Goal: Task Accomplishment & Management: Manage account settings

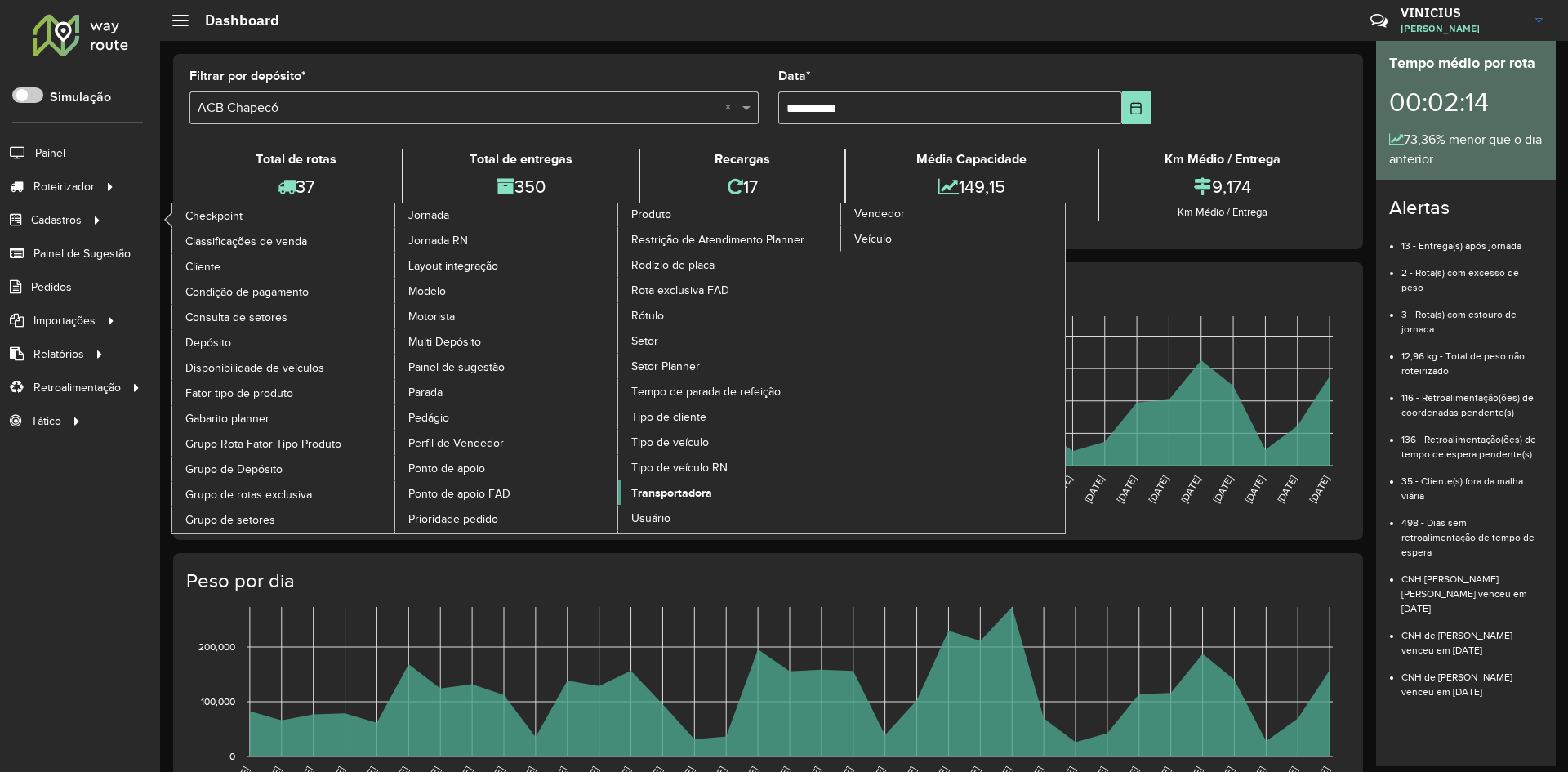
click at [667, 494] on span "Transportadora" at bounding box center [671, 492] width 80 height 17
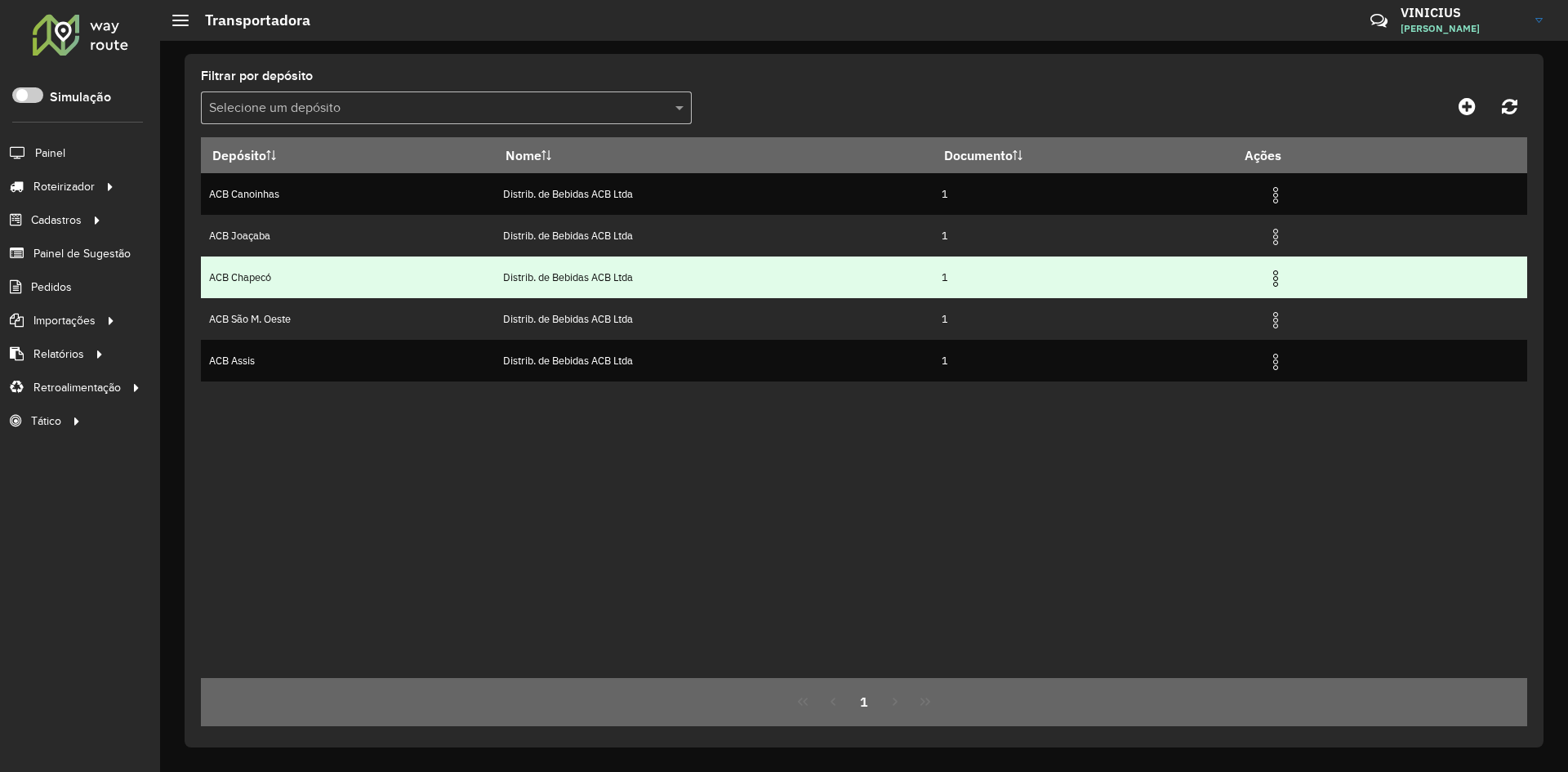
click at [1280, 279] on img at bounding box center [1276, 278] width 20 height 20
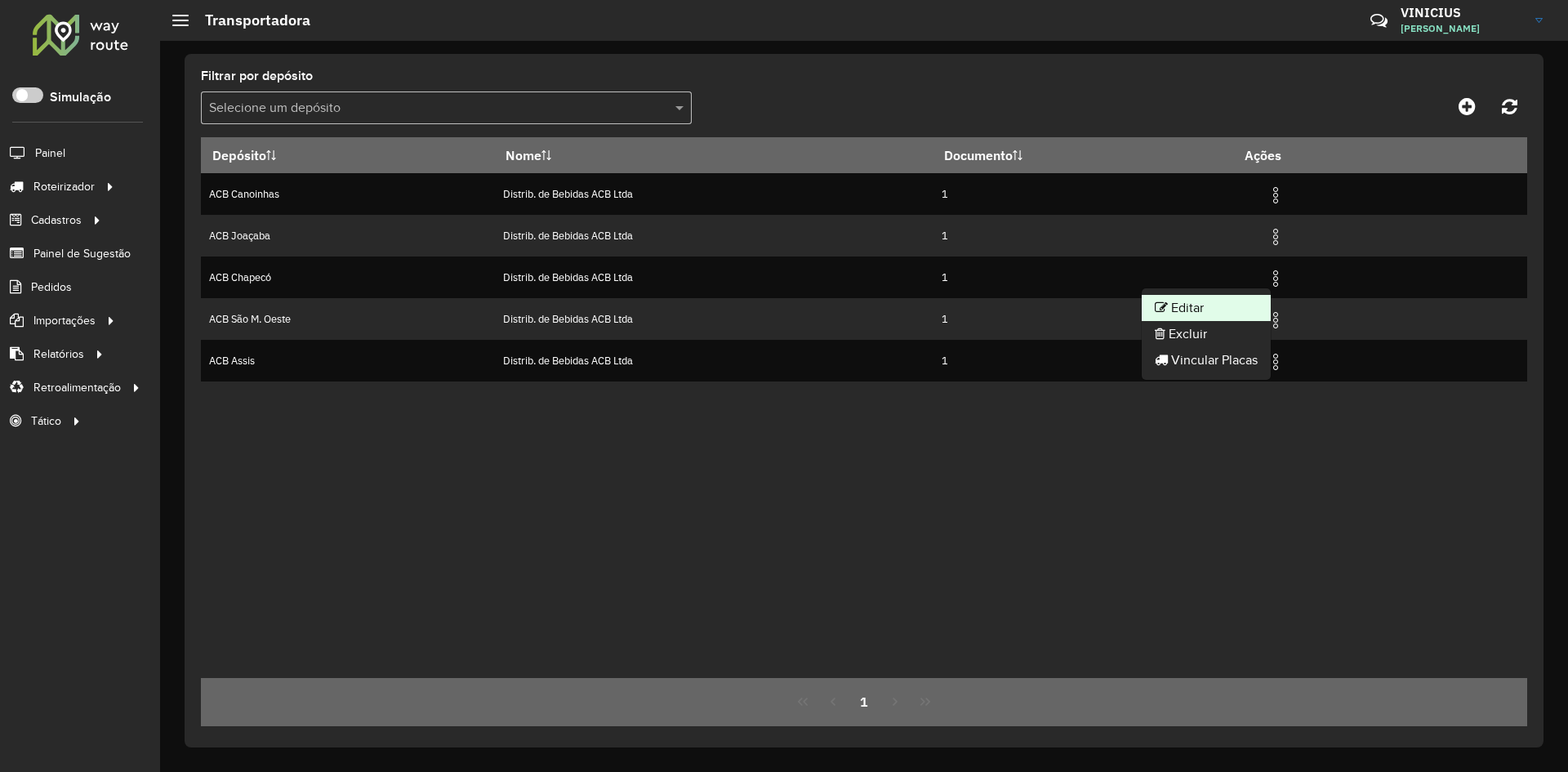
click at [1227, 301] on li "Editar" at bounding box center [1206, 308] width 129 height 26
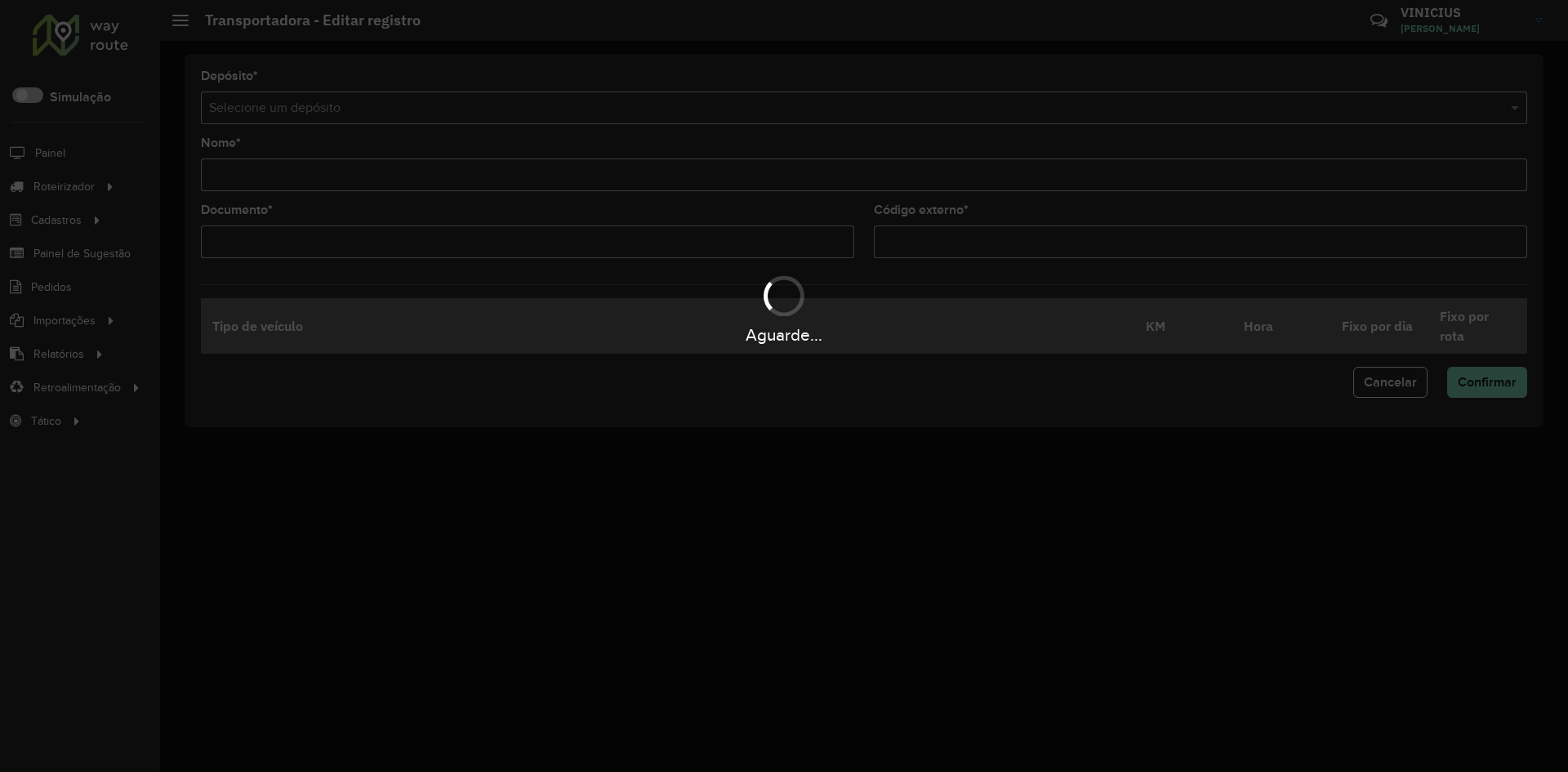
type input "**********"
type input "*"
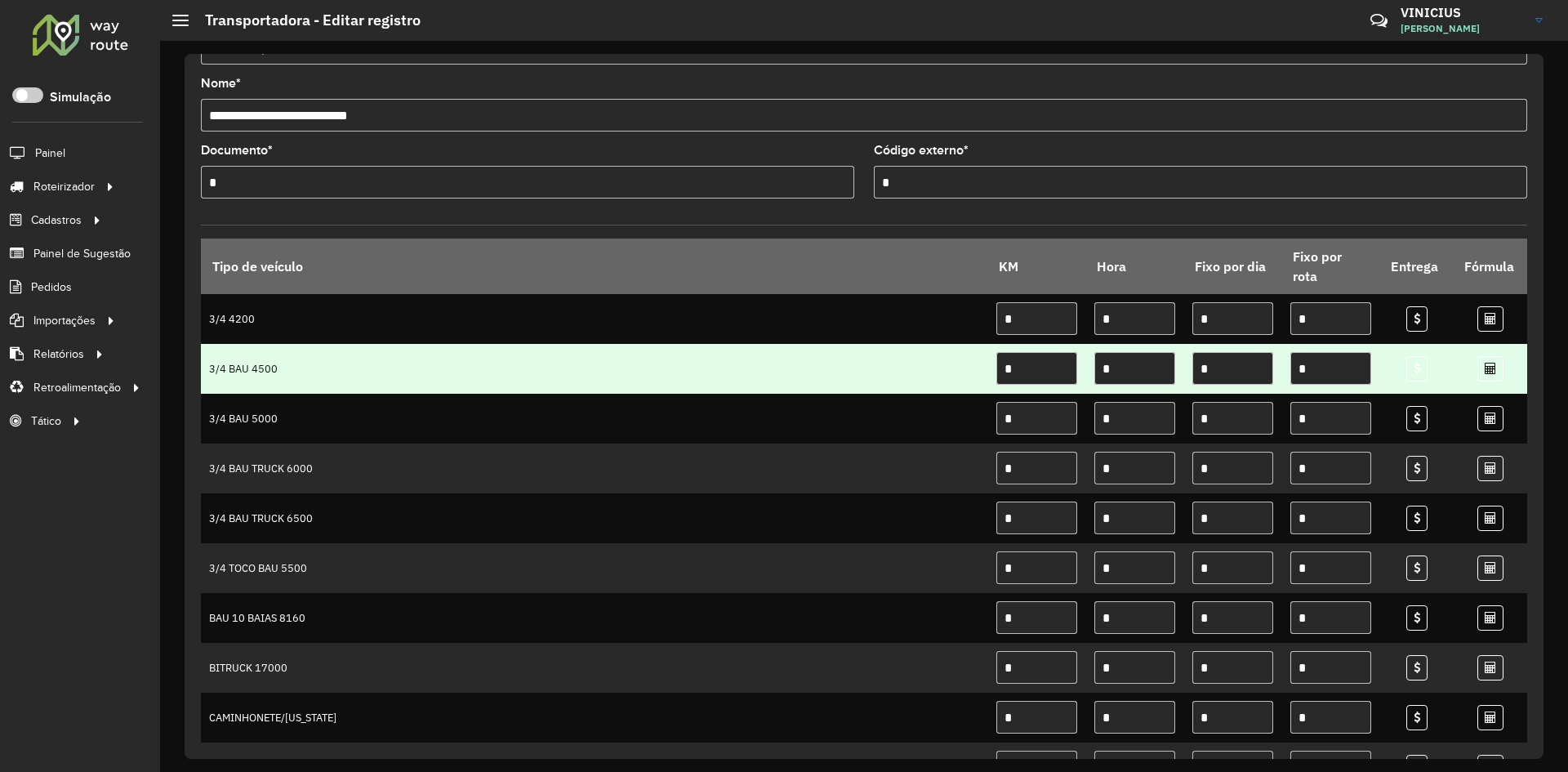
scroll to position [81, 0]
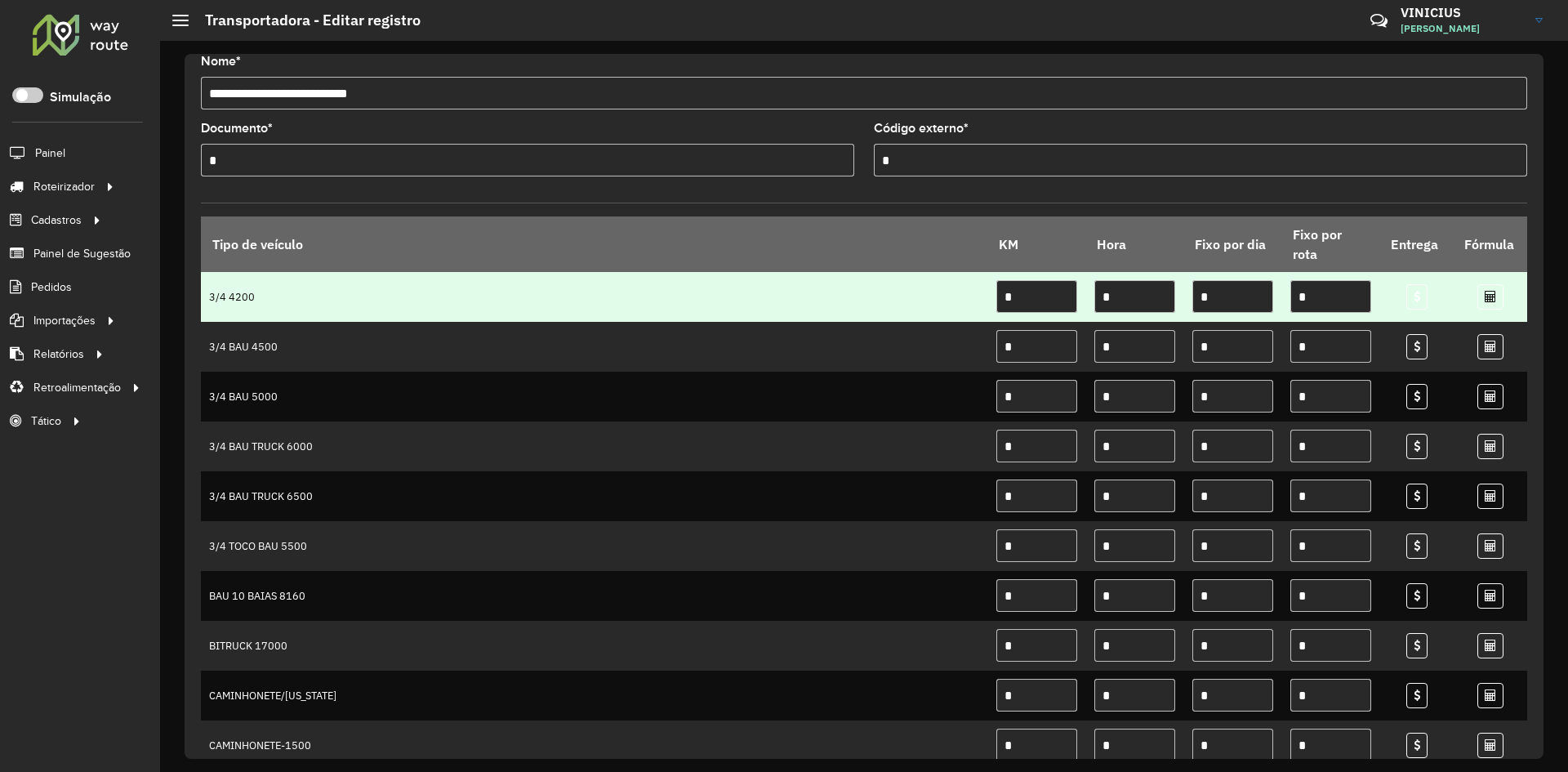
drag, startPoint x: 1020, startPoint y: 301, endPoint x: 944, endPoint y: 308, distance: 76.3
click at [944, 308] on tr "3/4 4200 * * * *" at bounding box center [863, 297] width 1327 height 50
drag, startPoint x: 1129, startPoint y: 303, endPoint x: 1093, endPoint y: 307, distance: 36.2
click at [1094, 307] on input "*" at bounding box center [1134, 296] width 80 height 33
drag, startPoint x: 1218, startPoint y: 297, endPoint x: 1183, endPoint y: 296, distance: 35.0
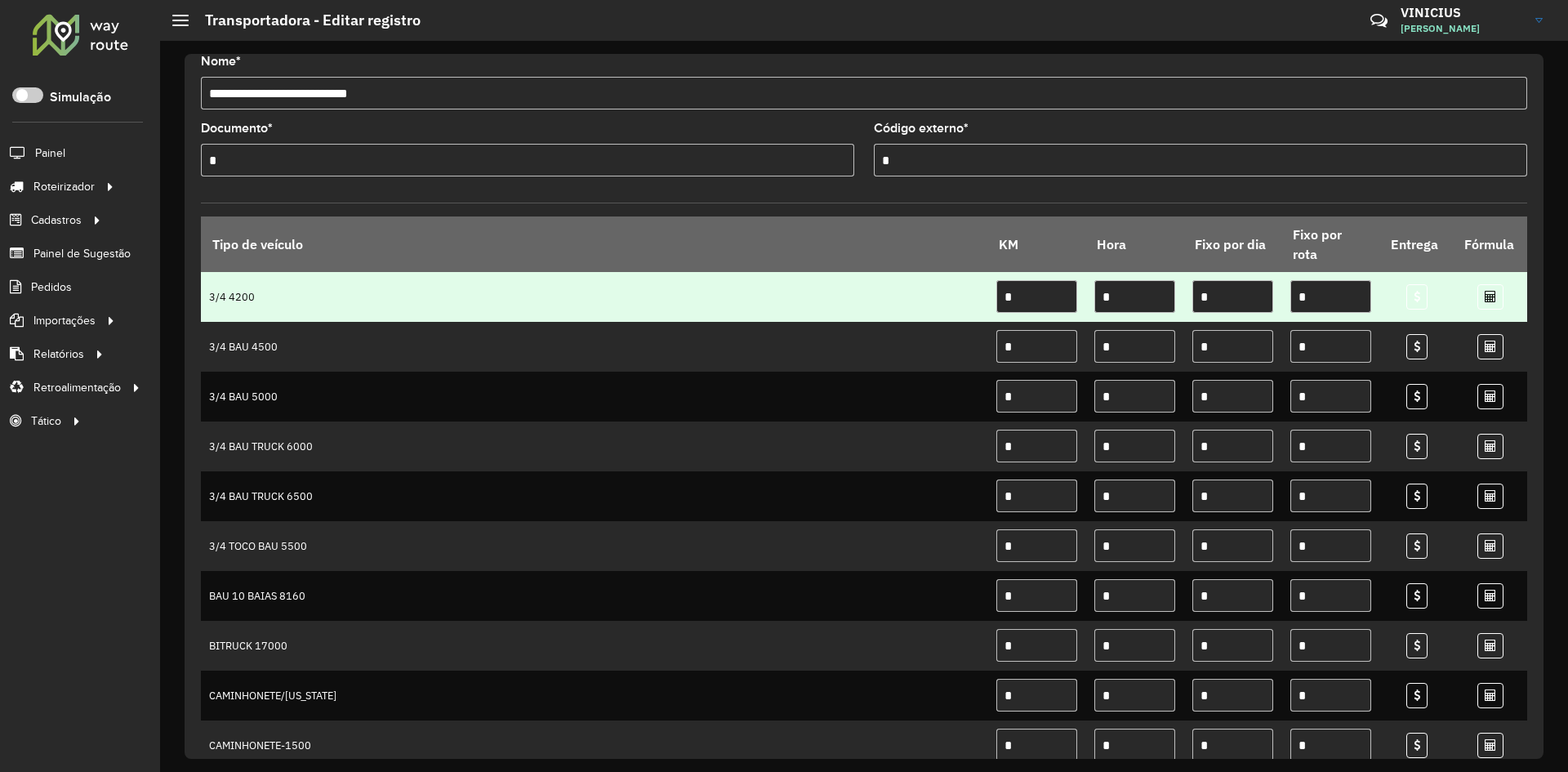
click at [1184, 296] on td "*" at bounding box center [1233, 297] width 98 height 50
drag, startPoint x: 1317, startPoint y: 297, endPoint x: 1282, endPoint y: 296, distance: 35.0
click at [1282, 296] on td "*" at bounding box center [1331, 297] width 98 height 50
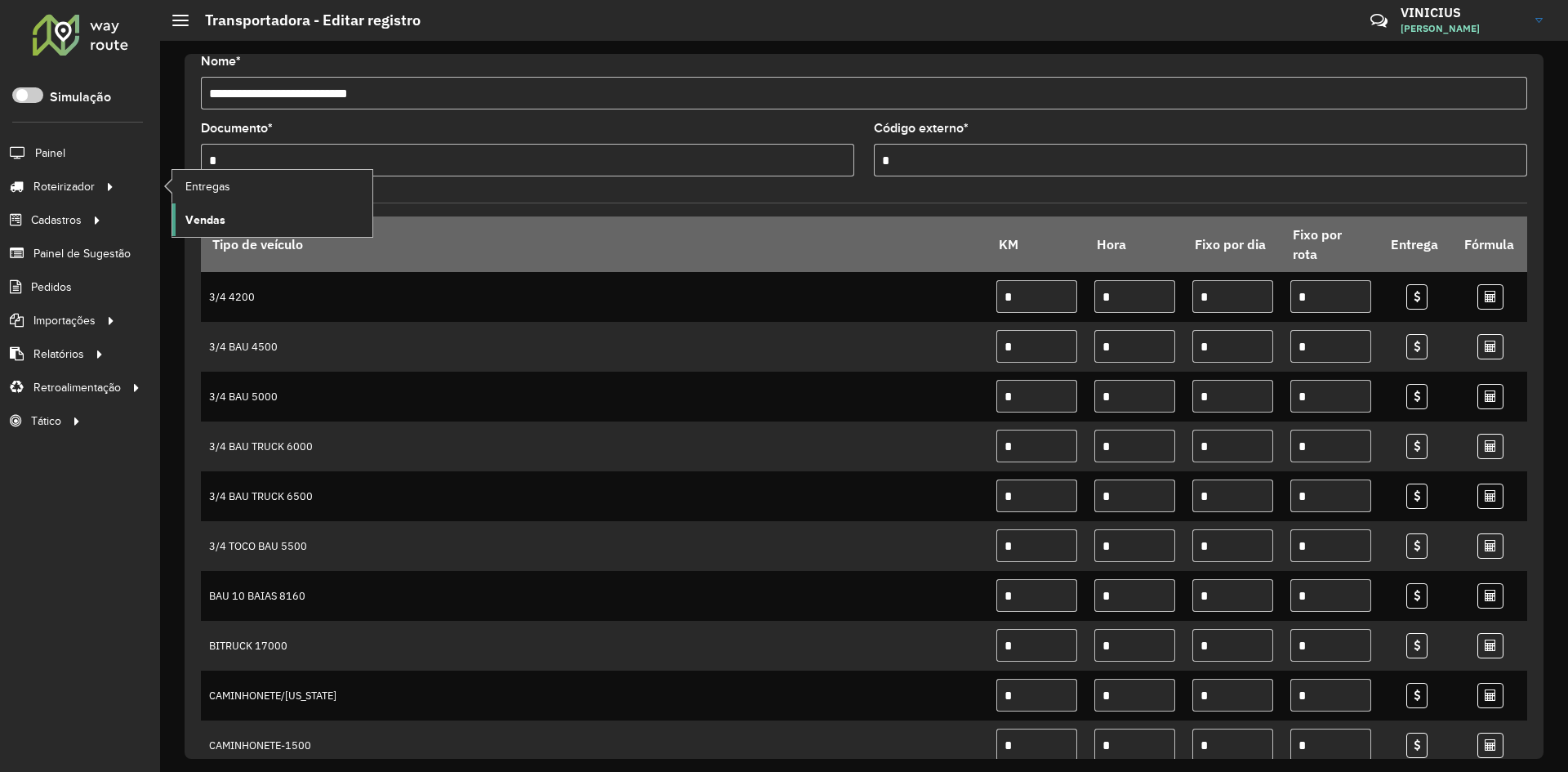
click at [219, 225] on span "Vendas" at bounding box center [206, 220] width 40 height 17
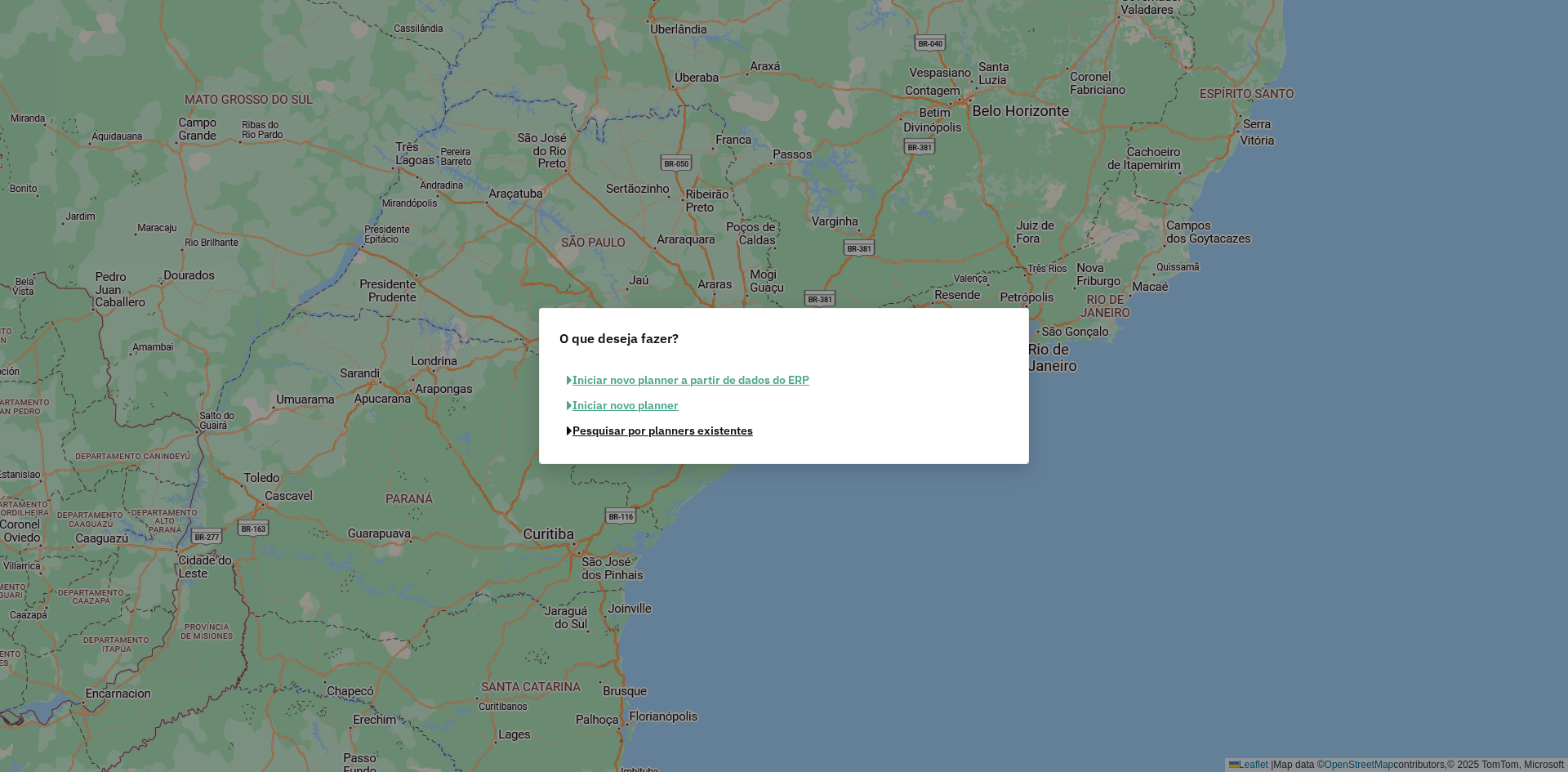
click at [625, 428] on button "Pesquisar por planners existentes" at bounding box center [660, 430] width 201 height 25
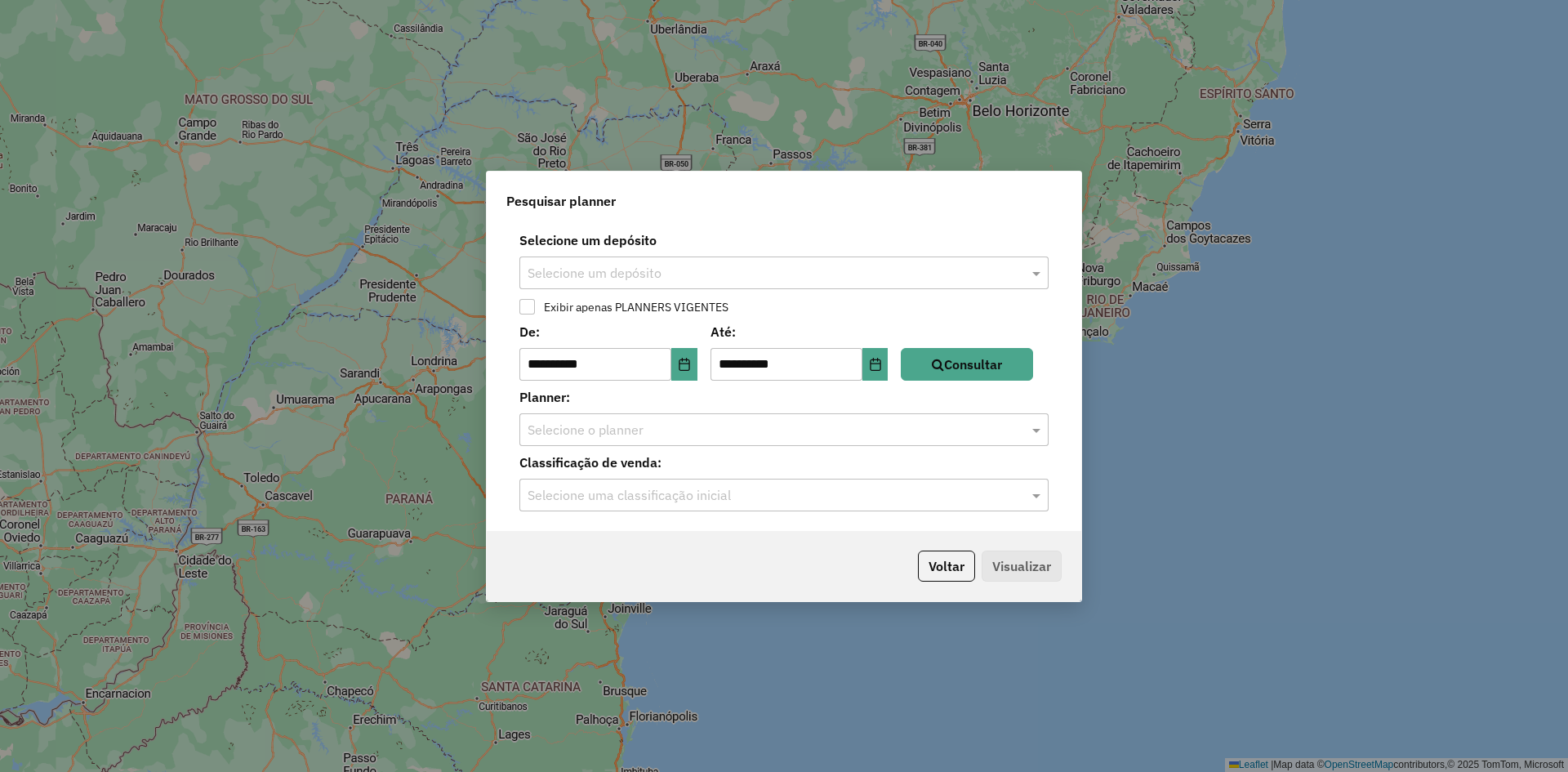
click at [717, 274] on input "text" at bounding box center [767, 273] width 480 height 20
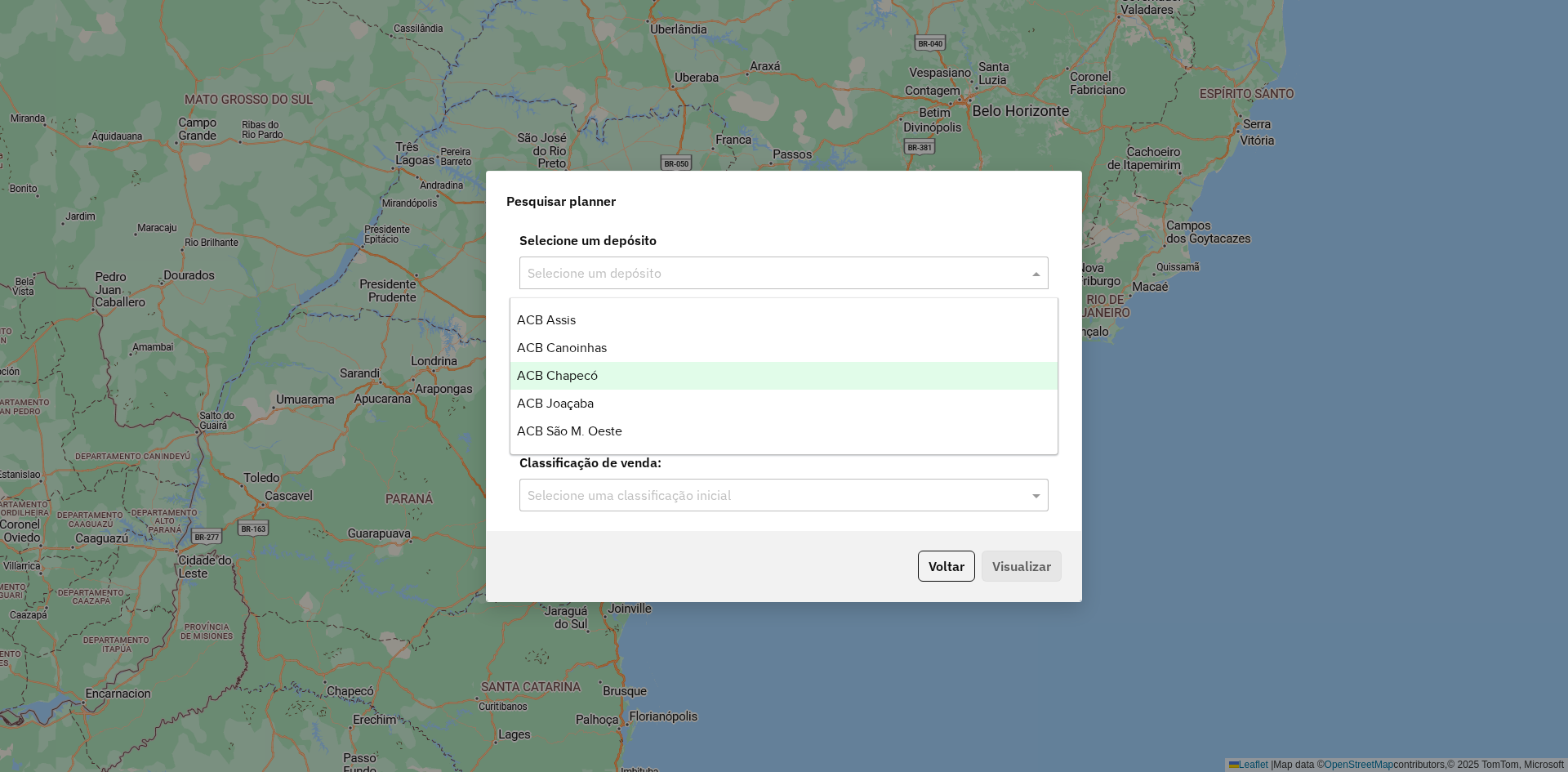
click at [606, 382] on div "ACB Chapecó" at bounding box center [784, 376] width 548 height 28
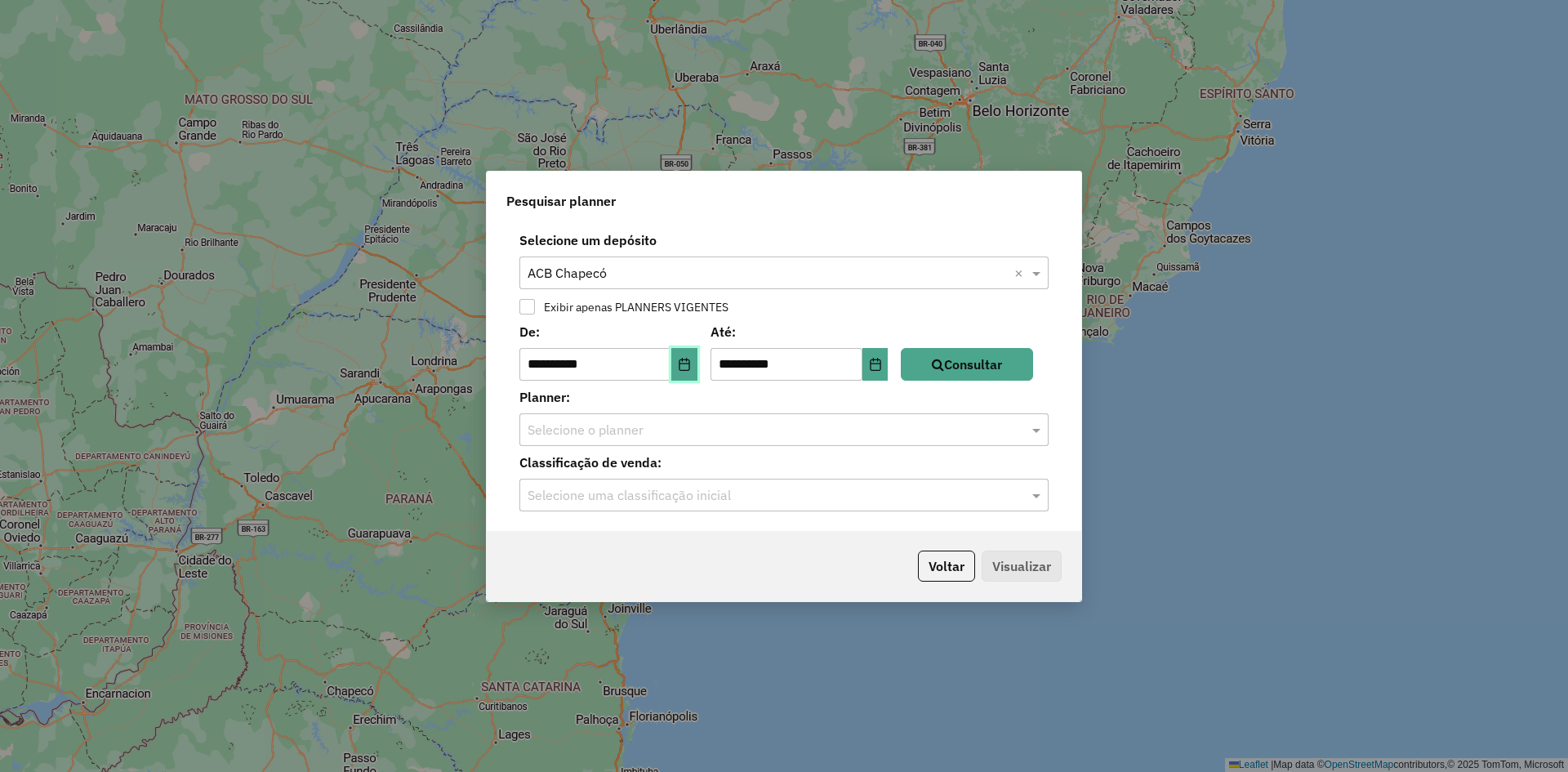
click at [698, 368] on button "Choose Date" at bounding box center [684, 364] width 26 height 33
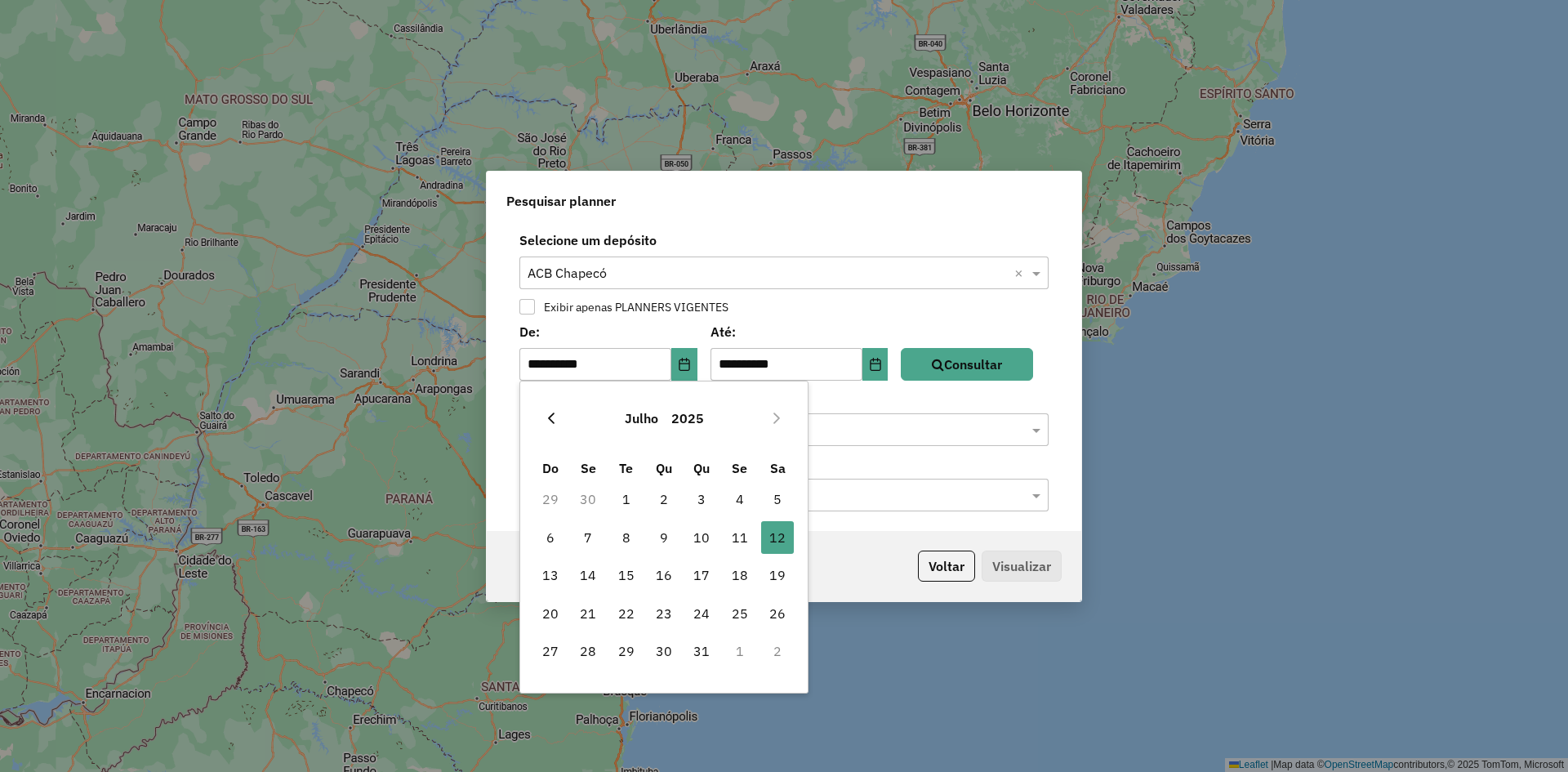
click at [550, 412] on icon "Previous Month" at bounding box center [550, 417] width 13 height 13
click at [551, 413] on icon "Previous Month" at bounding box center [550, 417] width 13 height 13
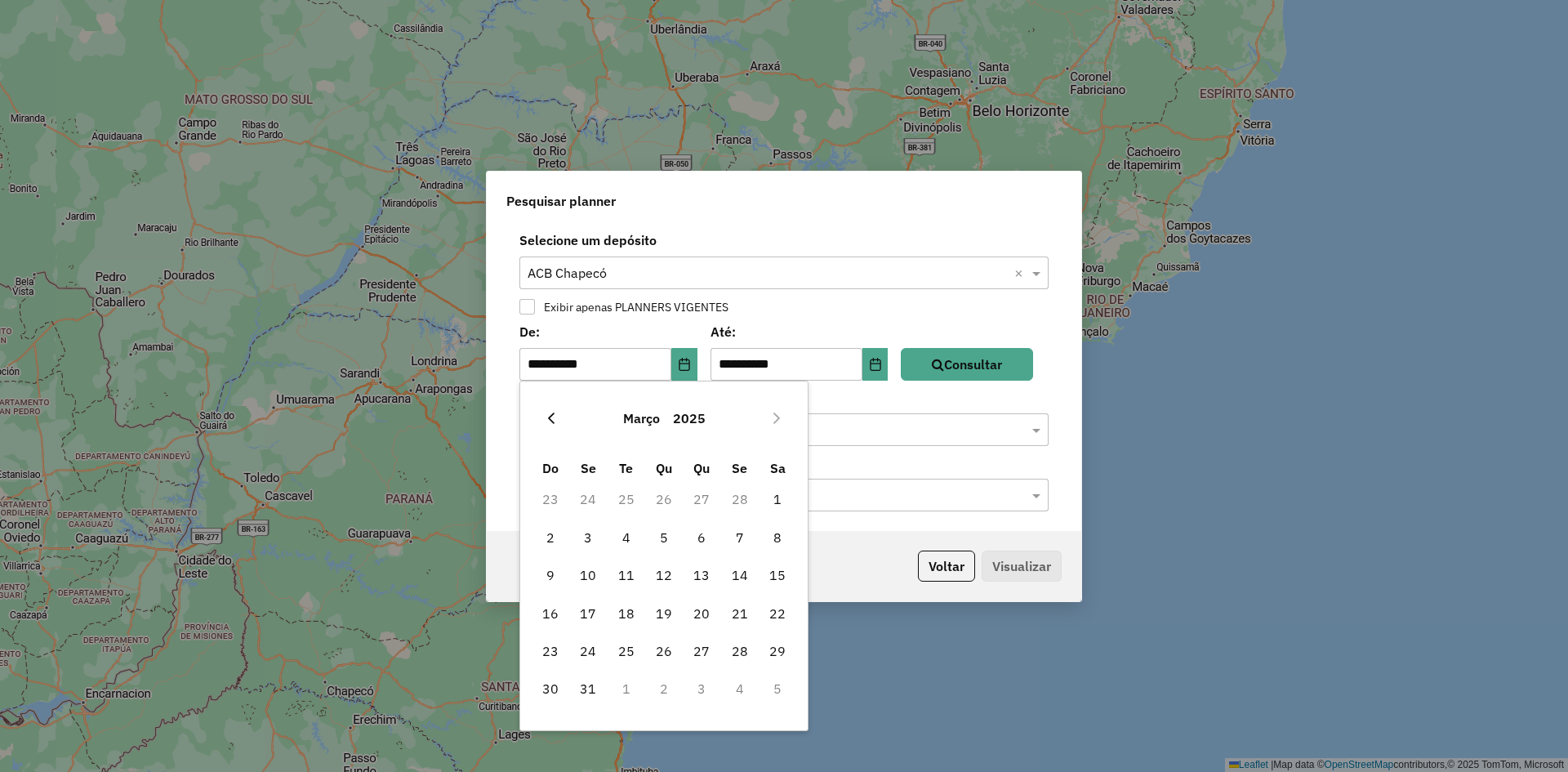
click at [551, 414] on icon "Previous Month" at bounding box center [550, 417] width 13 height 13
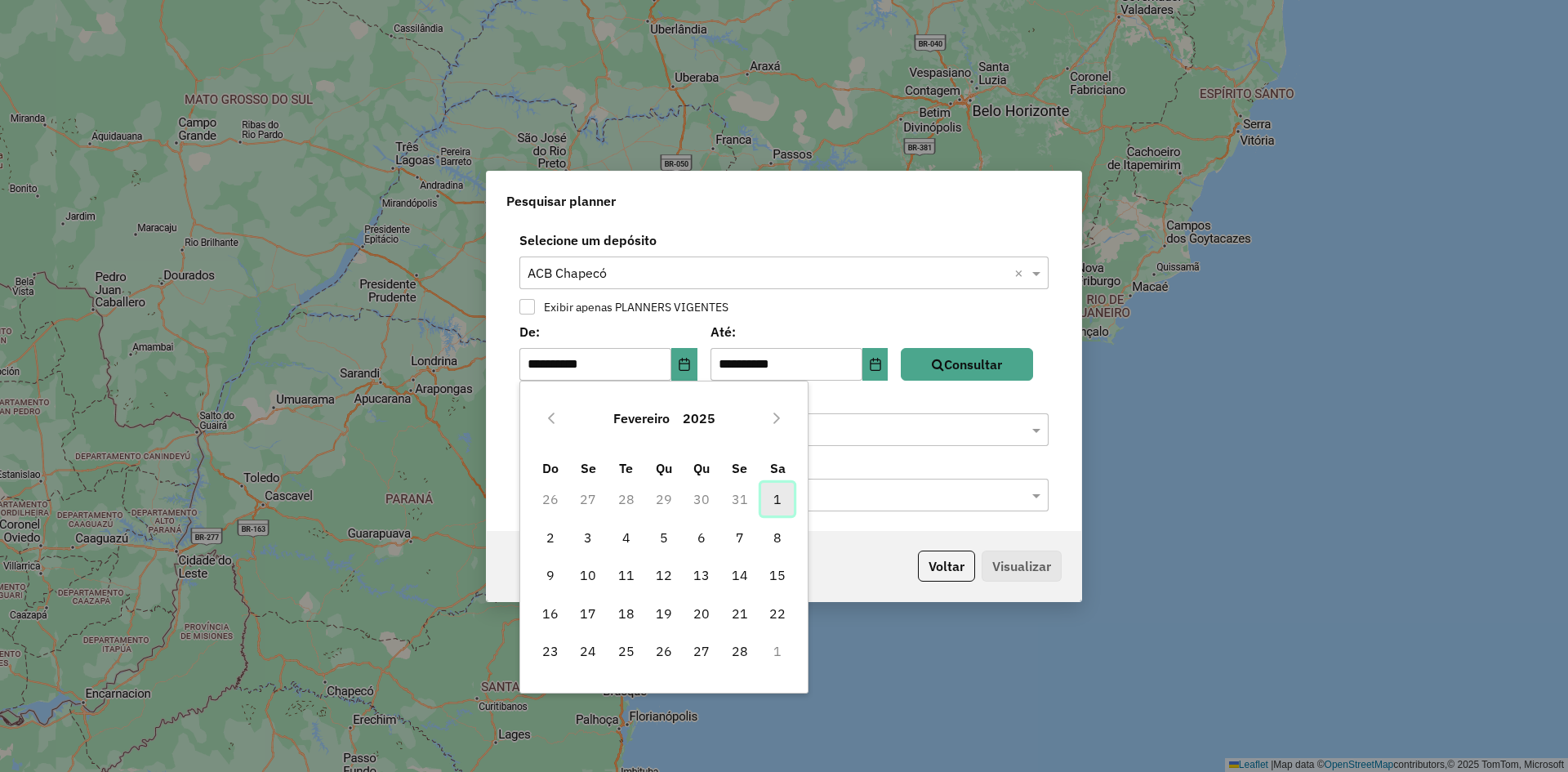
click at [779, 504] on span "1" at bounding box center [777, 499] width 33 height 33
type input "**********"
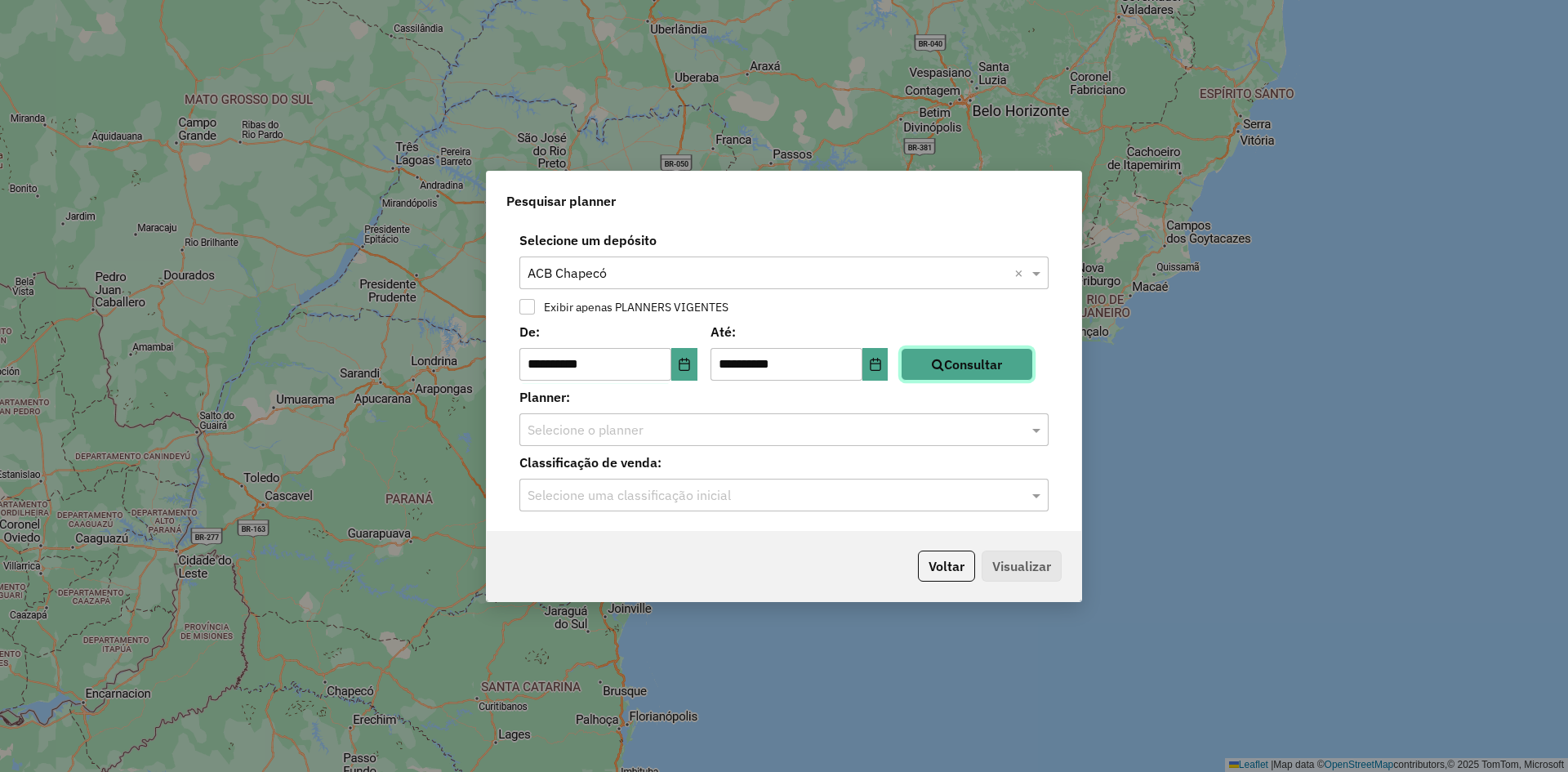
click at [975, 360] on button "Consultar" at bounding box center [966, 364] width 132 height 33
click at [848, 437] on input "text" at bounding box center [767, 430] width 480 height 20
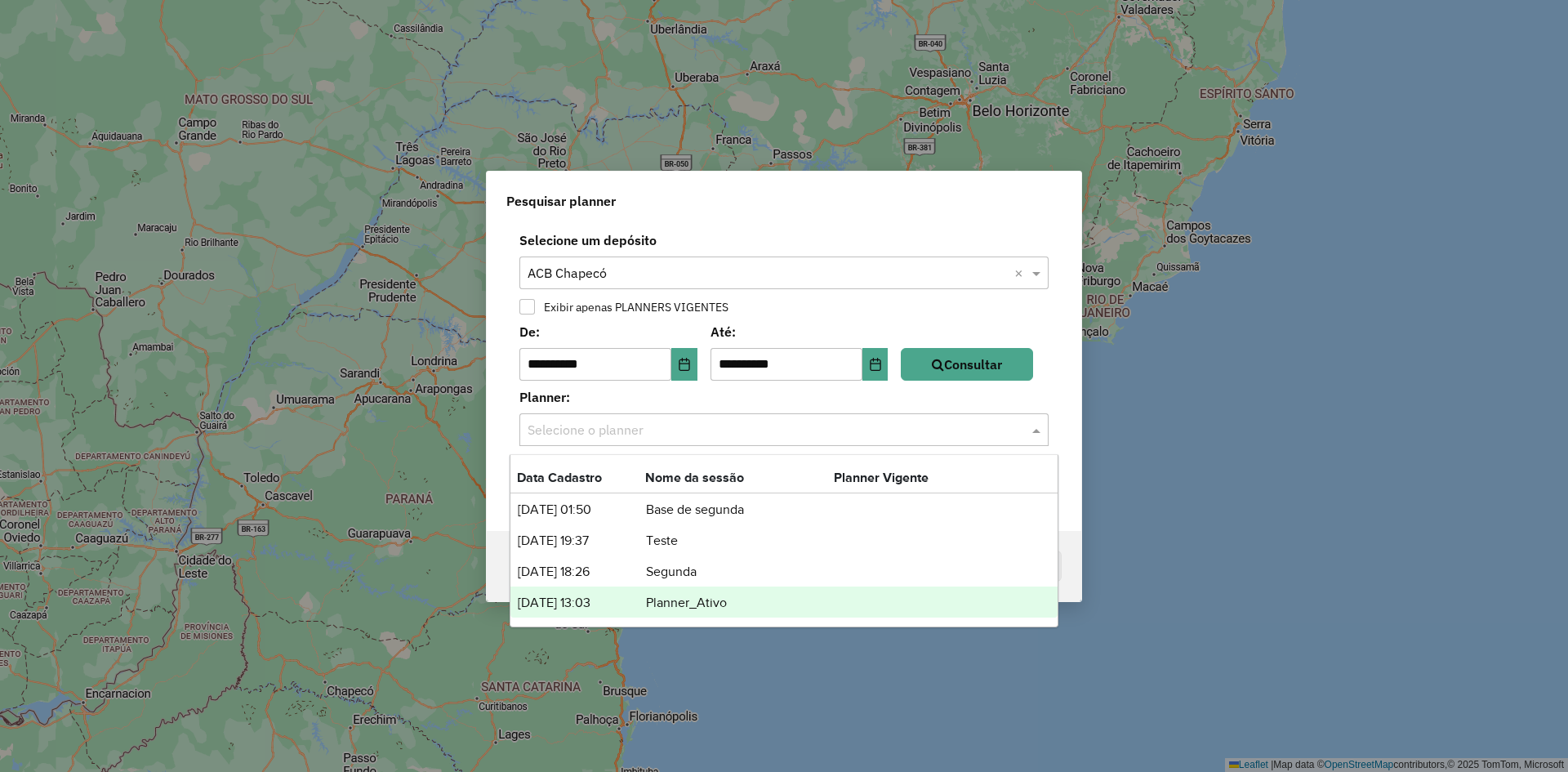
click at [722, 598] on td "Planner_Ativo" at bounding box center [739, 602] width 189 height 21
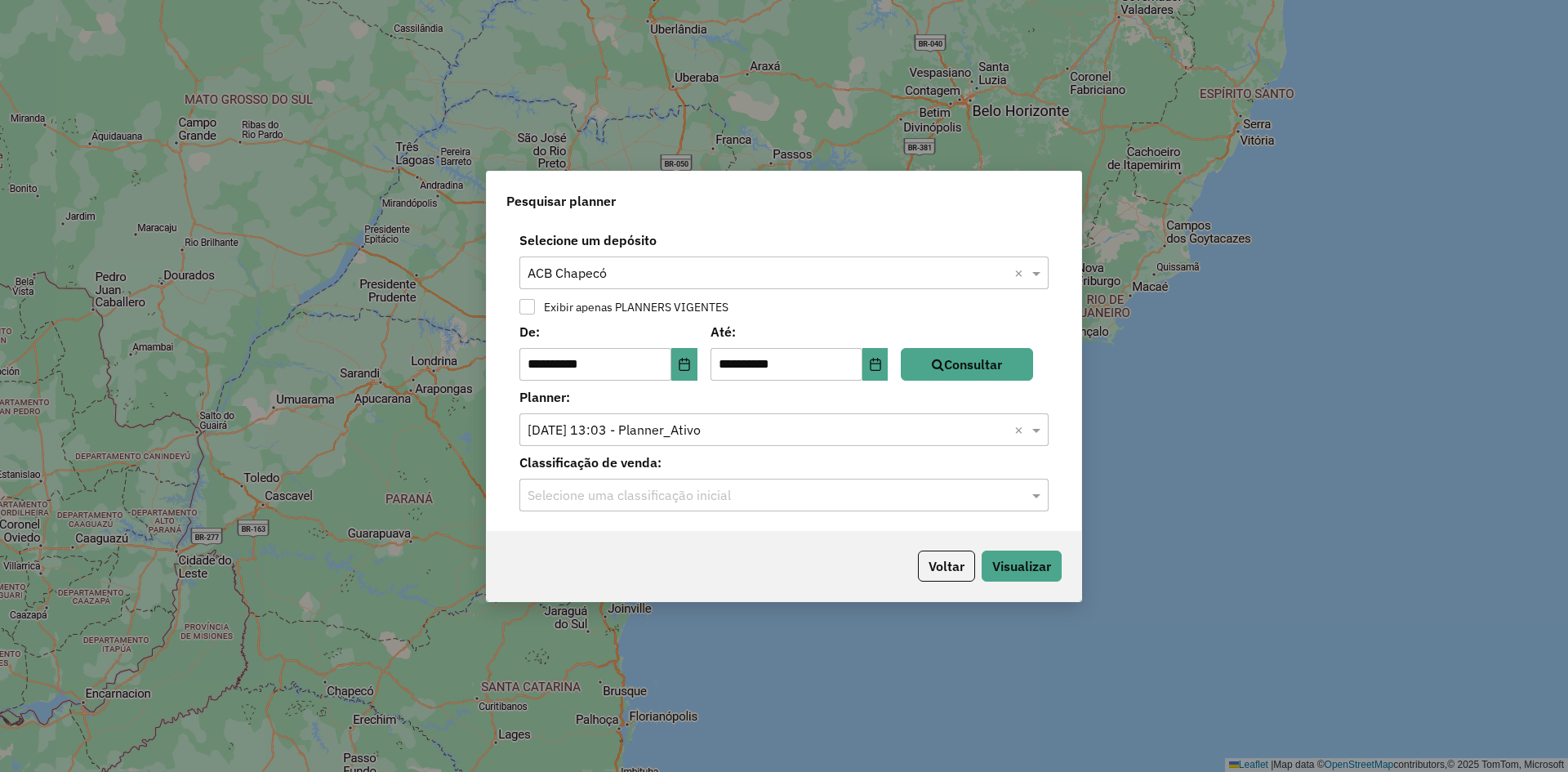
click at [685, 498] on input "text" at bounding box center [767, 496] width 480 height 20
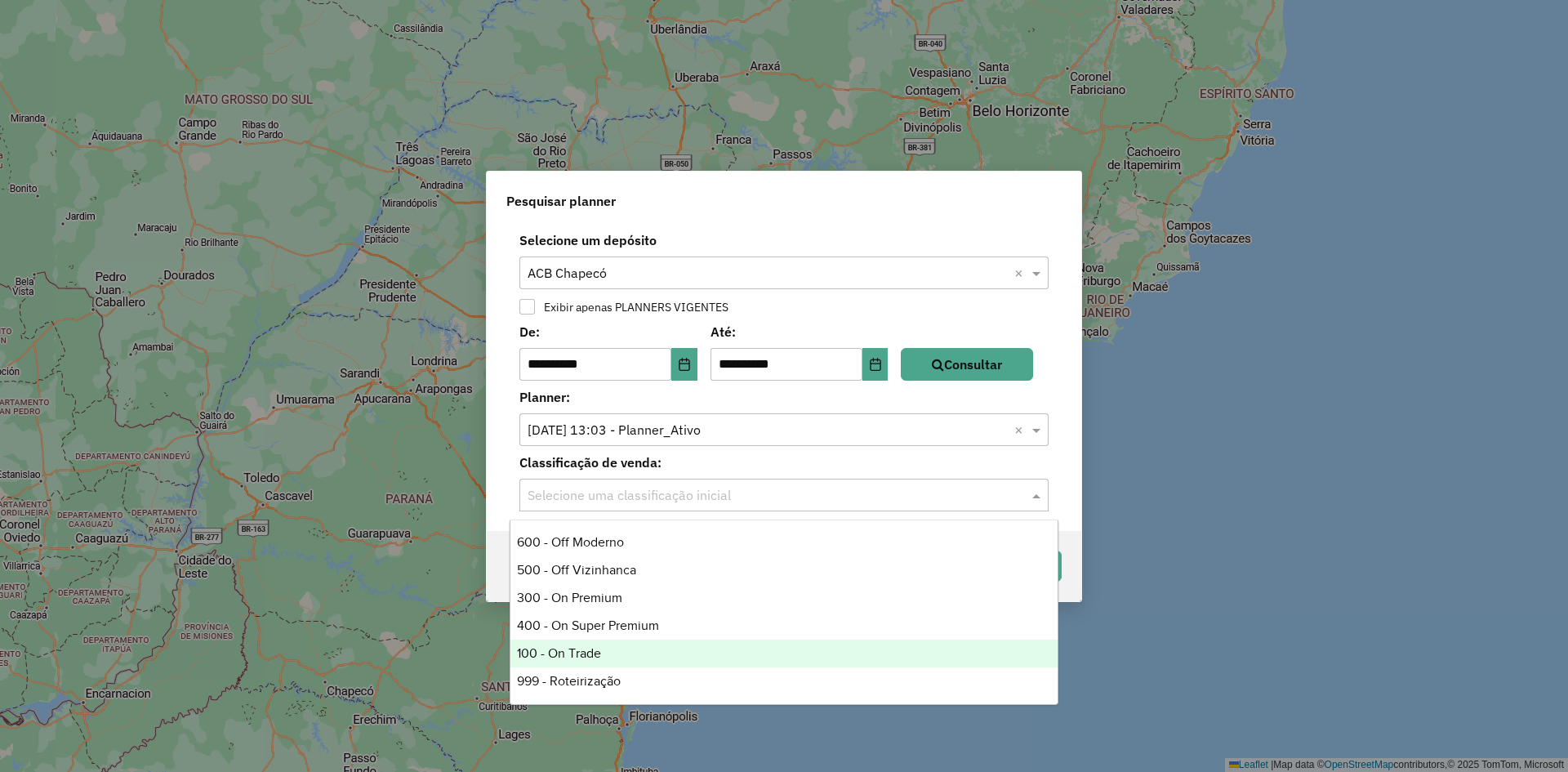
click at [610, 654] on div "100 - On Trade" at bounding box center [784, 653] width 548 height 28
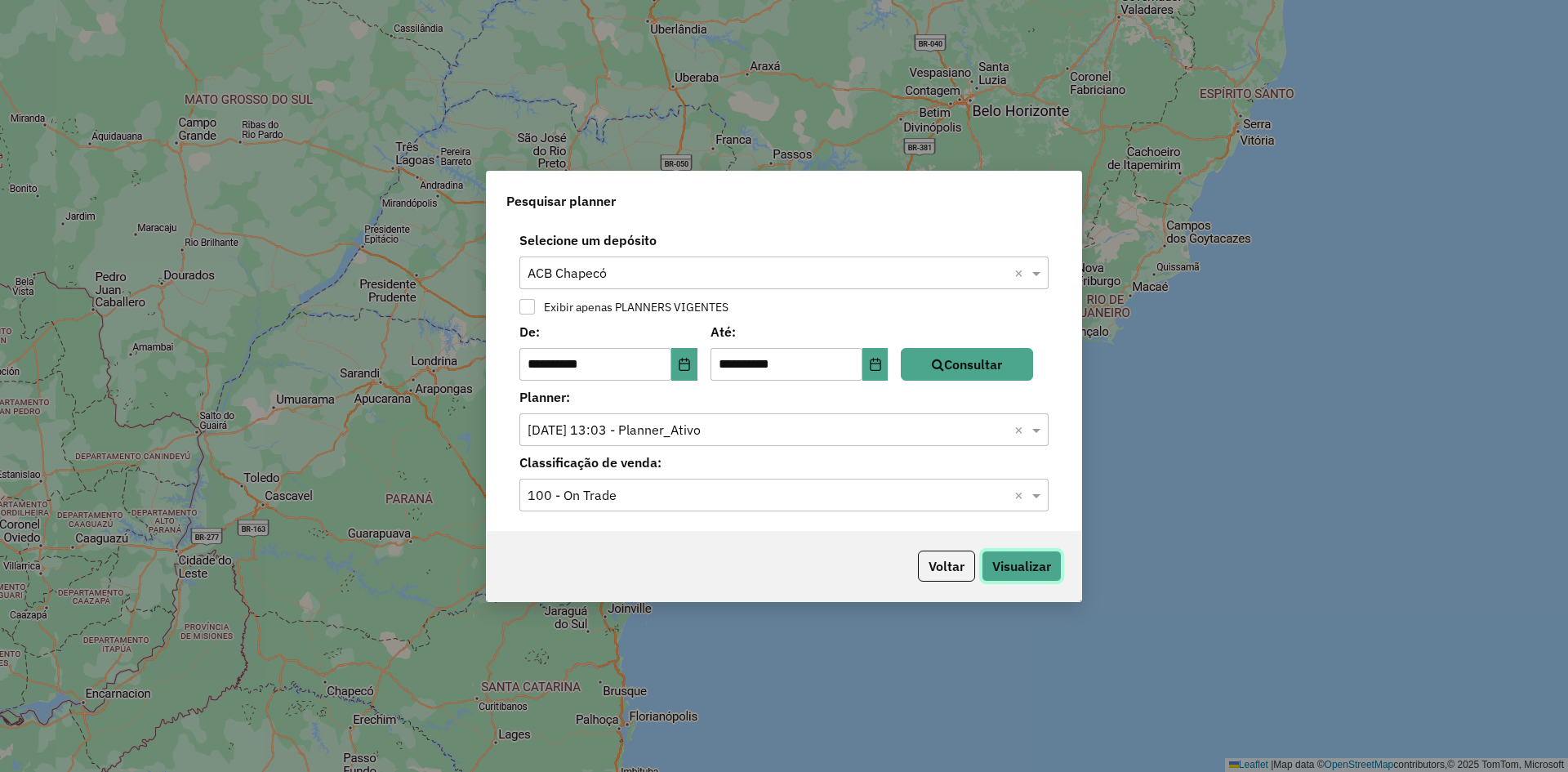
click at [1041, 565] on button "Visualizar" at bounding box center [1021, 565] width 80 height 31
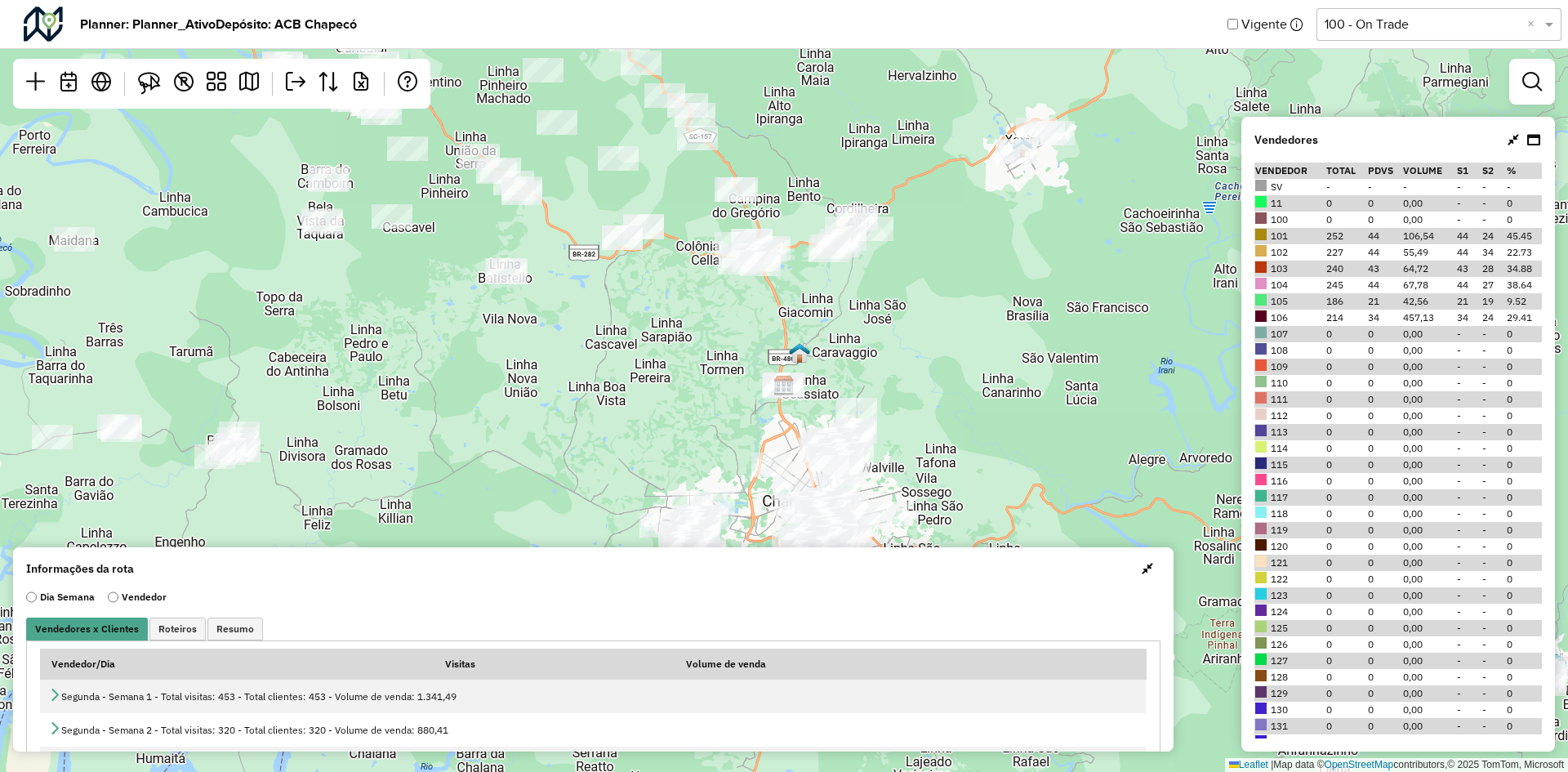
click at [1143, 567] on span "button" at bounding box center [1148, 567] width 12 height 13
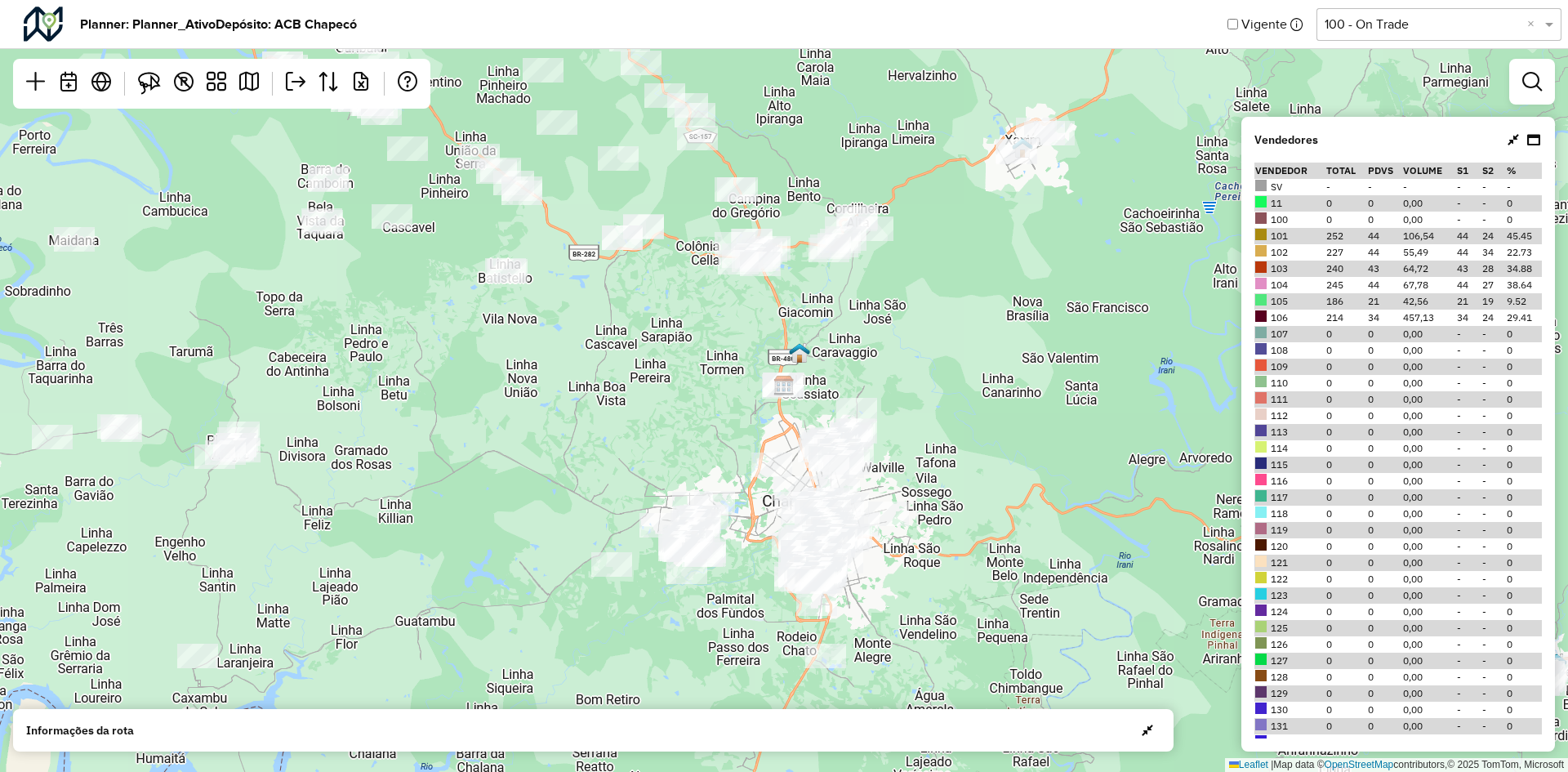
click at [1515, 136] on icon at bounding box center [1513, 139] width 12 height 13
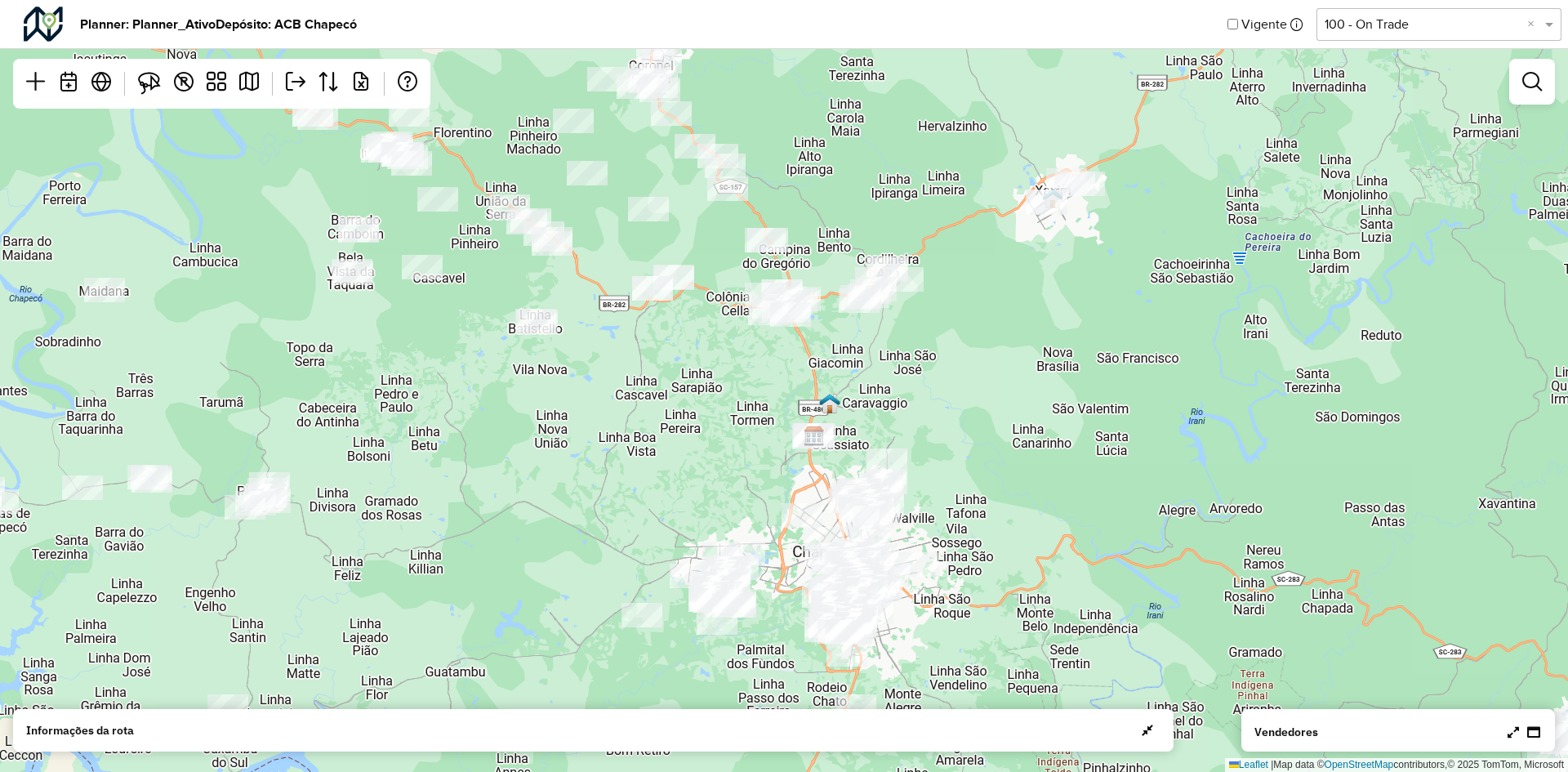
drag, startPoint x: 1026, startPoint y: 326, endPoint x: 1084, endPoint y: 383, distance: 81.3
click at [1082, 383] on div "Leaflet | Map data © OpenStreetMap contributors,© 2025 TomTom, Microsoft" at bounding box center [784, 386] width 1568 height 772
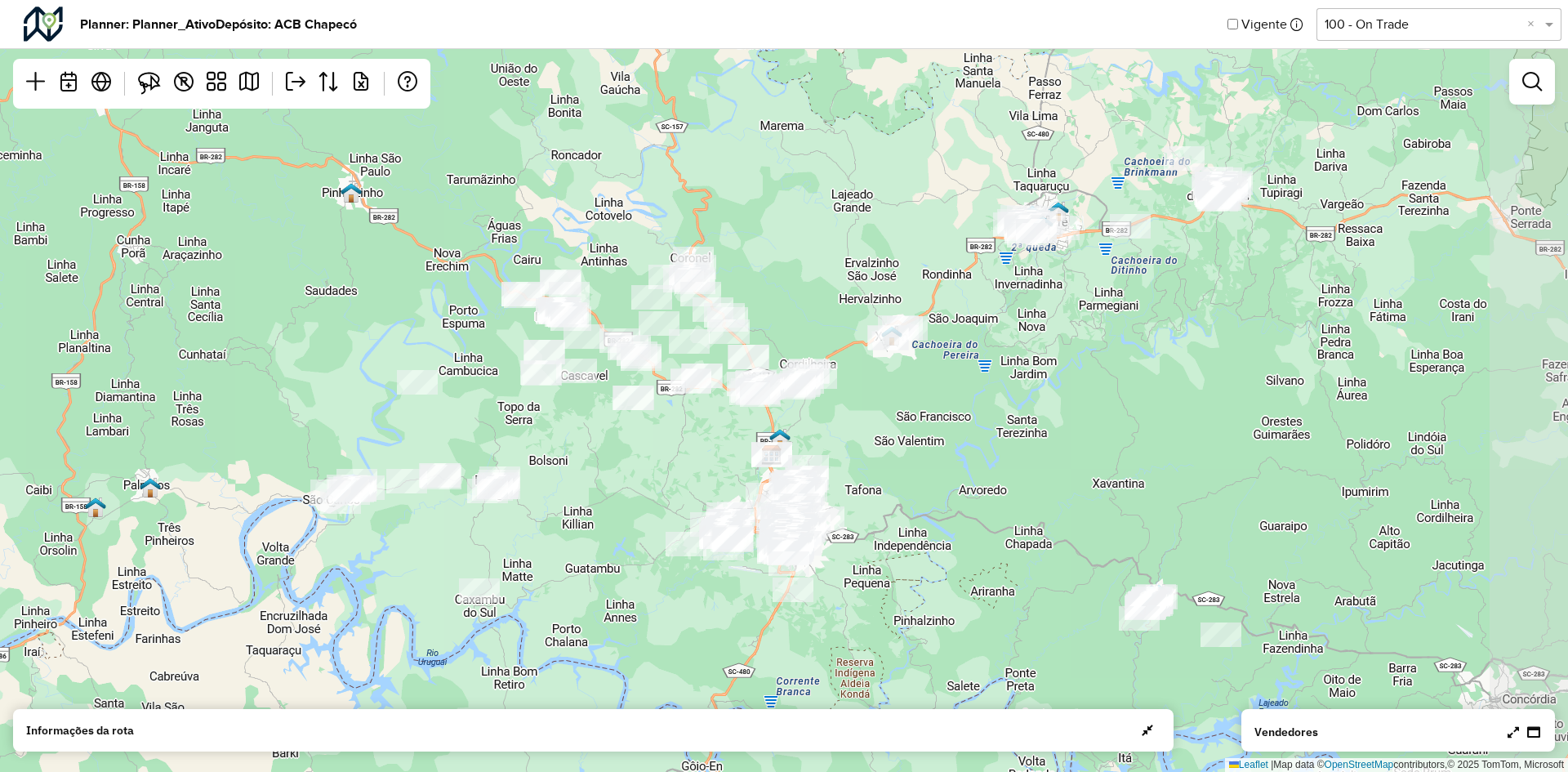
drag, startPoint x: 1171, startPoint y: 379, endPoint x: 958, endPoint y: 398, distance: 213.8
click at [963, 402] on div "Leaflet | Map data © OpenStreetMap contributors,© 2025 TomTom, Microsoft" at bounding box center [784, 386] width 1568 height 772
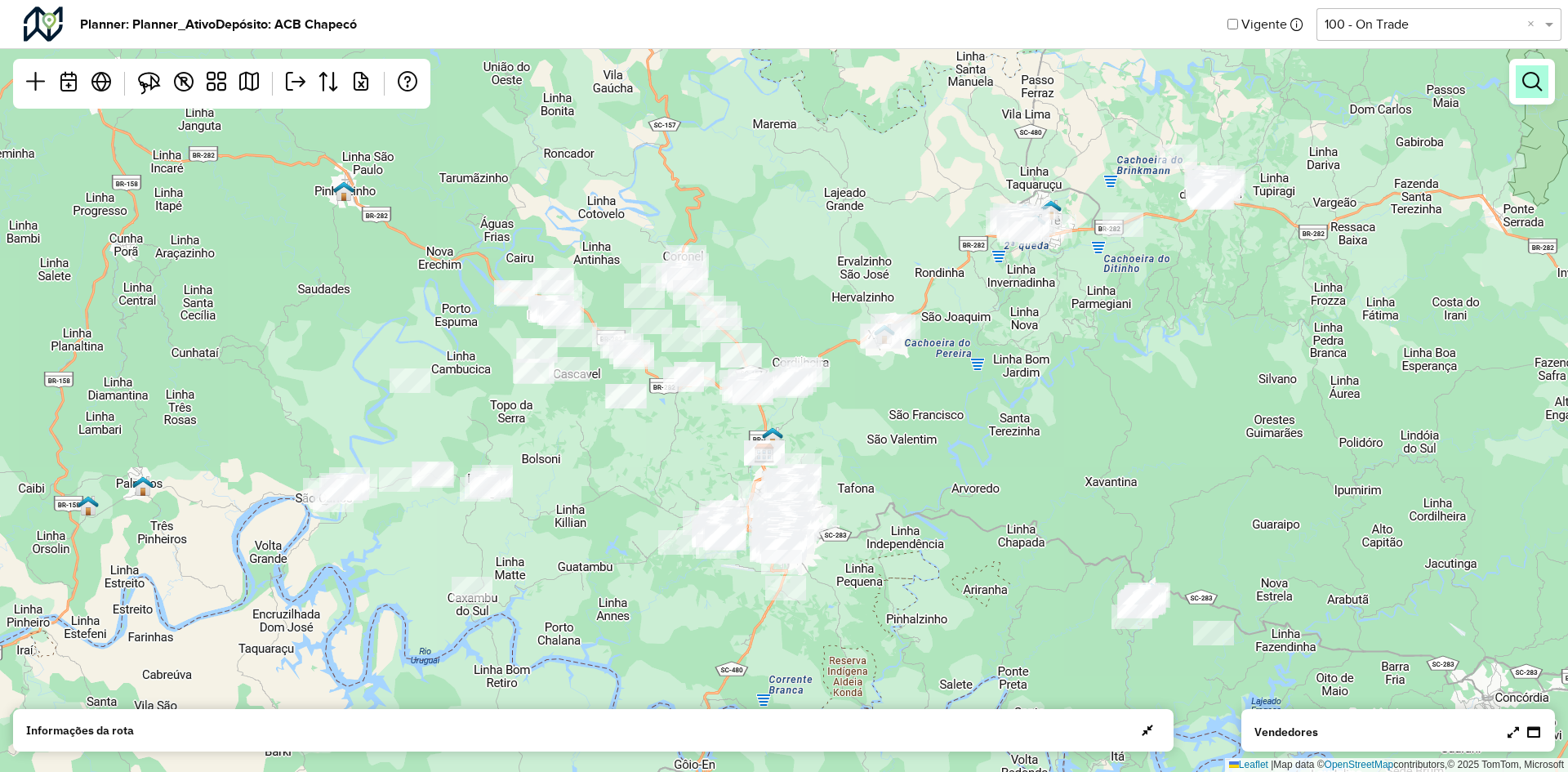
click at [1546, 85] on link at bounding box center [1531, 81] width 33 height 33
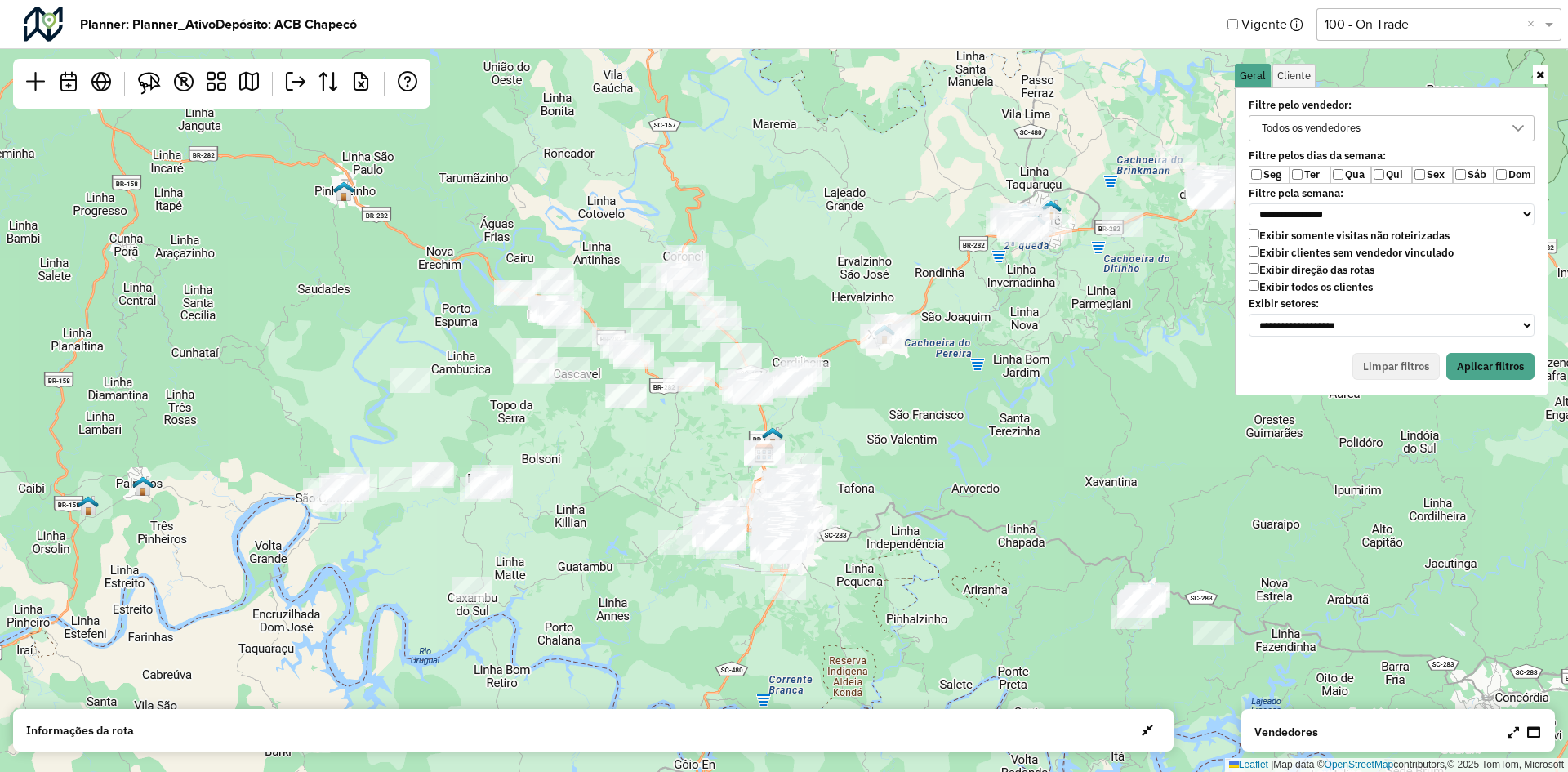
click at [1413, 172] on div "Seg Ter Qua Qui Sex Sáb Dom" at bounding box center [1391, 175] width 286 height 18
click at [1425, 175] on label "Sex" at bounding box center [1432, 175] width 41 height 18
click at [1426, 176] on label "Sex" at bounding box center [1432, 175] width 41 height 18
click at [1455, 178] on div "Seg Ter Qua Qui Sex Sáb Dom" at bounding box center [1391, 175] width 286 height 18
click at [1464, 180] on label "Sáb" at bounding box center [1473, 175] width 41 height 18
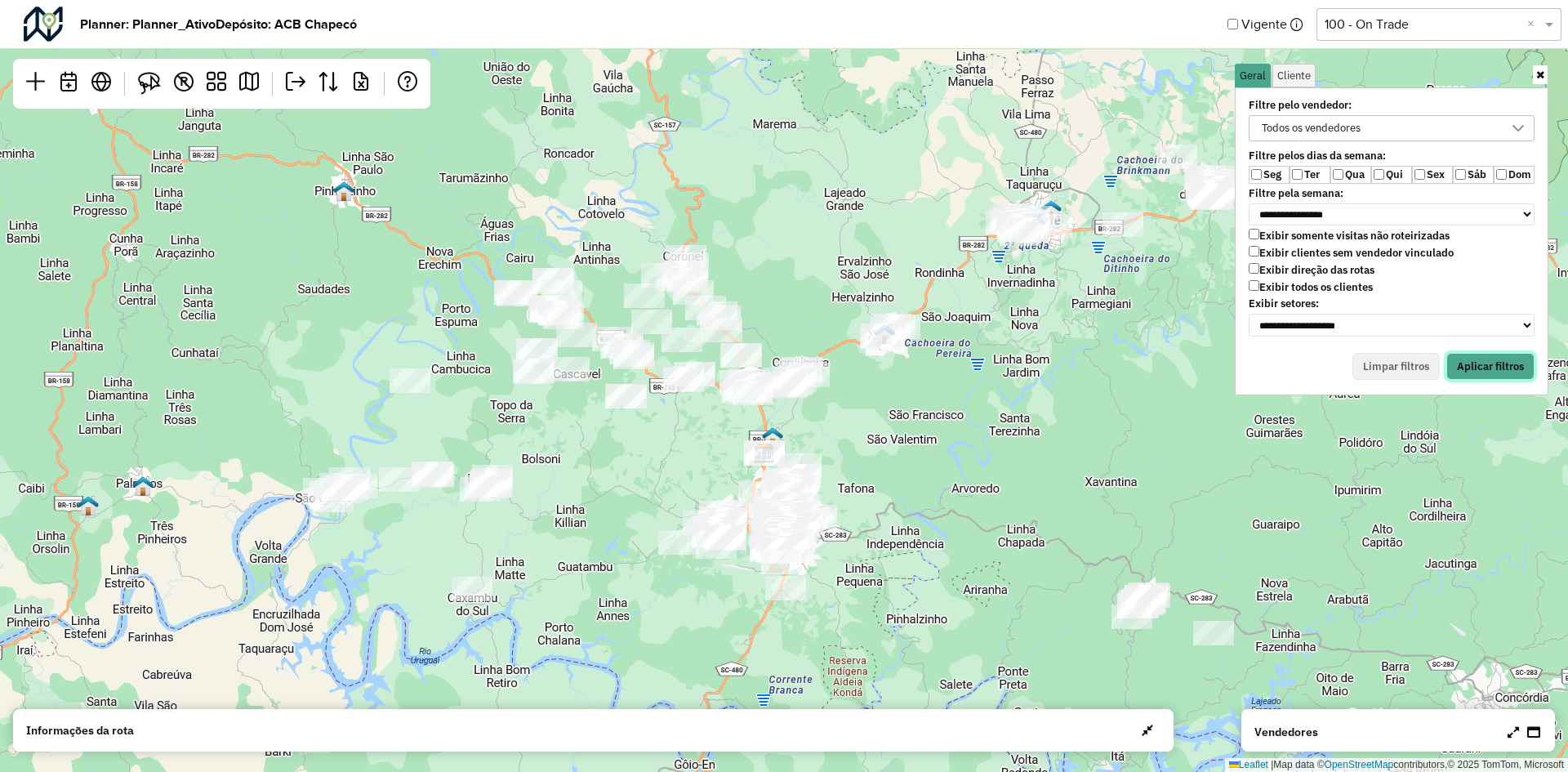
click at [1478, 361] on button "Aplicar filtros" at bounding box center [1490, 367] width 88 height 28
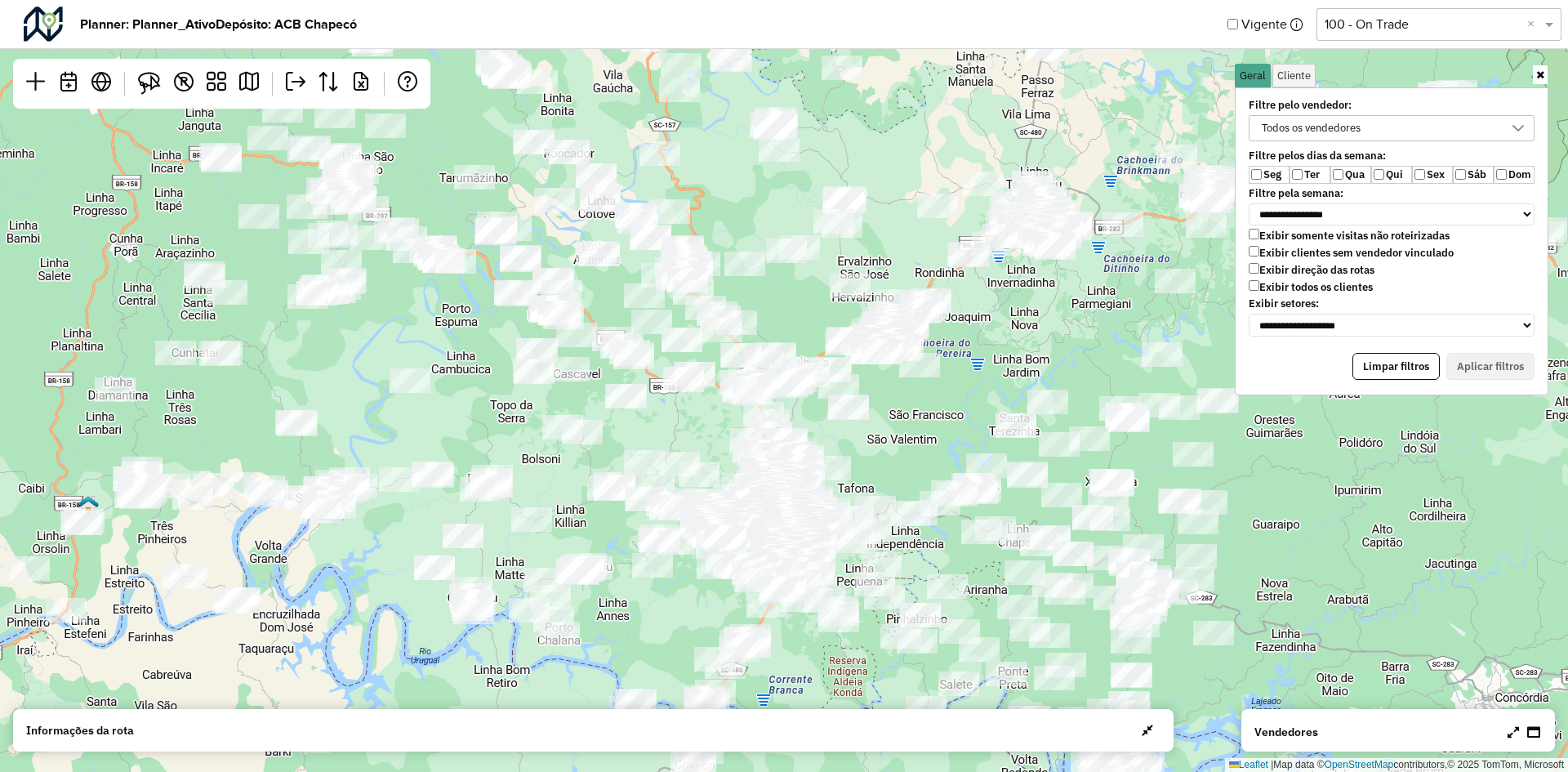
click at [1013, 342] on div "Leaflet | Map data © OpenStreetMap contributors,© 2025 TomTom, Microsoft" at bounding box center [784, 386] width 1568 height 772
click at [1536, 73] on icon at bounding box center [1540, 75] width 8 height 11
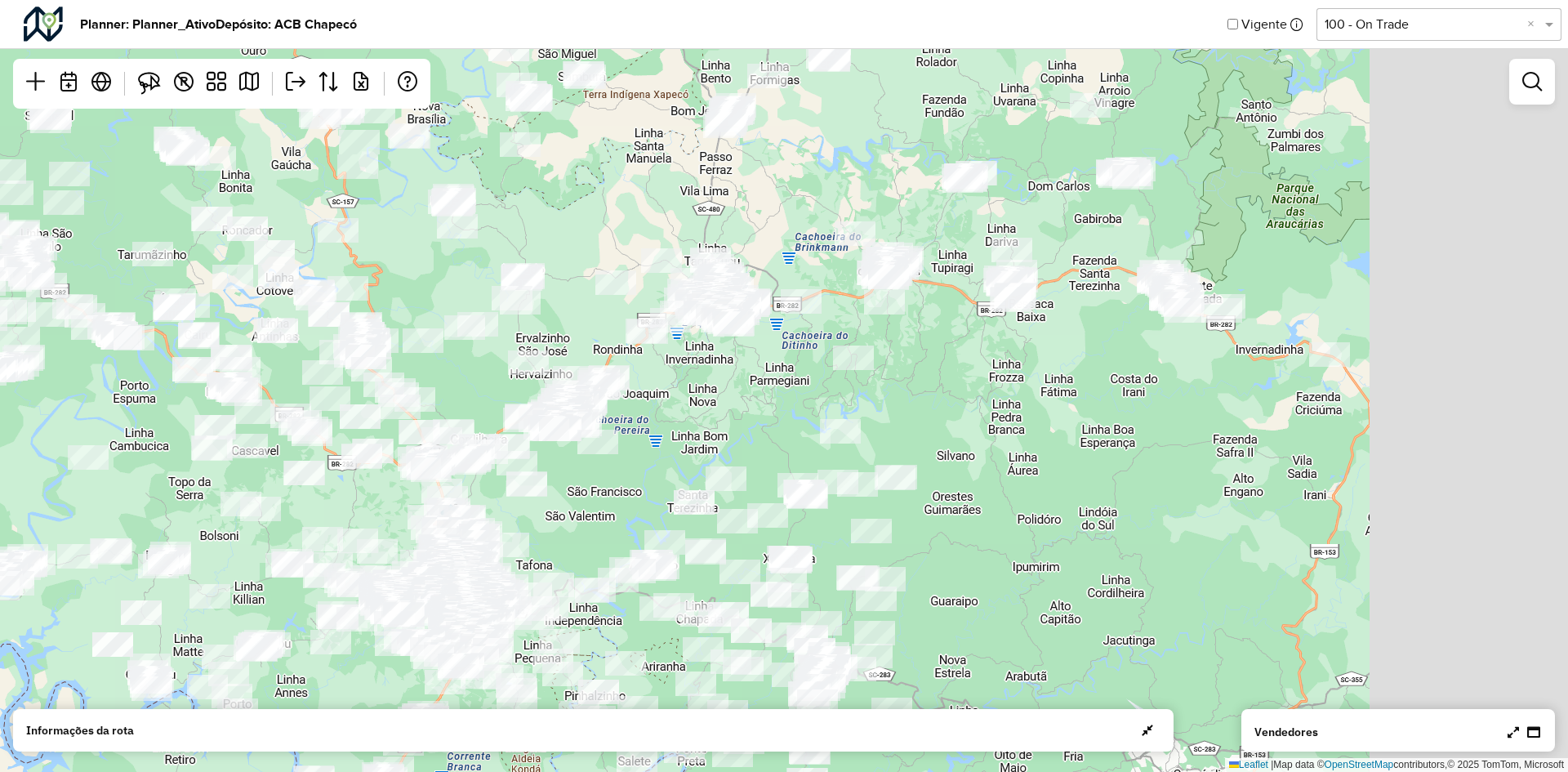
drag, startPoint x: 1279, startPoint y: 282, endPoint x: 884, endPoint y: 377, distance: 406.3
click at [884, 377] on div "Leaflet | Map data © OpenStreetMap contributors,© 2025 TomTom, Microsoft" at bounding box center [784, 386] width 1568 height 772
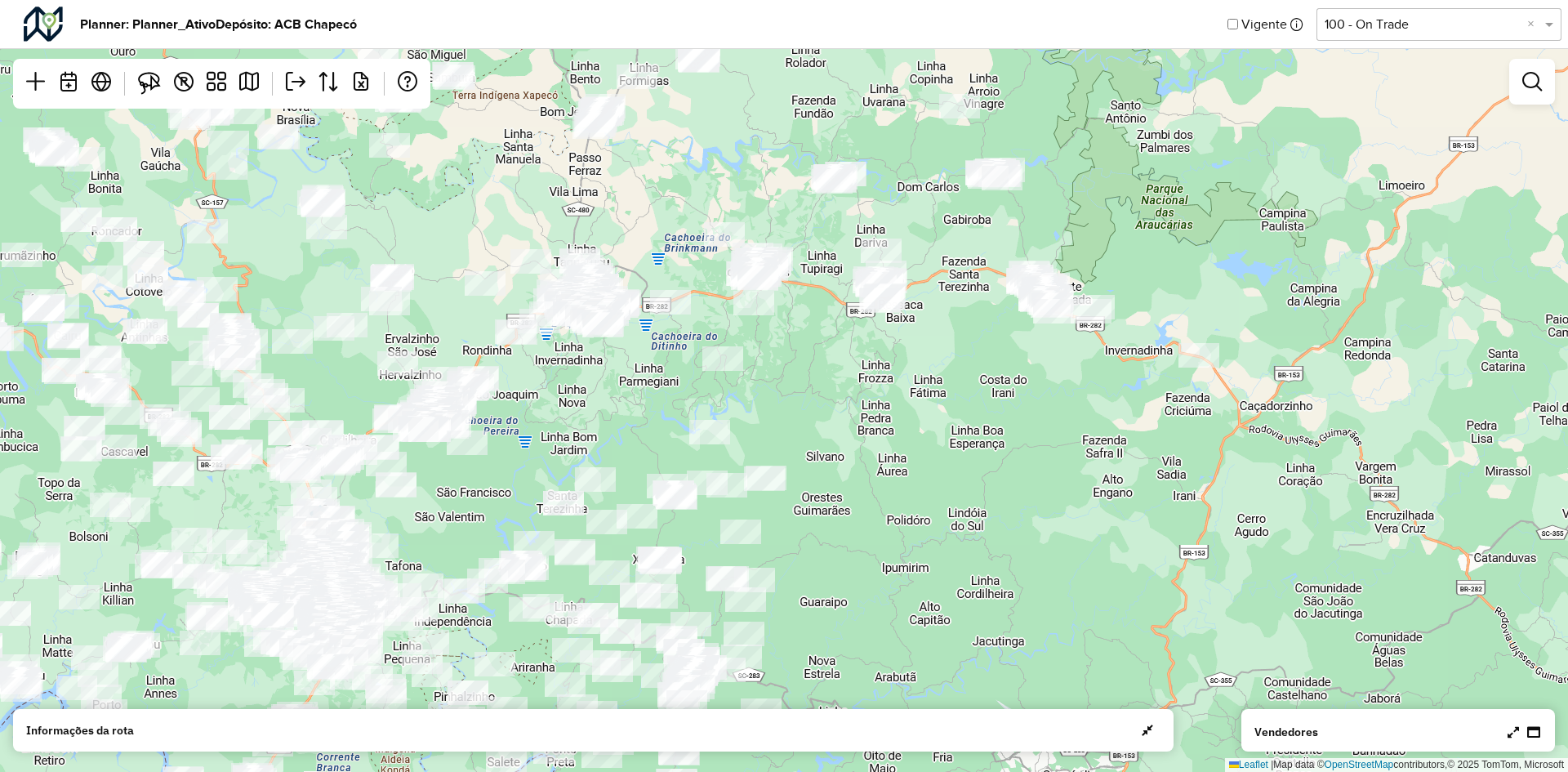
drag, startPoint x: 987, startPoint y: 399, endPoint x: 894, endPoint y: 336, distance: 112.3
click at [894, 336] on div "Leaflet | Map data © OpenStreetMap contributors,© 2025 TomTom, Microsoft" at bounding box center [784, 386] width 1568 height 772
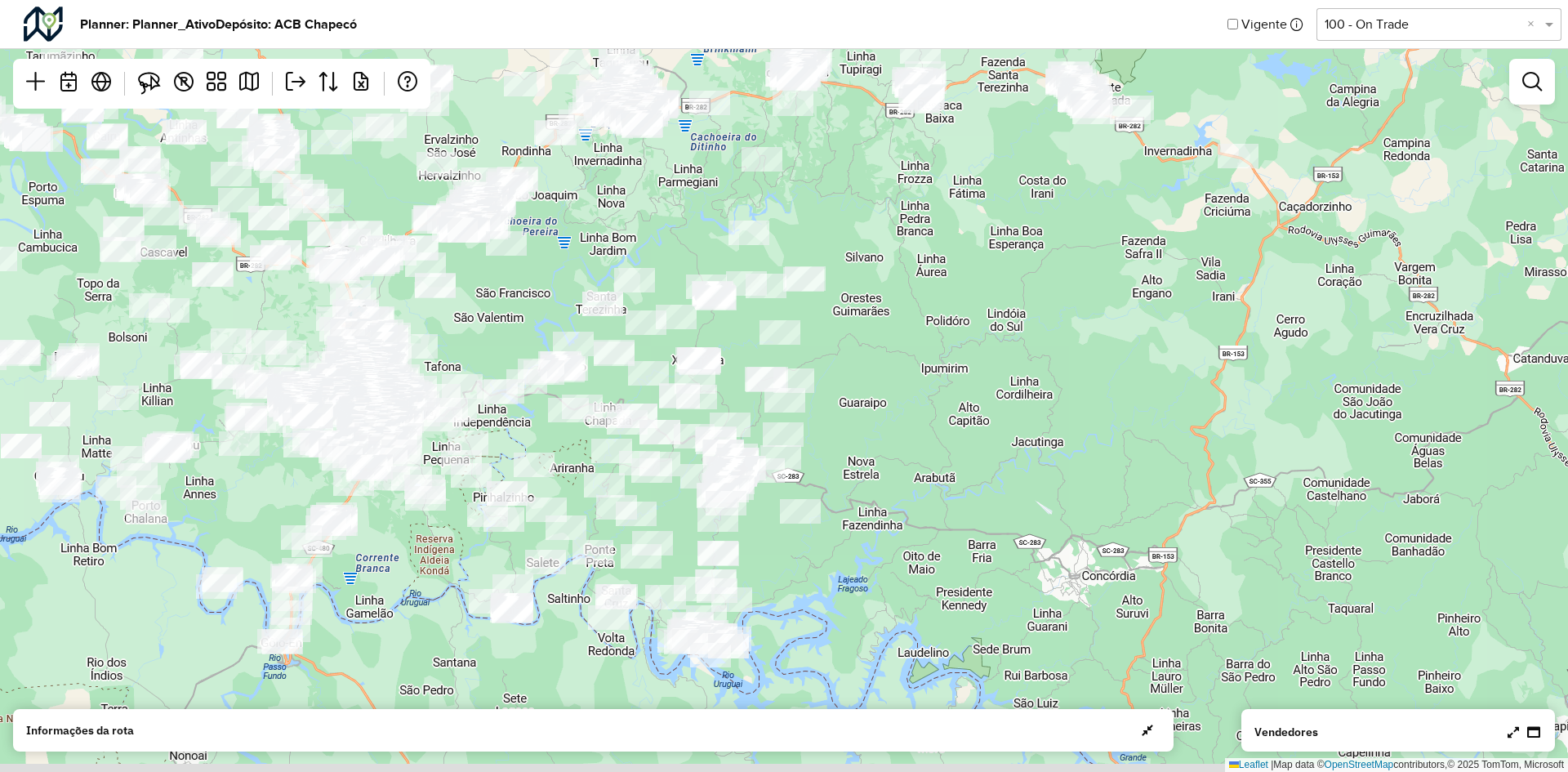
drag, startPoint x: 879, startPoint y: 374, endPoint x: 1032, endPoint y: 223, distance: 215.0
click at [1029, 223] on div "Leaflet | Map data © OpenStreetMap contributors,© 2025 TomTom, Microsoft" at bounding box center [784, 386] width 1568 height 772
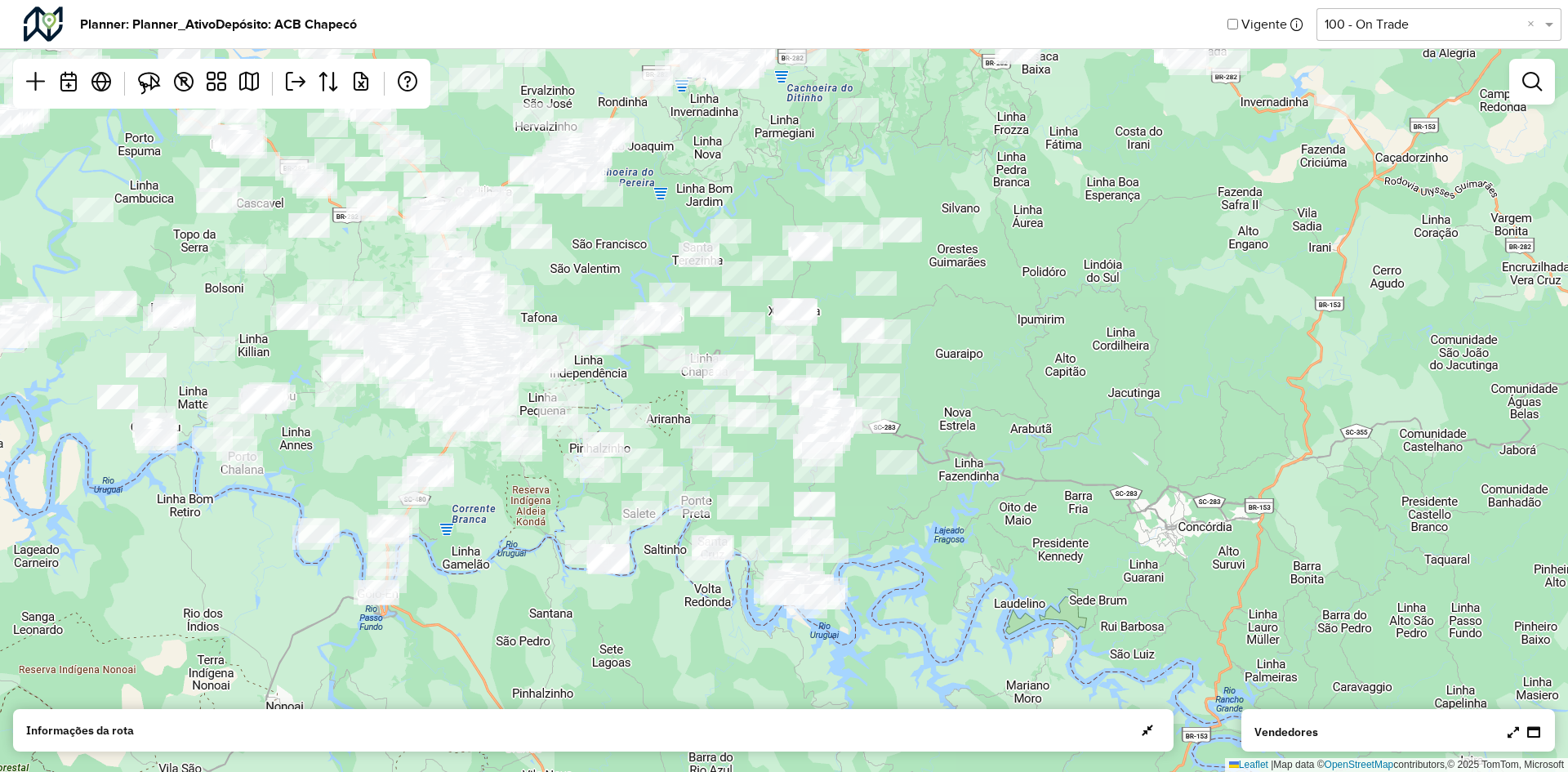
drag, startPoint x: 1006, startPoint y: 331, endPoint x: 1080, endPoint y: 295, distance: 82.3
click at [1080, 295] on div "Leaflet | Map data © OpenStreetMap contributors,© 2025 TomTom, Microsoft" at bounding box center [784, 386] width 1568 height 772
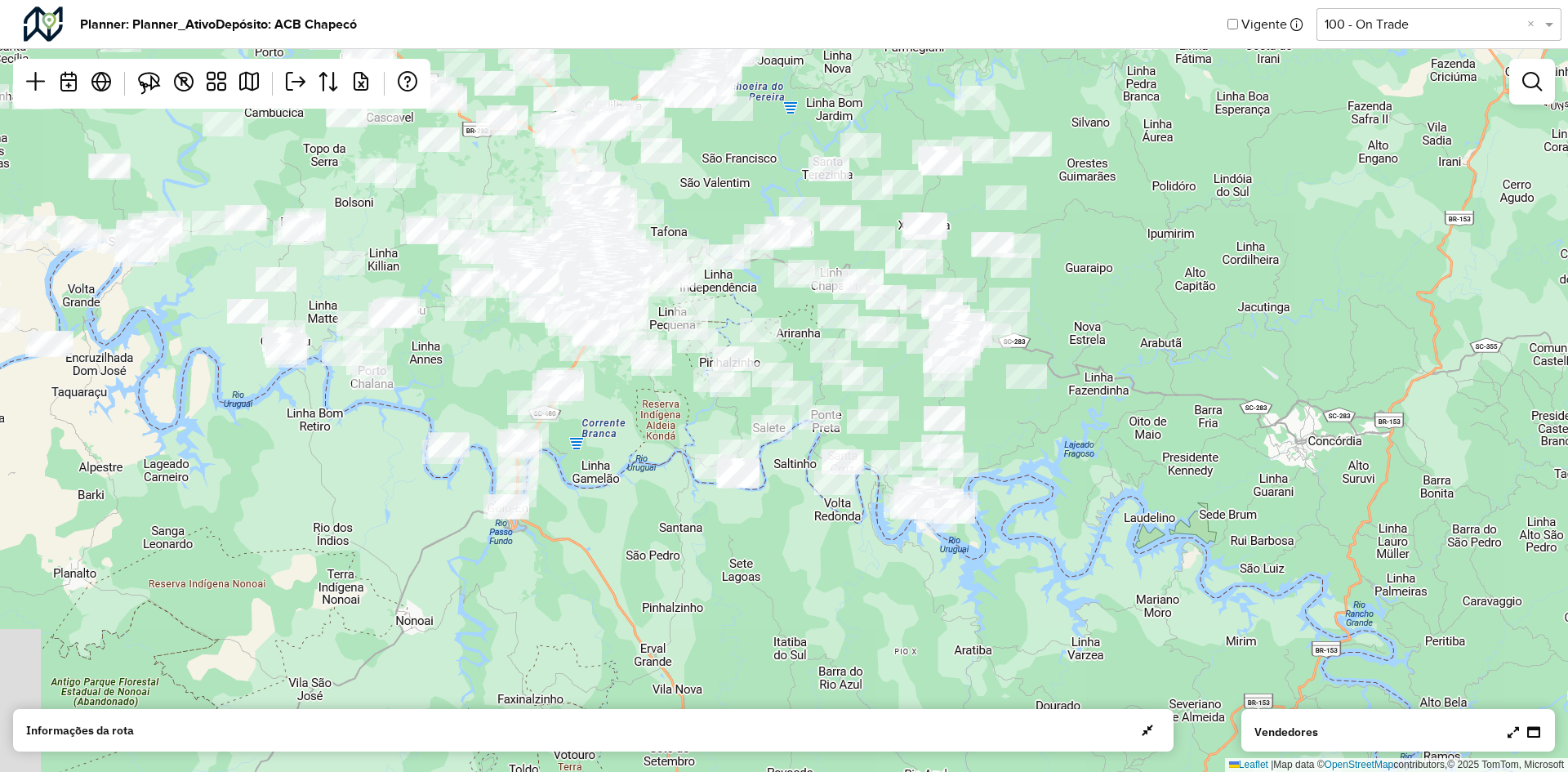
drag, startPoint x: 1042, startPoint y: 374, endPoint x: 1212, endPoint y: 286, distance: 191.4
click at [1212, 286] on div "Leaflet | Map data © OpenStreetMap contributors,© 2025 TomTom, Microsoft" at bounding box center [784, 386] width 1568 height 772
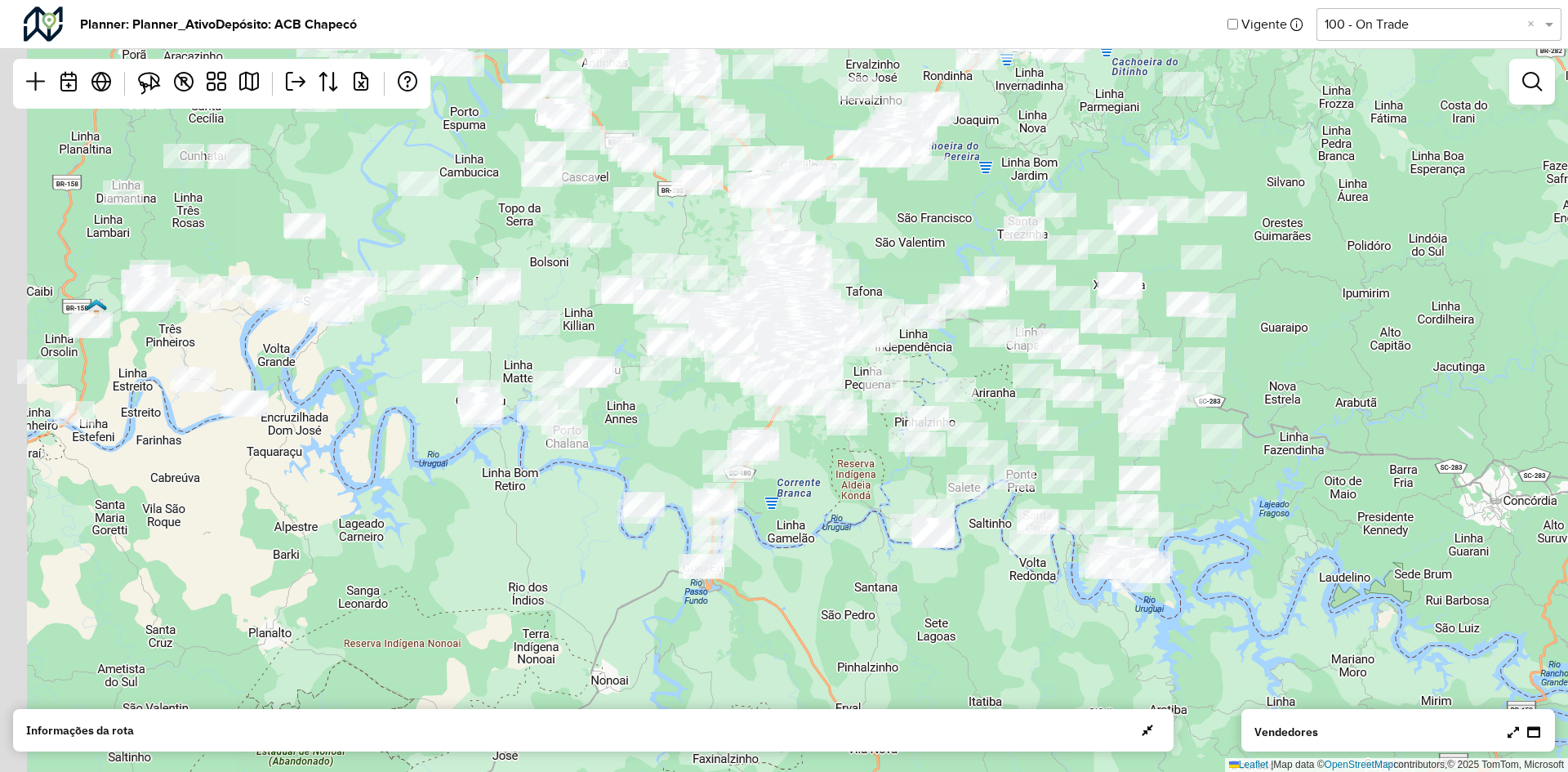
drag, startPoint x: 780, startPoint y: 536, endPoint x: 1022, endPoint y: 591, distance: 248.2
click at [1036, 605] on div "Leaflet | Map data © OpenStreetMap contributors,© 2025 TomTom, Microsoft" at bounding box center [784, 386] width 1568 height 772
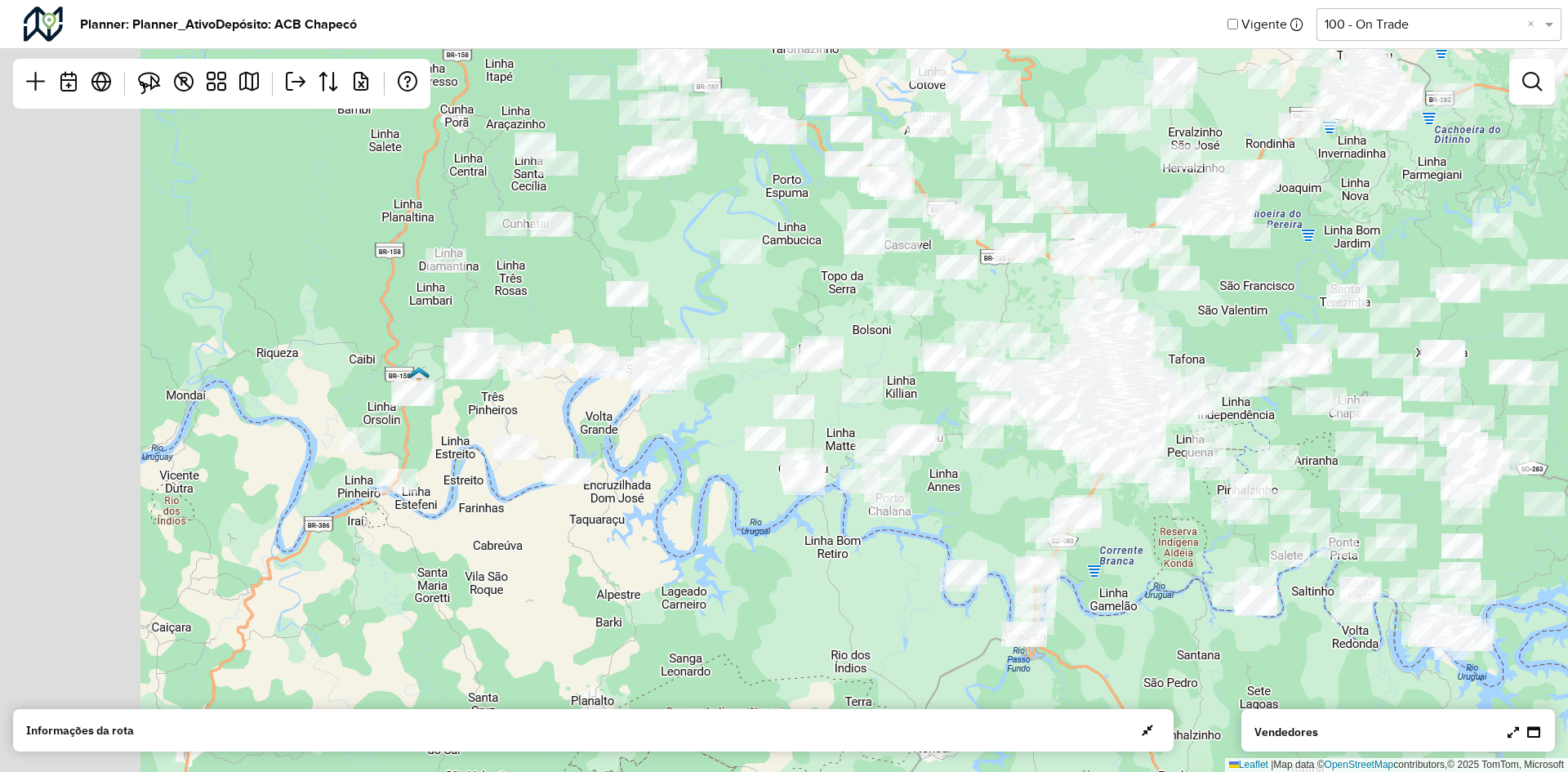
drag, startPoint x: 598, startPoint y: 507, endPoint x: 844, endPoint y: 547, distance: 249.2
click at [872, 575] on div "Leaflet | Map data © OpenStreetMap contributors,© 2025 TomTom, Microsoft" at bounding box center [784, 386] width 1568 height 772
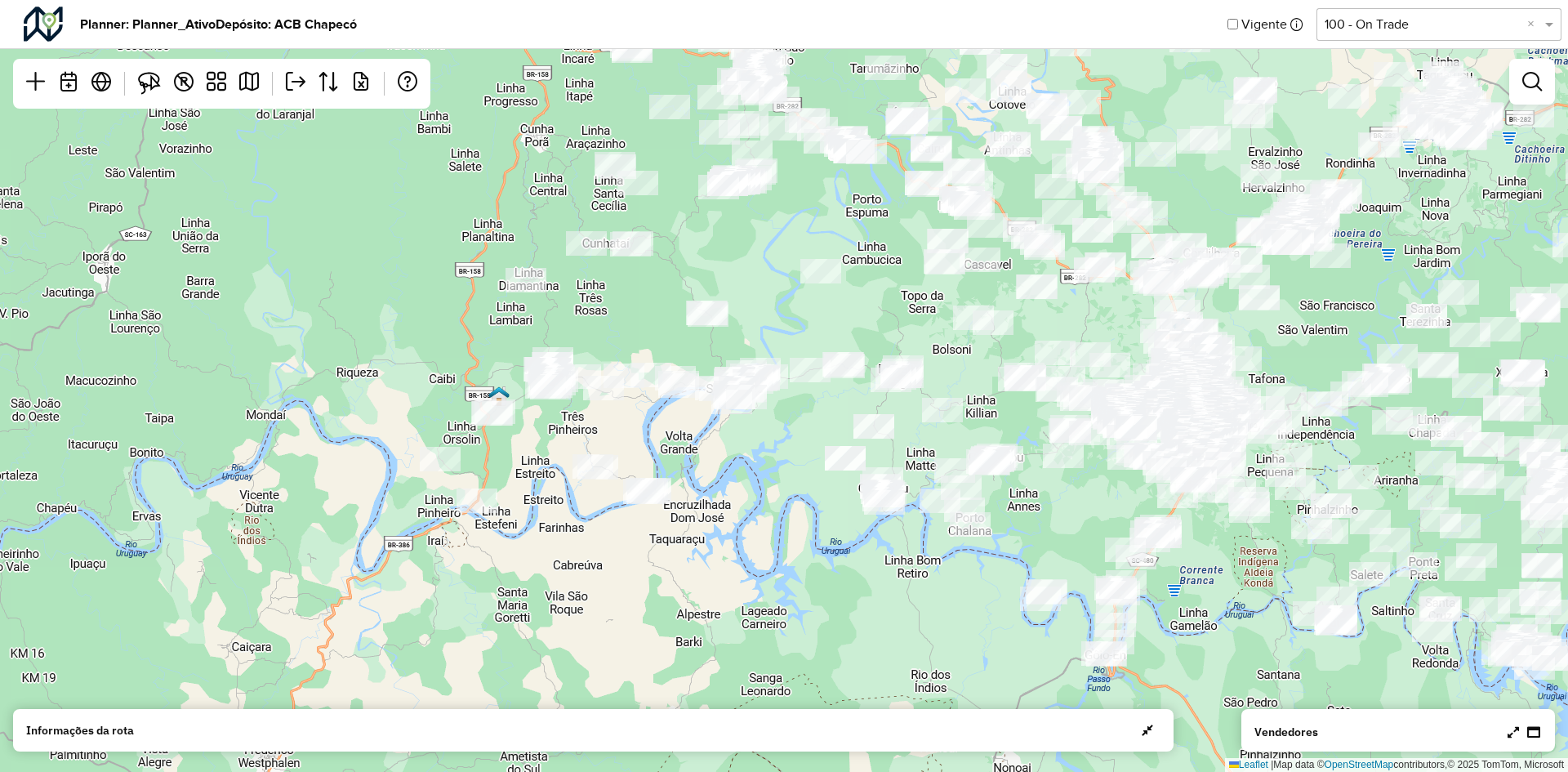
click at [1153, 734] on span "button" at bounding box center [1148, 729] width 12 height 13
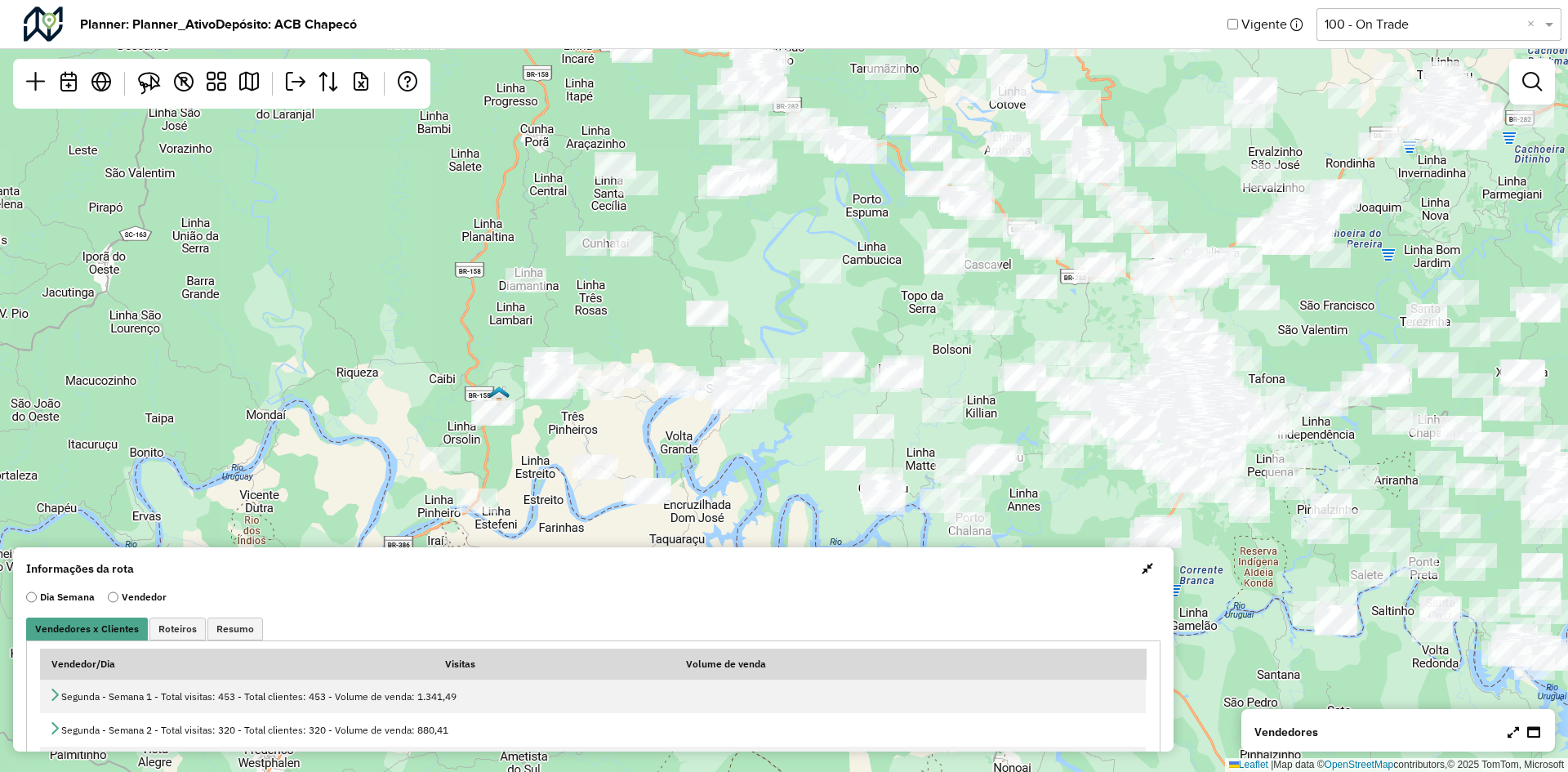
click at [1142, 565] on span "button" at bounding box center [1148, 567] width 12 height 13
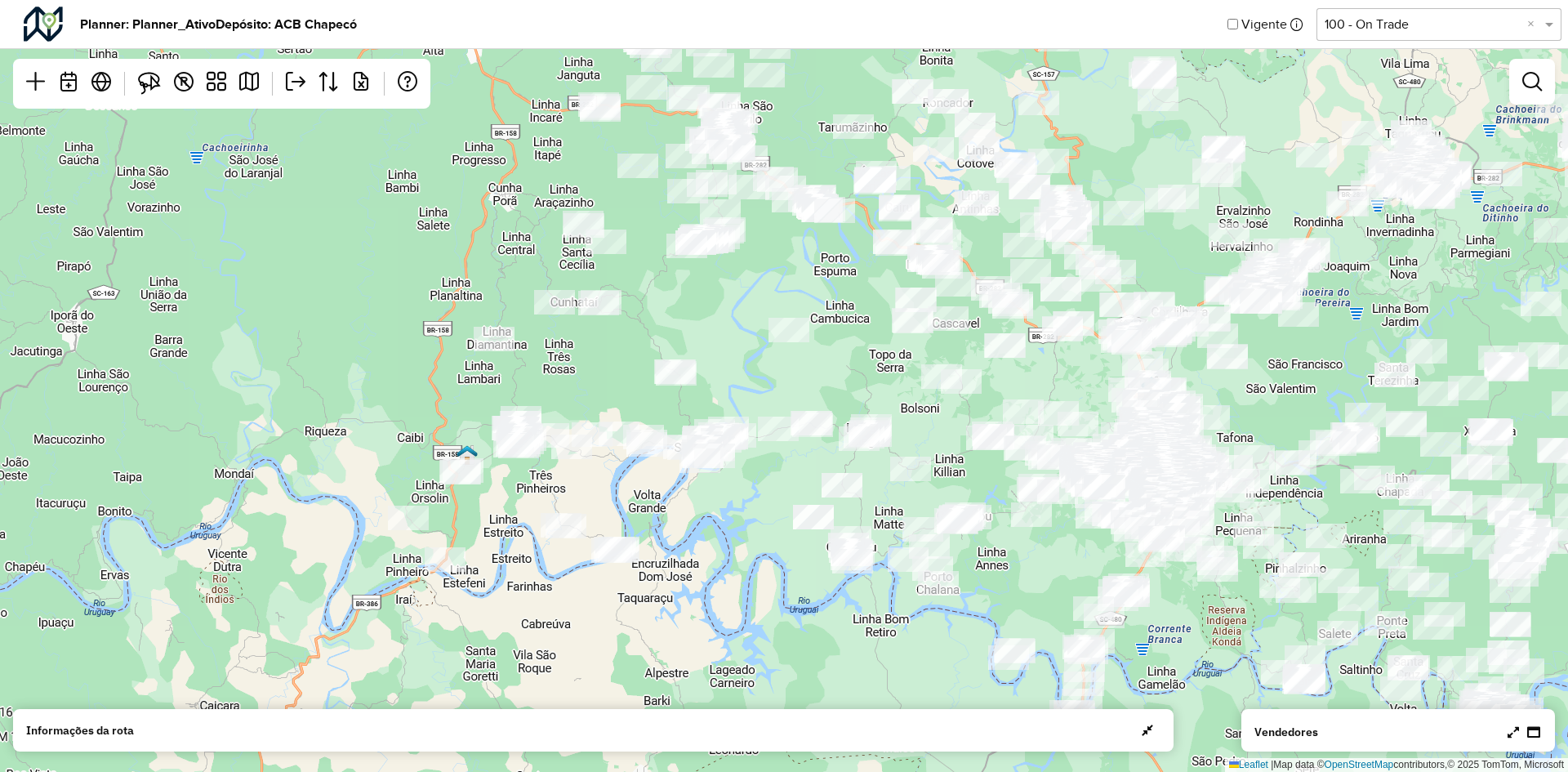
drag, startPoint x: 760, startPoint y: 494, endPoint x: 737, endPoint y: 589, distance: 97.7
click at [737, 588] on div "Leaflet | Map data © OpenStreetMap contributors,© 2025 TomTom, Microsoft" at bounding box center [784, 386] width 1568 height 772
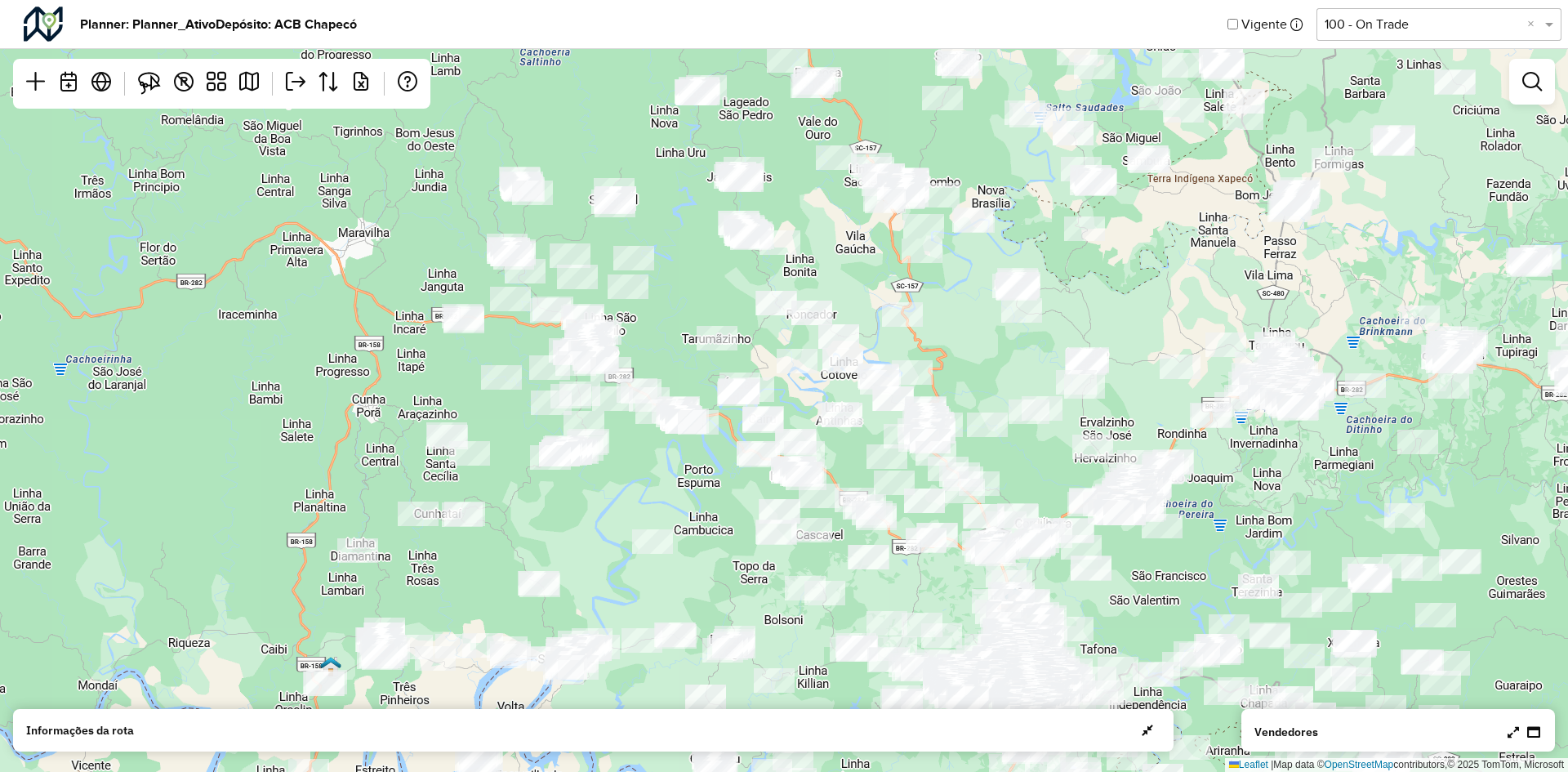
drag, startPoint x: 866, startPoint y: 389, endPoint x: 724, endPoint y: 565, distance: 226.1
click at [724, 576] on div "Leaflet | Map data © OpenStreetMap contributors,© 2025 TomTom, Microsoft" at bounding box center [784, 386] width 1568 height 772
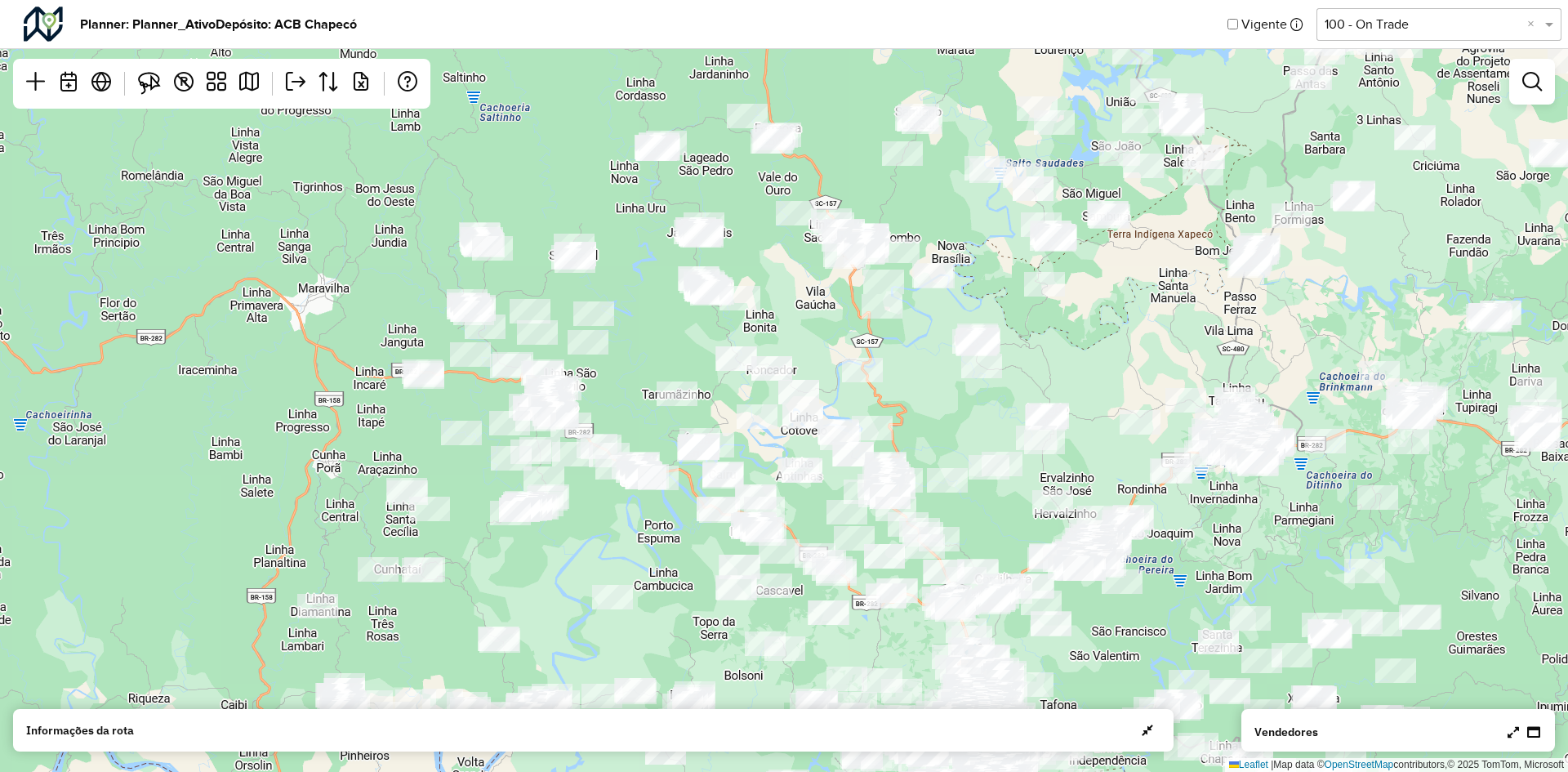
click at [685, 559] on div "Leaflet | Map data © OpenStreetMap contributors,© 2025 TomTom, Microsoft" at bounding box center [784, 386] width 1568 height 772
click at [1143, 730] on span "button" at bounding box center [1148, 729] width 12 height 13
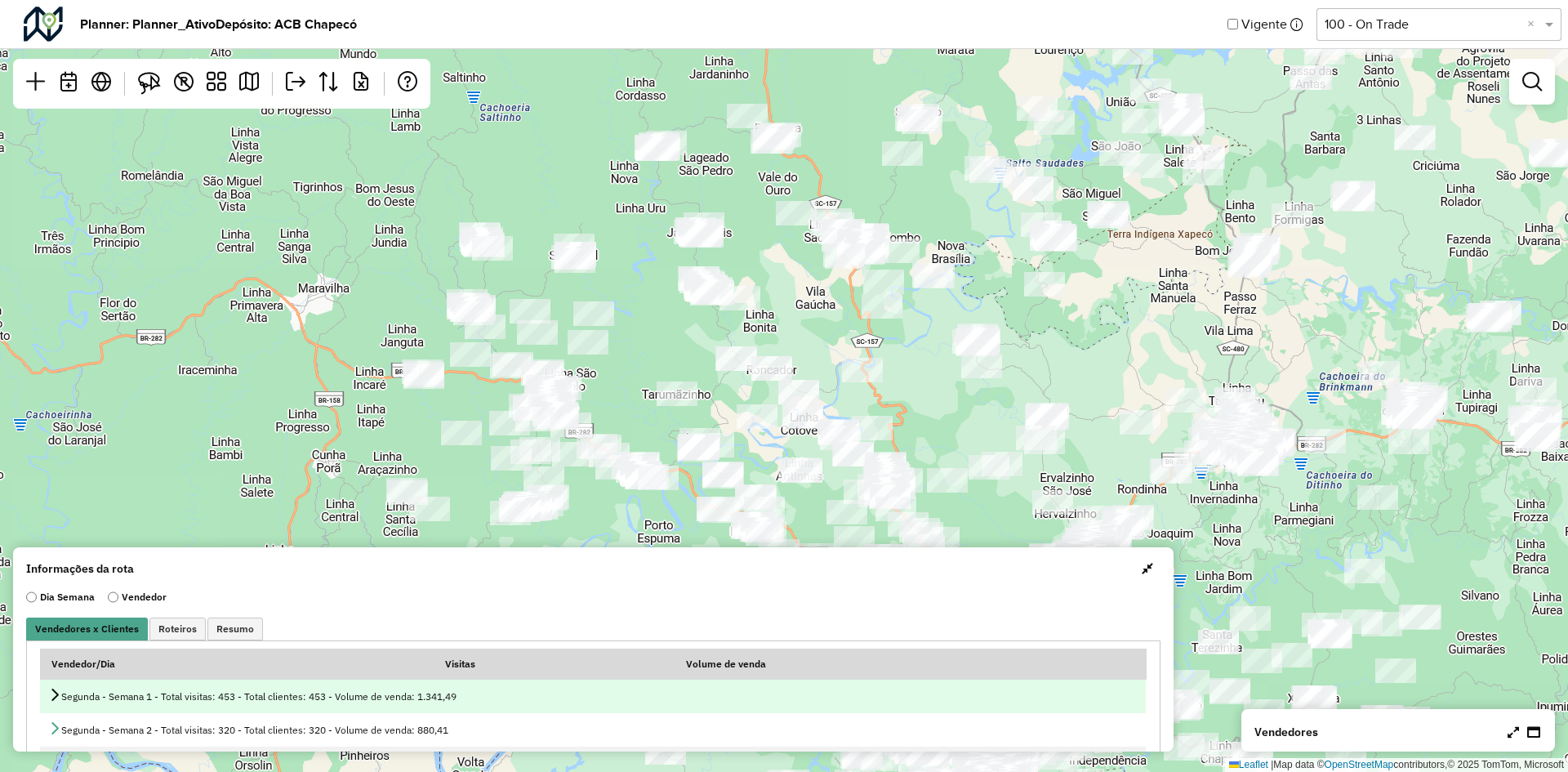
click at [49, 693] on icon at bounding box center [54, 694] width 13 height 13
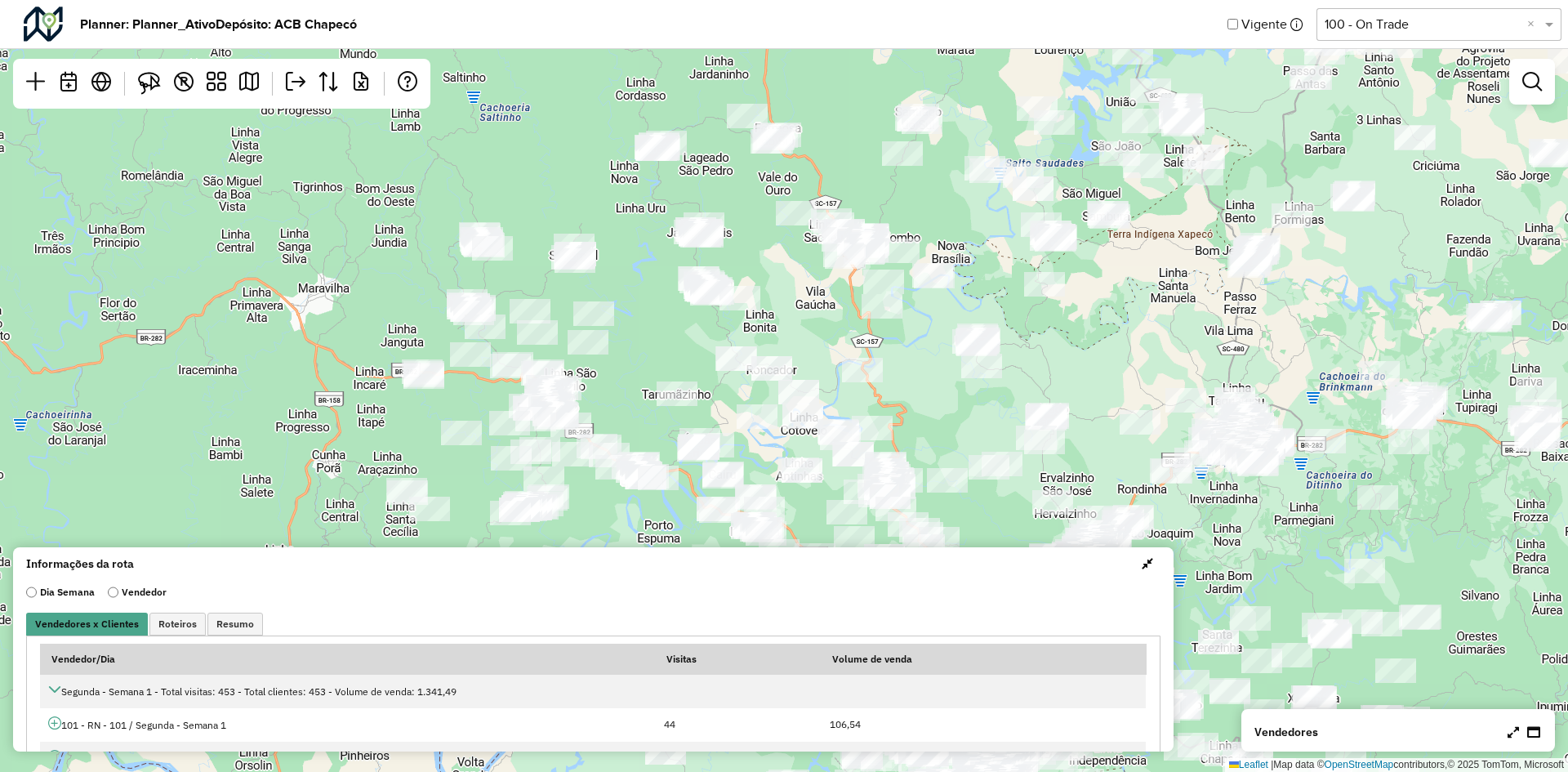
scroll to position [4, 0]
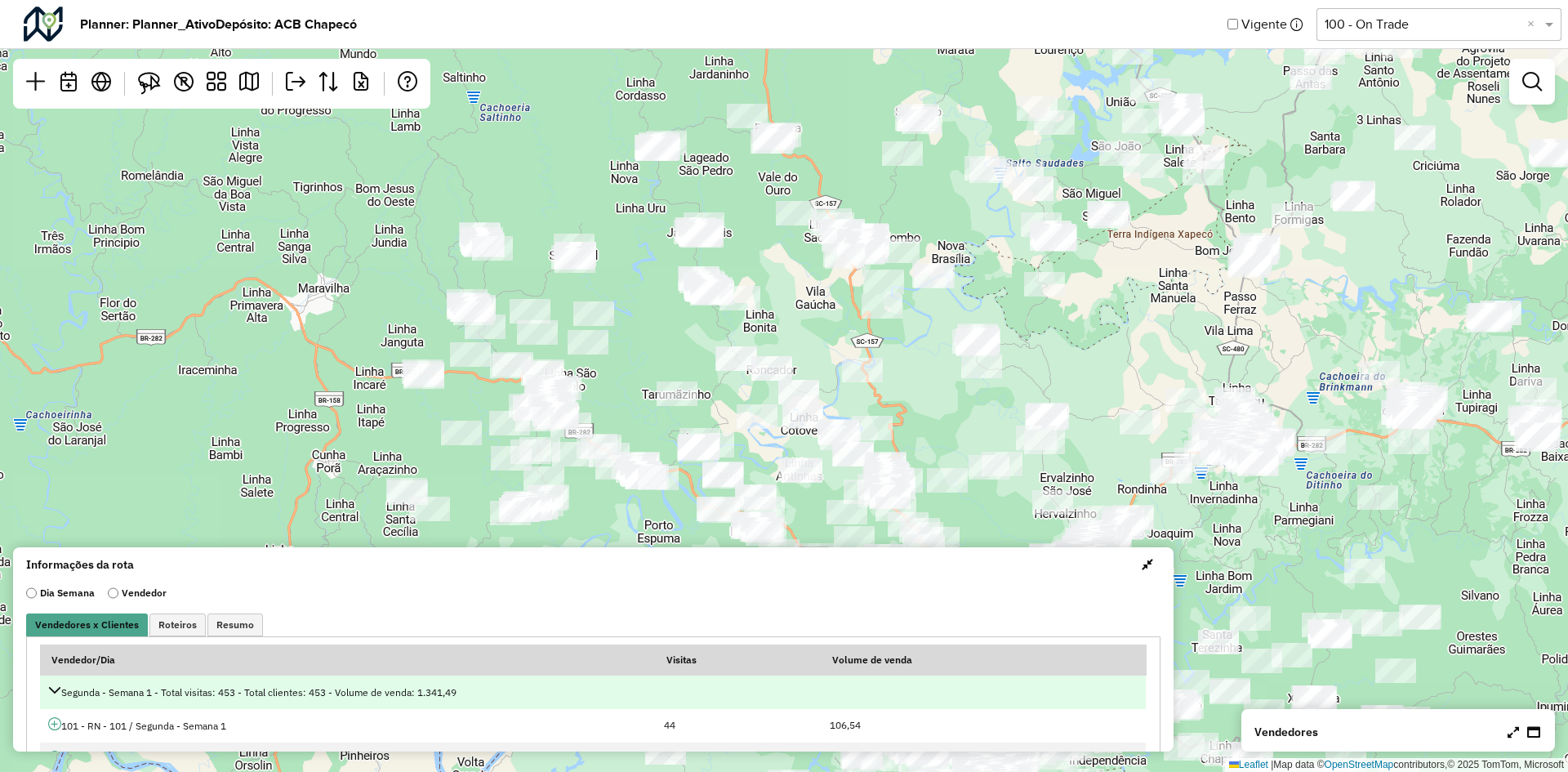
click at [54, 692] on icon at bounding box center [54, 690] width 13 height 13
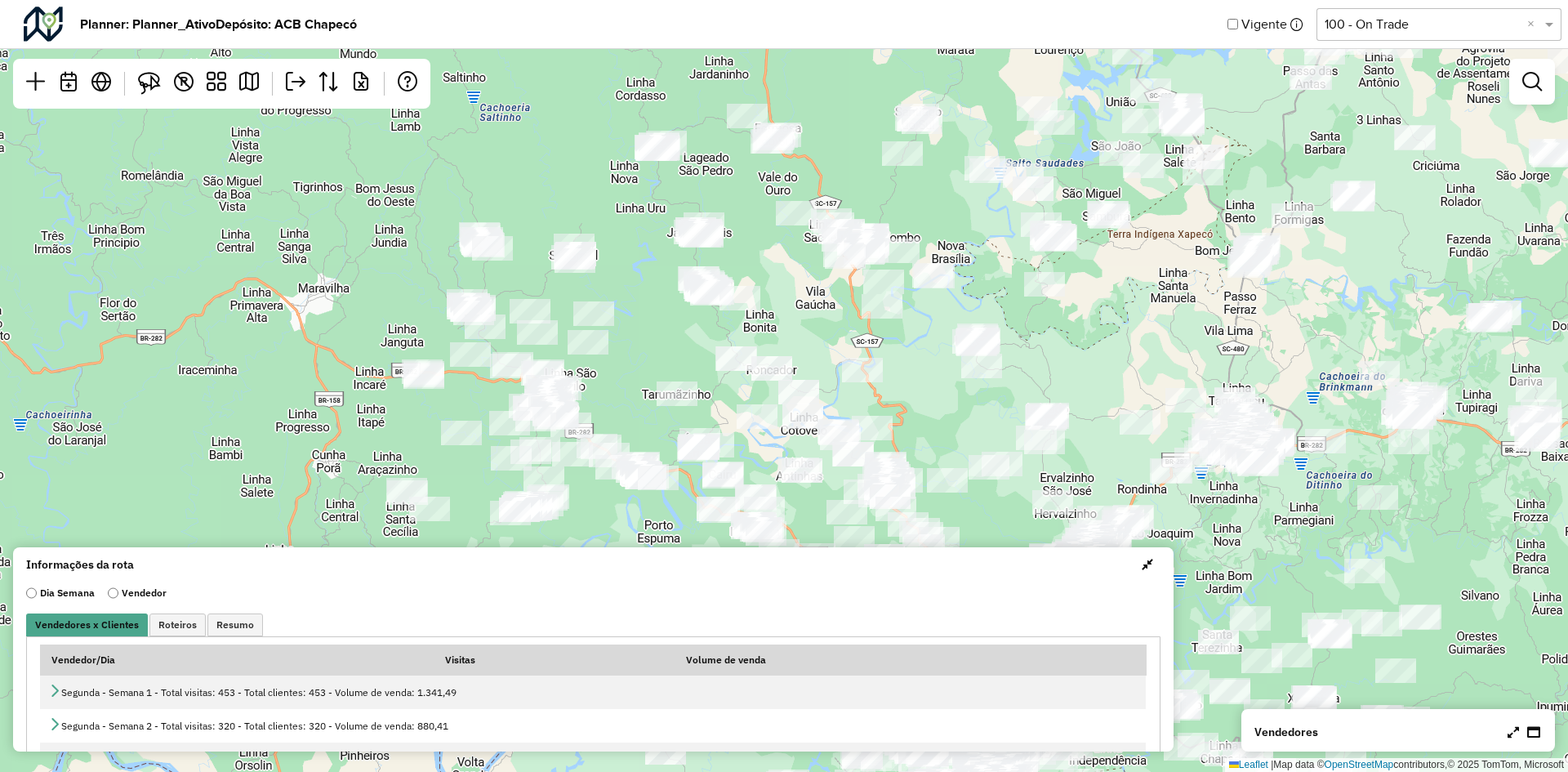
click at [1142, 569] on span "button" at bounding box center [1148, 563] width 12 height 13
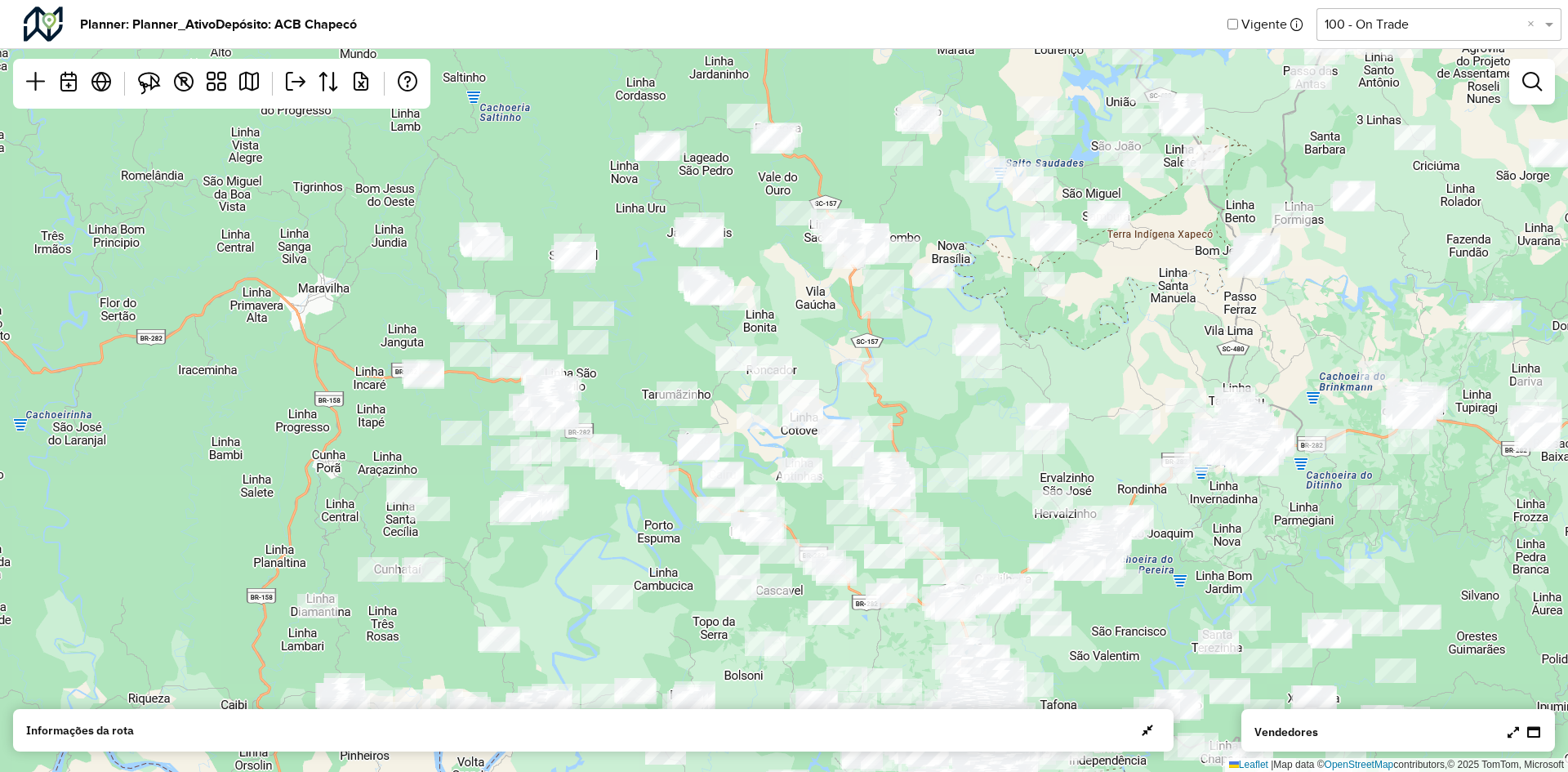
scroll to position [0, 0]
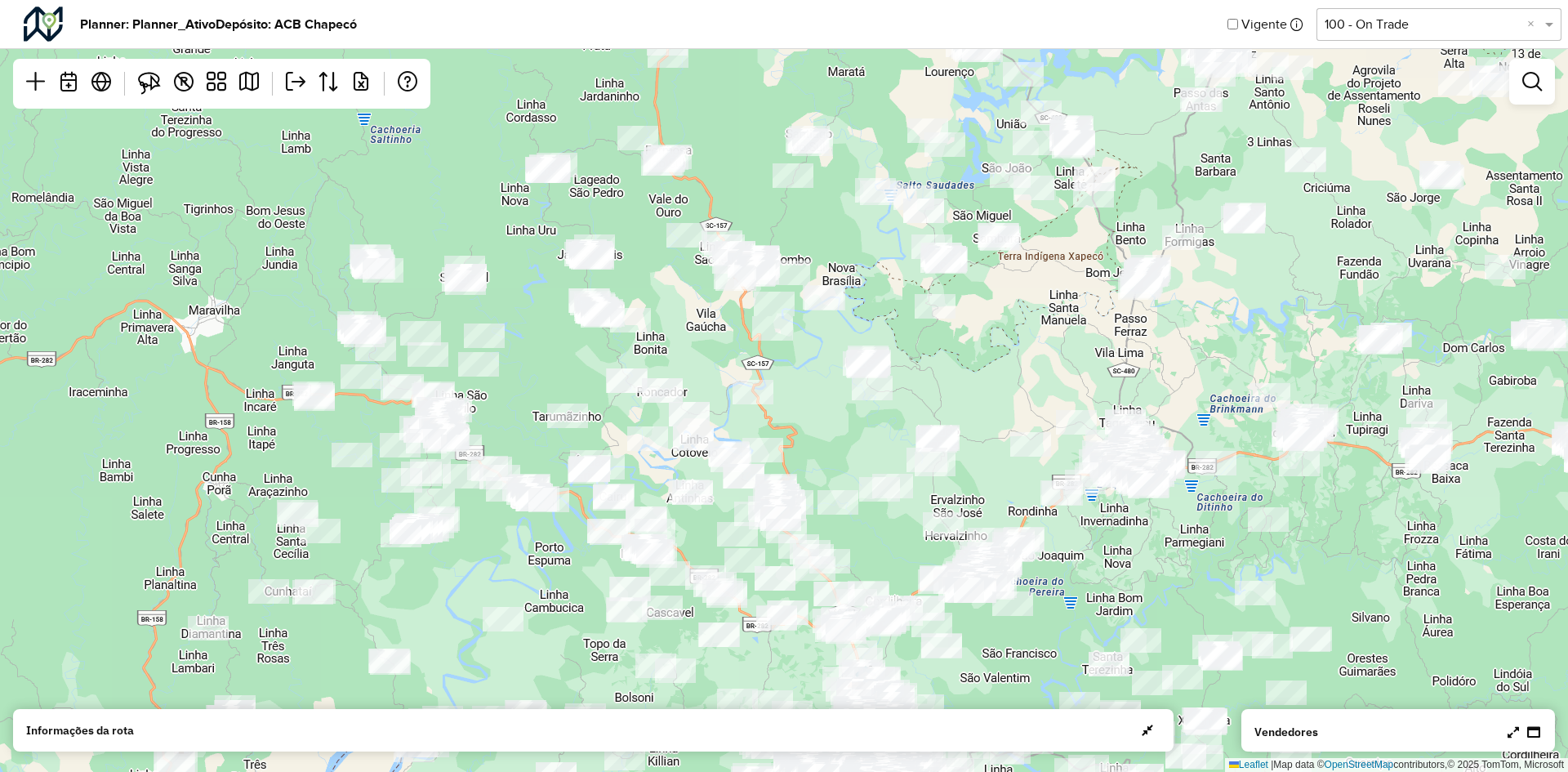
drag, startPoint x: 1116, startPoint y: 360, endPoint x: 1018, endPoint y: 393, distance: 103.4
click at [976, 402] on div "Leaflet | Map data © OpenStreetMap contributors,© 2025 TomTom, Microsoft" at bounding box center [784, 386] width 1568 height 772
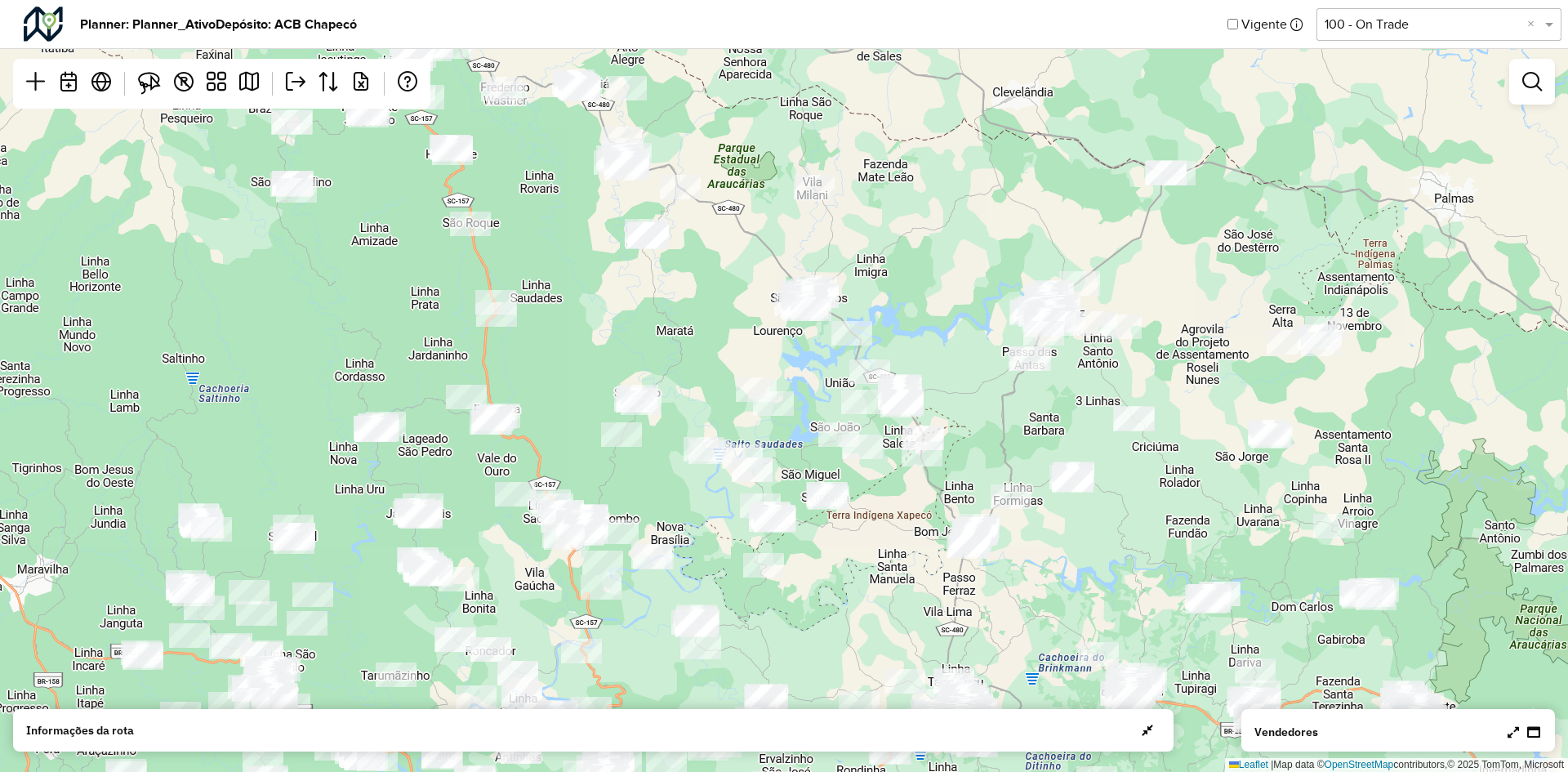
drag, startPoint x: 1229, startPoint y: 294, endPoint x: 1093, endPoint y: 533, distance: 275.0
click at [1093, 533] on div "Leaflet | Map data © OpenStreetMap contributors,© 2025 TomTom, Microsoft" at bounding box center [784, 386] width 1568 height 772
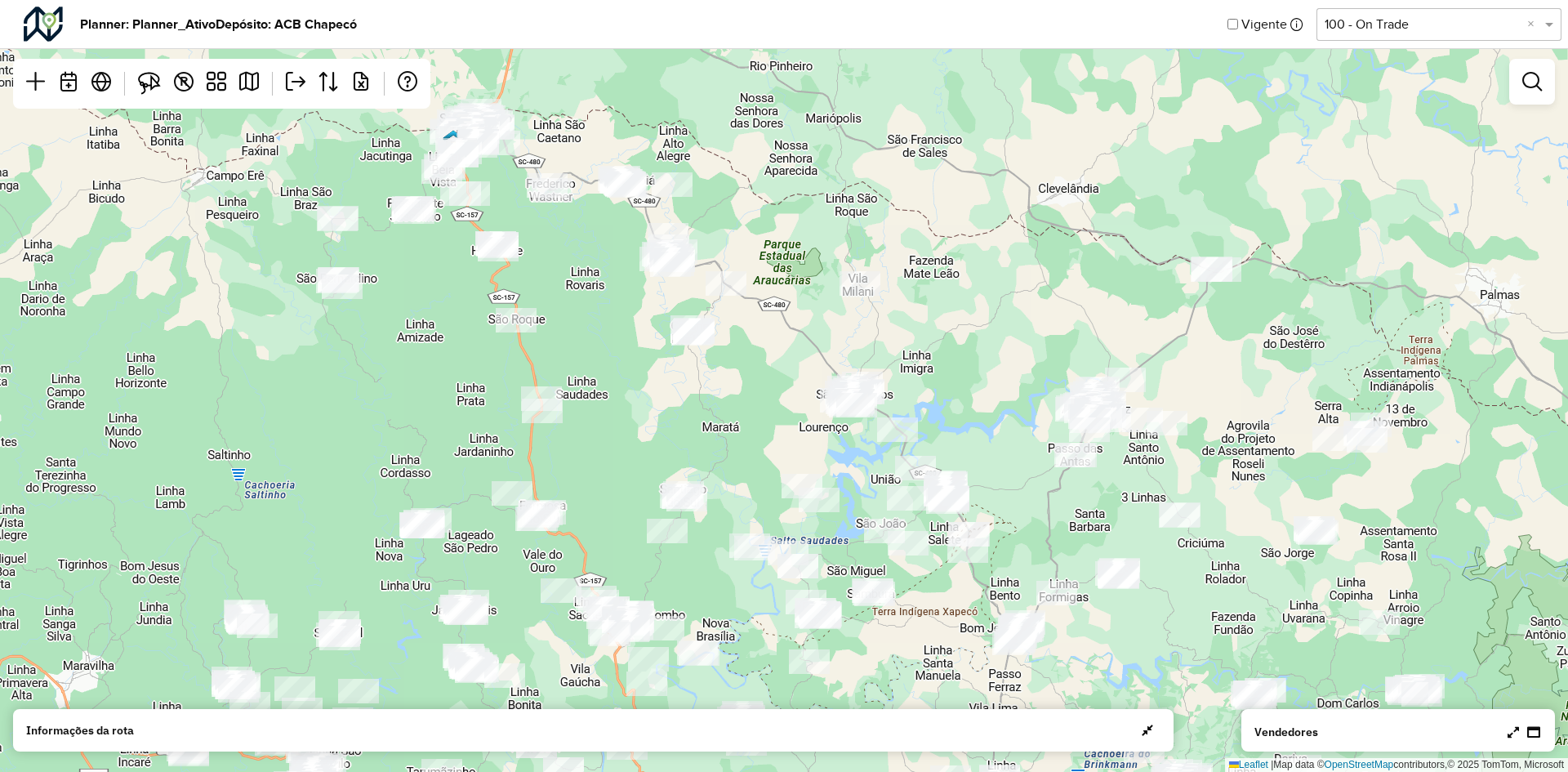
drag, startPoint x: 994, startPoint y: 416, endPoint x: 1045, endPoint y: 526, distance: 121.2
click at [1045, 526] on div "Leaflet | Map data © OpenStreetMap contributors,© 2025 TomTom, Microsoft" at bounding box center [784, 386] width 1568 height 772
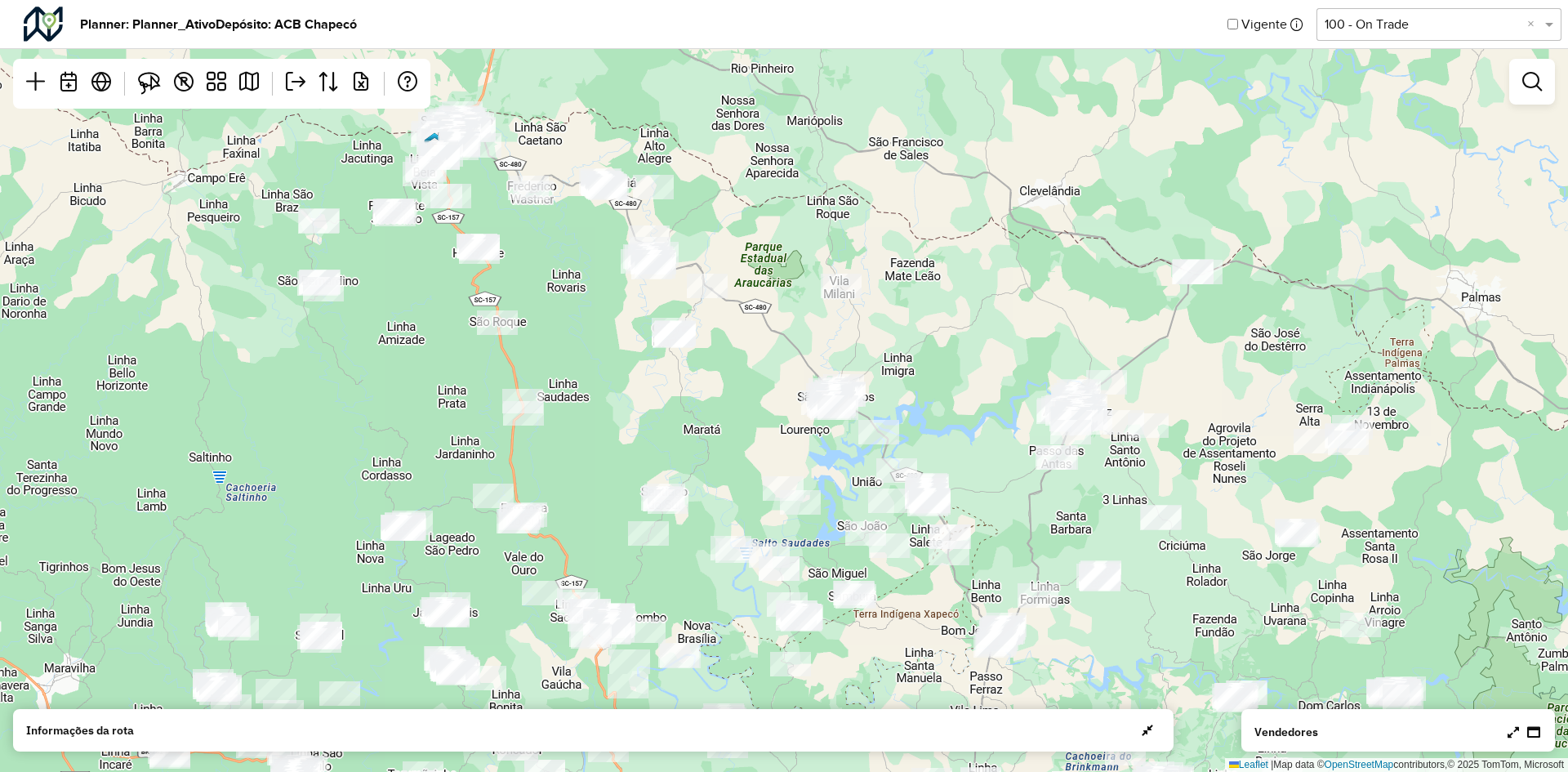
drag, startPoint x: 1006, startPoint y: 402, endPoint x: 981, endPoint y: 391, distance: 27.3
click at [981, 391] on div "Leaflet | Map data © OpenStreetMap contributors,© 2025 TomTom, Microsoft" at bounding box center [784, 386] width 1568 height 772
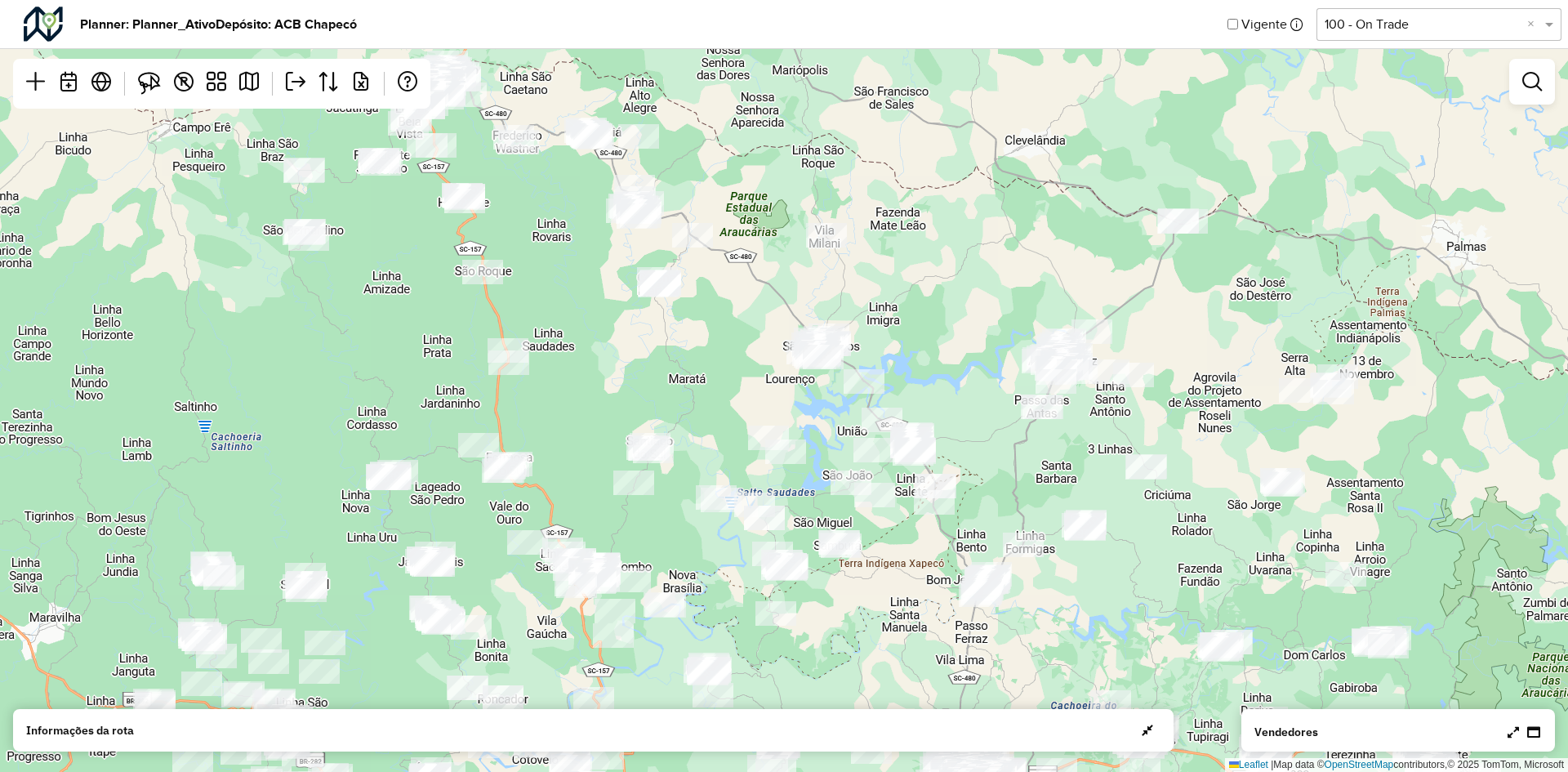
drag, startPoint x: 981, startPoint y: 451, endPoint x: 961, endPoint y: 396, distance: 58.5
click at [961, 396] on div "Leaflet | Map data © OpenStreetMap contributors,© 2025 TomTom, Microsoft" at bounding box center [784, 386] width 1568 height 772
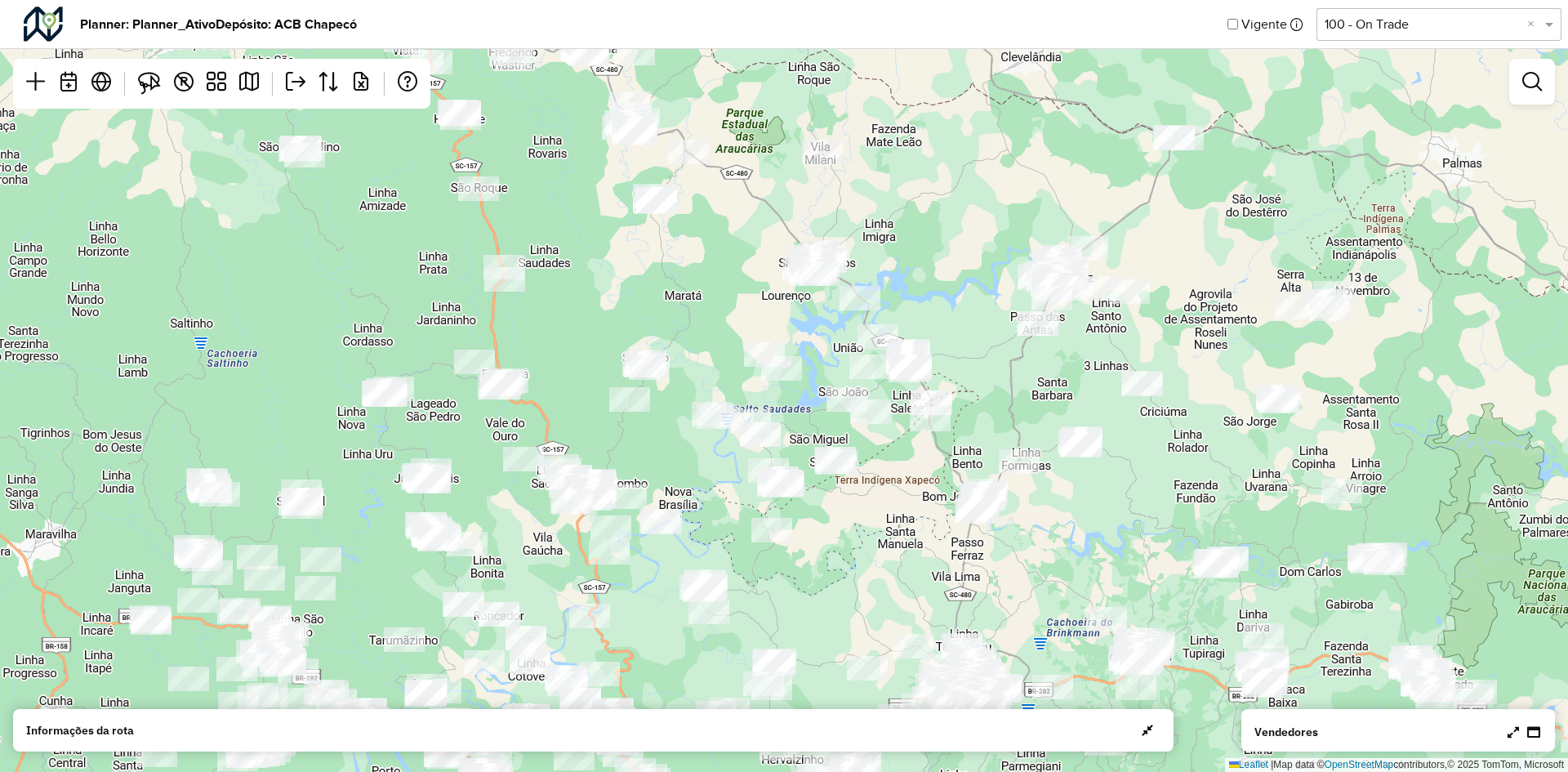
drag, startPoint x: 969, startPoint y: 382, endPoint x: 969, endPoint y: 361, distance: 21.0
click at [969, 364] on div "Leaflet | Map data © OpenStreetMap contributors,© 2025 TomTom, Microsoft" at bounding box center [784, 386] width 1568 height 772
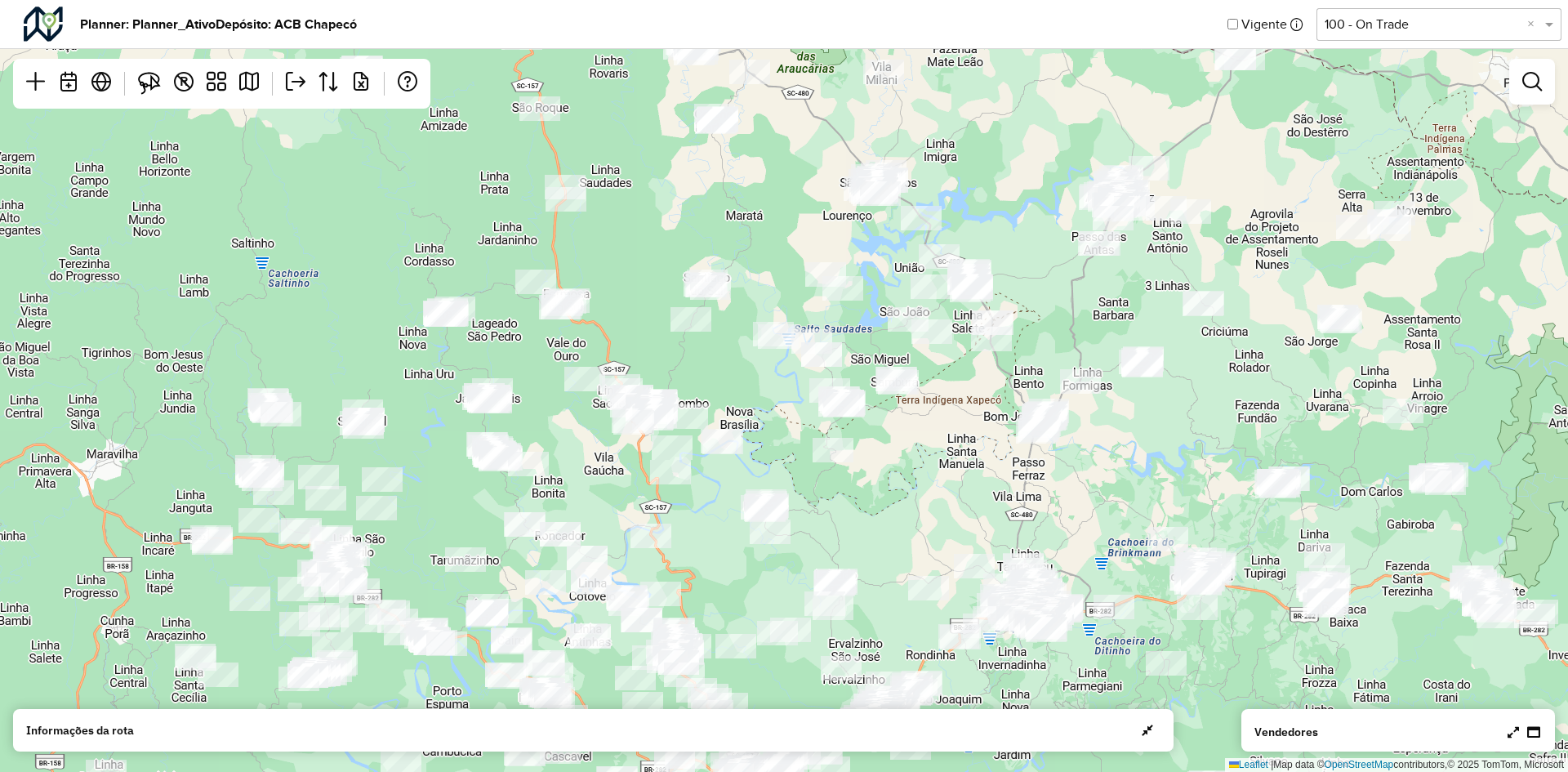
drag, startPoint x: 887, startPoint y: 526, endPoint x: 952, endPoint y: 444, distance: 104.6
click at [951, 446] on div "Leaflet | Map data © OpenStreetMap contributors,© 2025 TomTom, Microsoft" at bounding box center [784, 386] width 1568 height 772
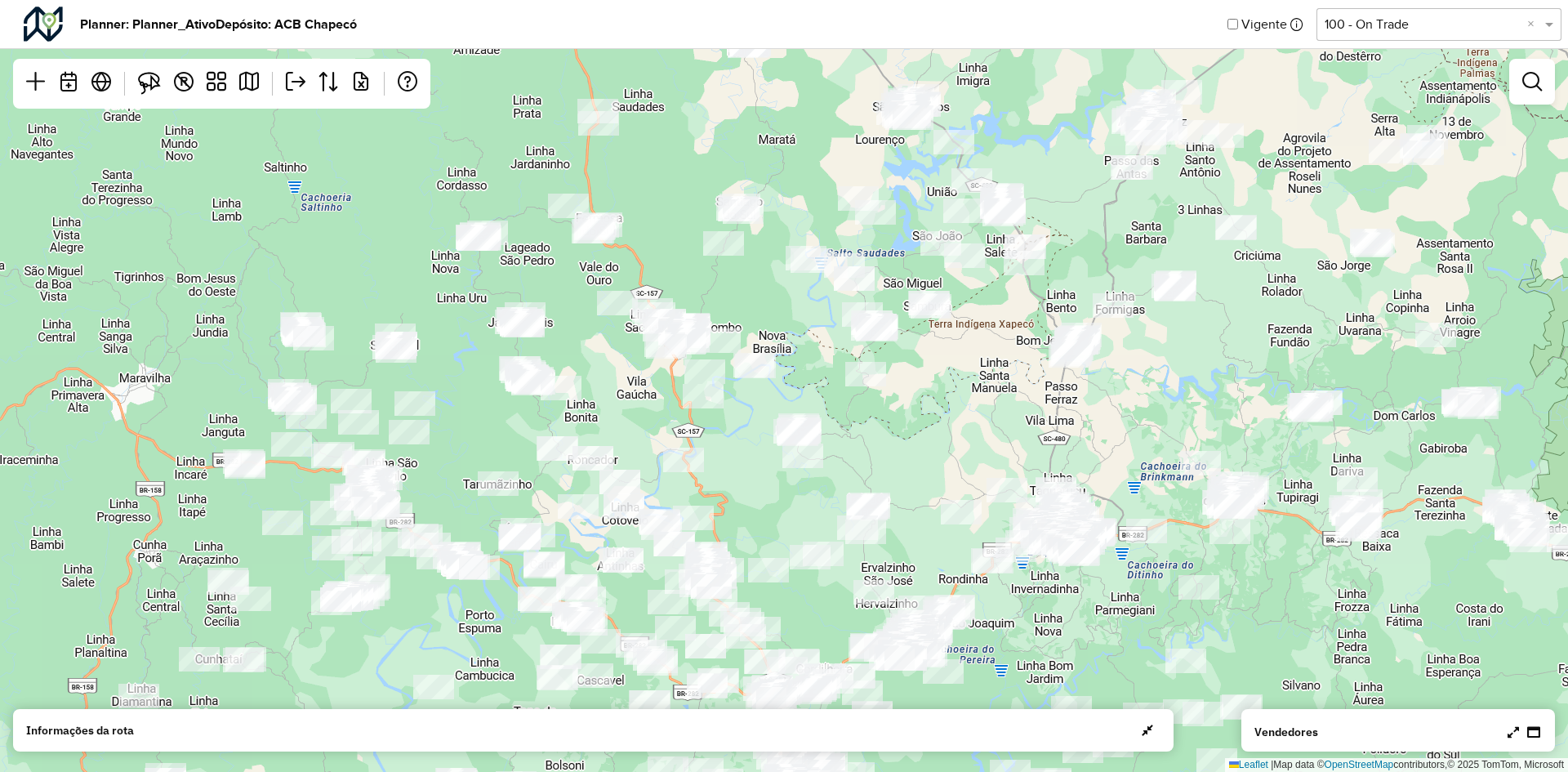
drag, startPoint x: 943, startPoint y: 493, endPoint x: 976, endPoint y: 412, distance: 87.5
click at [975, 414] on div "Leaflet | Map data © OpenStreetMap contributors,© 2025 TomTom, Microsoft" at bounding box center [784, 386] width 1568 height 772
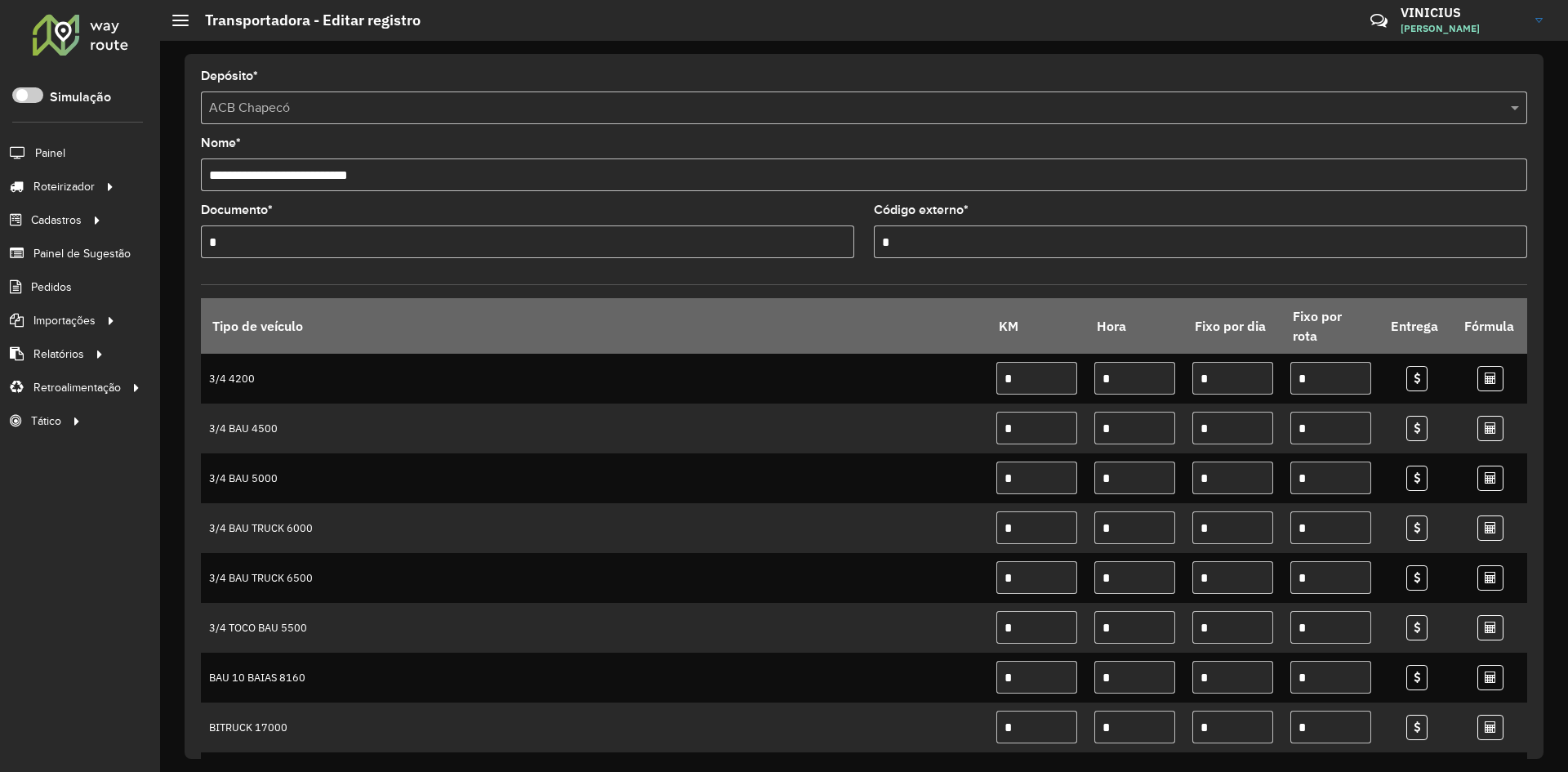
scroll to position [81, 0]
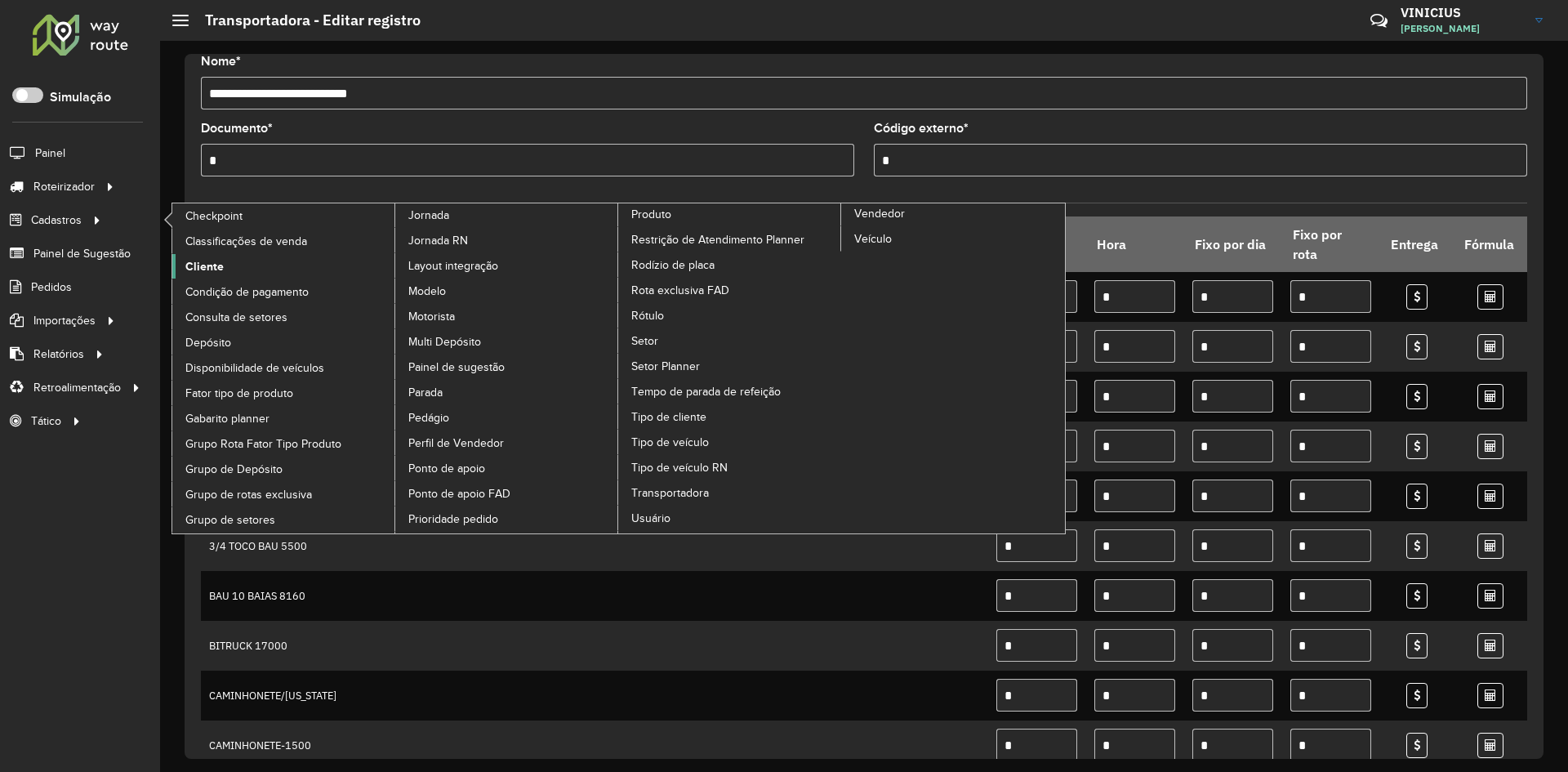
click at [217, 269] on span "Cliente" at bounding box center [205, 266] width 39 height 17
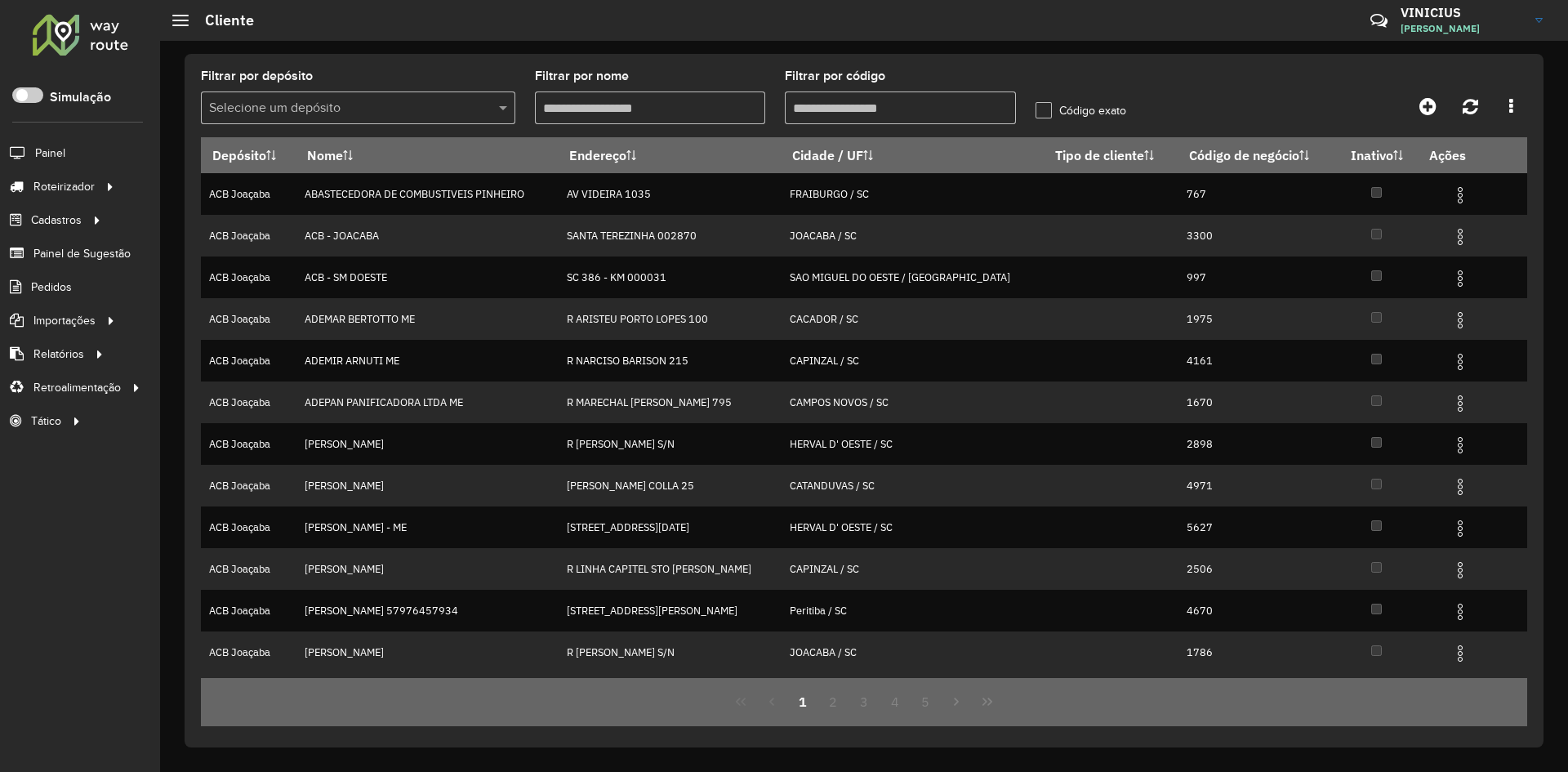
click at [840, 112] on input "Filtrar por código" at bounding box center [900, 107] width 232 height 33
click at [443, 109] on input "text" at bounding box center [341, 108] width 265 height 20
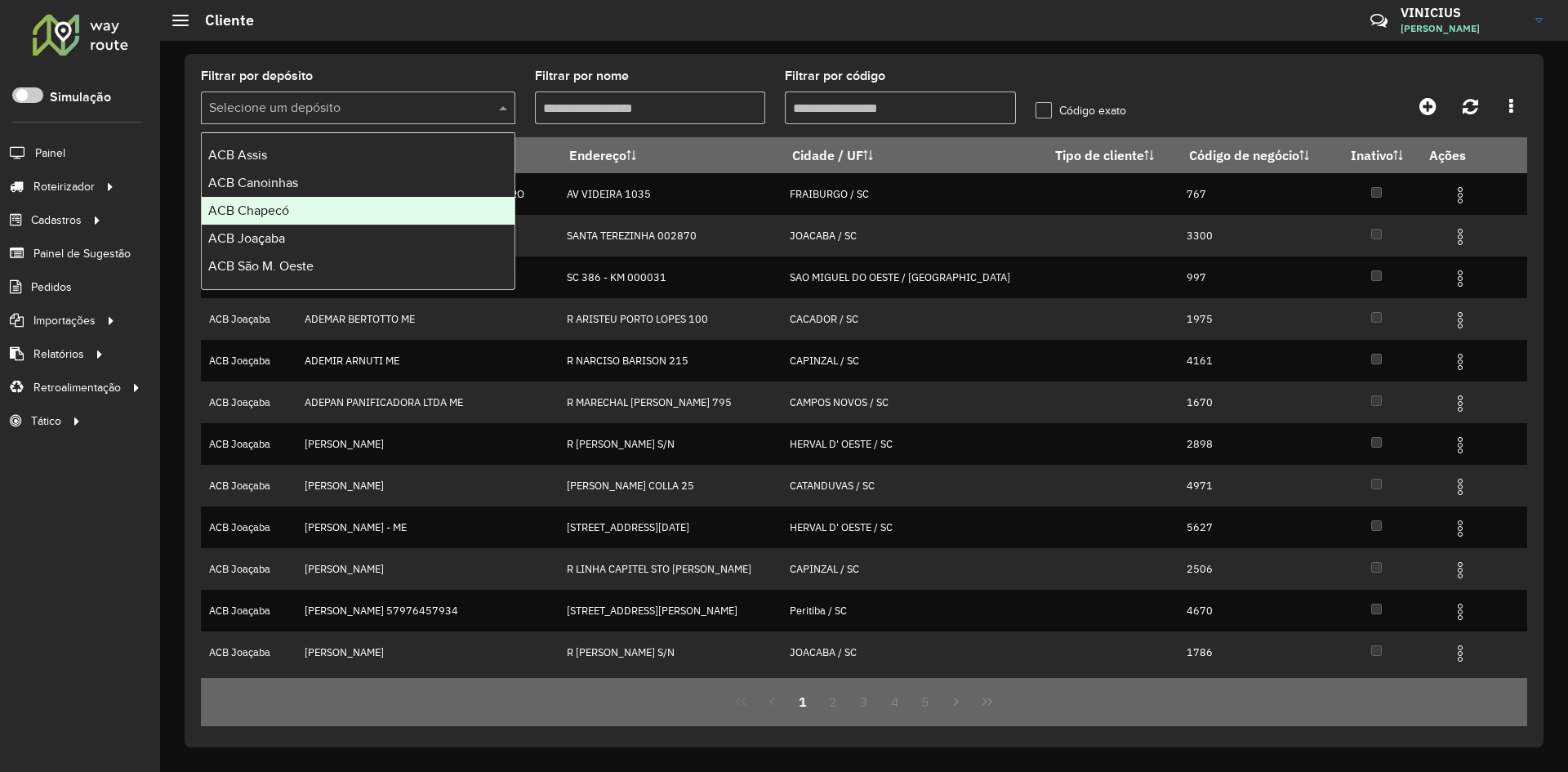
click at [327, 211] on div "ACB Chapecó" at bounding box center [358, 211] width 313 height 28
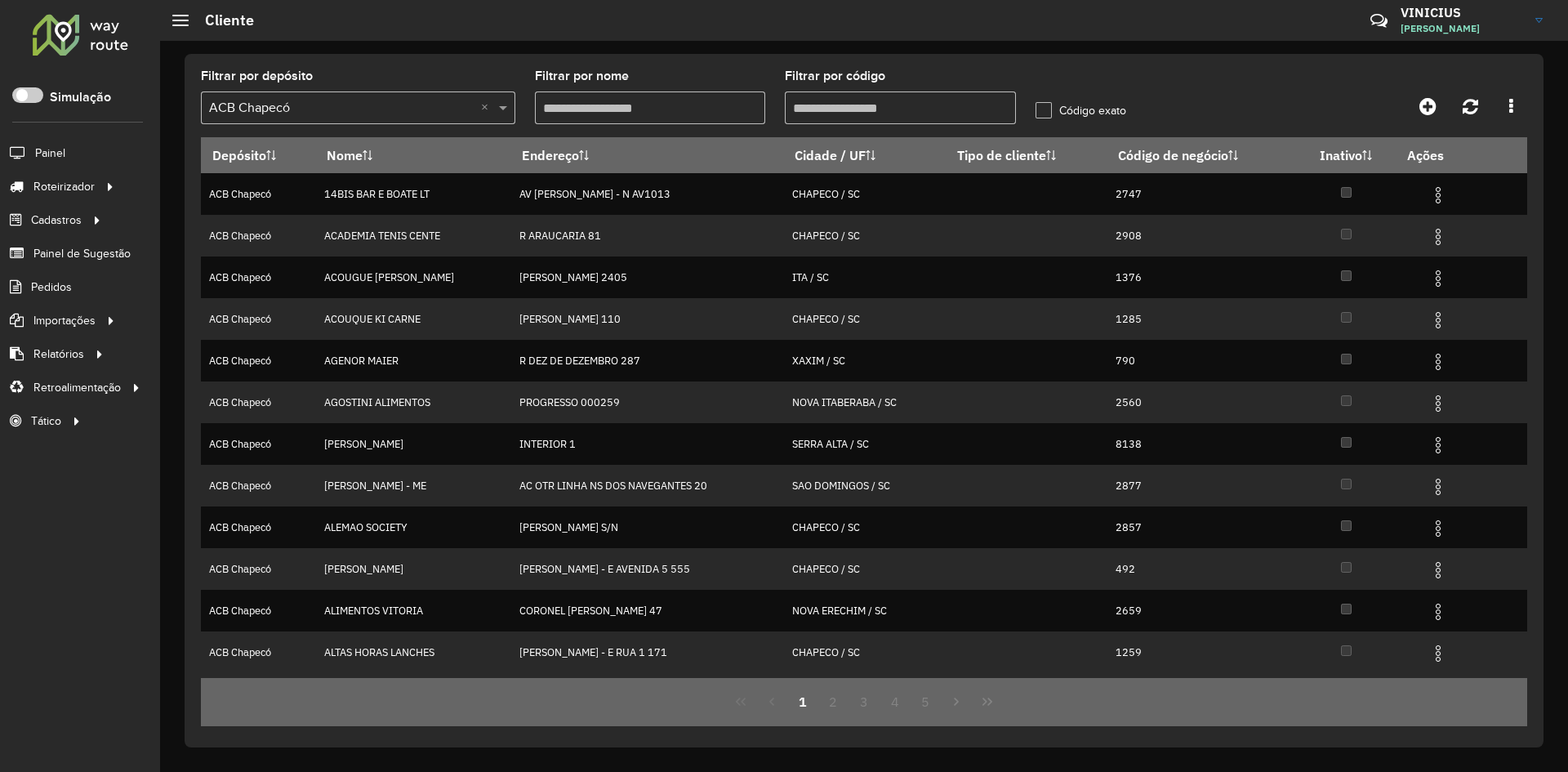
click at [853, 108] on input "Filtrar por código" at bounding box center [900, 107] width 232 height 33
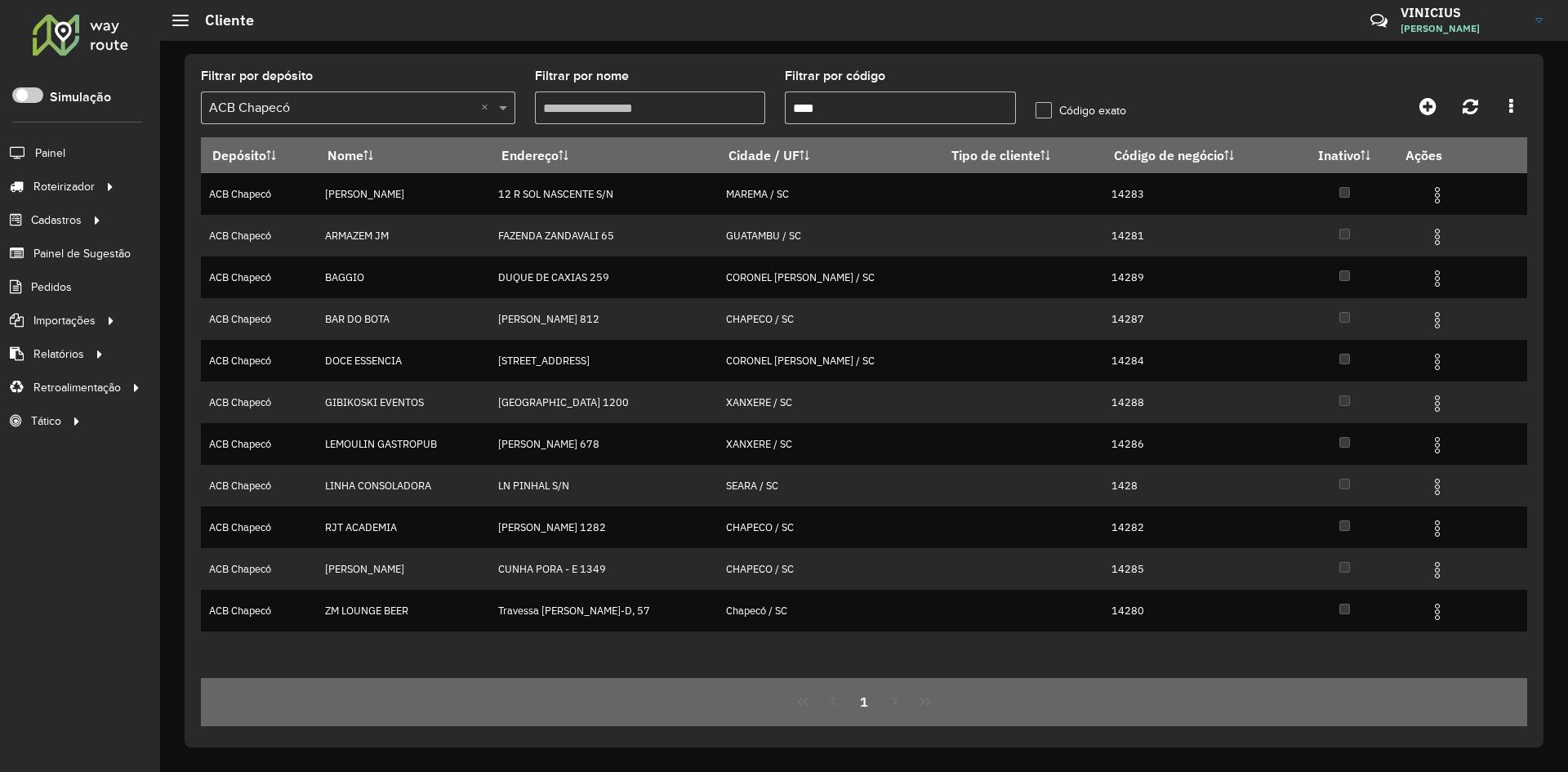
type input "****"
click at [1051, 111] on label "Código exato" at bounding box center [1080, 110] width 90 height 17
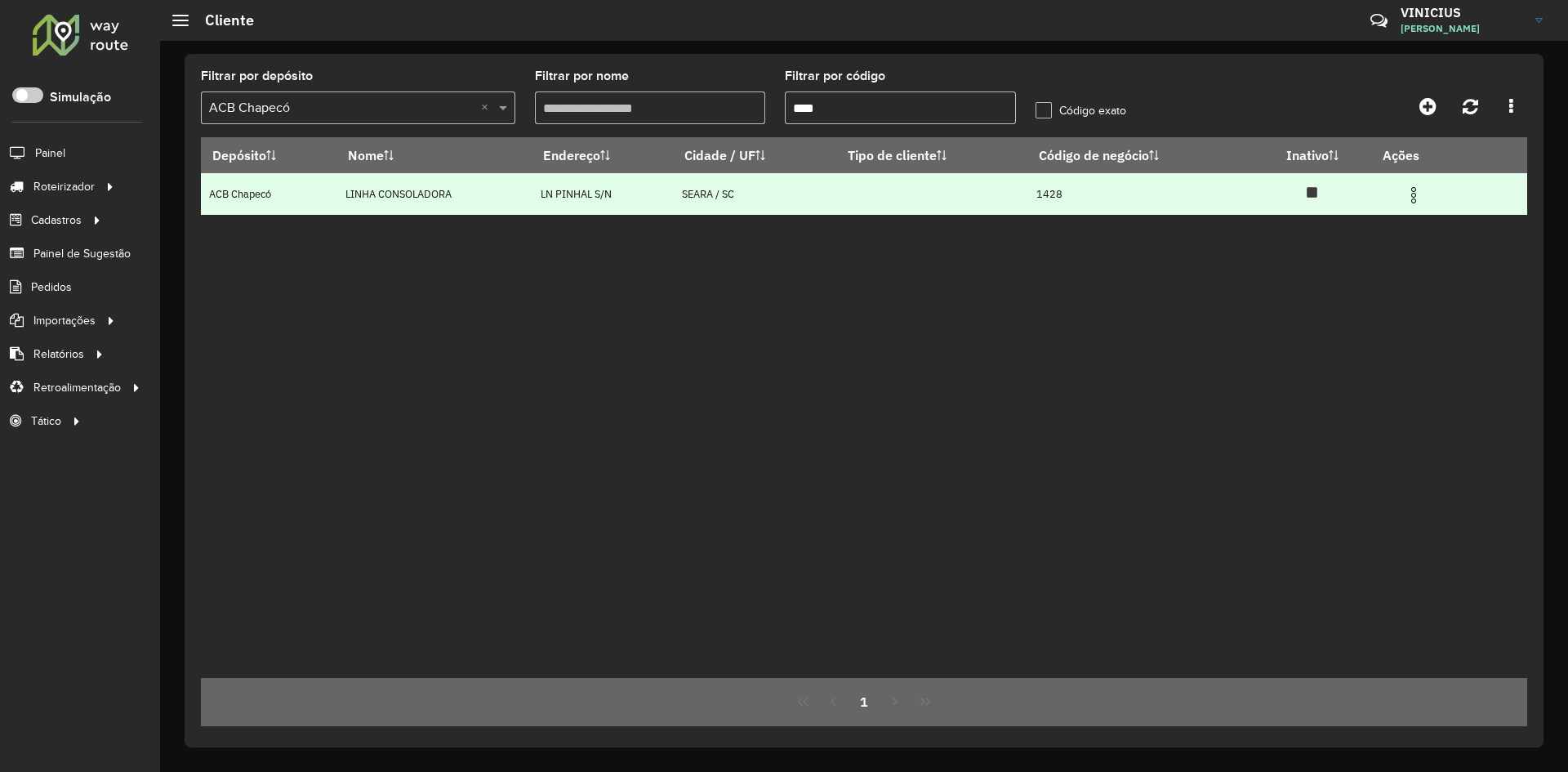
click at [1420, 200] on img at bounding box center [1414, 196] width 20 height 20
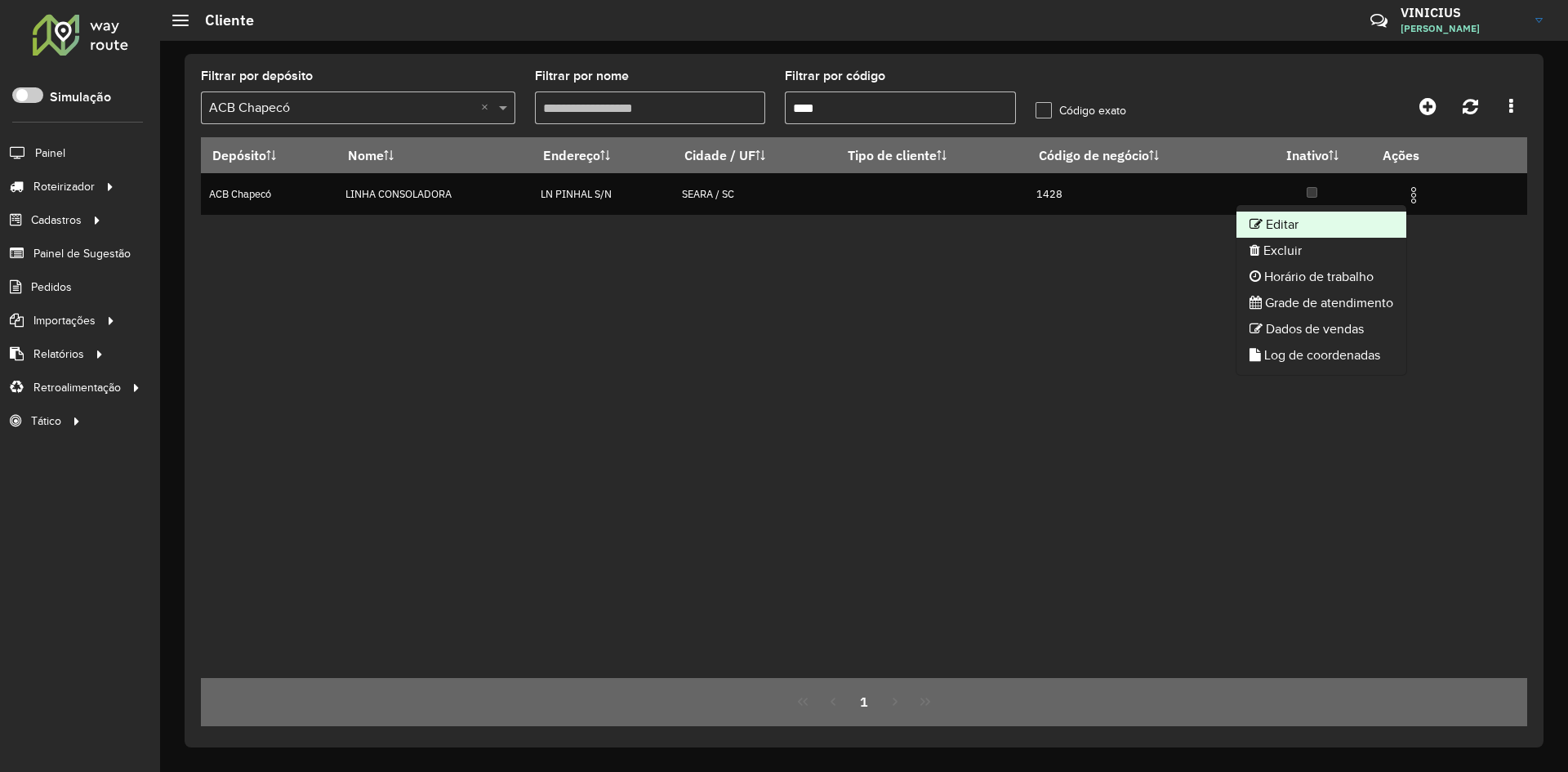
click at [1345, 230] on li "Editar" at bounding box center [1321, 225] width 170 height 26
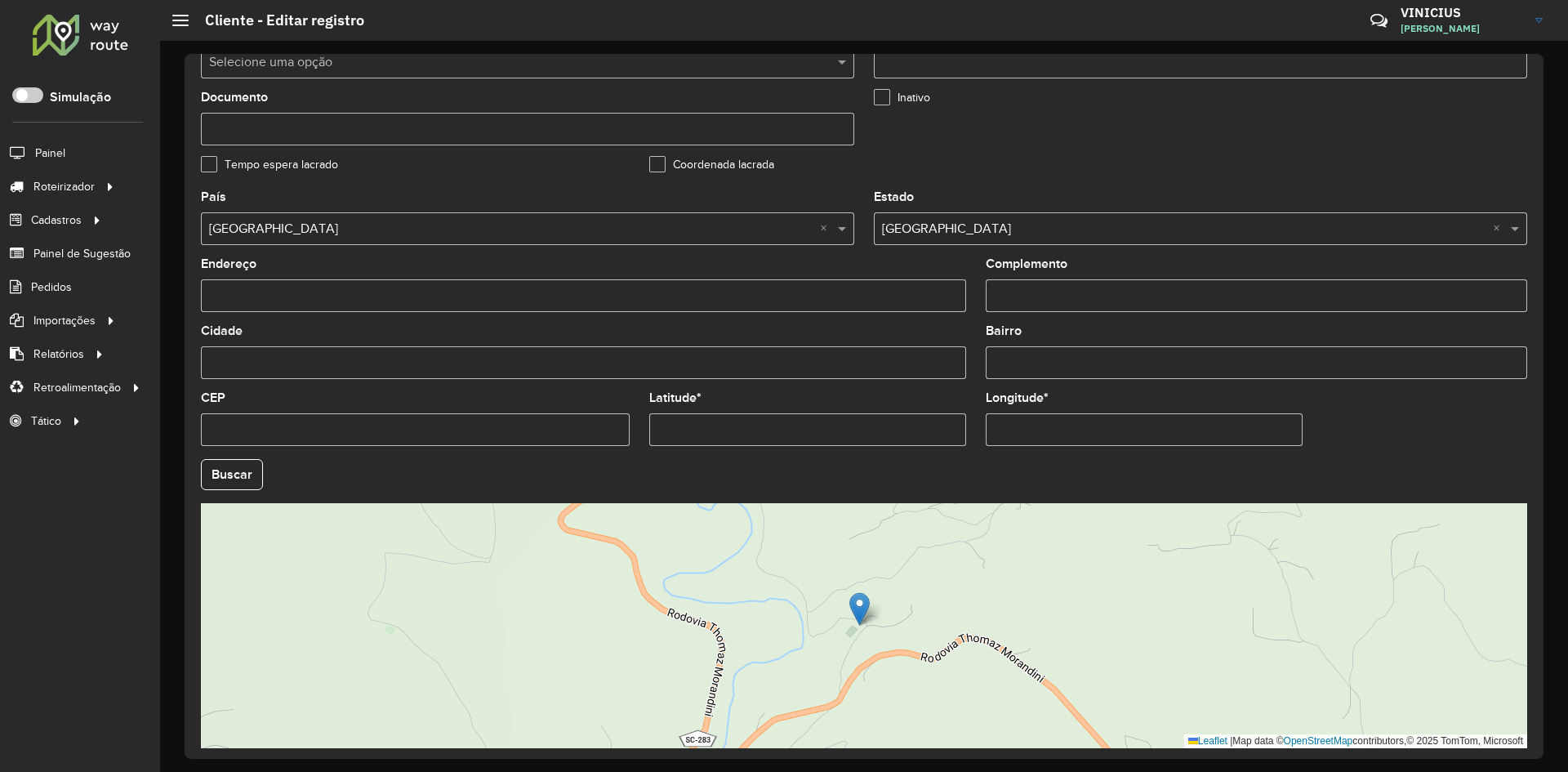
scroll to position [443, 0]
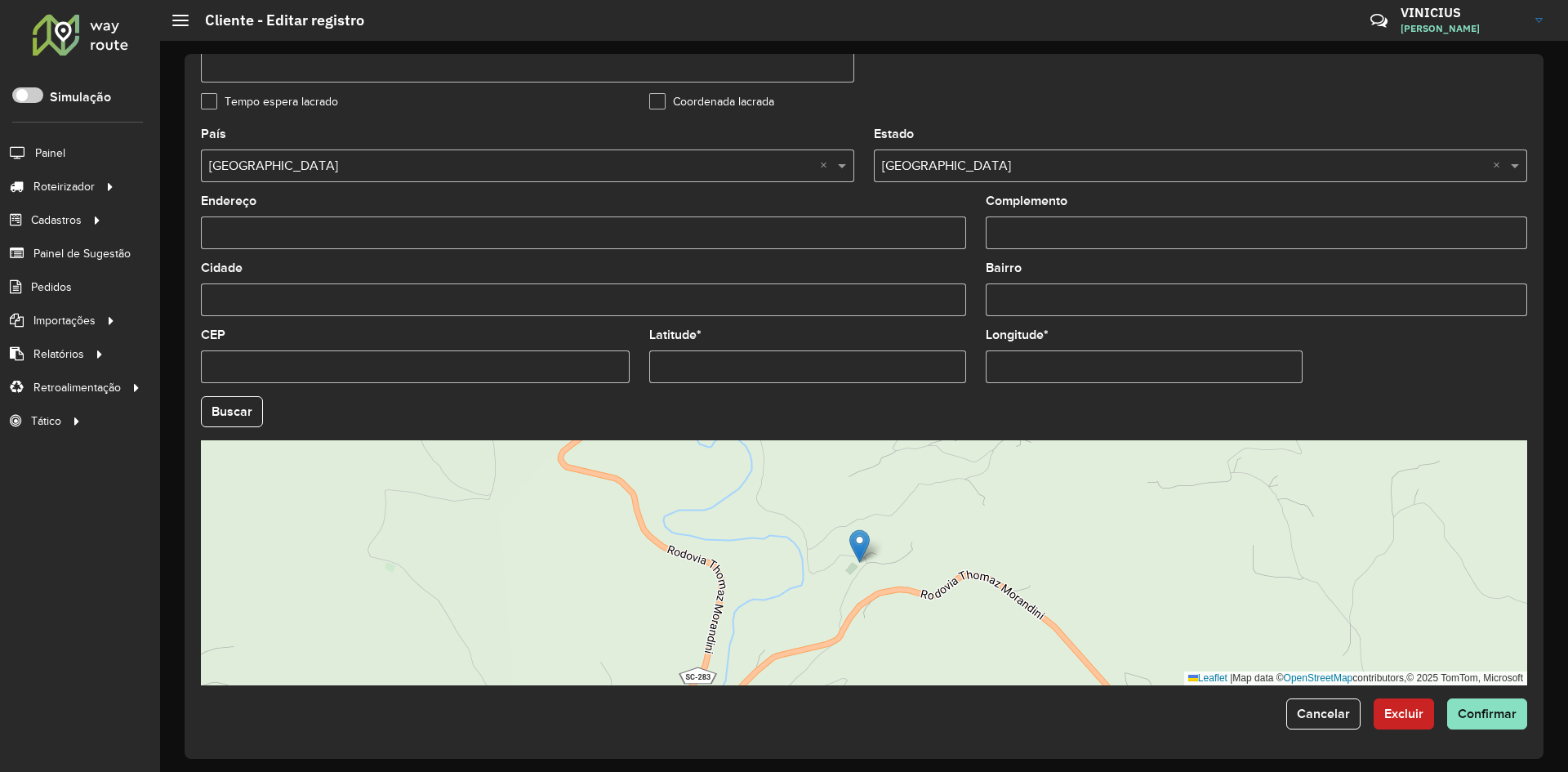
click at [748, 371] on input "Latitude *" at bounding box center [807, 367] width 317 height 33
paste input "**********"
drag, startPoint x: 722, startPoint y: 365, endPoint x: 850, endPoint y: 366, distance: 128.0
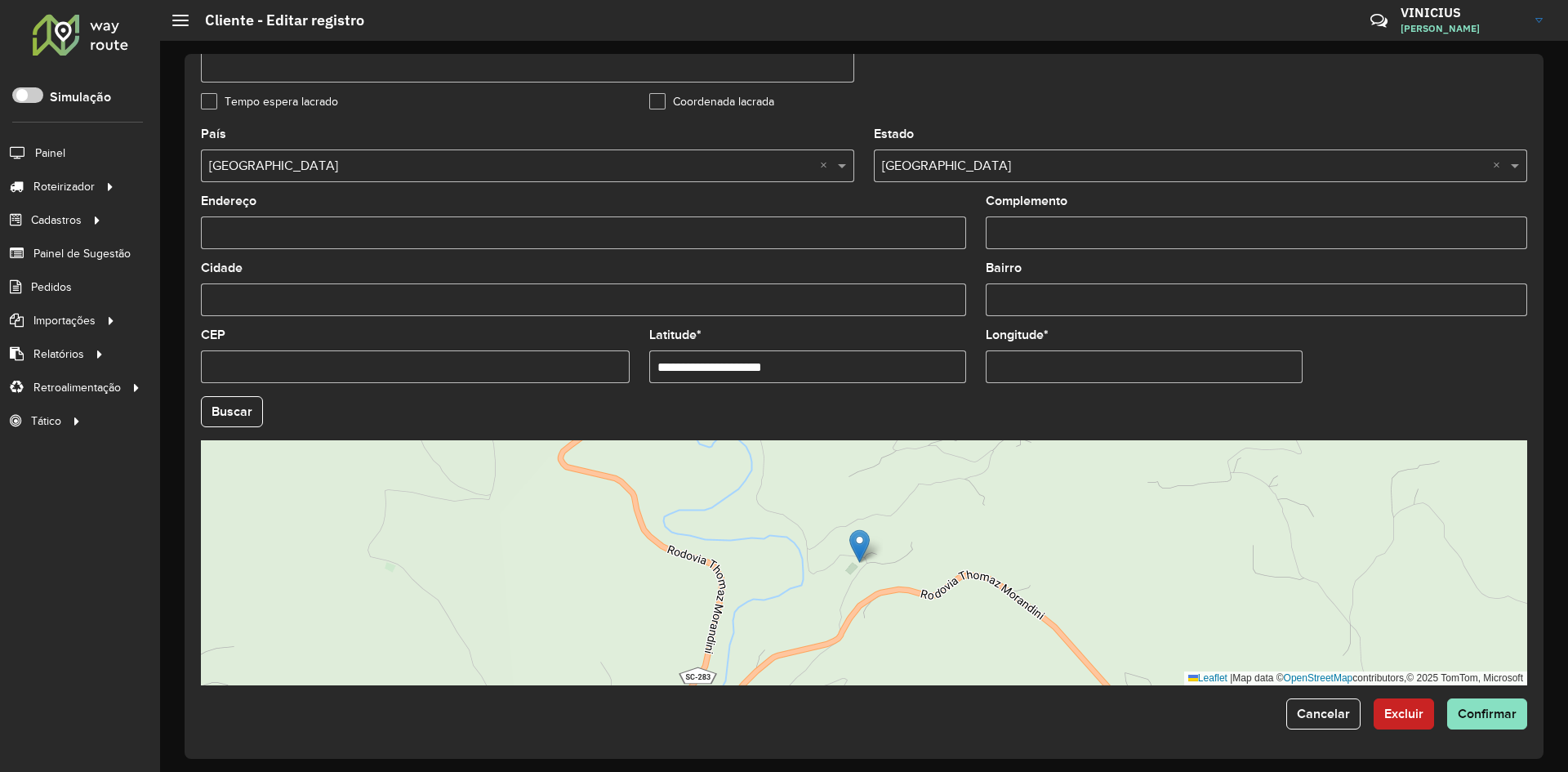
click at [850, 366] on input "**********" at bounding box center [807, 367] width 317 height 33
type input "**********"
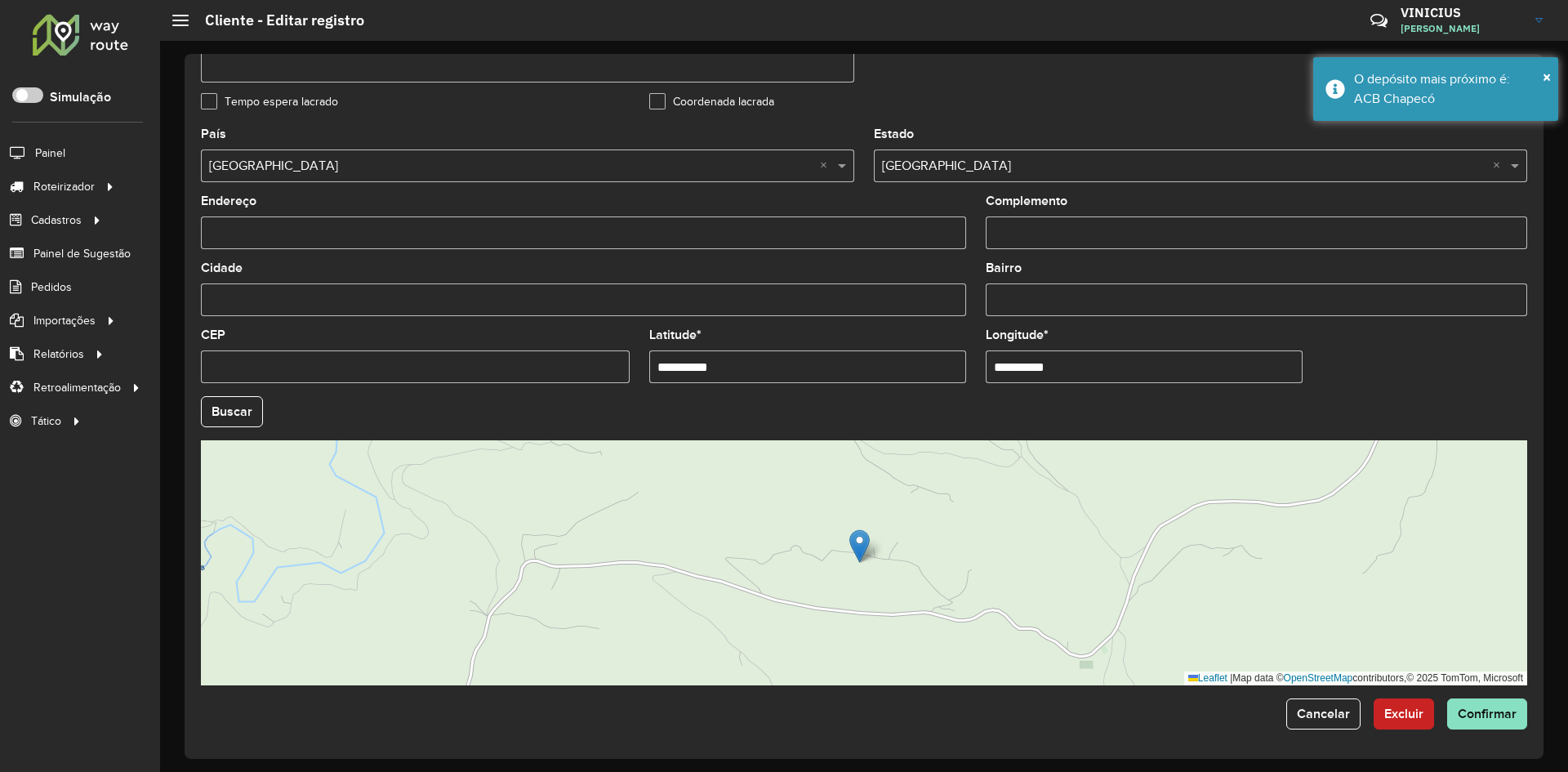
paste input "text"
type input "**********"
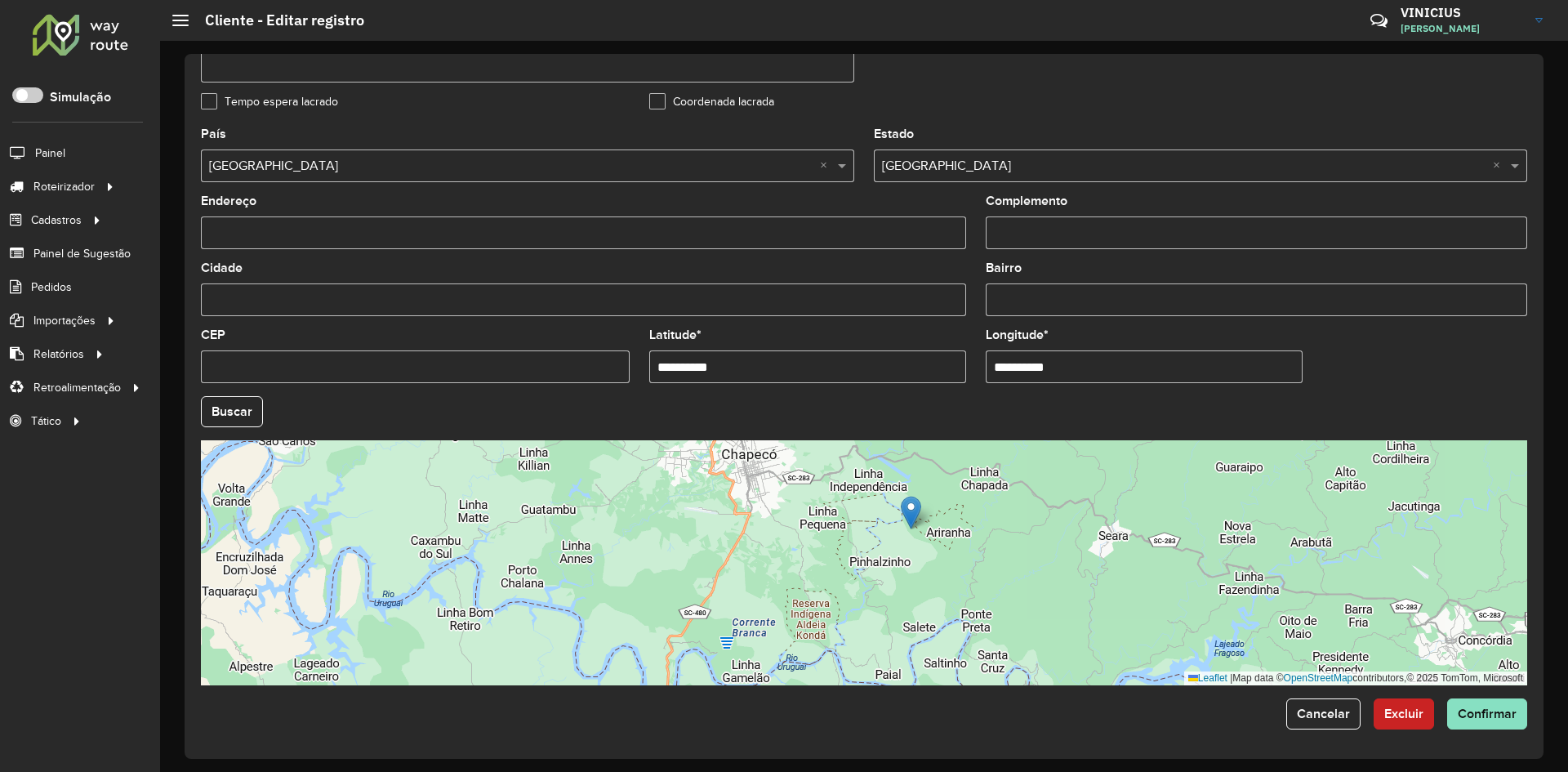
drag, startPoint x: 1067, startPoint y: 542, endPoint x: 979, endPoint y: 525, distance: 89.6
click at [986, 526] on div "Leaflet | Map data © OpenStreetMap contributors,© 2025 TomTom, Microsoft" at bounding box center [863, 562] width 1327 height 245
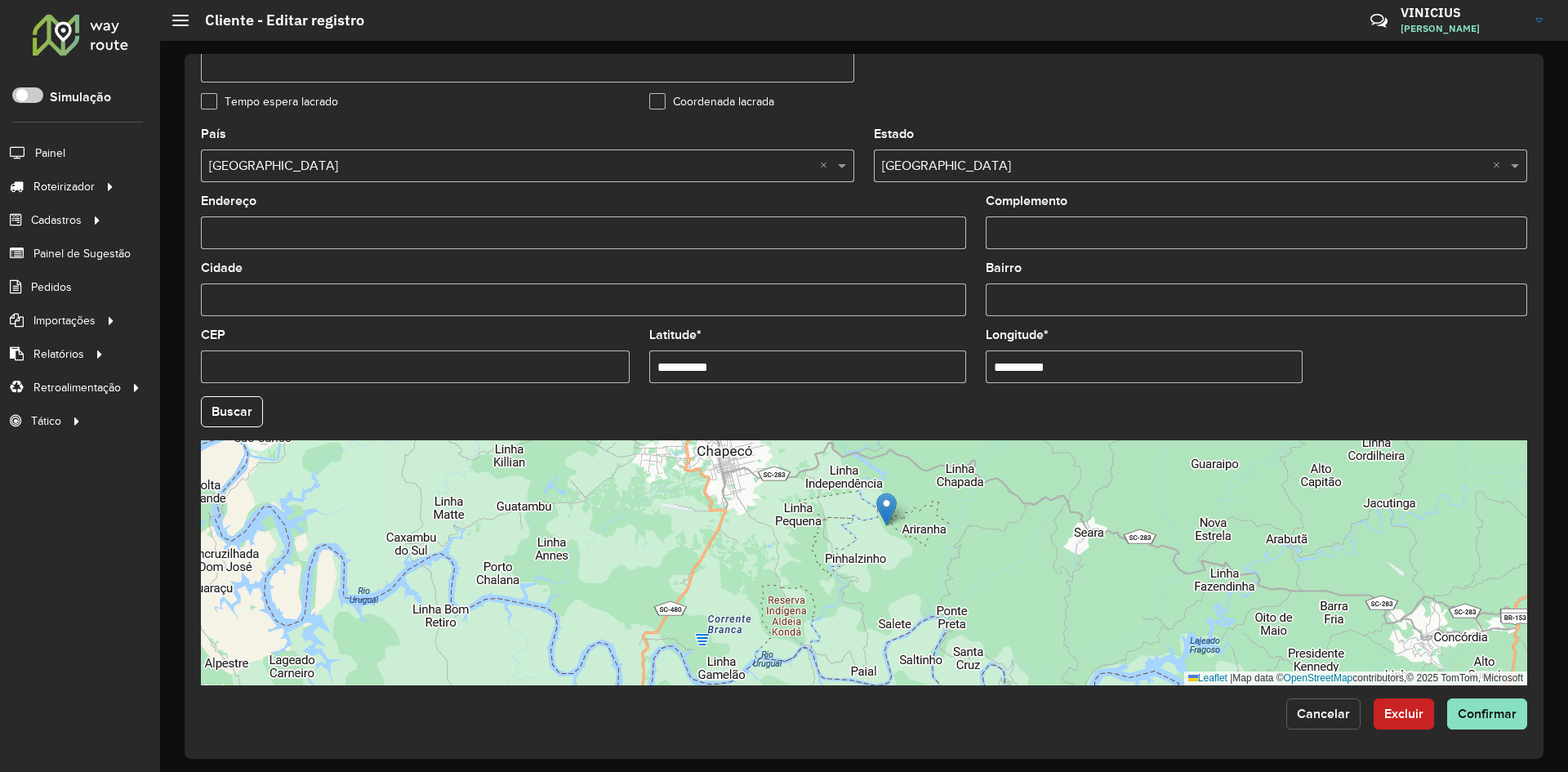
click at [1322, 714] on span "Cancelar" at bounding box center [1323, 713] width 53 height 14
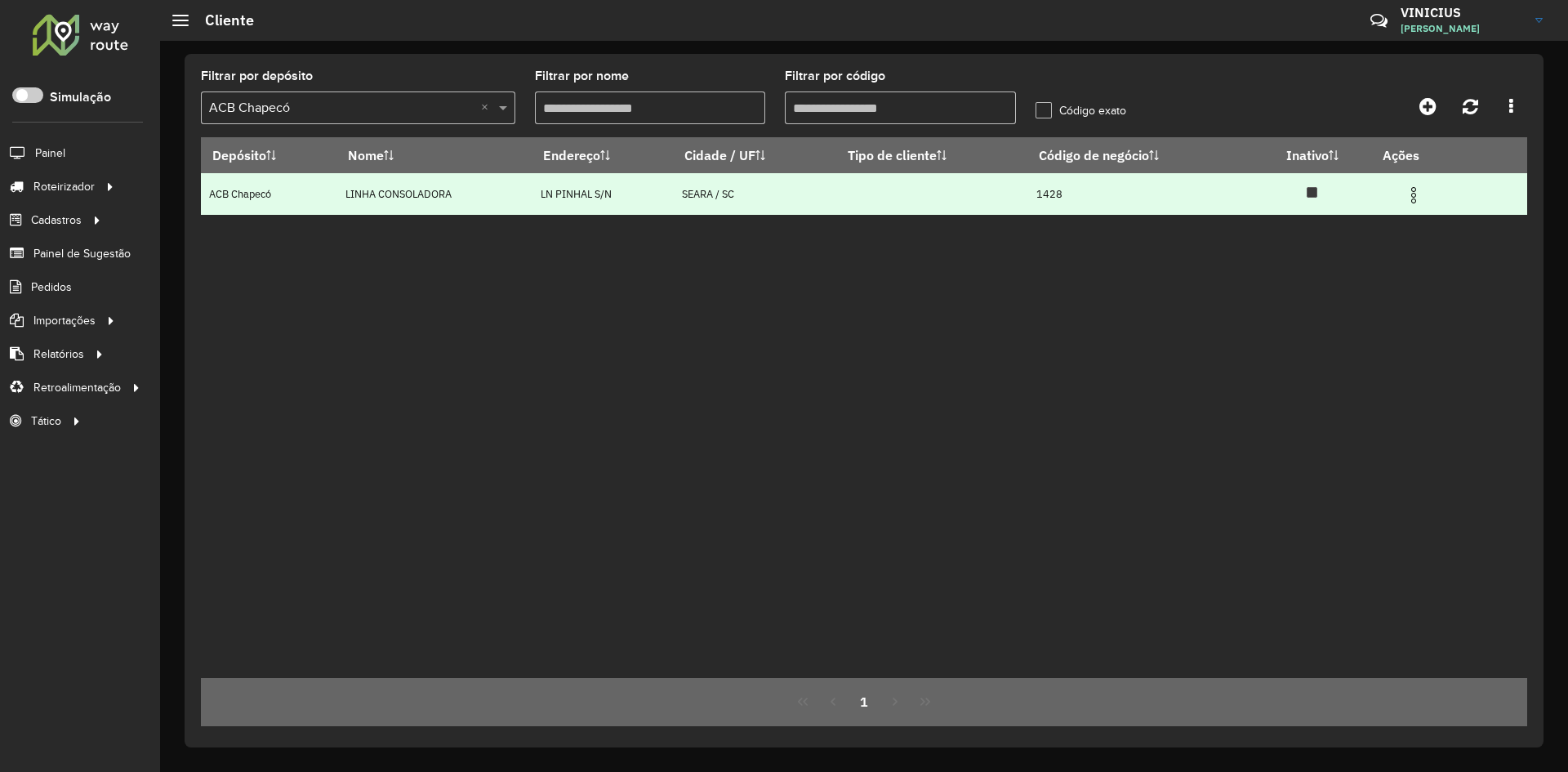
click at [1423, 196] on img at bounding box center [1414, 196] width 20 height 20
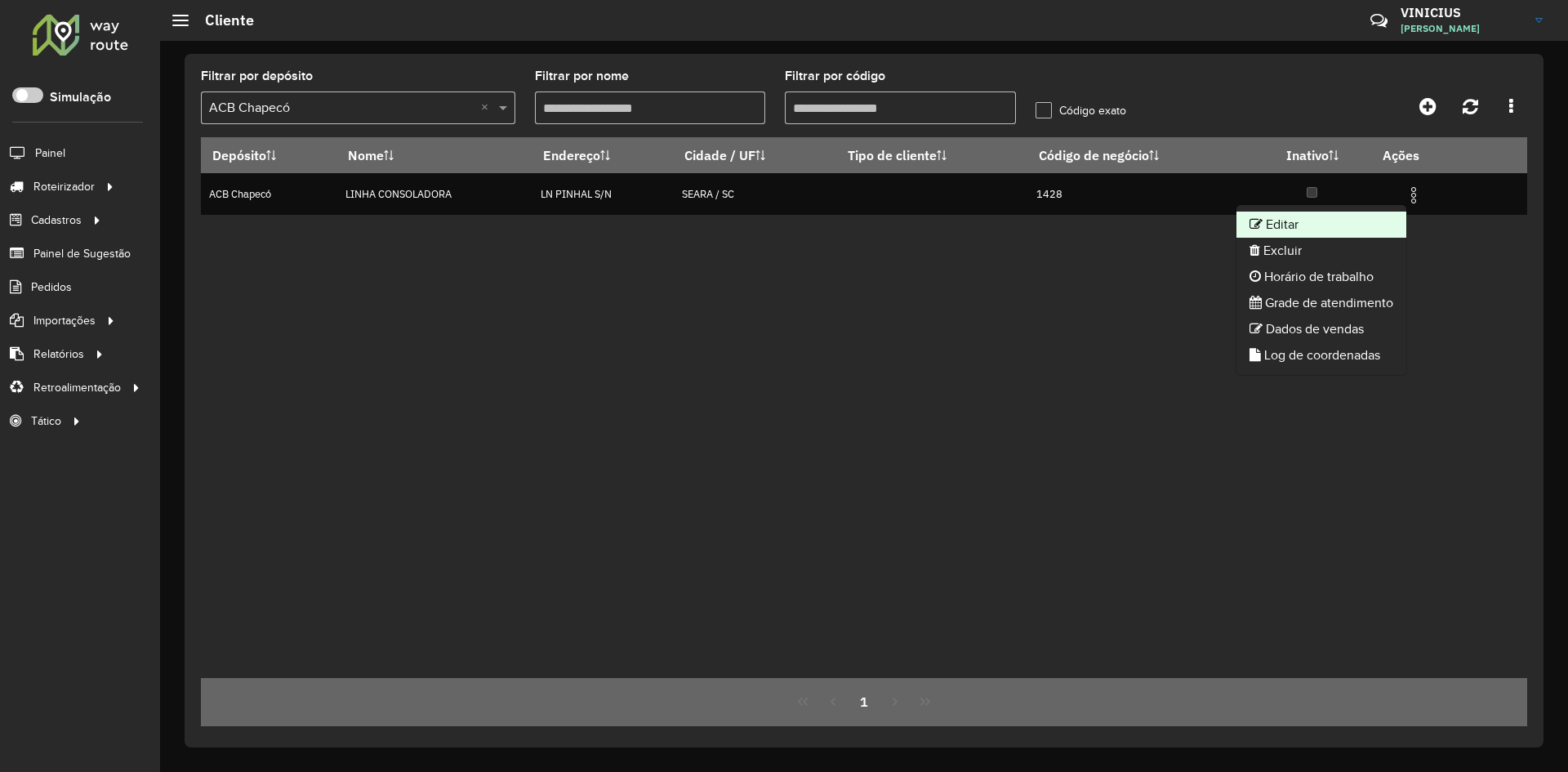
click at [1367, 221] on li "Editar" at bounding box center [1321, 225] width 170 height 26
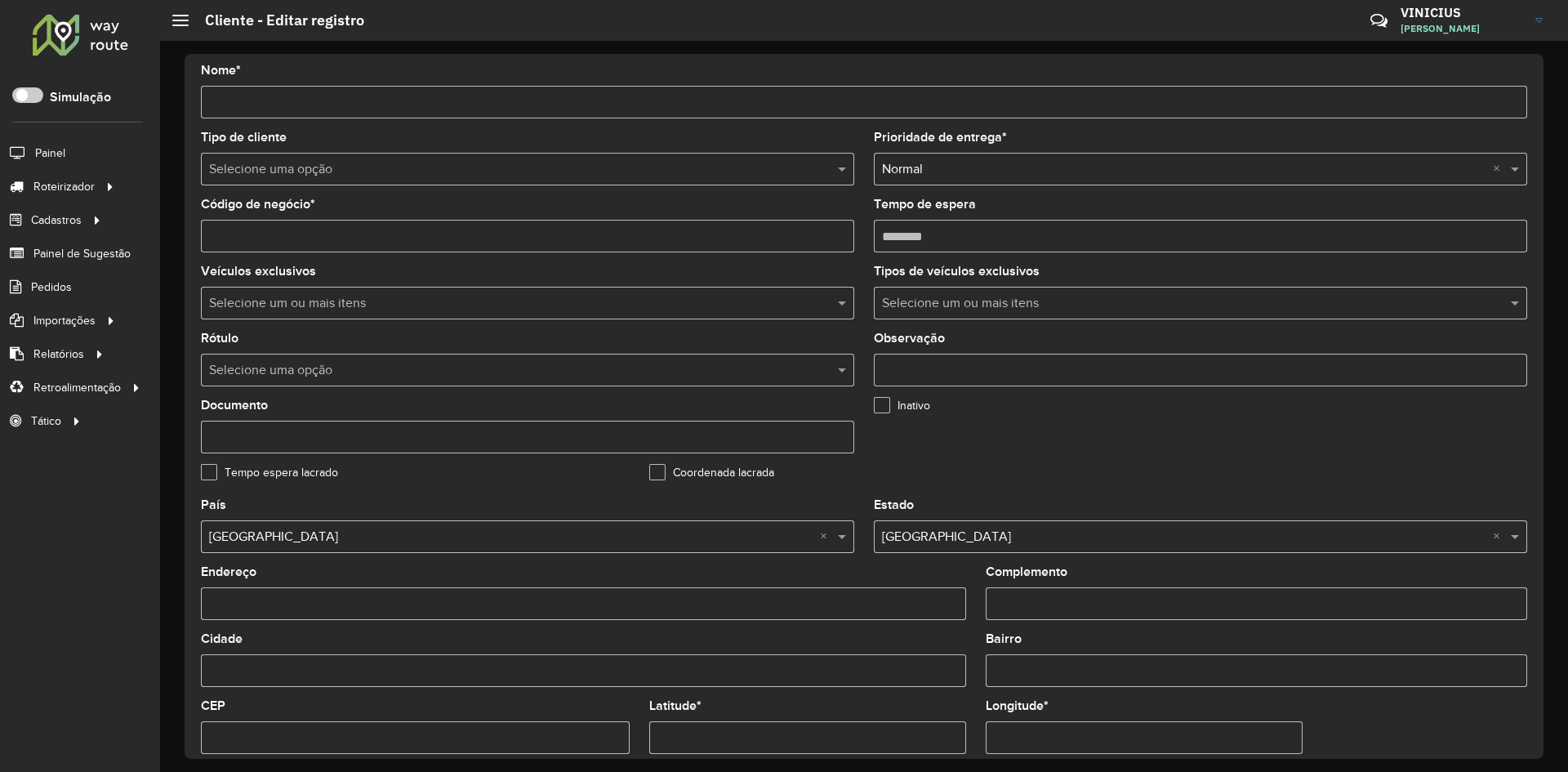
scroll to position [443, 0]
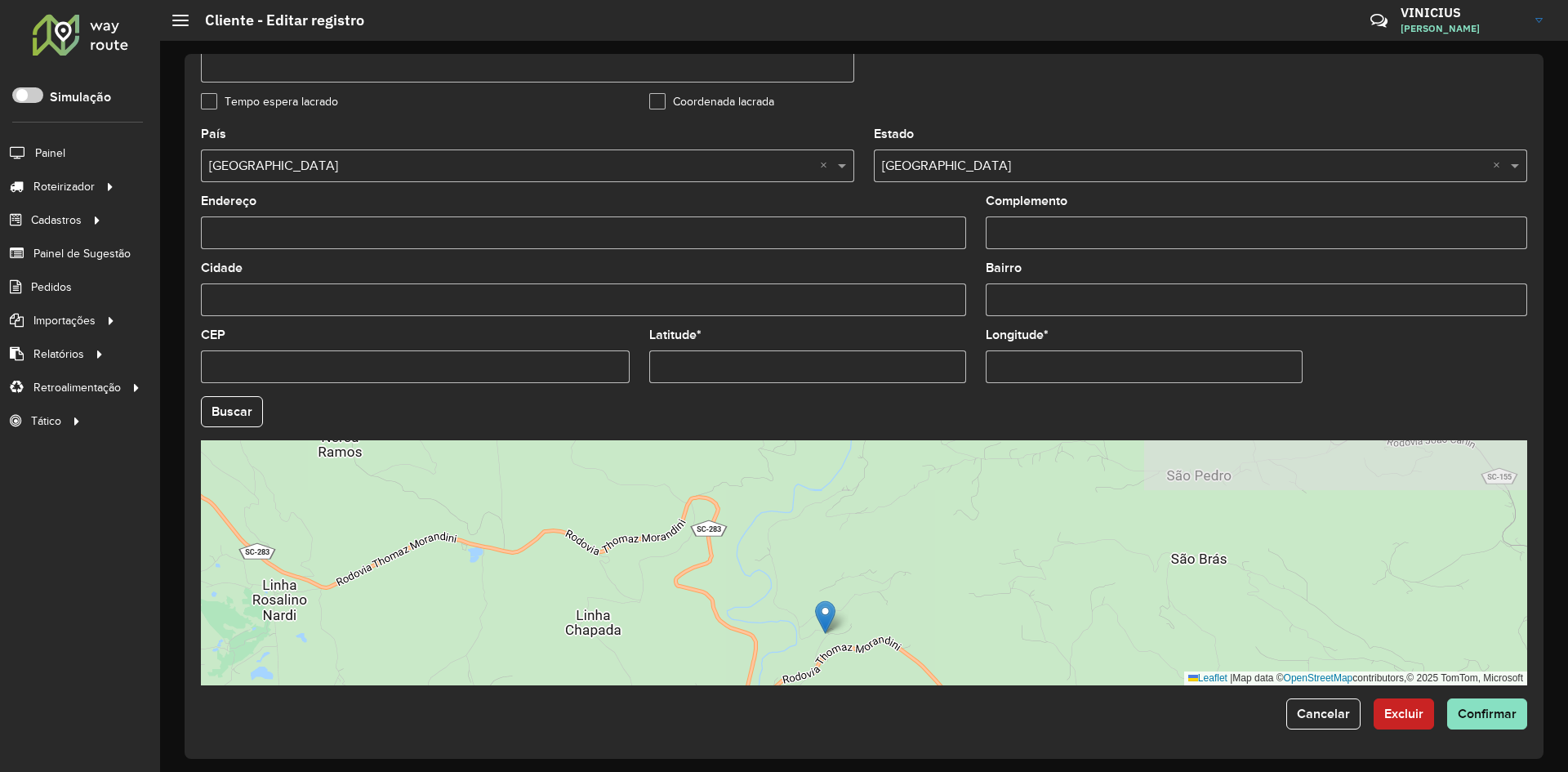
drag, startPoint x: 913, startPoint y: 558, endPoint x: 915, endPoint y: 514, distance: 44.0
click at [915, 516] on div "Leaflet | Map data © OpenStreetMap contributors,© 2025 TomTom, Microsoft" at bounding box center [863, 562] width 1327 height 245
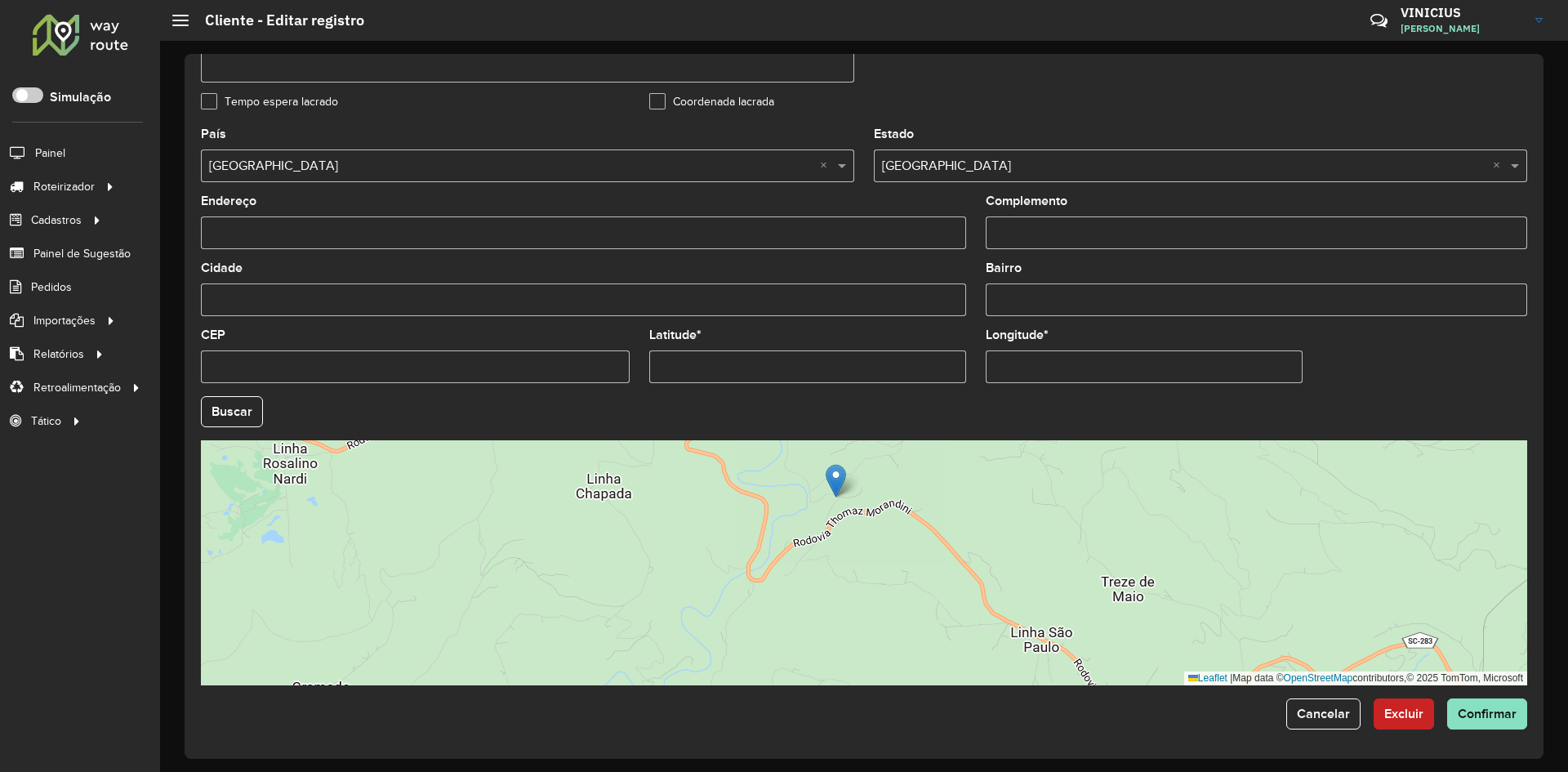
drag, startPoint x: 893, startPoint y: 588, endPoint x: 921, endPoint y: 454, distance: 136.9
click at [921, 454] on div "Leaflet | Map data © OpenStreetMap contributors,© 2025 TomTom, Microsoft" at bounding box center [863, 562] width 1327 height 245
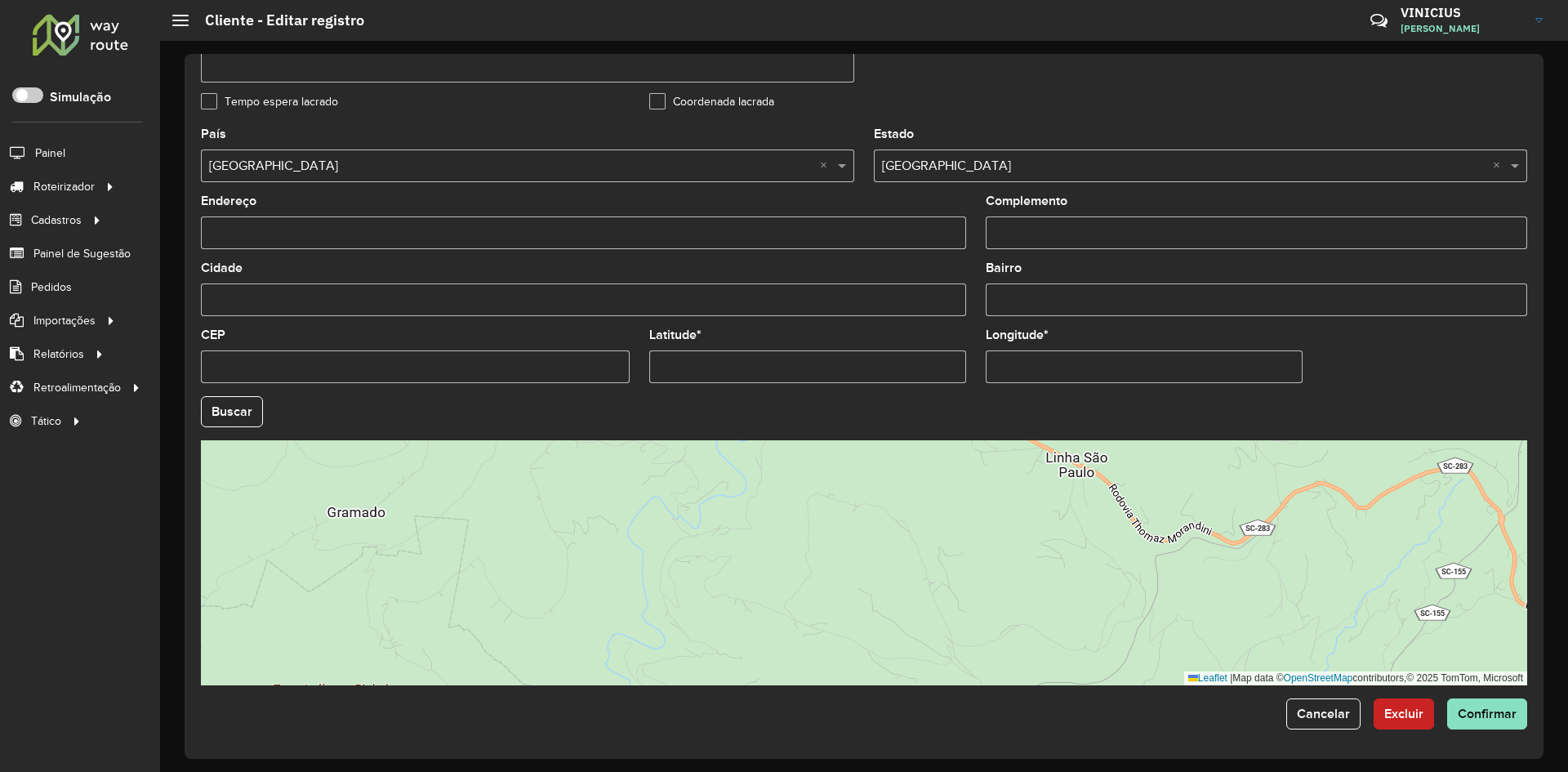
drag, startPoint x: 896, startPoint y: 520, endPoint x: 905, endPoint y: 487, distance: 34.2
click at [905, 487] on div "Leaflet | Map data © OpenStreetMap contributors,© 2025 TomTom, Microsoft" at bounding box center [863, 562] width 1327 height 245
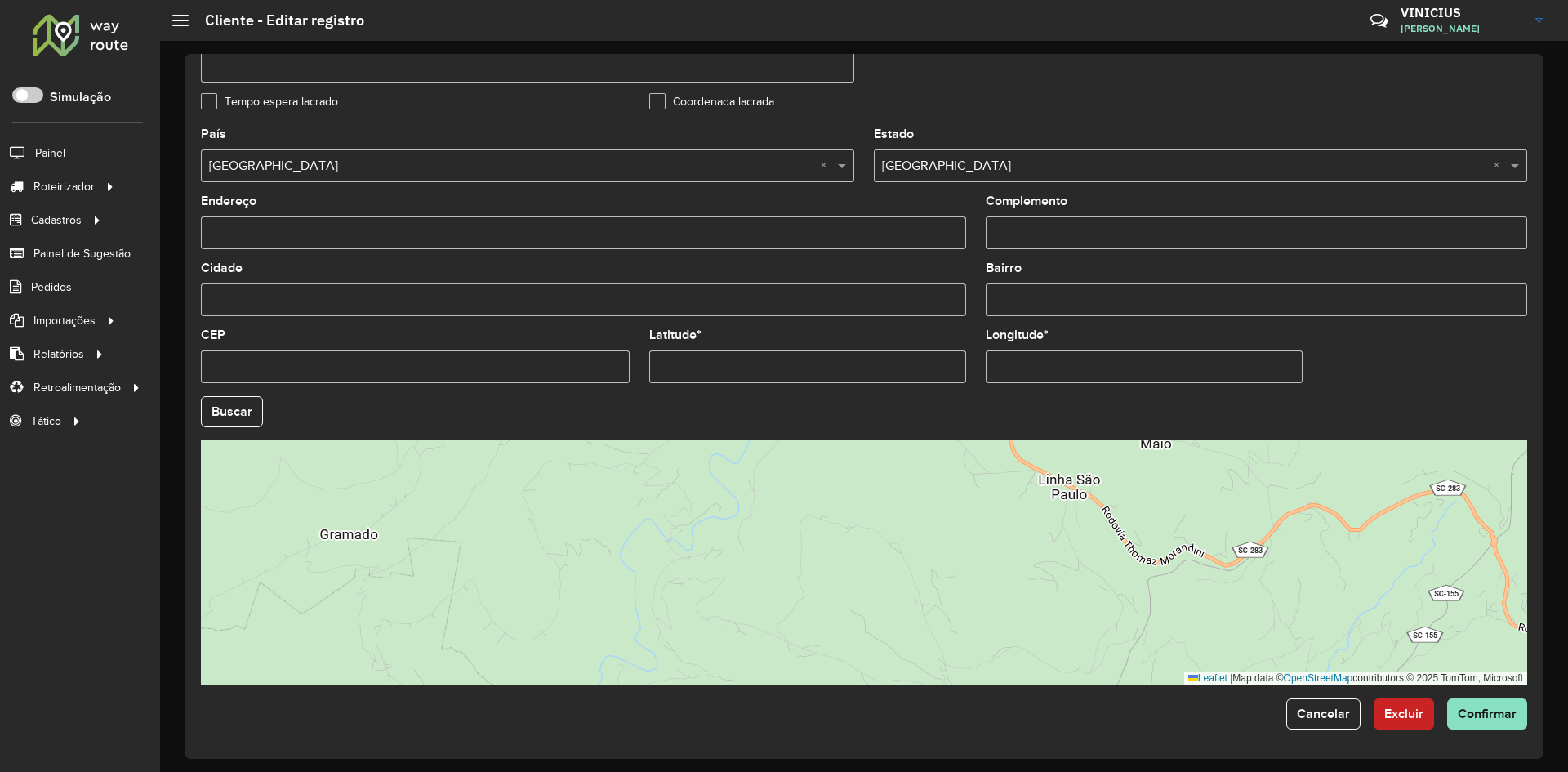
drag, startPoint x: 946, startPoint y: 485, endPoint x: 882, endPoint y: 501, distance: 66.0
click at [928, 535] on div "Leaflet | Map data © OpenStreetMap contributors,© 2025 TomTom, Microsoft" at bounding box center [863, 562] width 1327 height 245
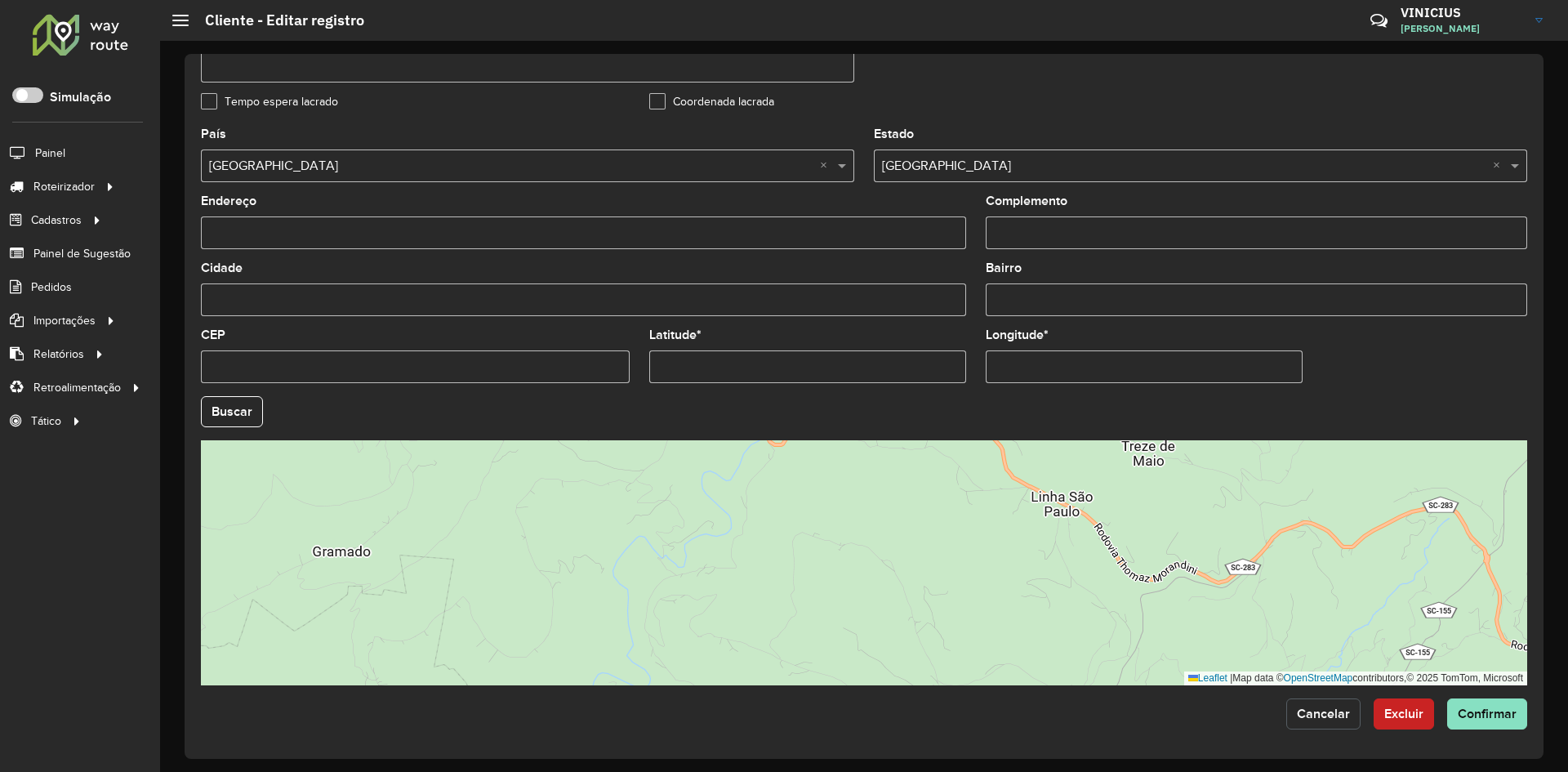
click at [1299, 714] on span "Cancelar" at bounding box center [1323, 713] width 53 height 14
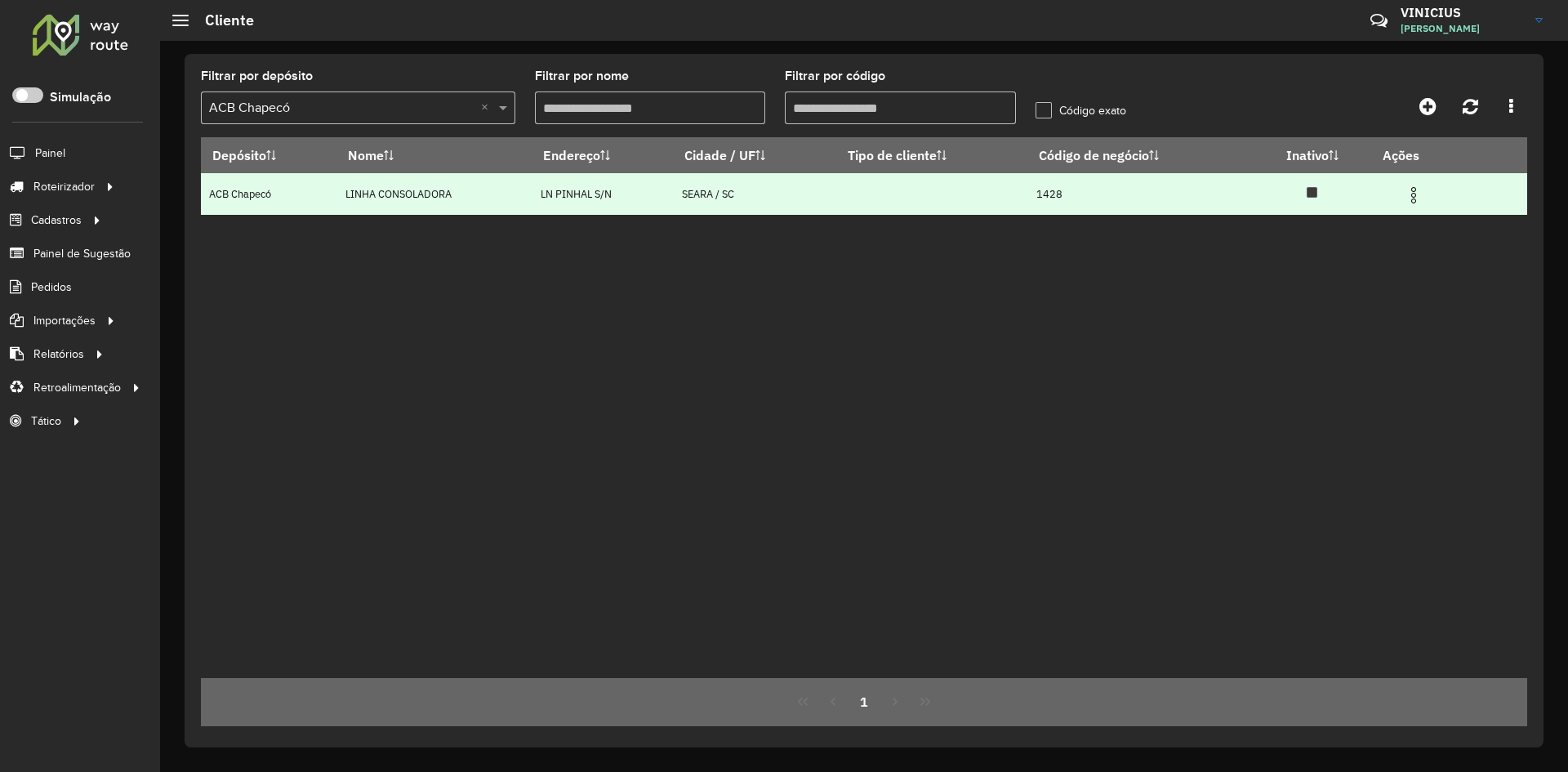
click at [1422, 199] on img at bounding box center [1414, 196] width 20 height 20
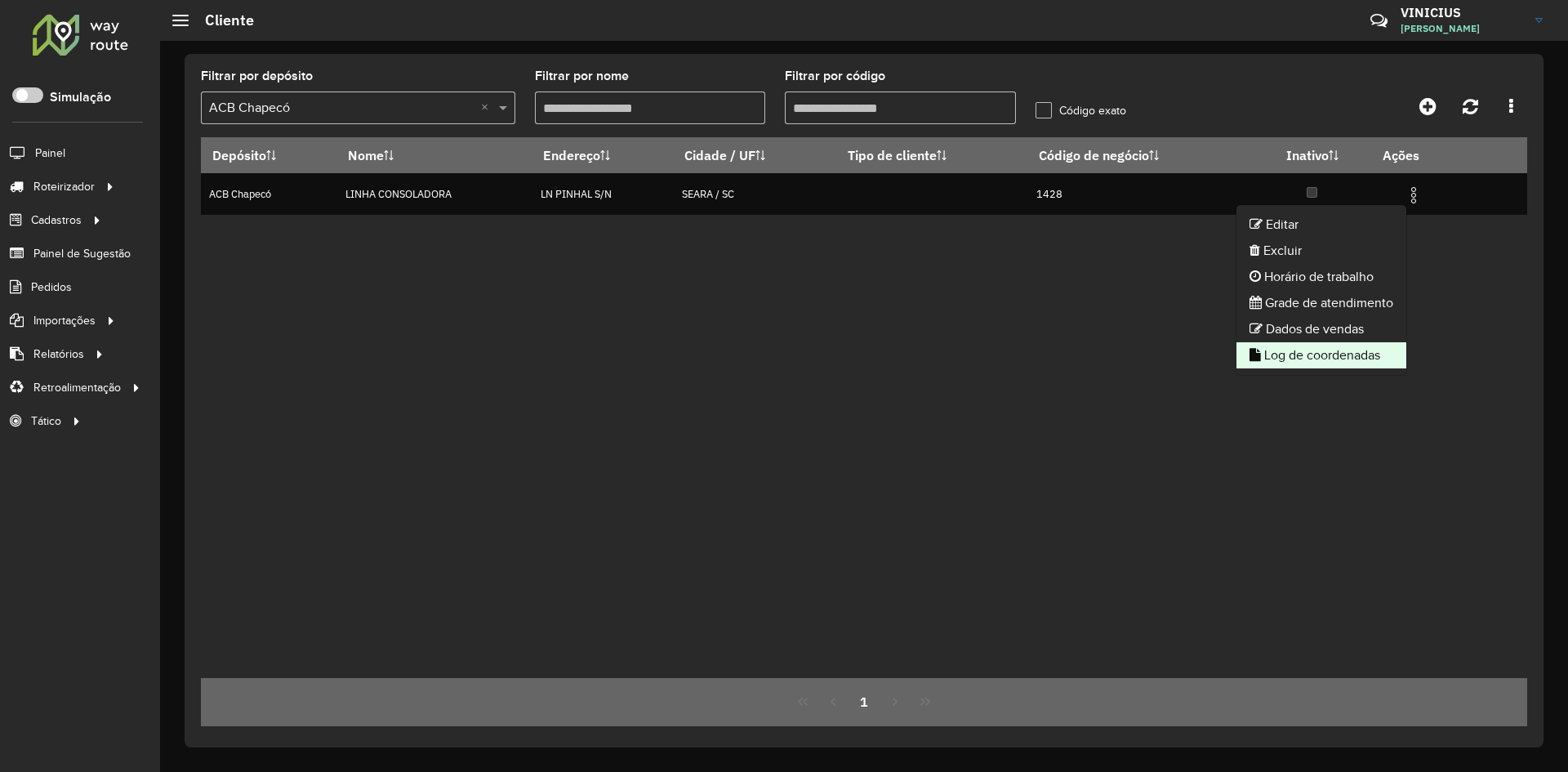
click at [1320, 352] on li "Log de coordenadas" at bounding box center [1321, 355] width 170 height 26
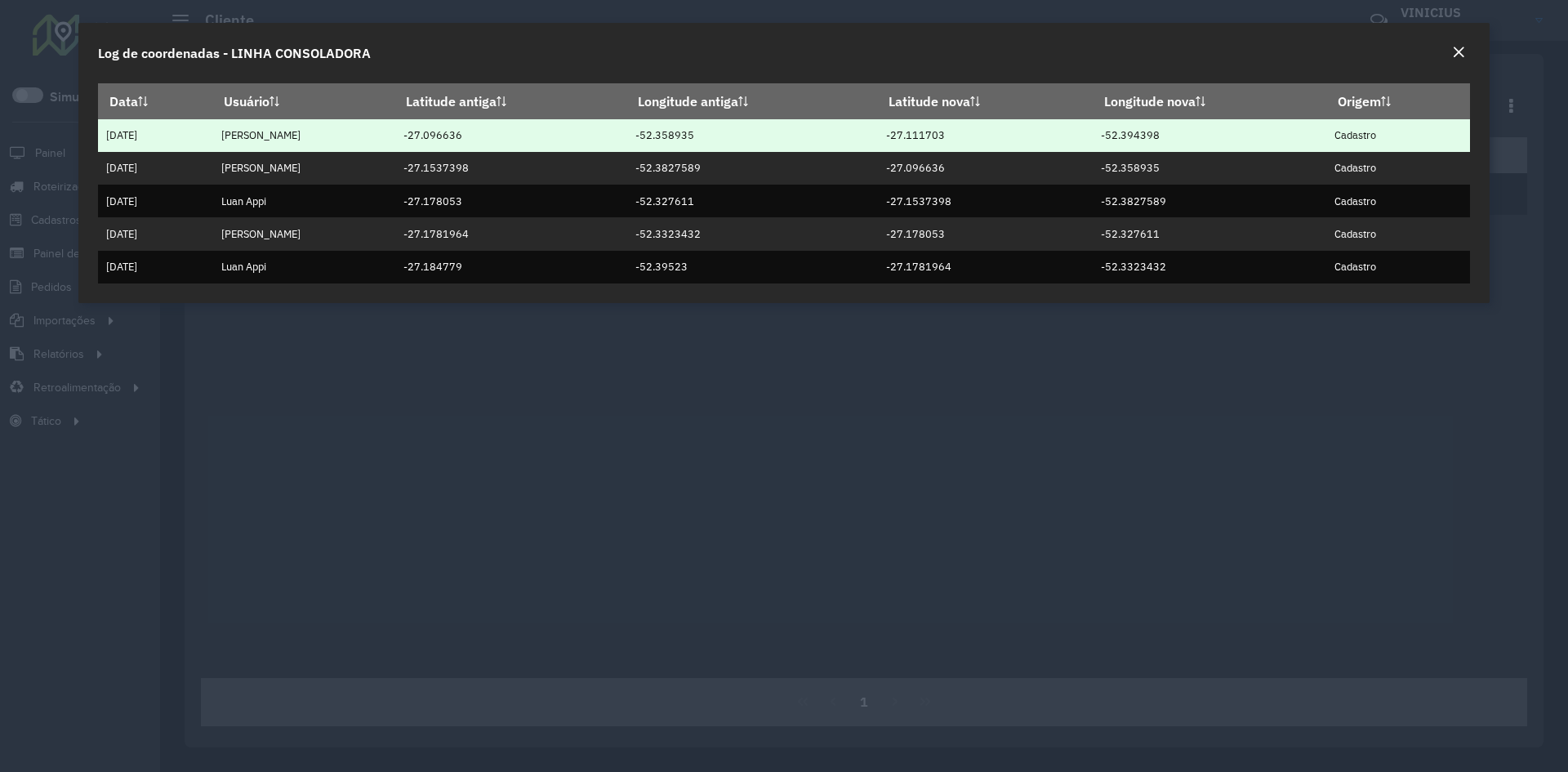
drag, startPoint x: 738, startPoint y: 135, endPoint x: 415, endPoint y: 125, distance: 323.2
click at [415, 125] on tr "28/06/2025 Larissa Dos Santos -27.096636 -52.358935 -27.111703 -52.394398 Cadas…" at bounding box center [784, 135] width 1372 height 33
copy tr "-27.096636 -52.358935"
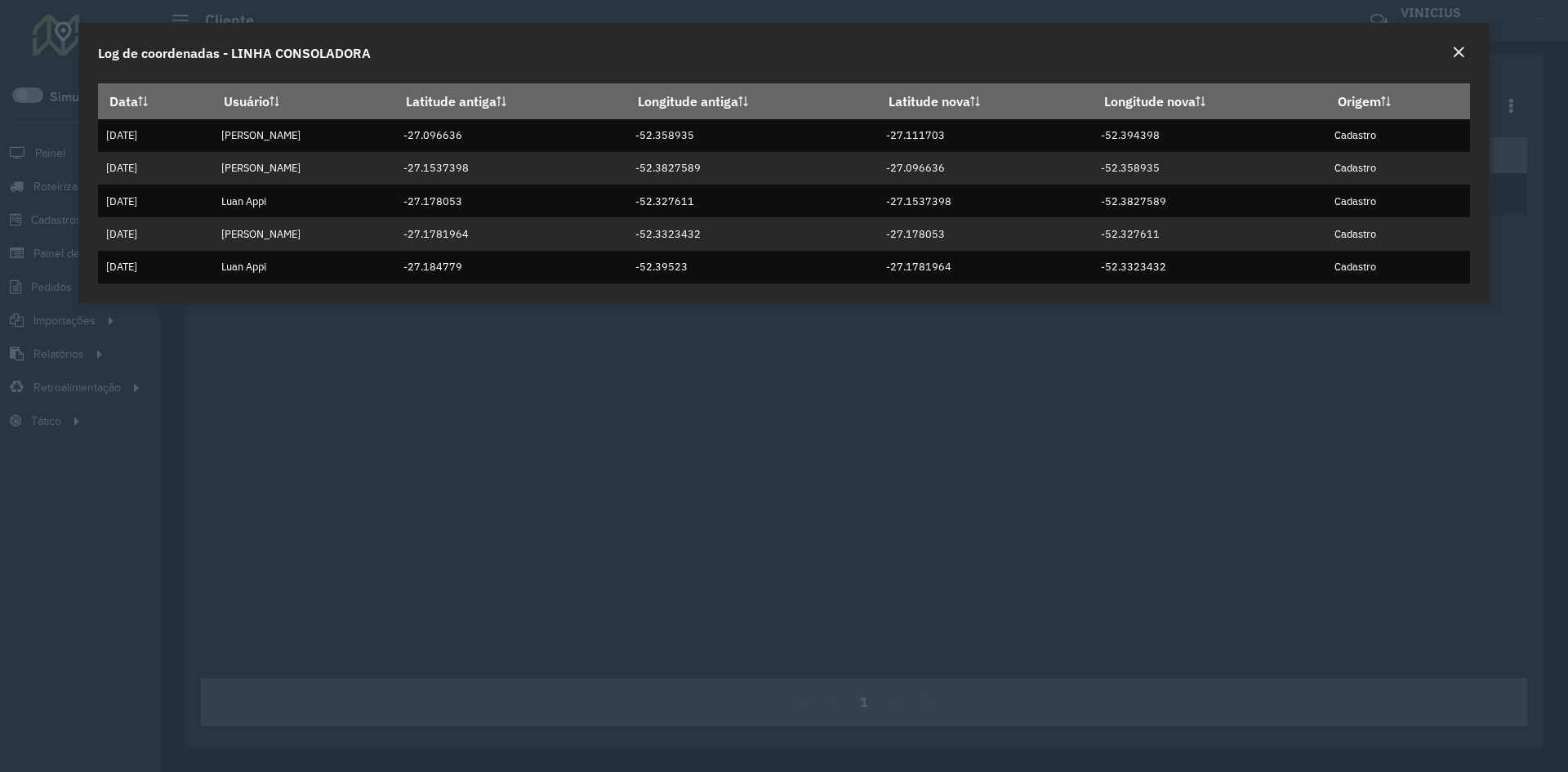
click at [1446, 53] on div "Log de coordenadas - LINHA CONSOLADORA" at bounding box center [784, 50] width 1411 height 54
click at [1463, 53] on em "Close" at bounding box center [1458, 52] width 13 height 13
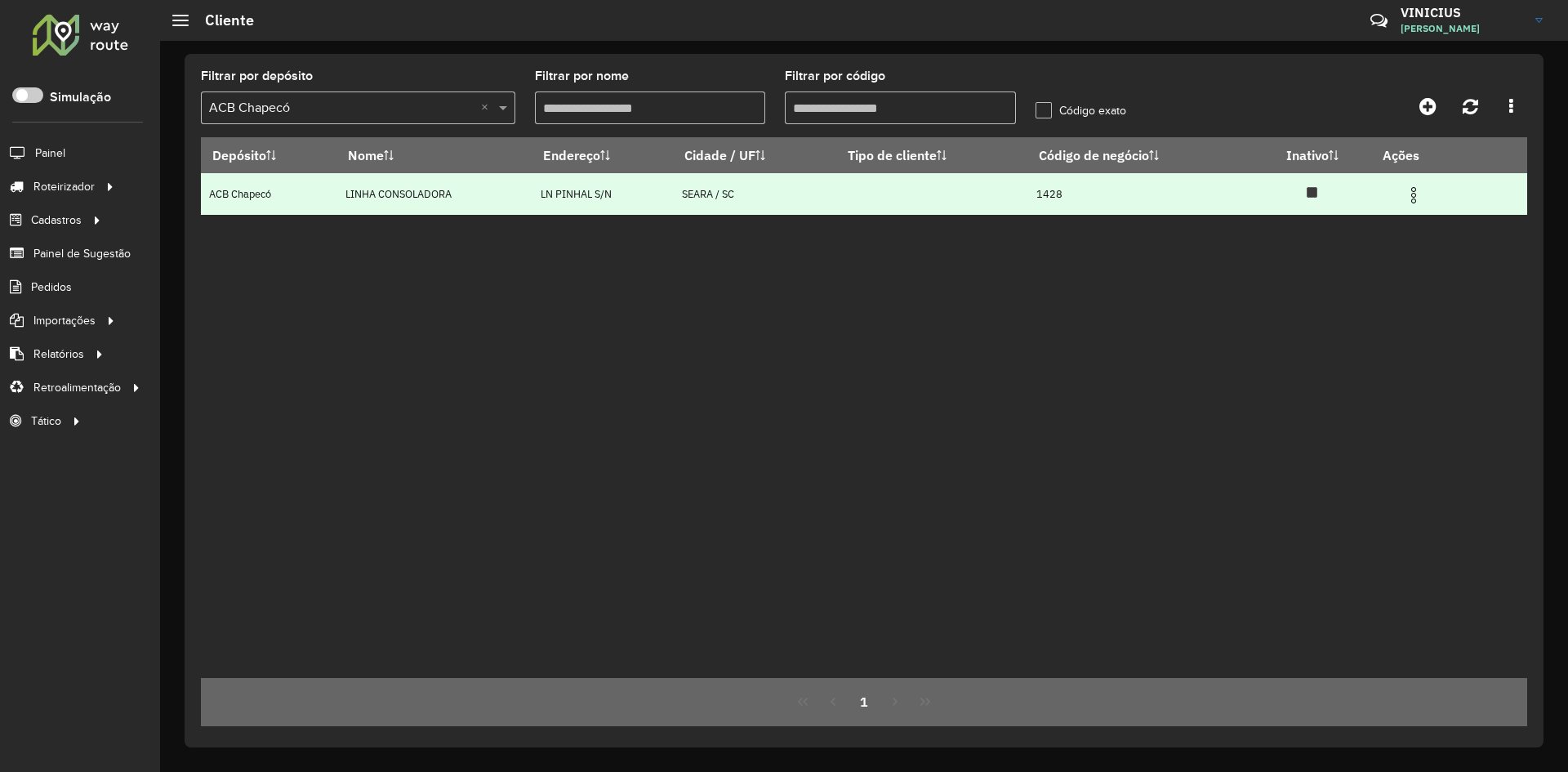
click at [1419, 192] on img at bounding box center [1414, 196] width 20 height 20
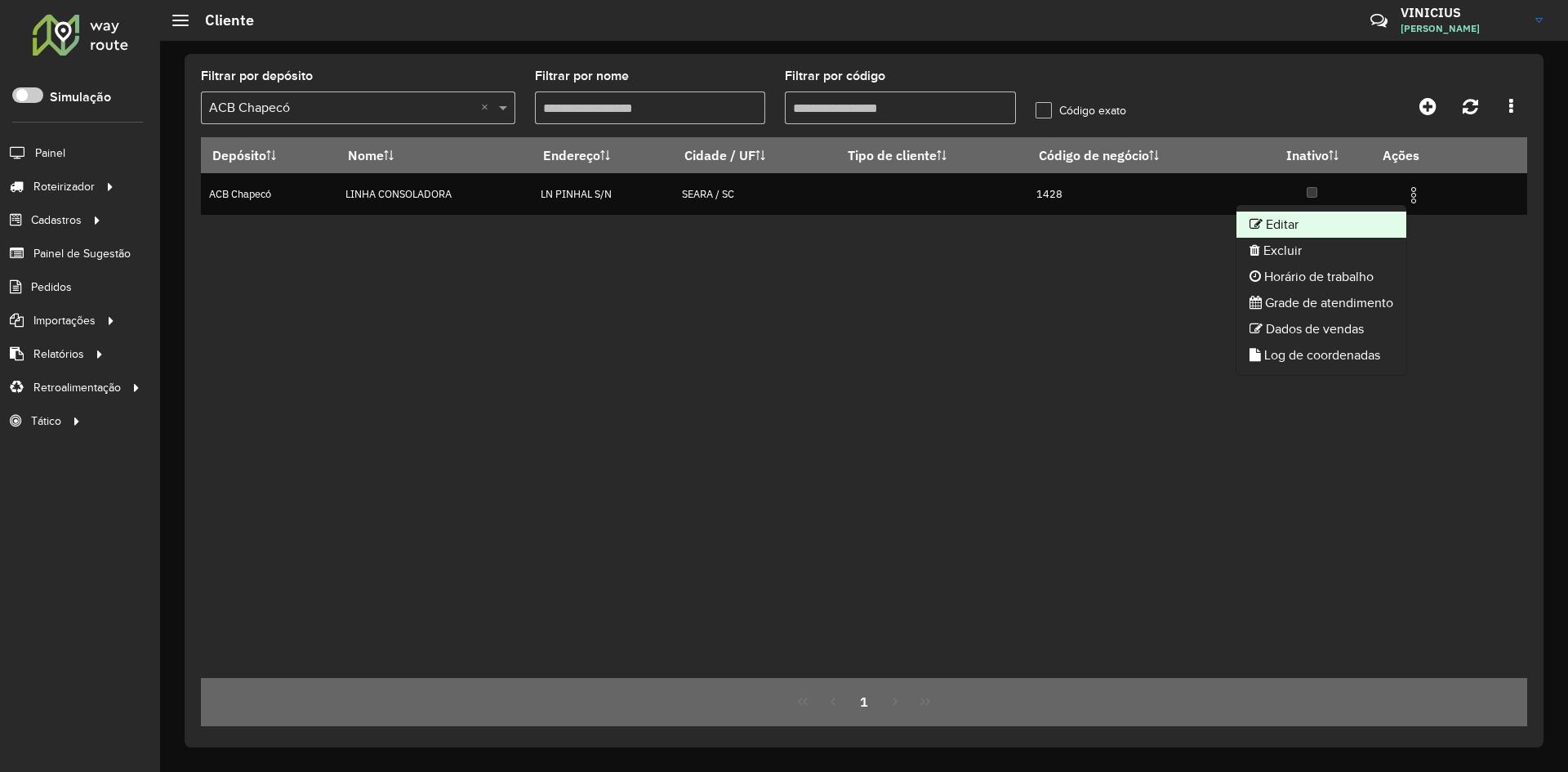
click at [1335, 222] on li "Editar" at bounding box center [1321, 225] width 170 height 26
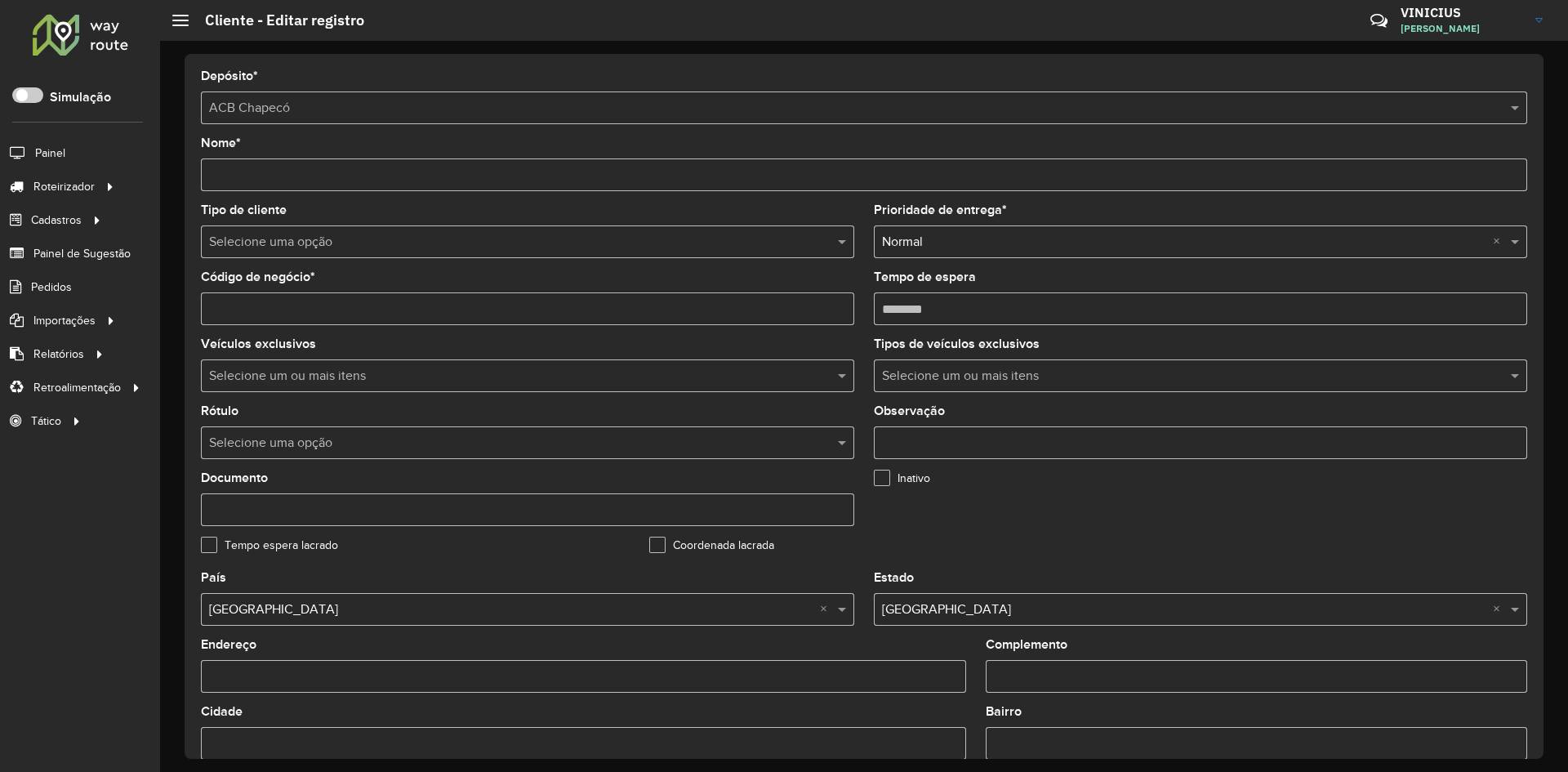
drag, startPoint x: 899, startPoint y: 308, endPoint x: 914, endPoint y: 310, distance: 15.1
click at [914, 310] on input "Tempo de espera" at bounding box center [1199, 308] width 653 height 33
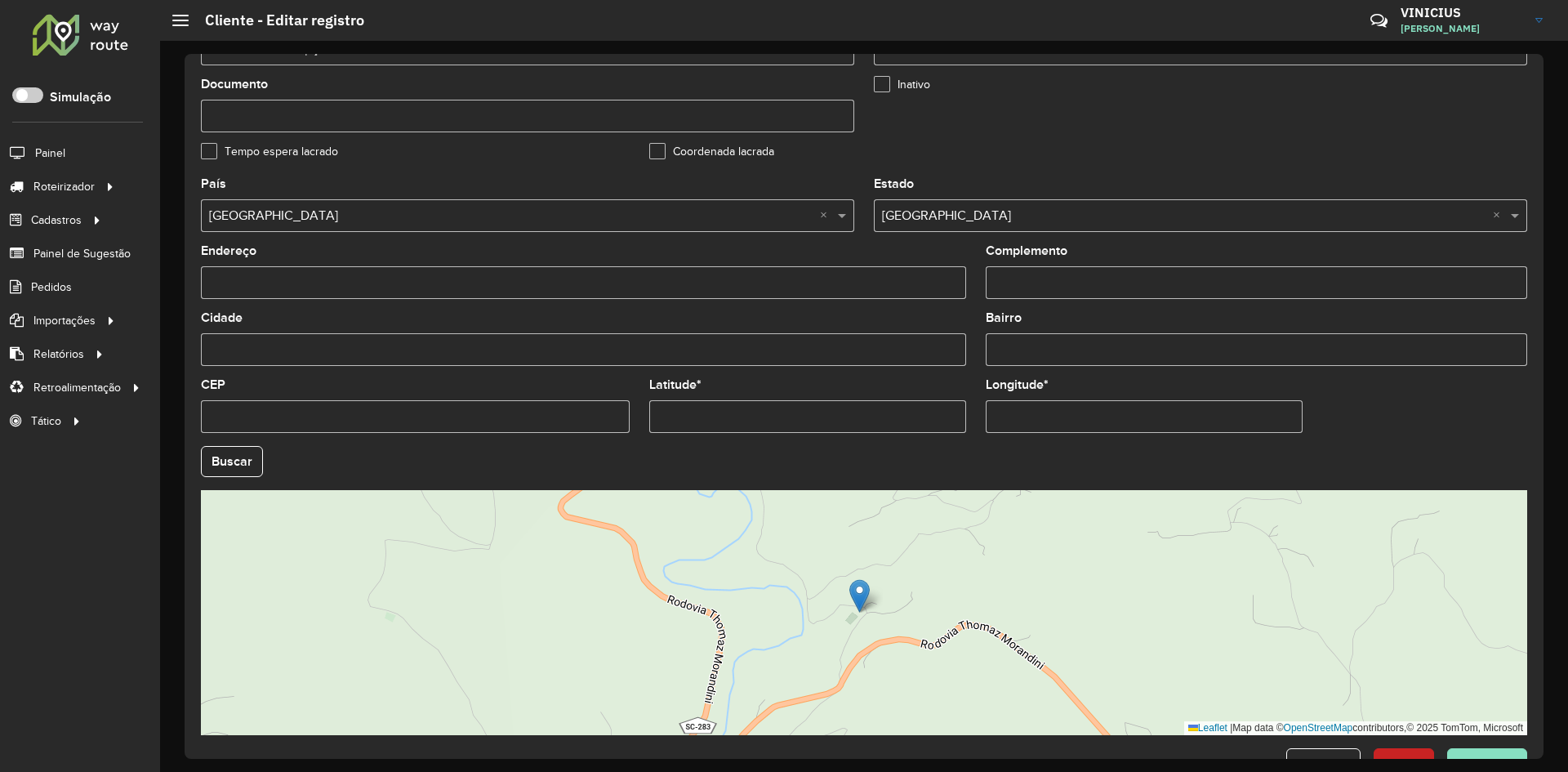
scroll to position [443, 0]
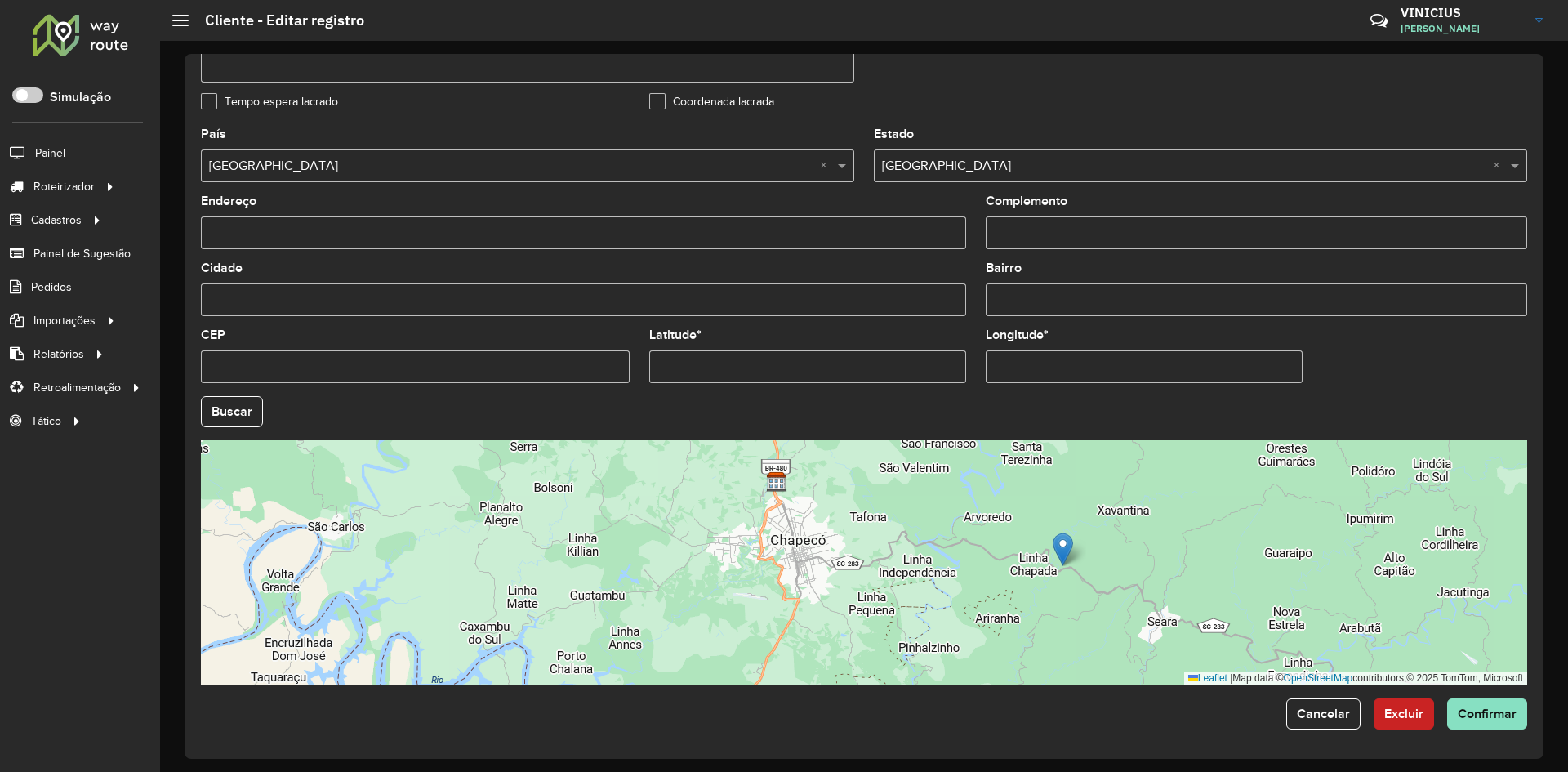
type input "********"
click at [721, 364] on input "Latitude *" at bounding box center [807, 367] width 317 height 33
paste input "**********"
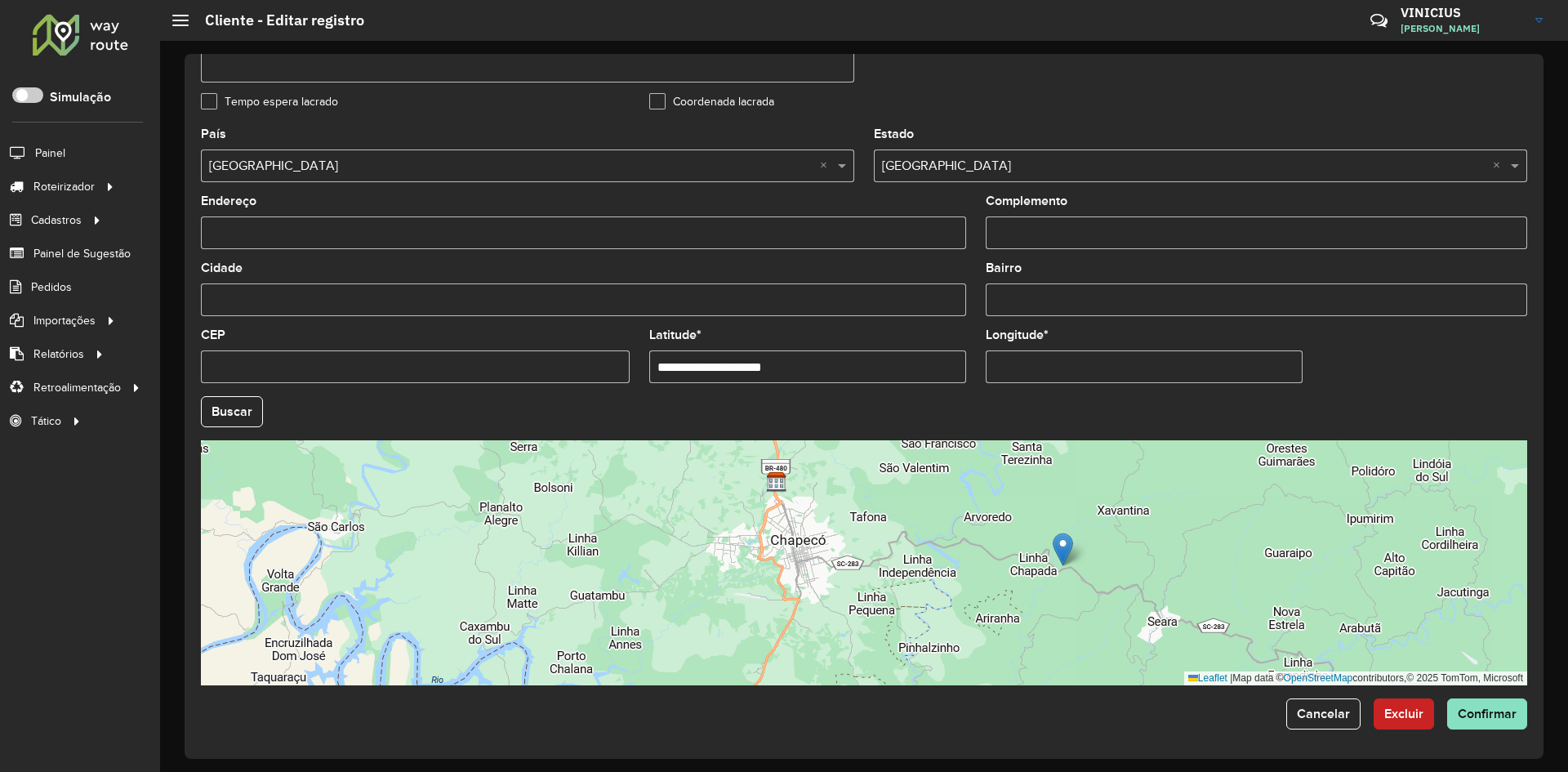
drag, startPoint x: 723, startPoint y: 368, endPoint x: 872, endPoint y: 368, distance: 149.0
click at [871, 368] on input "**********" at bounding box center [807, 367] width 317 height 33
type input "**********"
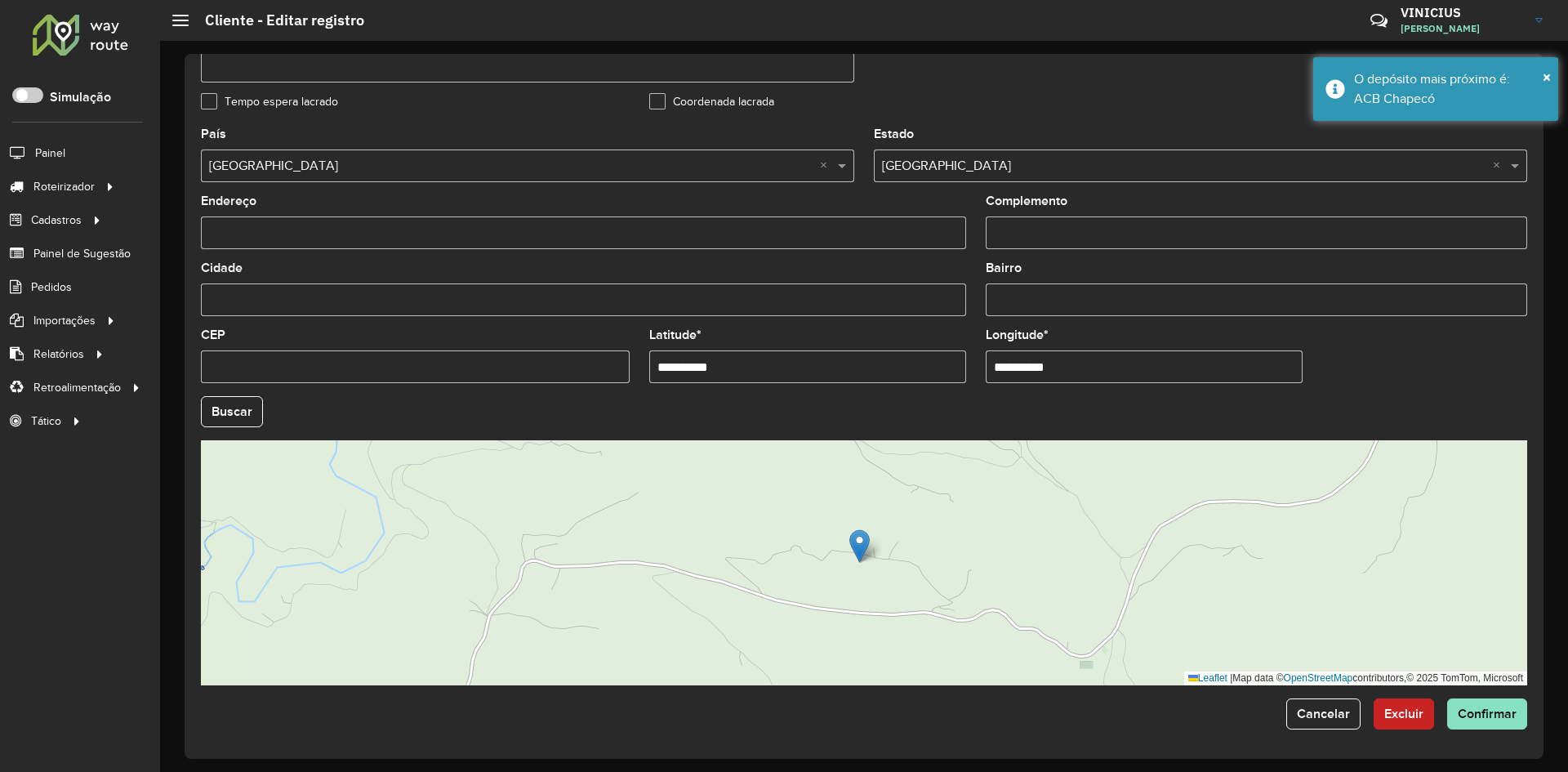
paste input "text"
type input "**********"
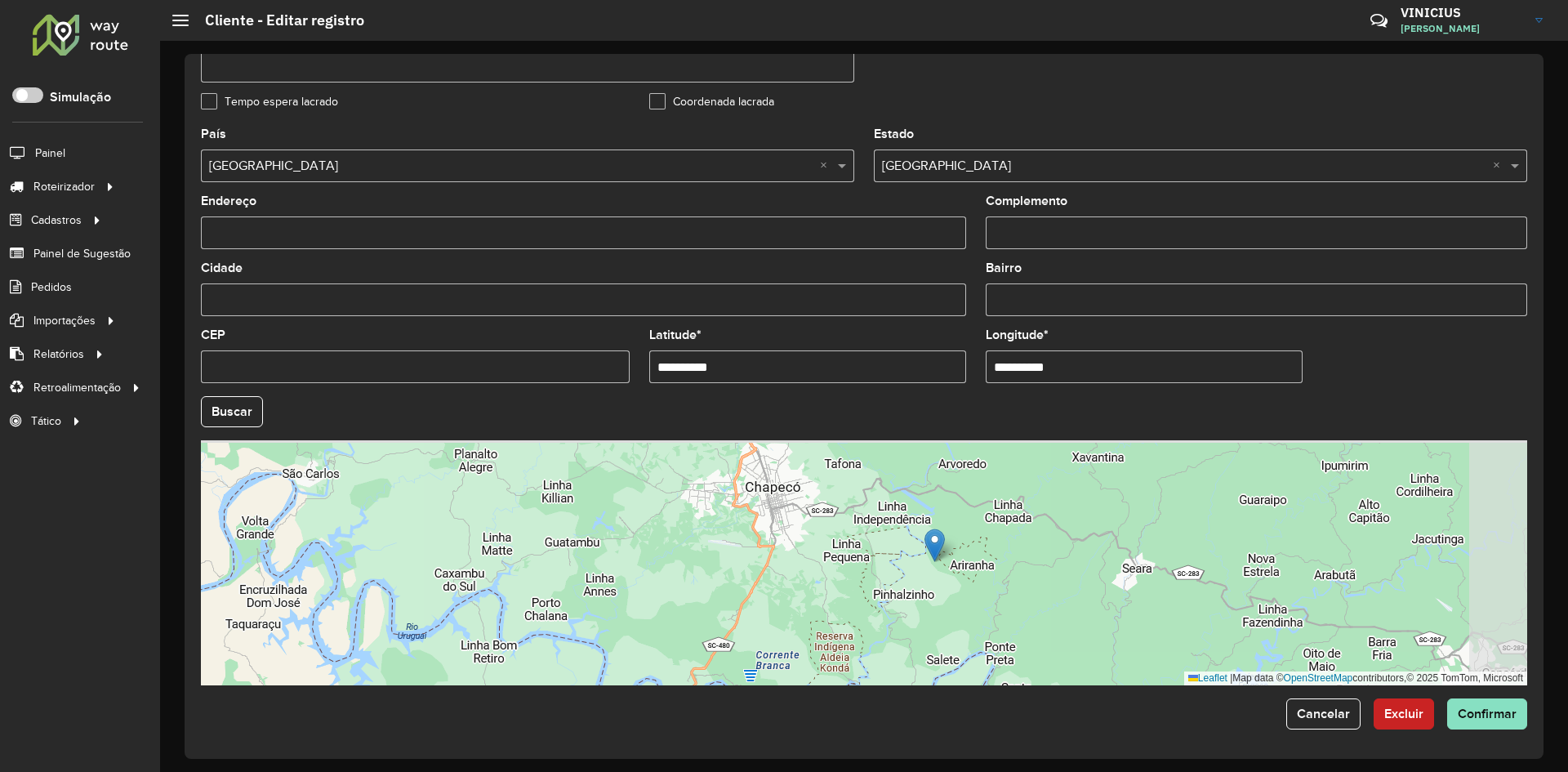
drag, startPoint x: 1109, startPoint y: 509, endPoint x: 1013, endPoint y: 550, distance: 104.4
click at [1013, 550] on div "Leaflet | Map data © OpenStreetMap contributors,© 2025 TomTom, Microsoft" at bounding box center [863, 562] width 1327 height 245
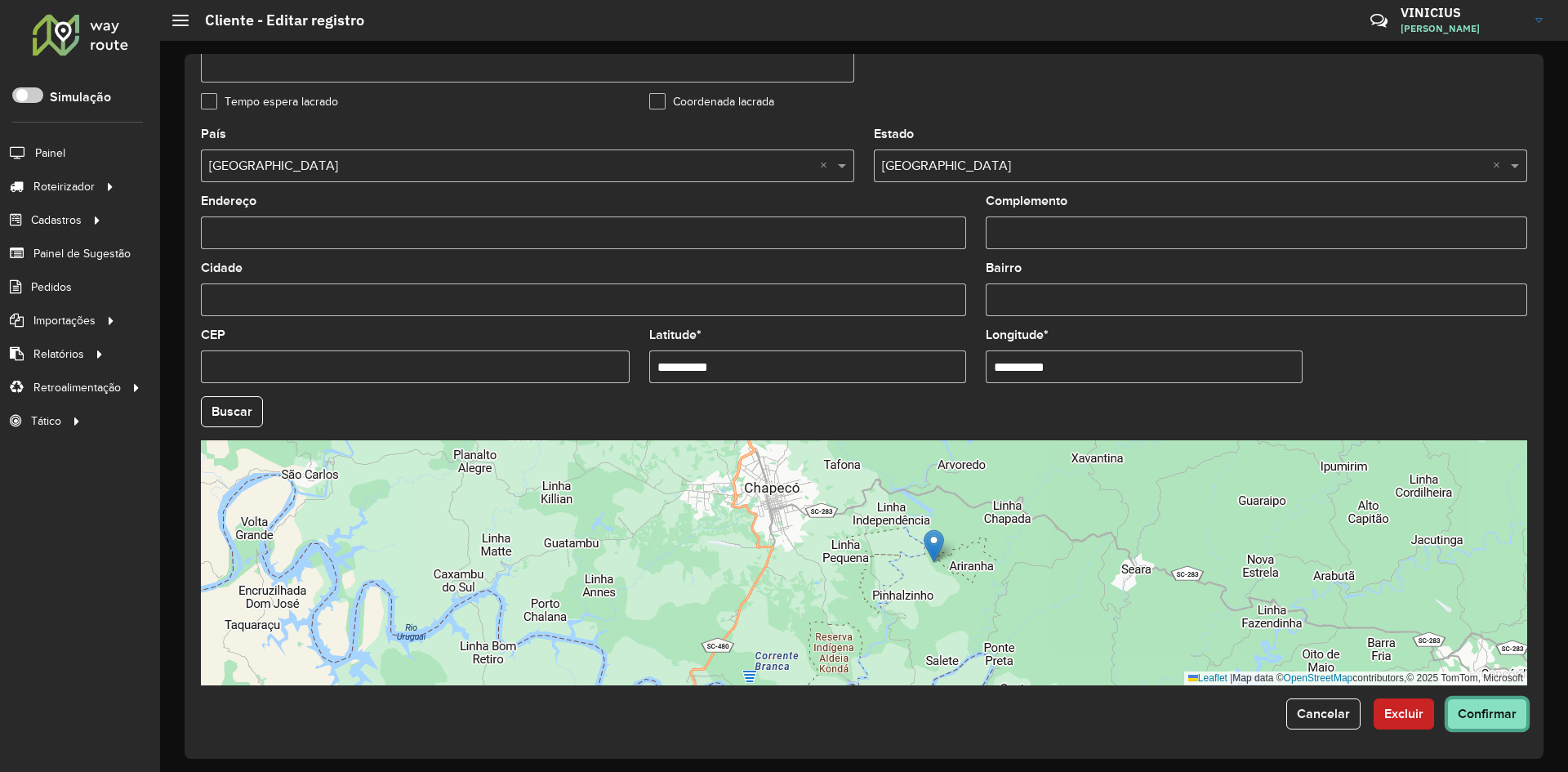
click at [1490, 712] on span "Confirmar" at bounding box center [1487, 713] width 59 height 14
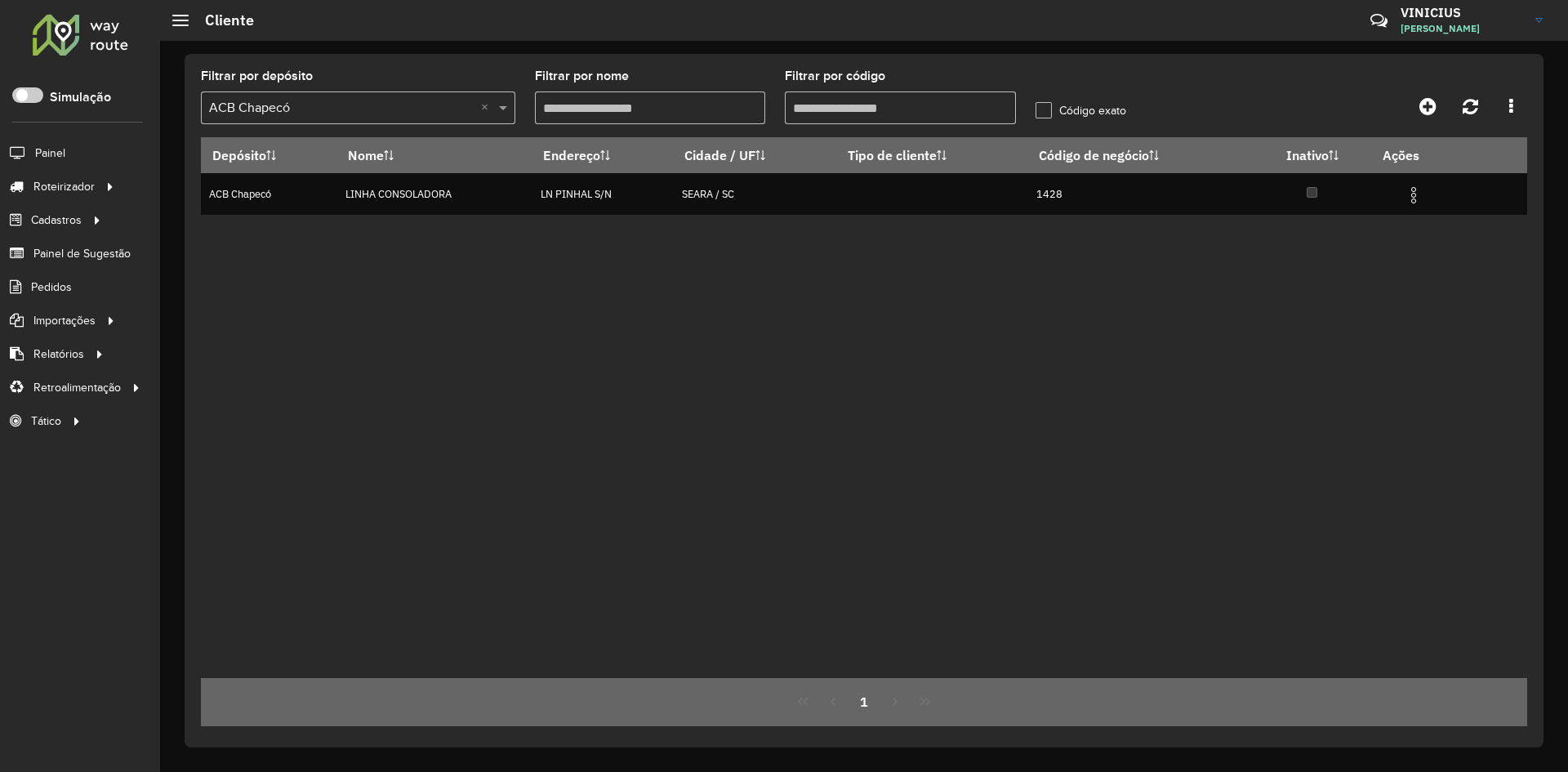
click at [832, 109] on input "Filtrar por código" at bounding box center [900, 107] width 232 height 33
type input "****"
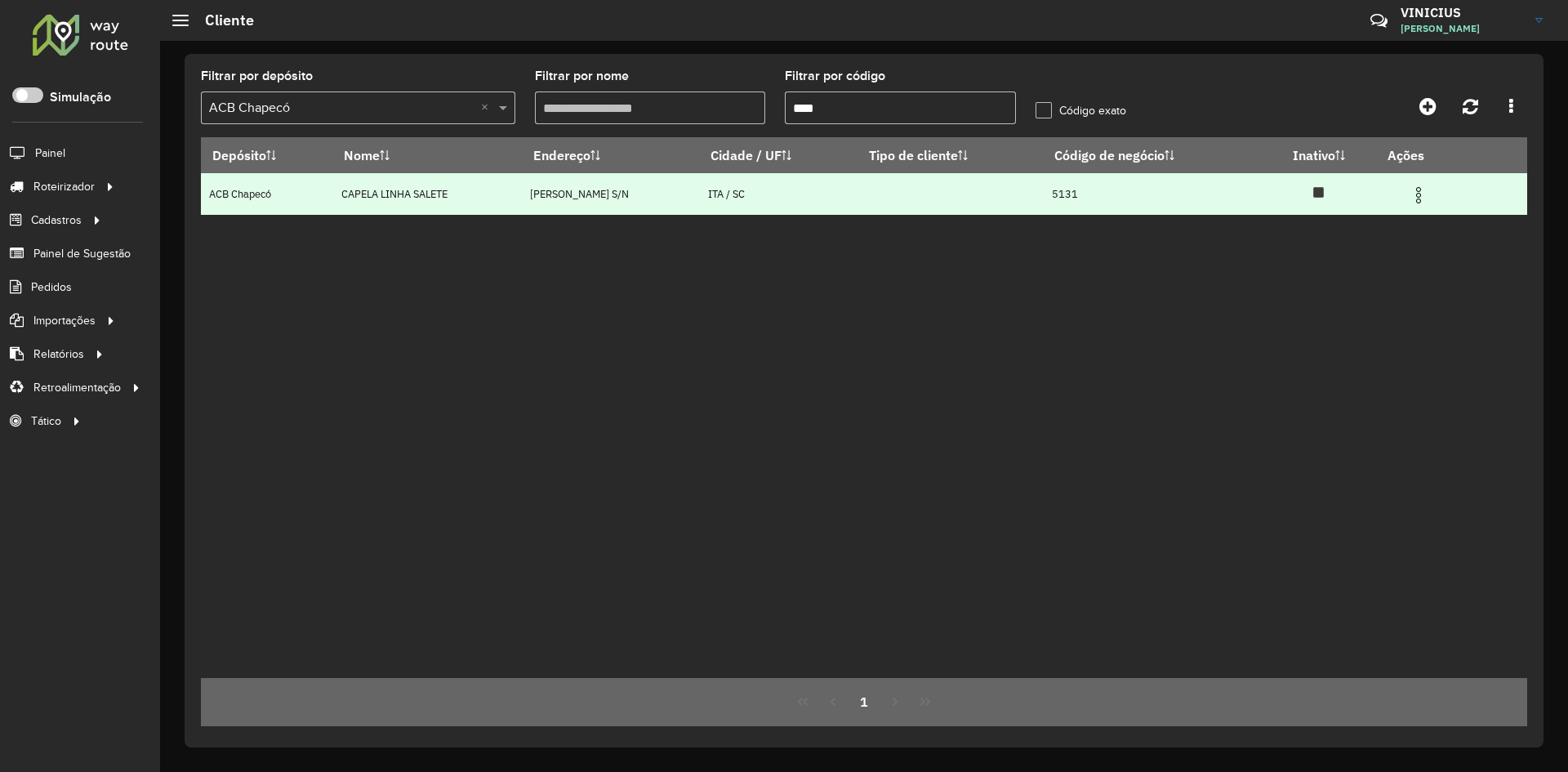
click at [1424, 191] on img at bounding box center [1419, 196] width 20 height 20
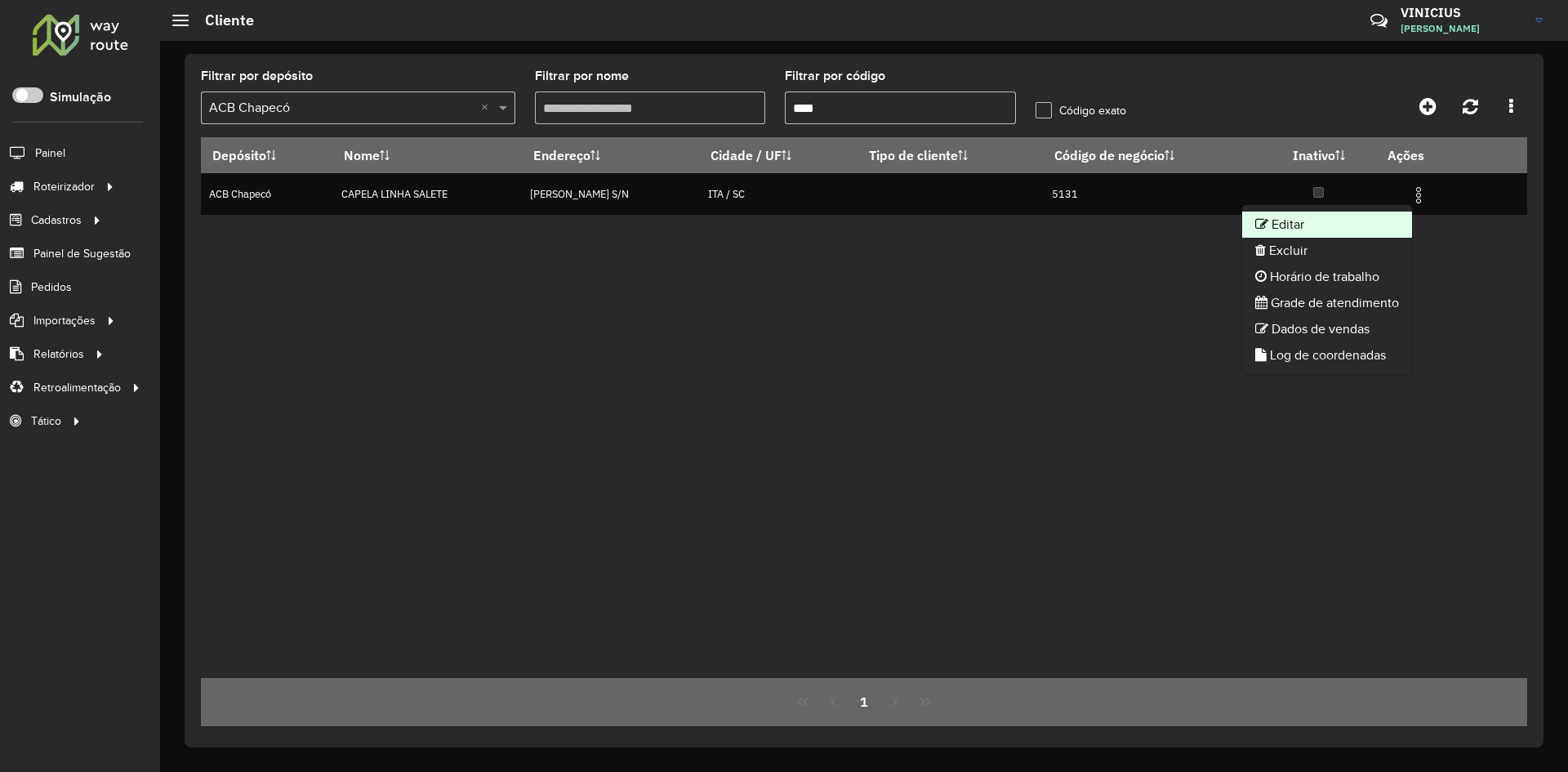
click at [1331, 220] on li "Editar" at bounding box center [1327, 225] width 170 height 26
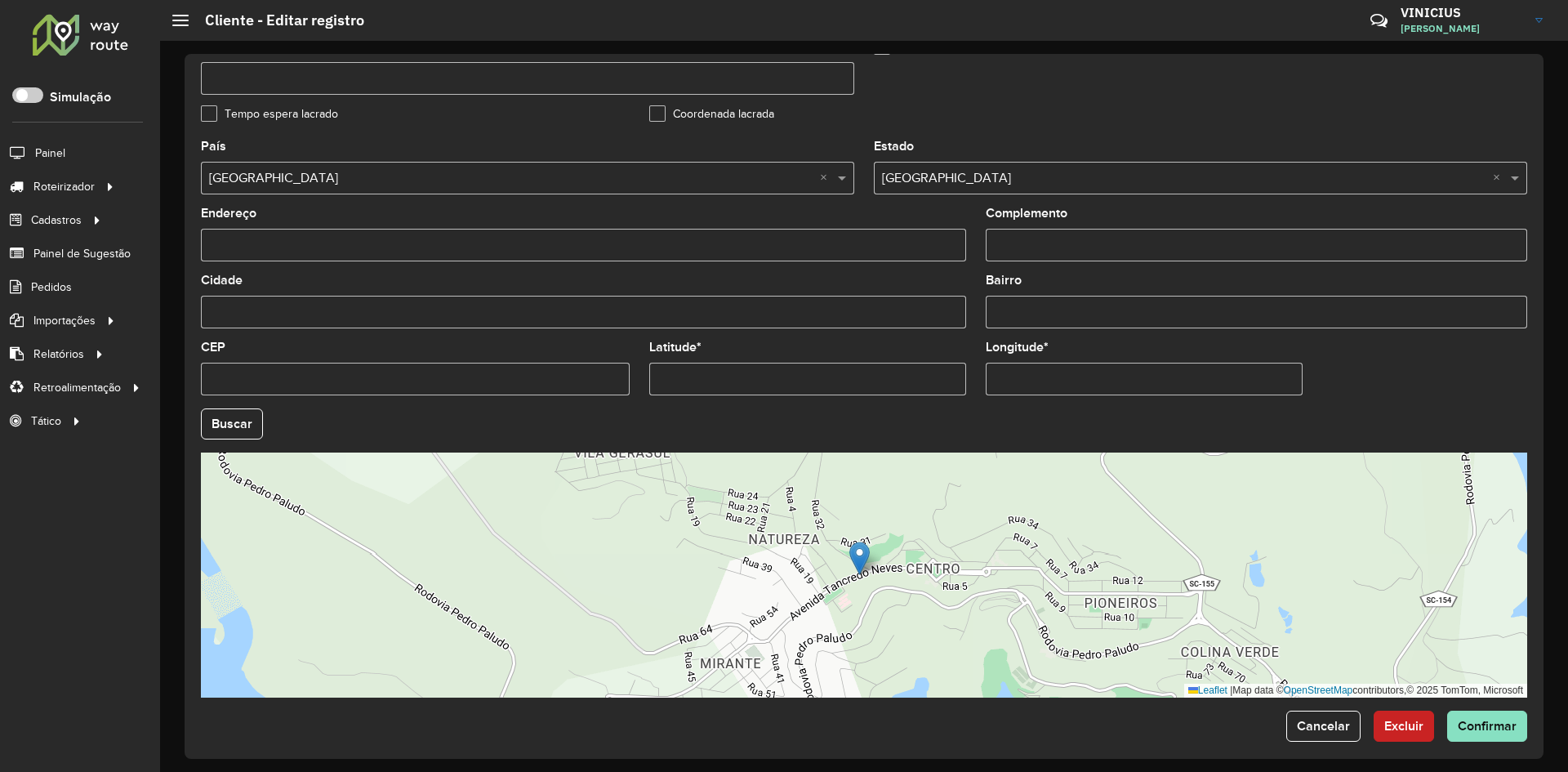
scroll to position [443, 0]
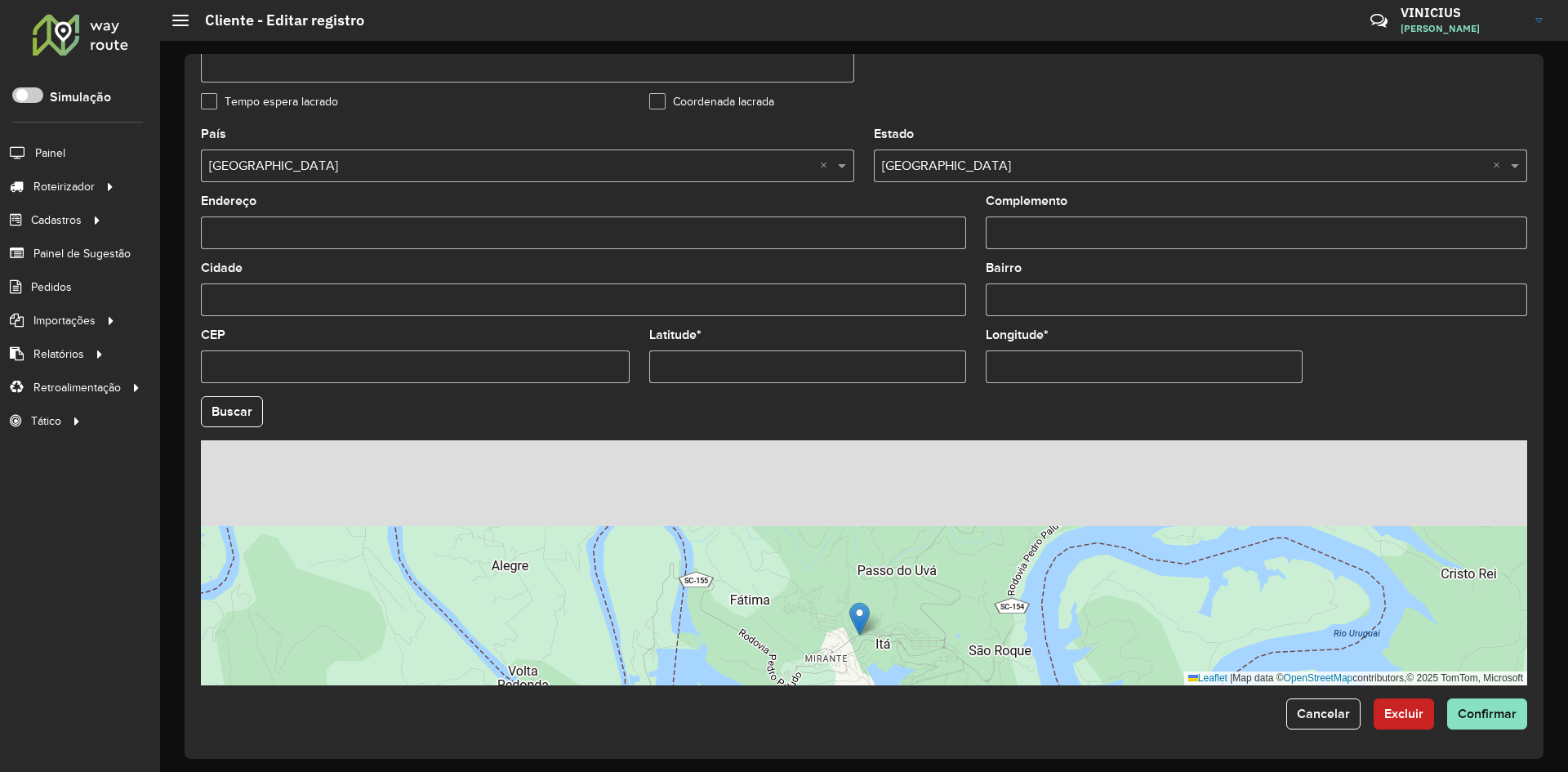
drag, startPoint x: 862, startPoint y: 546, endPoint x: 900, endPoint y: 662, distance: 122.1
click at [900, 662] on div "Leaflet | Map data © OpenStreetMap contributors,© 2025 TomTom, Microsoft" at bounding box center [863, 562] width 1327 height 245
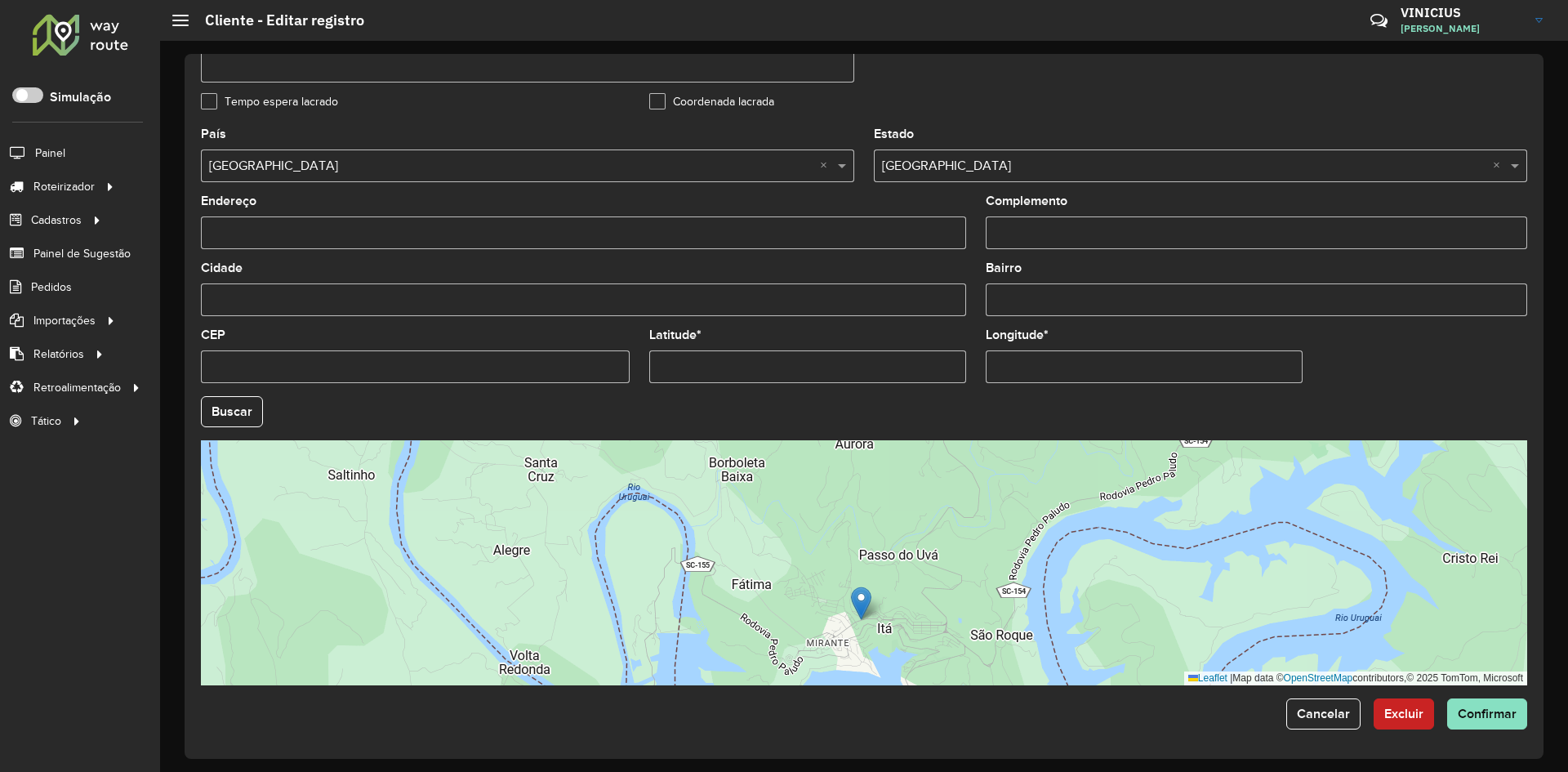
drag, startPoint x: 893, startPoint y: 635, endPoint x: 888, endPoint y: 611, distance: 24.5
click at [892, 613] on div "Leaflet | Map data © OpenStreetMap contributors,© 2025 TomTom, Microsoft" at bounding box center [863, 562] width 1327 height 245
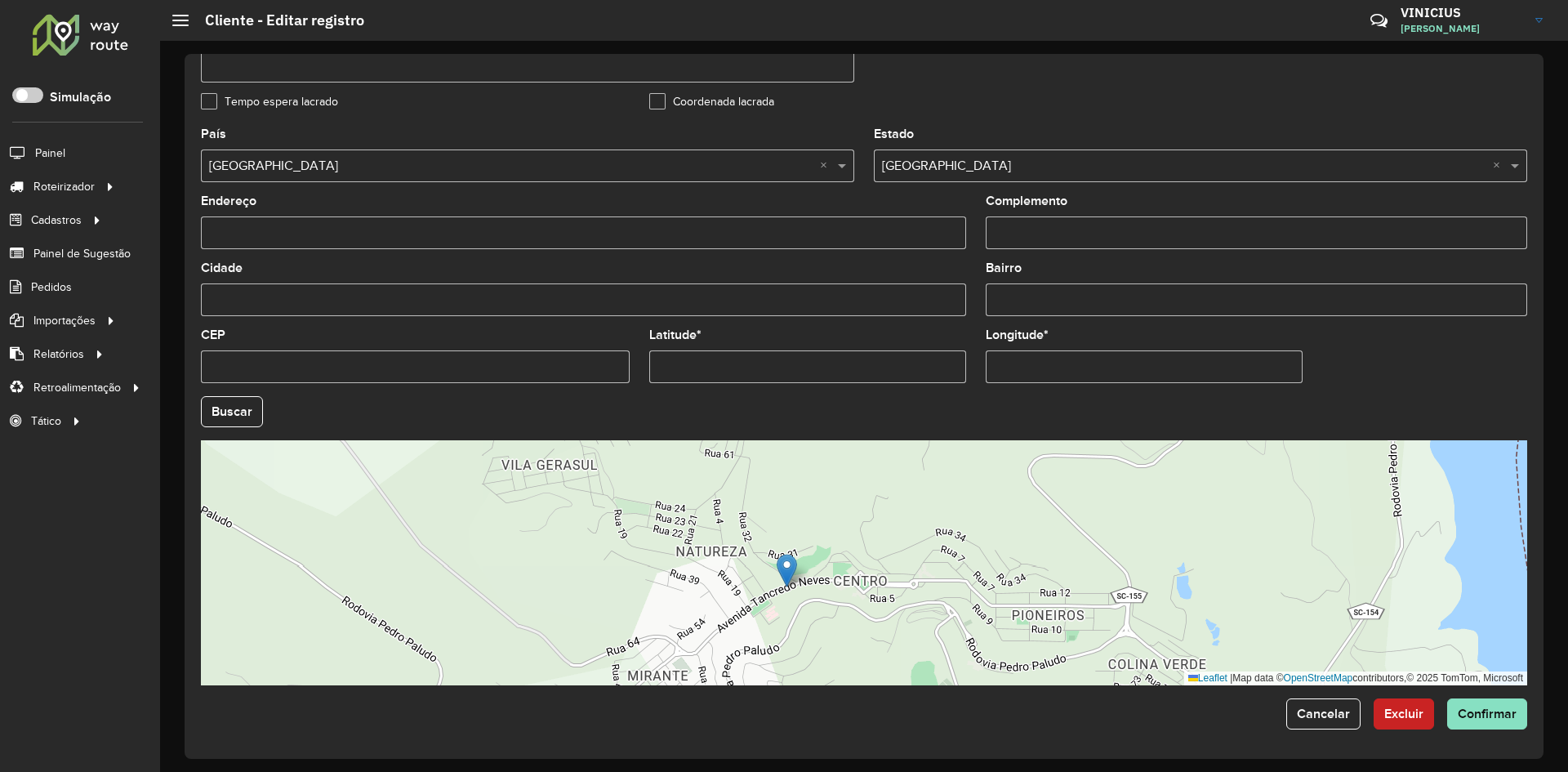
click at [777, 391] on formly-field "Latitude *" at bounding box center [807, 362] width 337 height 67
click at [763, 361] on input "Latitude *" at bounding box center [807, 367] width 317 height 33
paste input "**********"
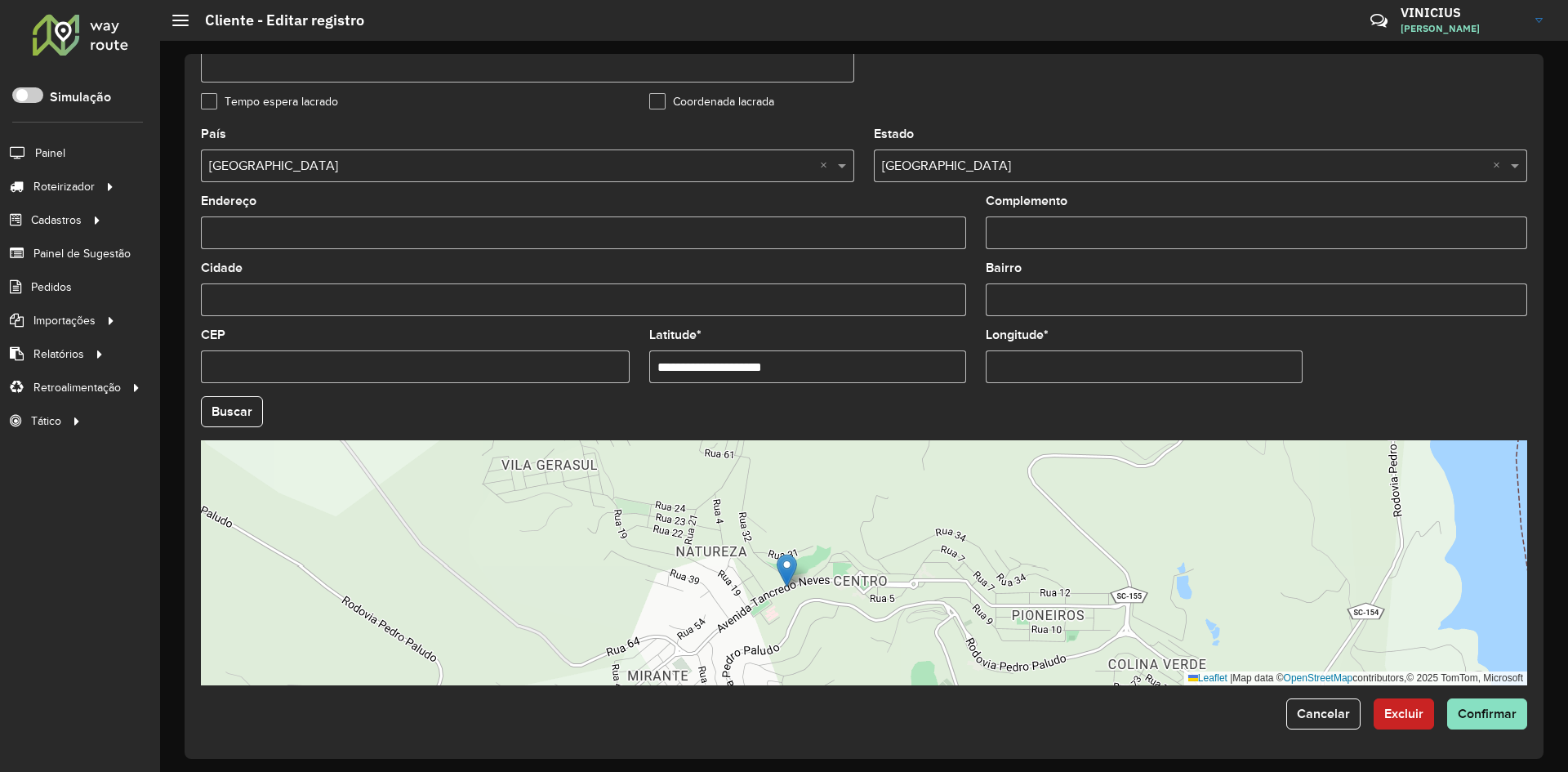
drag, startPoint x: 723, startPoint y: 360, endPoint x: 887, endPoint y: 370, distance: 164.3
click at [886, 371] on input "**********" at bounding box center [807, 367] width 317 height 33
type input "**********"
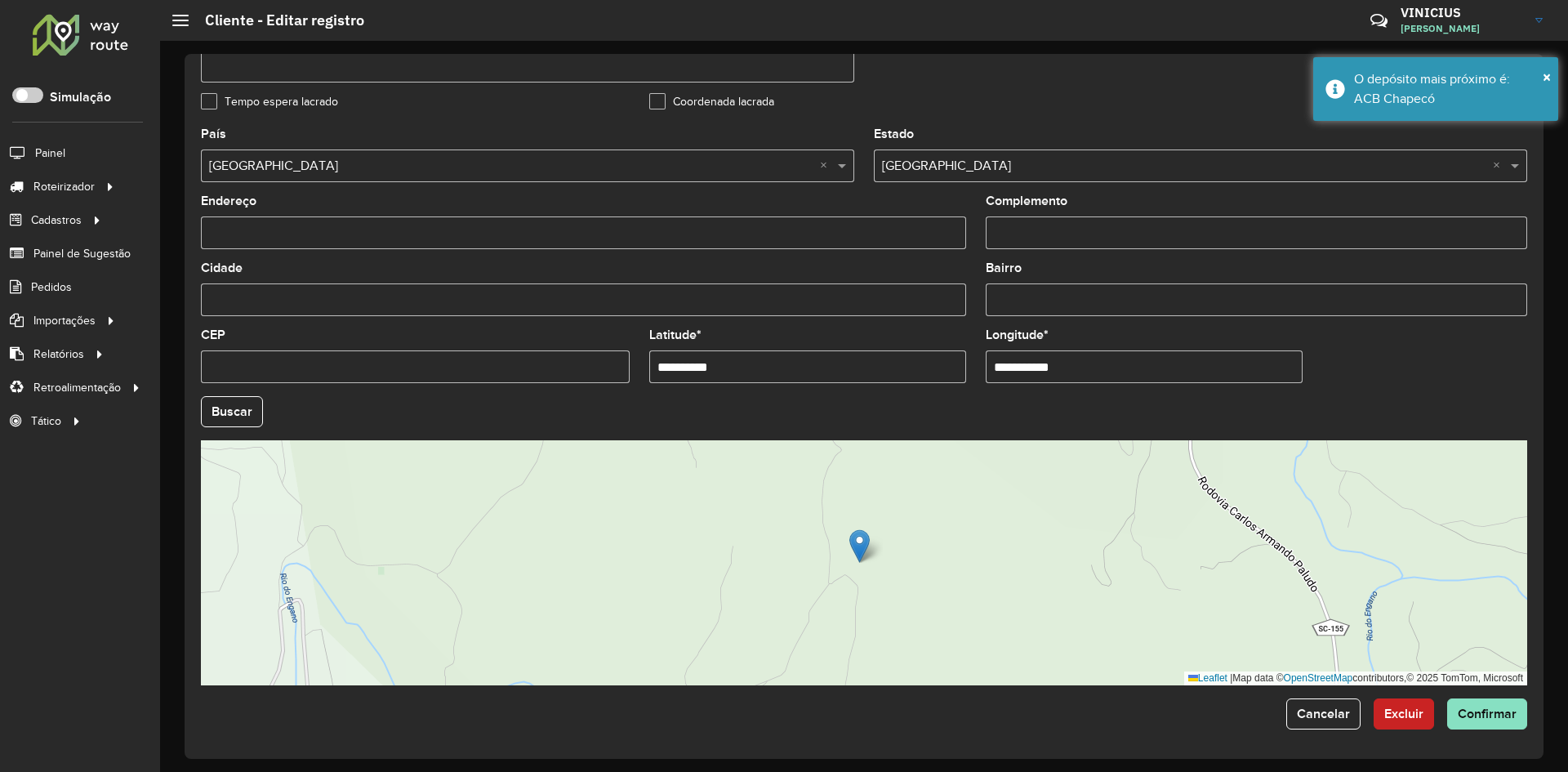
paste input "text"
type input "**********"
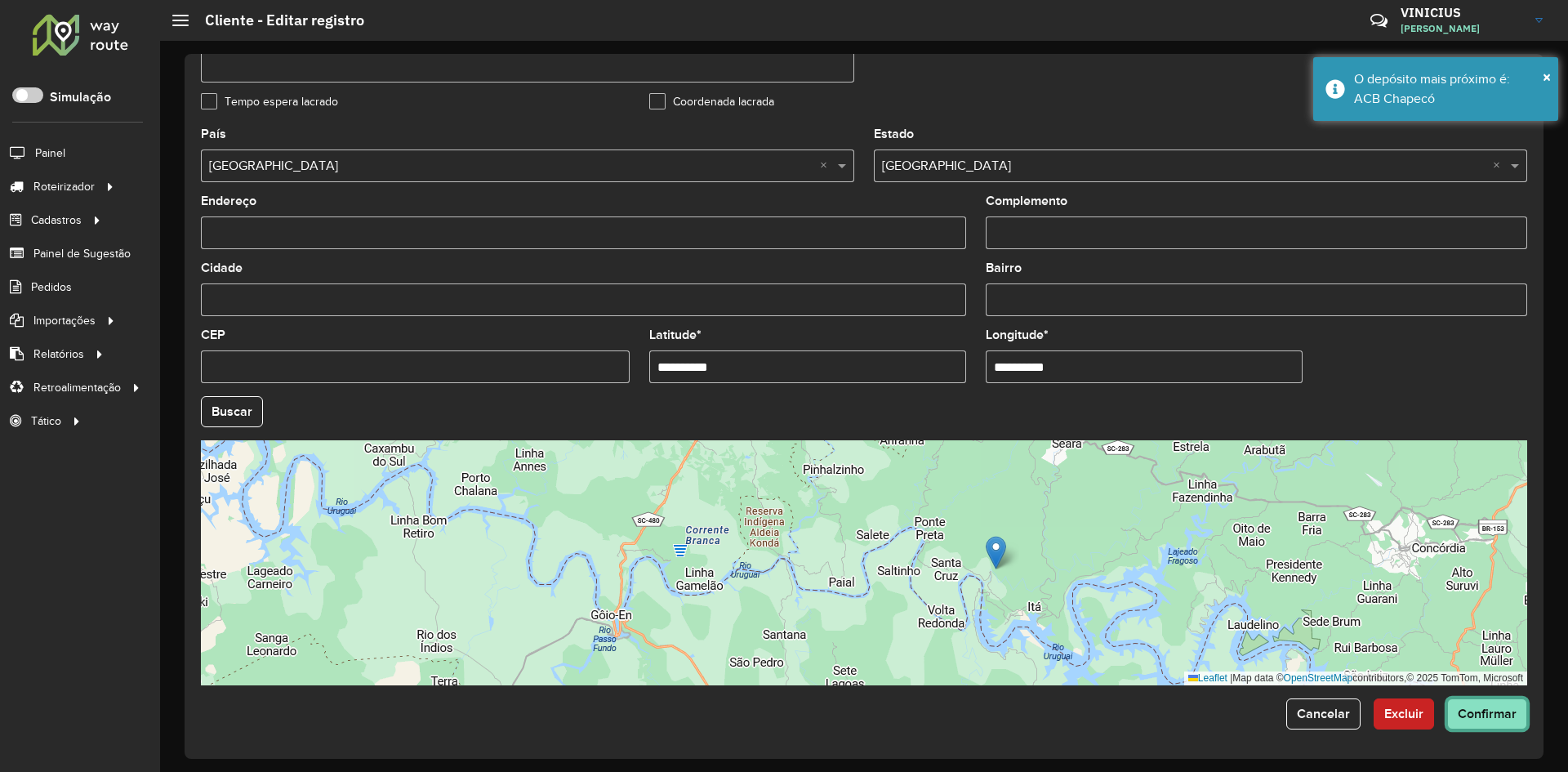
click at [1478, 712] on span "Confirmar" at bounding box center [1487, 713] width 59 height 14
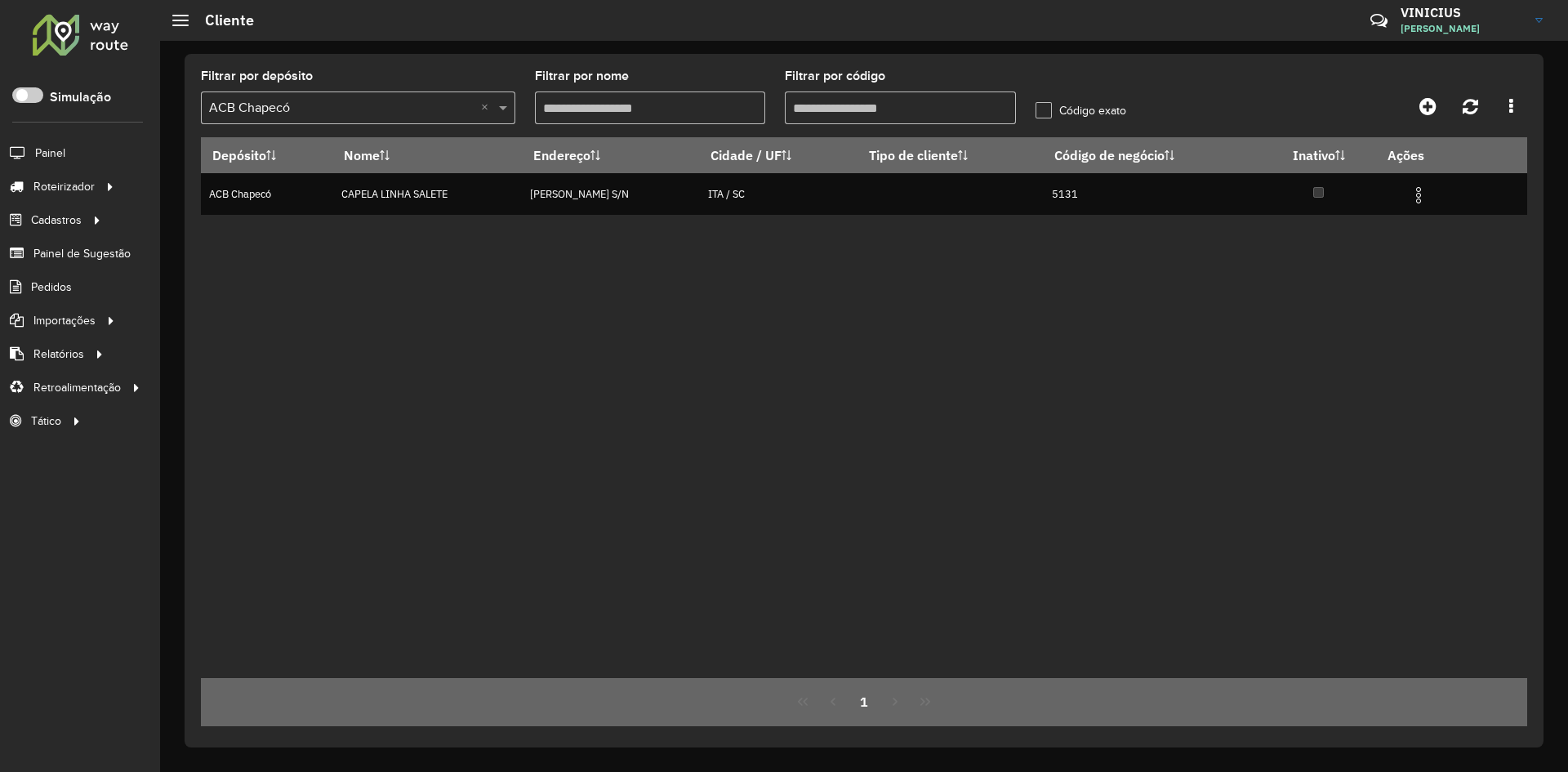
click at [862, 103] on input "Filtrar por código" at bounding box center [900, 107] width 232 height 33
click at [862, 103] on input "Filtrar por código" at bounding box center [900, 107] width 232 height 33
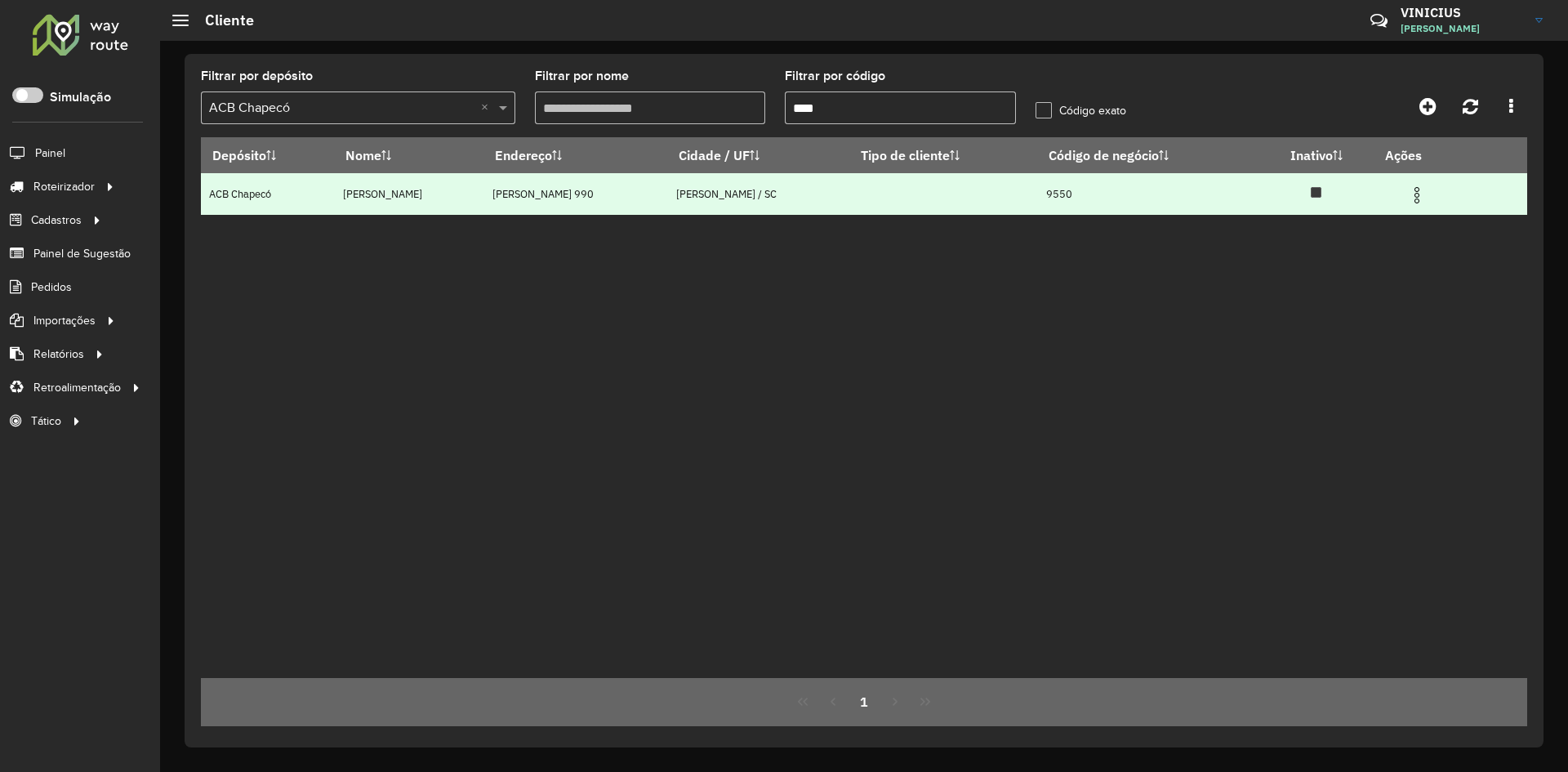
type input "****"
click at [1427, 192] on img at bounding box center [1417, 196] width 20 height 20
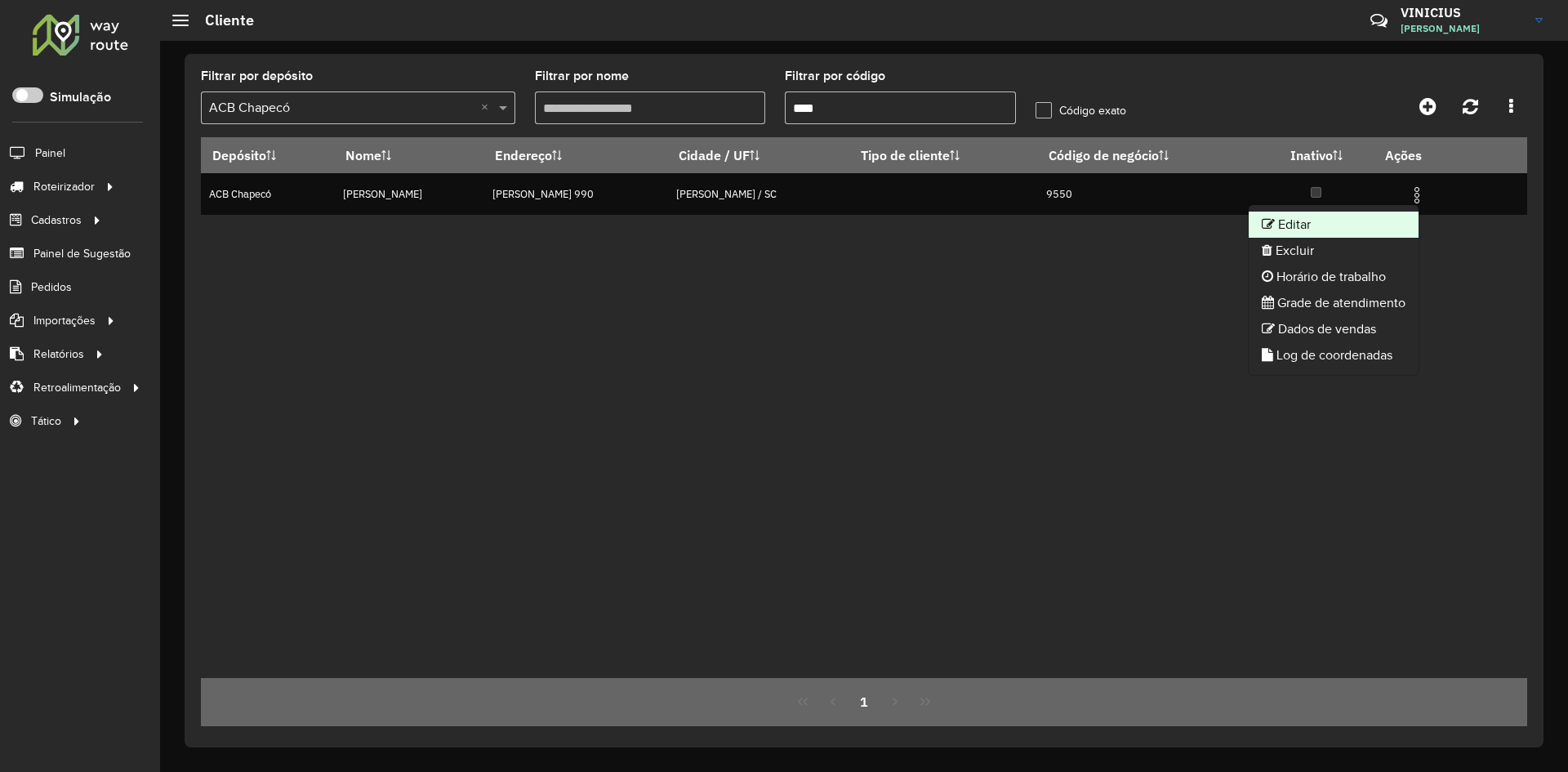
click at [1330, 231] on li "Editar" at bounding box center [1333, 225] width 170 height 26
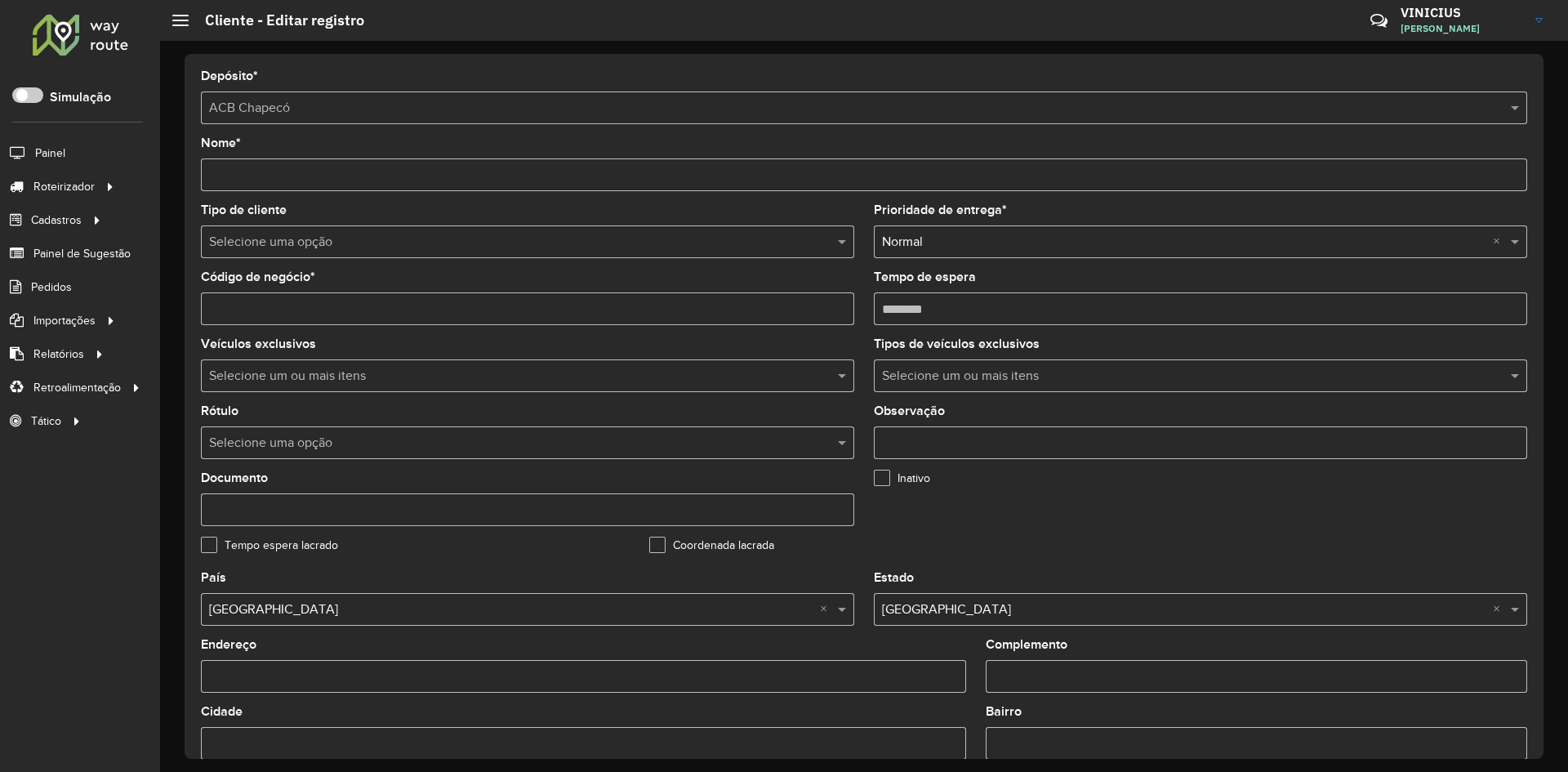
drag, startPoint x: 899, startPoint y: 309, endPoint x: 910, endPoint y: 310, distance: 11.0
click at [910, 310] on input "Tempo de espera" at bounding box center [1199, 308] width 653 height 33
type input "********"
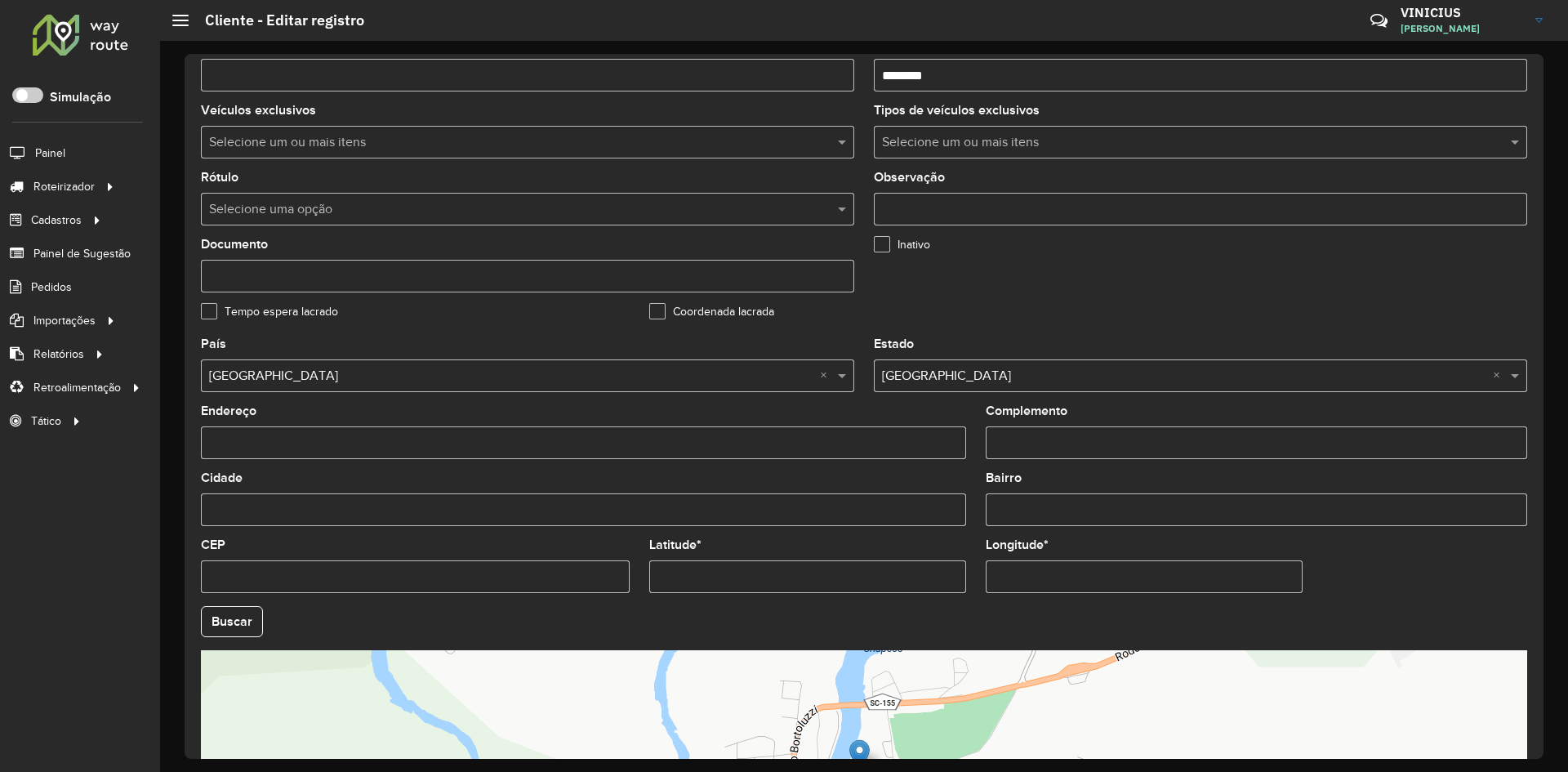
scroll to position [443, 0]
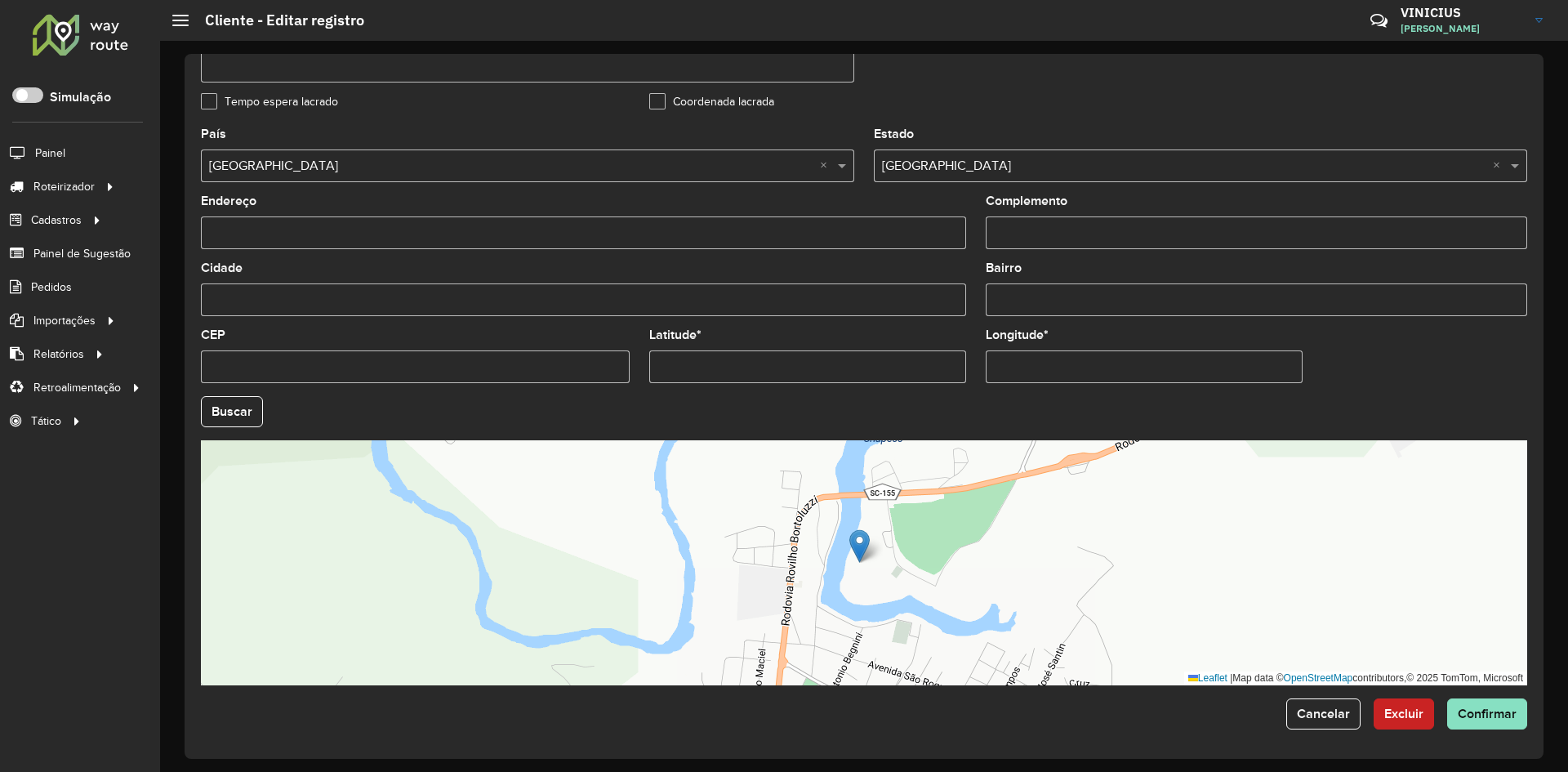
click at [830, 369] on input "Latitude *" at bounding box center [807, 367] width 317 height 33
click at [828, 369] on input "Latitude *" at bounding box center [807, 367] width 317 height 33
paste input "**********"
drag, startPoint x: 723, startPoint y: 366, endPoint x: 886, endPoint y: 366, distance: 163.0
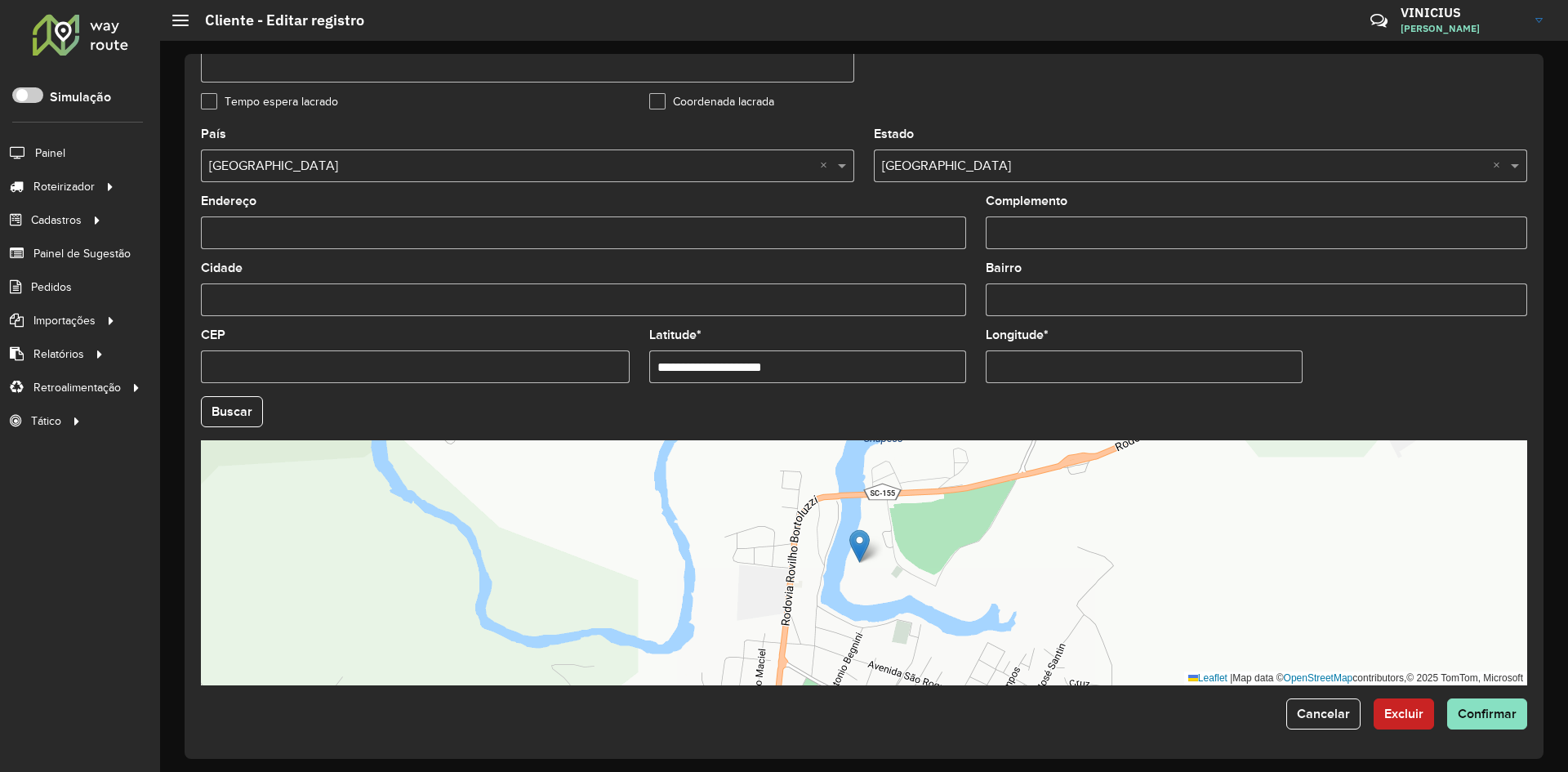
click at [886, 366] on input "**********" at bounding box center [807, 367] width 317 height 33
type input "**********"
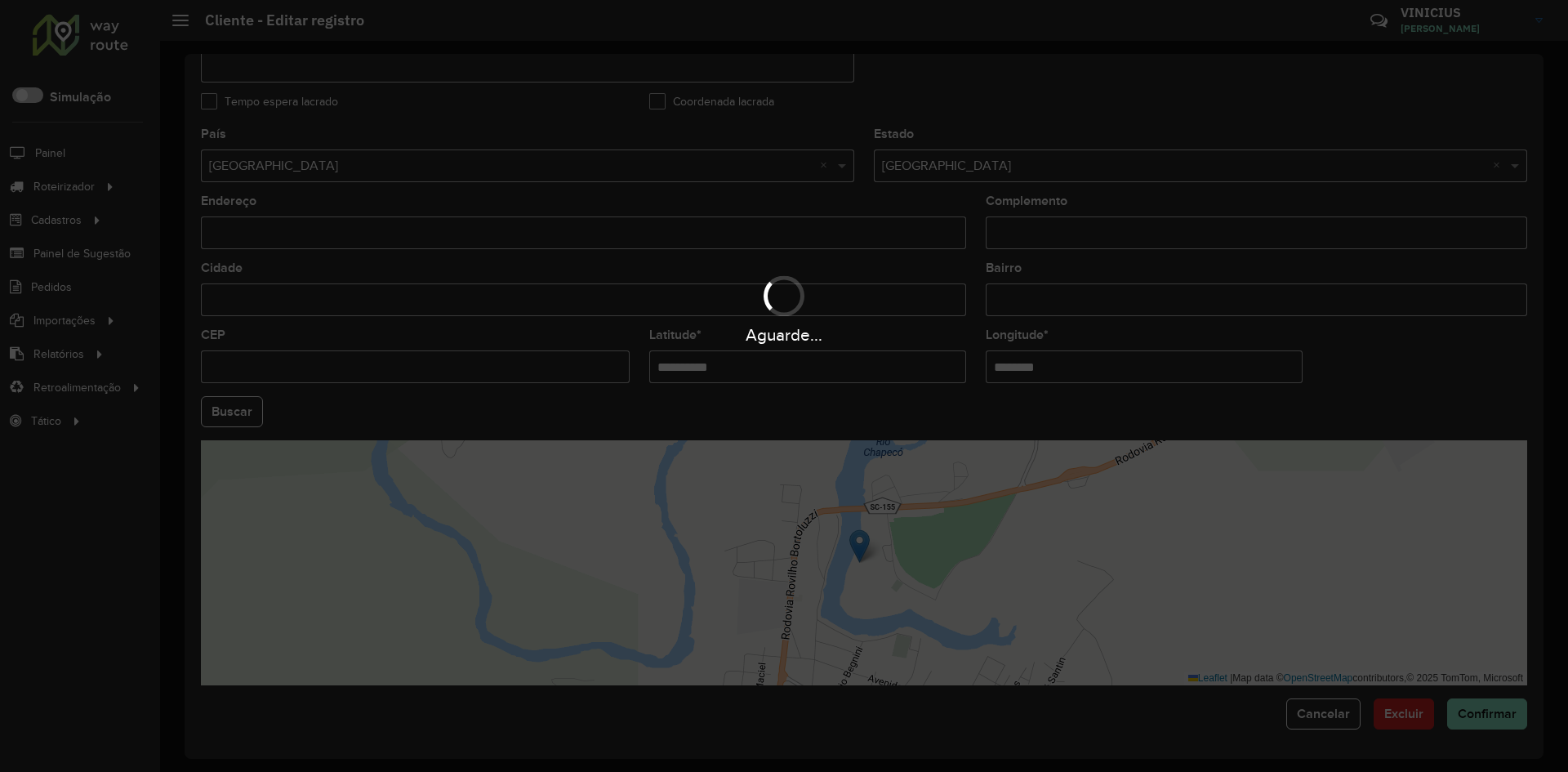
paste input "**"
type input "**********"
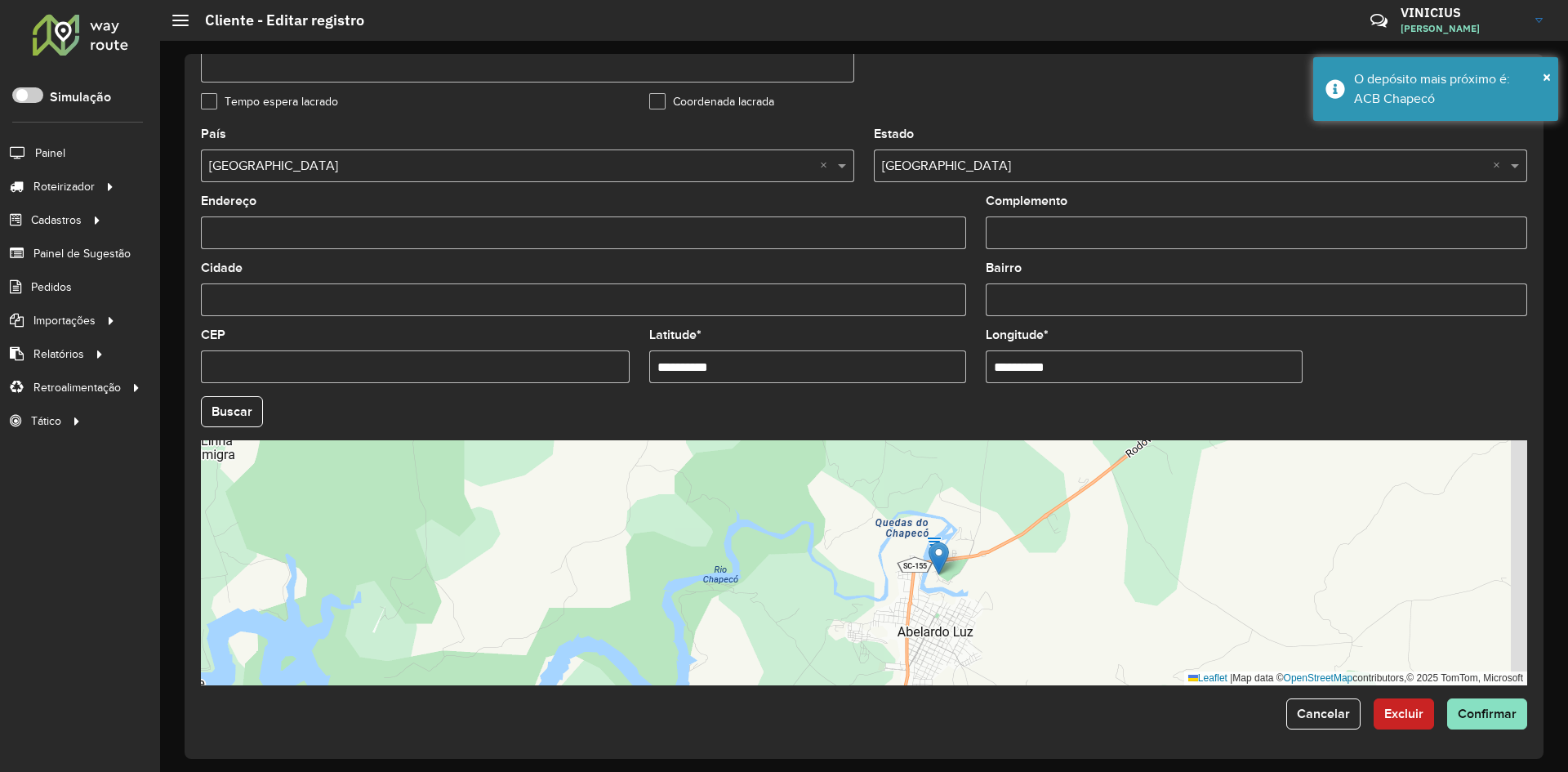
drag, startPoint x: 1034, startPoint y: 609, endPoint x: 1013, endPoint y: 589, distance: 29.0
click at [1013, 589] on div "Leaflet | Map data © OpenStreetMap contributors,© 2025 TomTom, Microsoft" at bounding box center [863, 562] width 1327 height 245
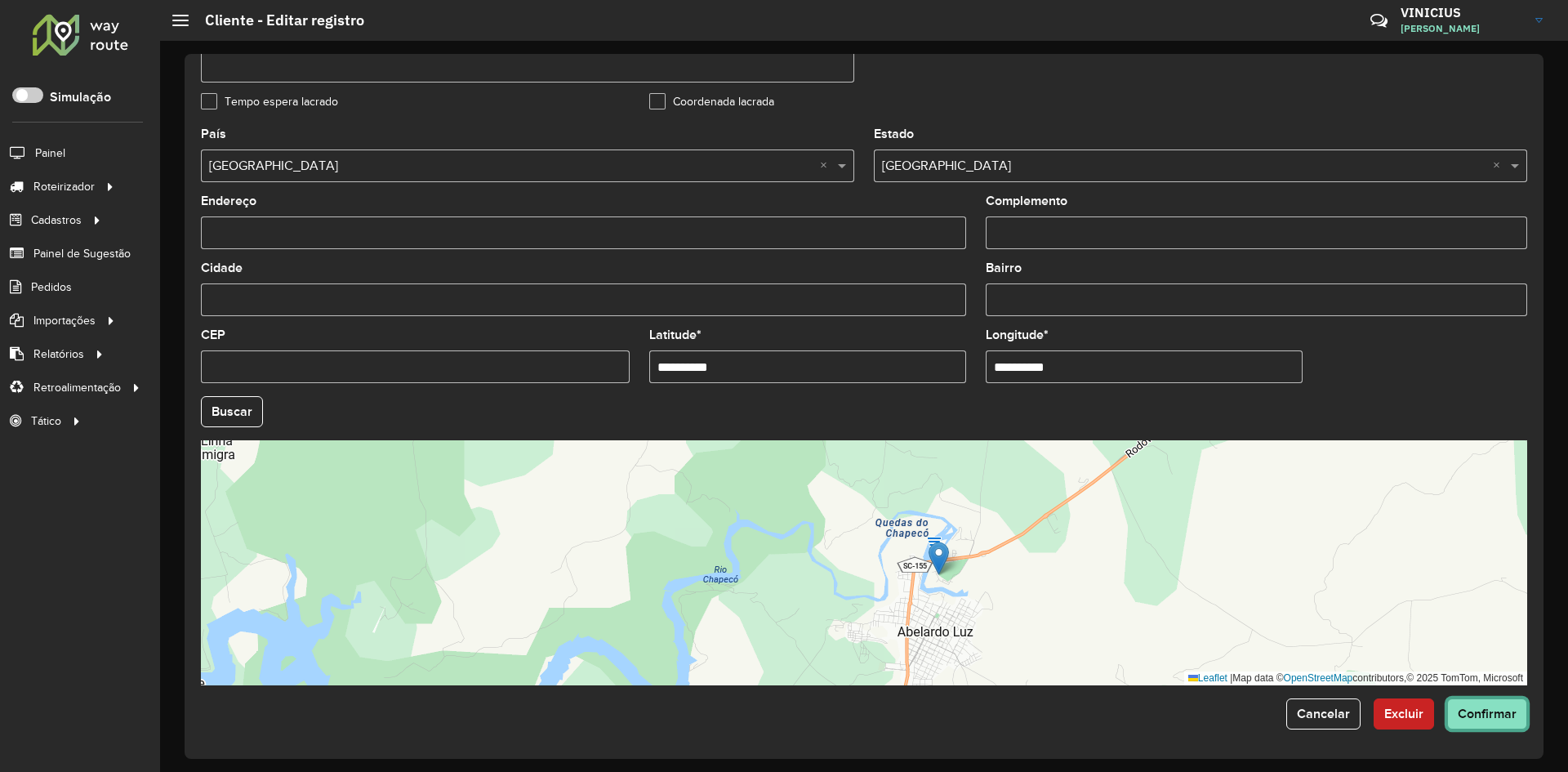
click at [1471, 717] on span "Confirmar" at bounding box center [1487, 713] width 59 height 14
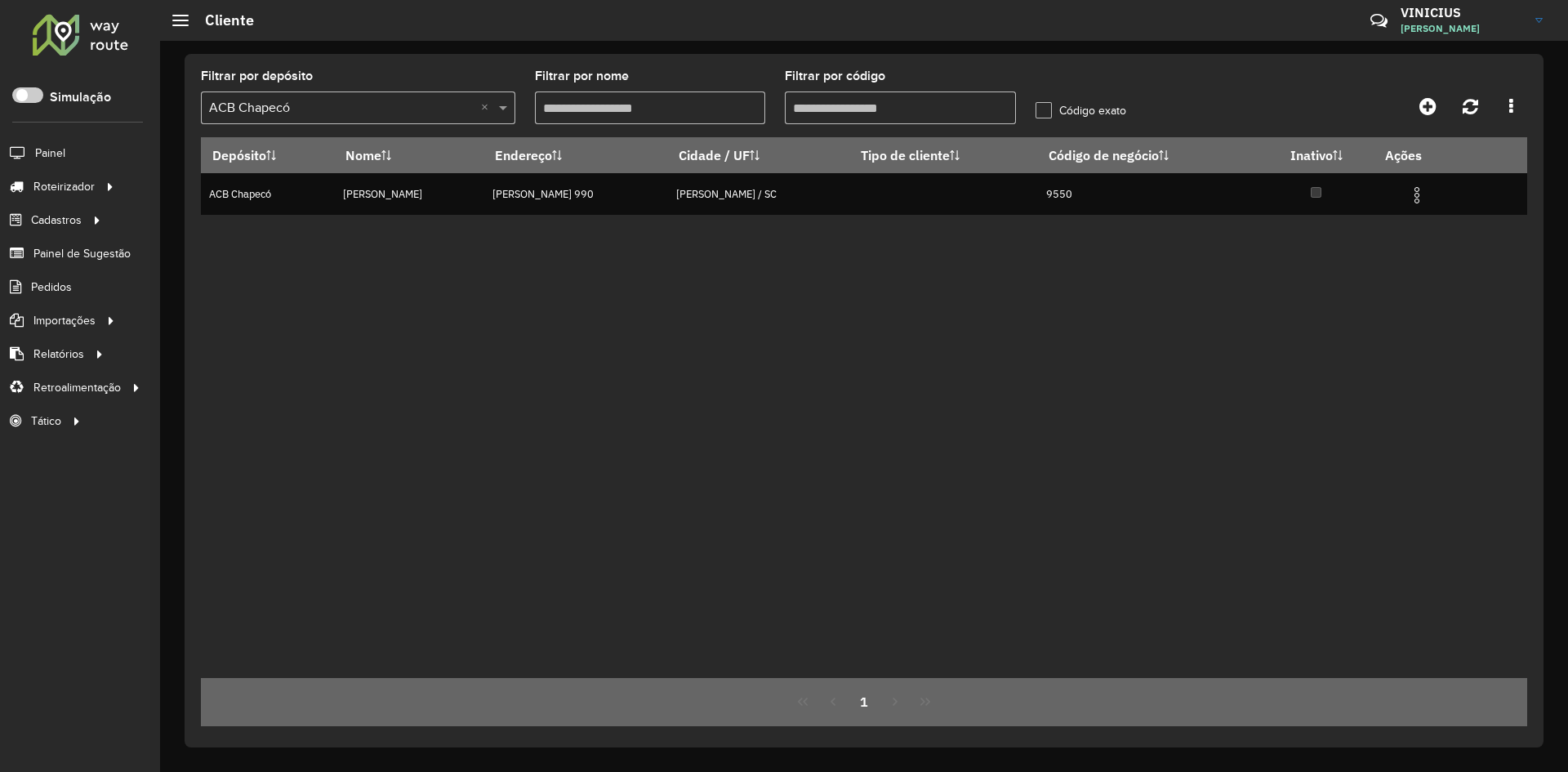
click at [923, 110] on input "Filtrar por código" at bounding box center [900, 107] width 232 height 33
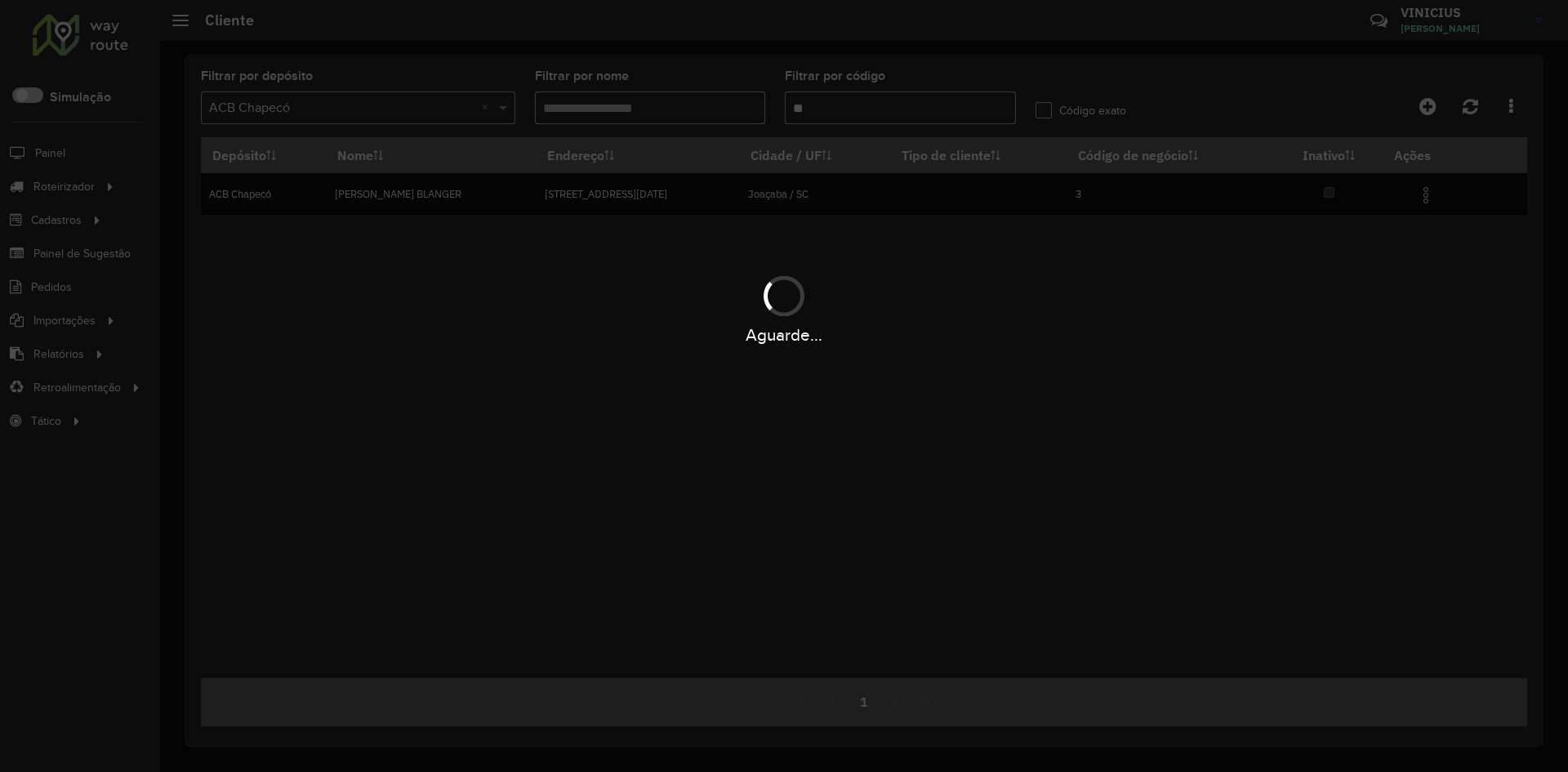
type input "*"
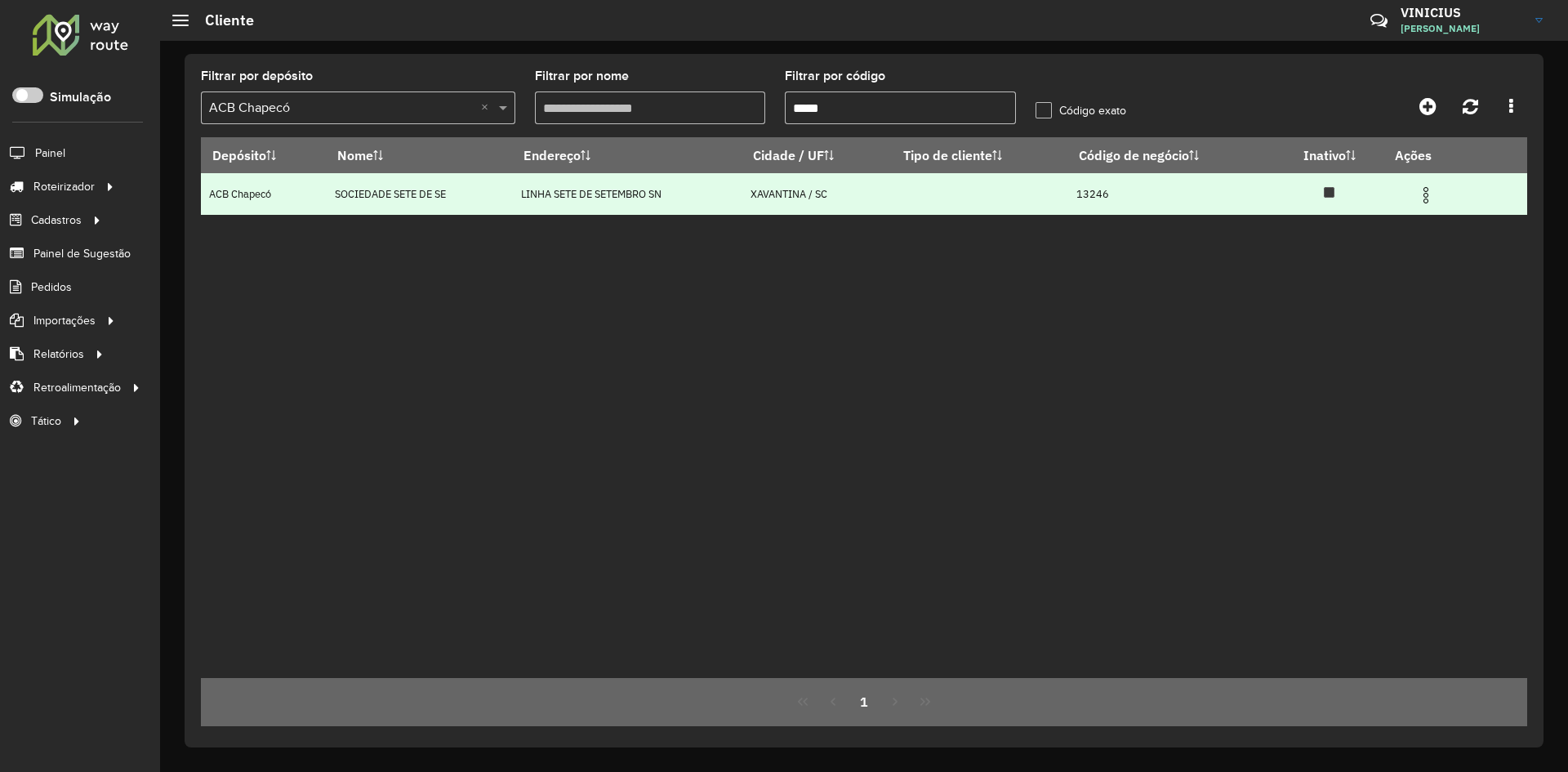
type input "*****"
click at [1425, 187] on img at bounding box center [1426, 196] width 20 height 20
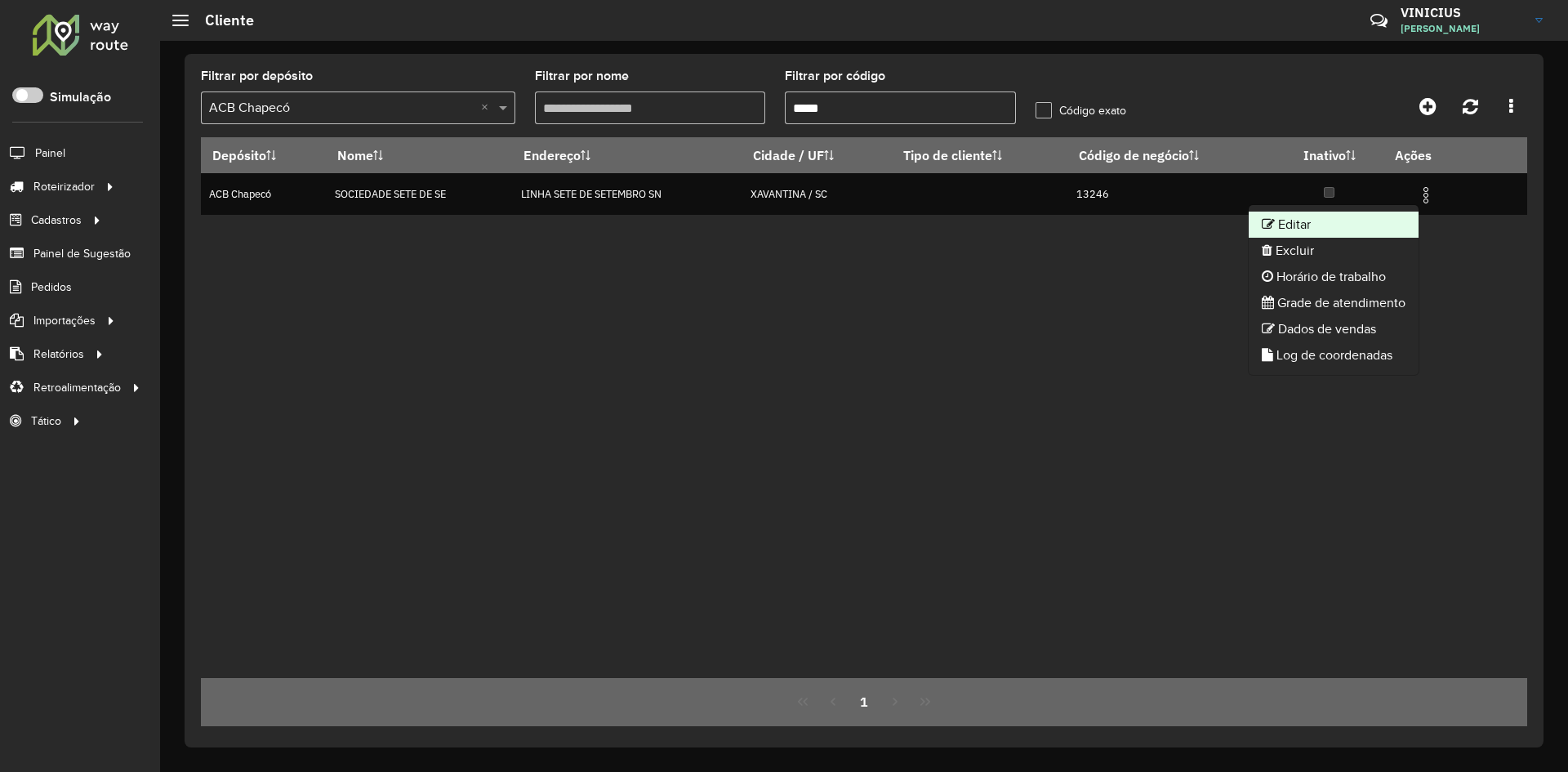
click at [1347, 220] on li "Editar" at bounding box center [1333, 225] width 170 height 26
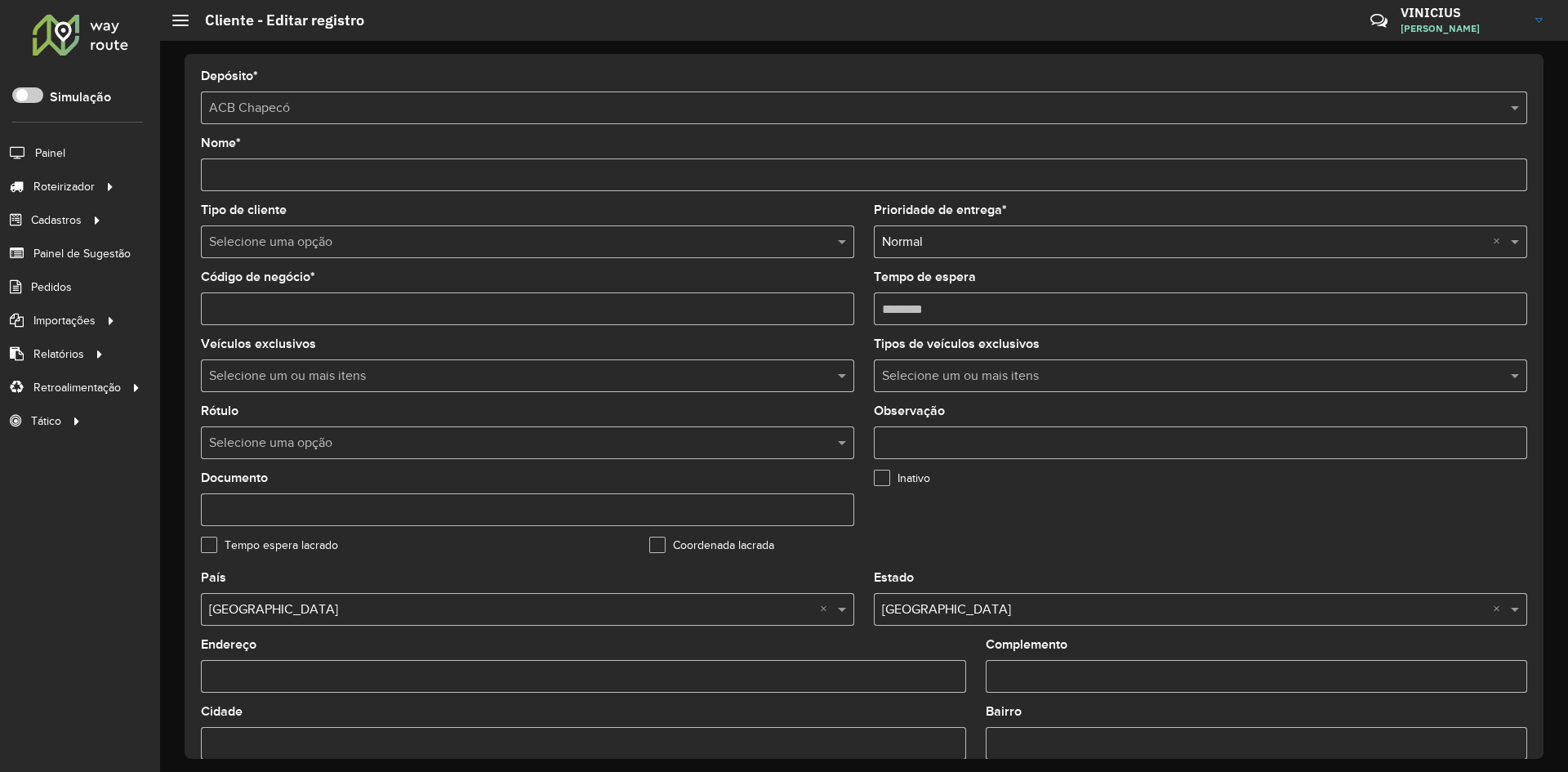
drag, startPoint x: 901, startPoint y: 307, endPoint x: 911, endPoint y: 312, distance: 11.2
click at [911, 312] on input "Tempo de espera" at bounding box center [1199, 308] width 653 height 33
type input "********"
click at [863, 277] on formly-field "Tempo de espera" at bounding box center [1199, 304] width 673 height 67
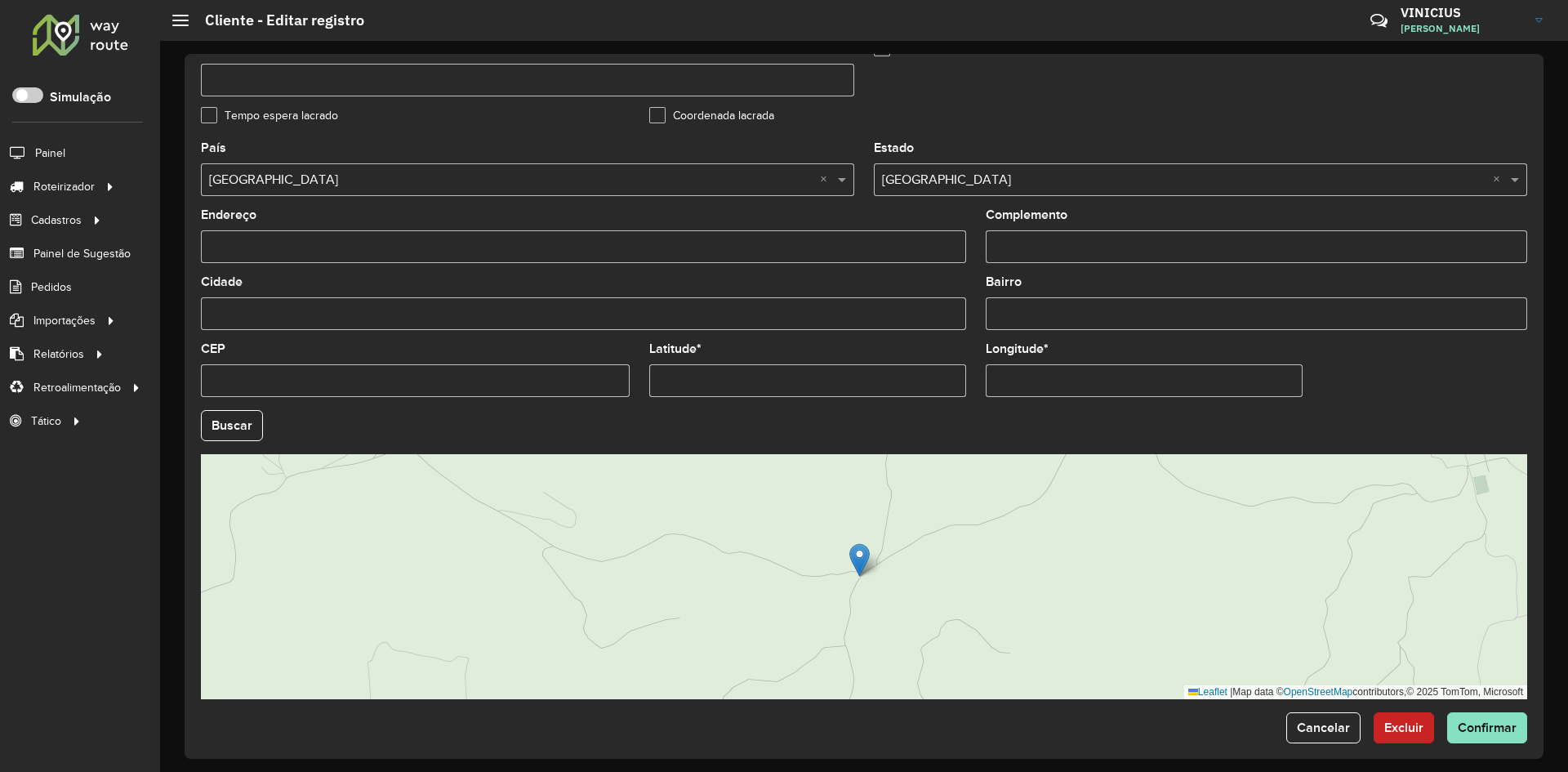
scroll to position [443, 0]
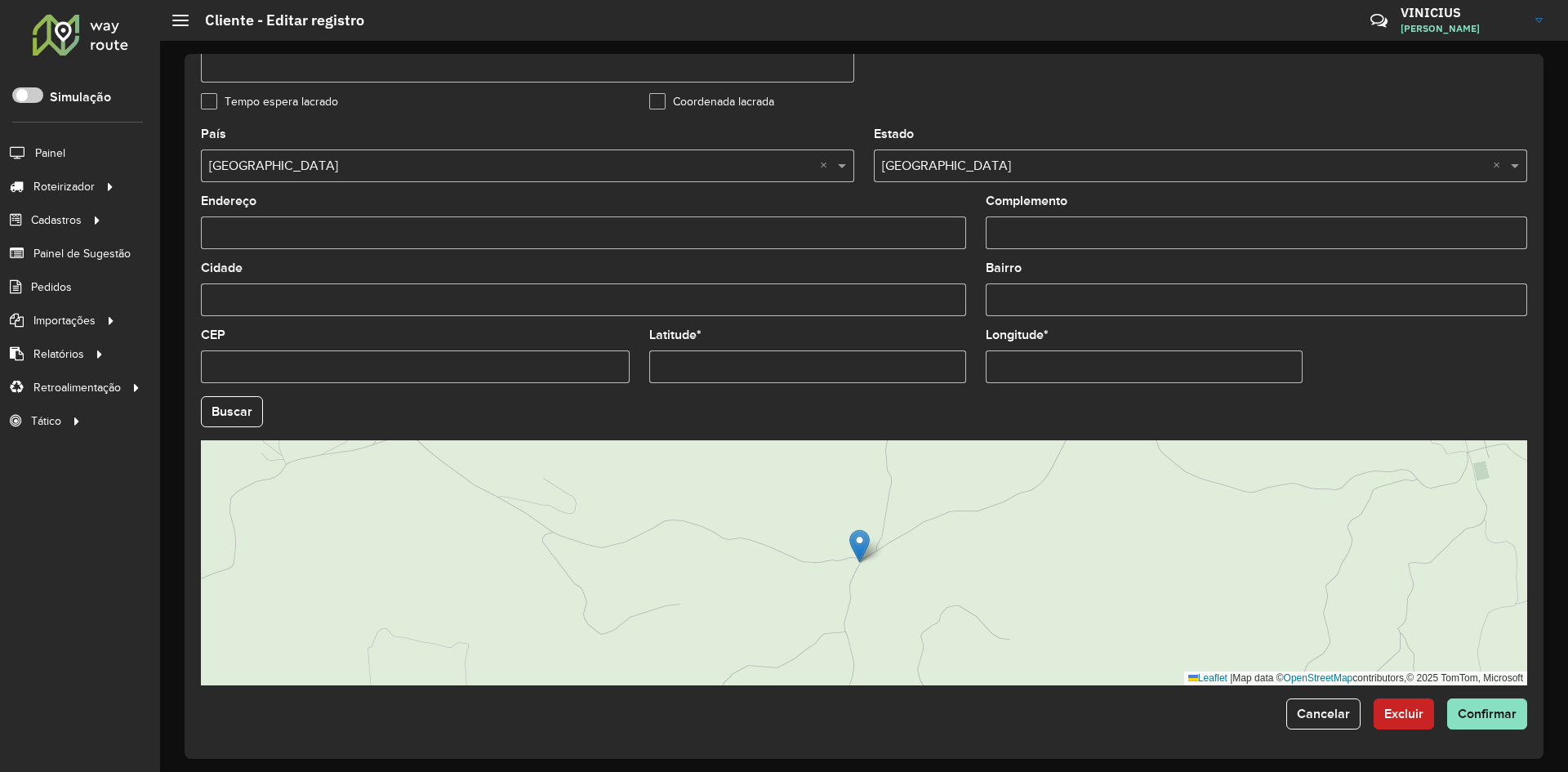
click at [784, 365] on input "Latitude *" at bounding box center [807, 367] width 317 height 33
click at [783, 365] on input "Latitude *" at bounding box center [807, 367] width 317 height 33
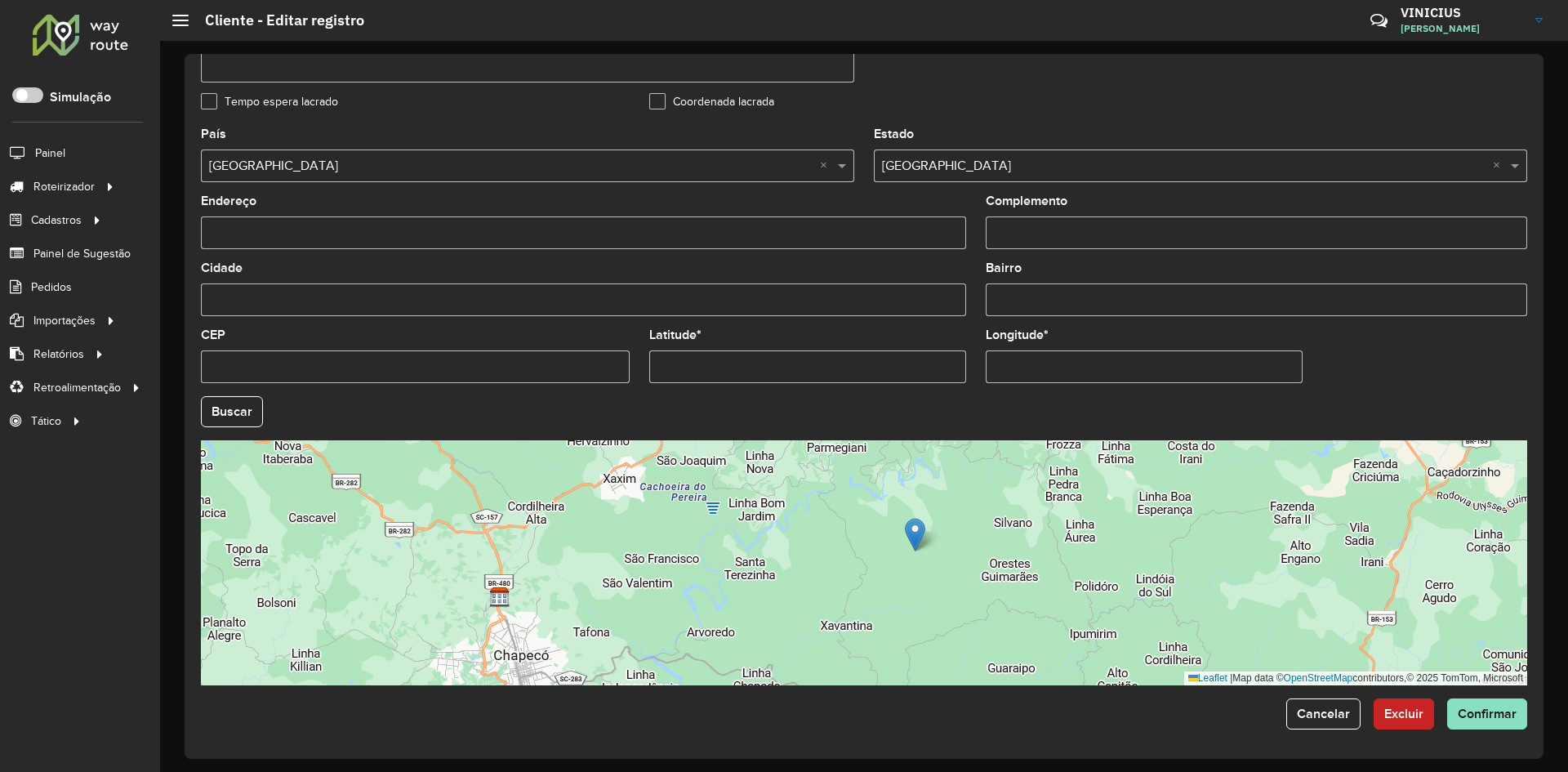
click at [777, 362] on input "Latitude *" at bounding box center [807, 367] width 317 height 33
click at [775, 361] on input "Latitude *" at bounding box center [807, 367] width 317 height 33
click at [775, 360] on input "Latitude *" at bounding box center [807, 367] width 317 height 33
paste input "**********"
drag, startPoint x: 729, startPoint y: 367, endPoint x: 872, endPoint y: 377, distance: 143.3
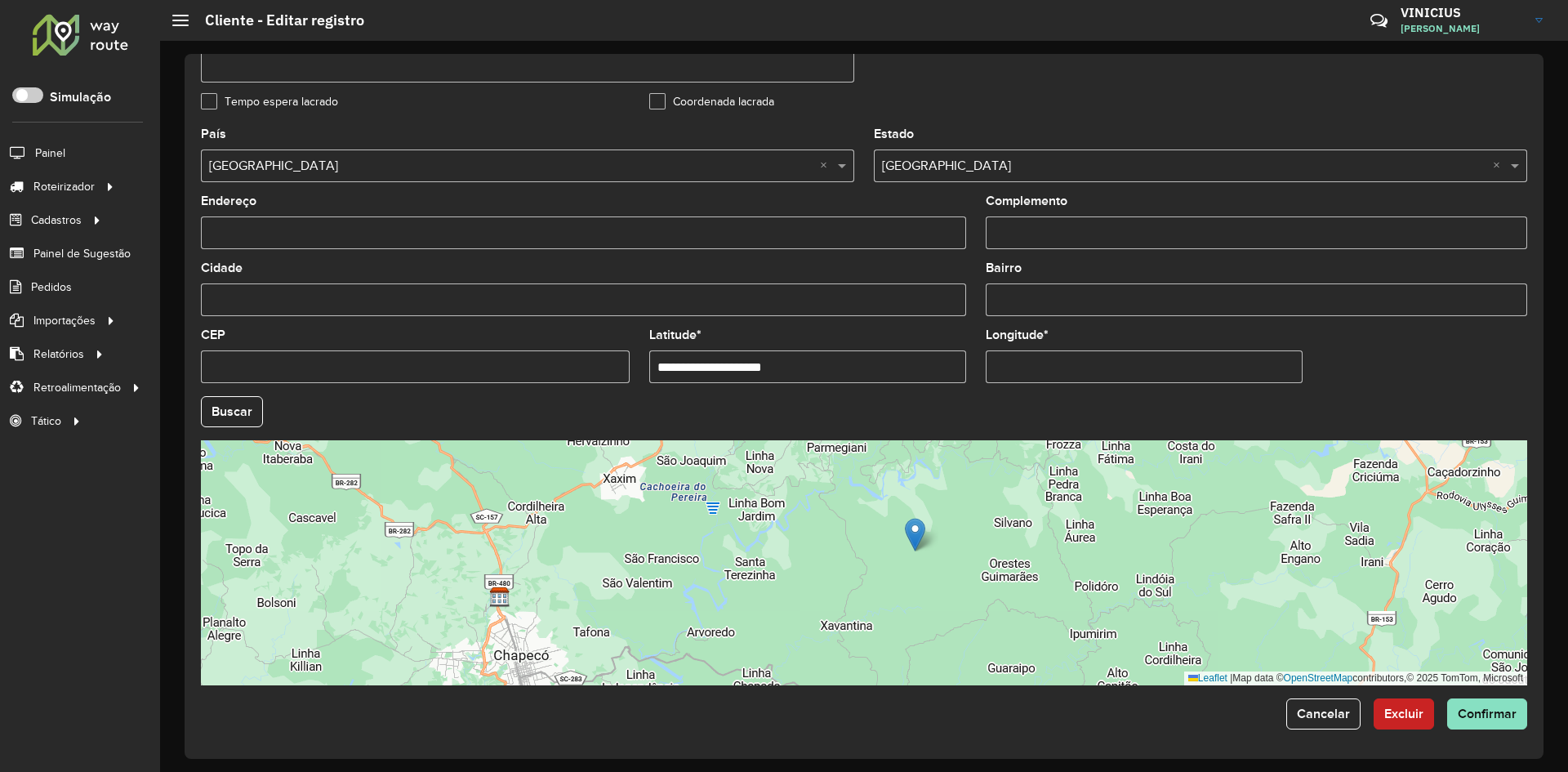
click at [871, 378] on input "**********" at bounding box center [807, 367] width 317 height 33
type input "**********"
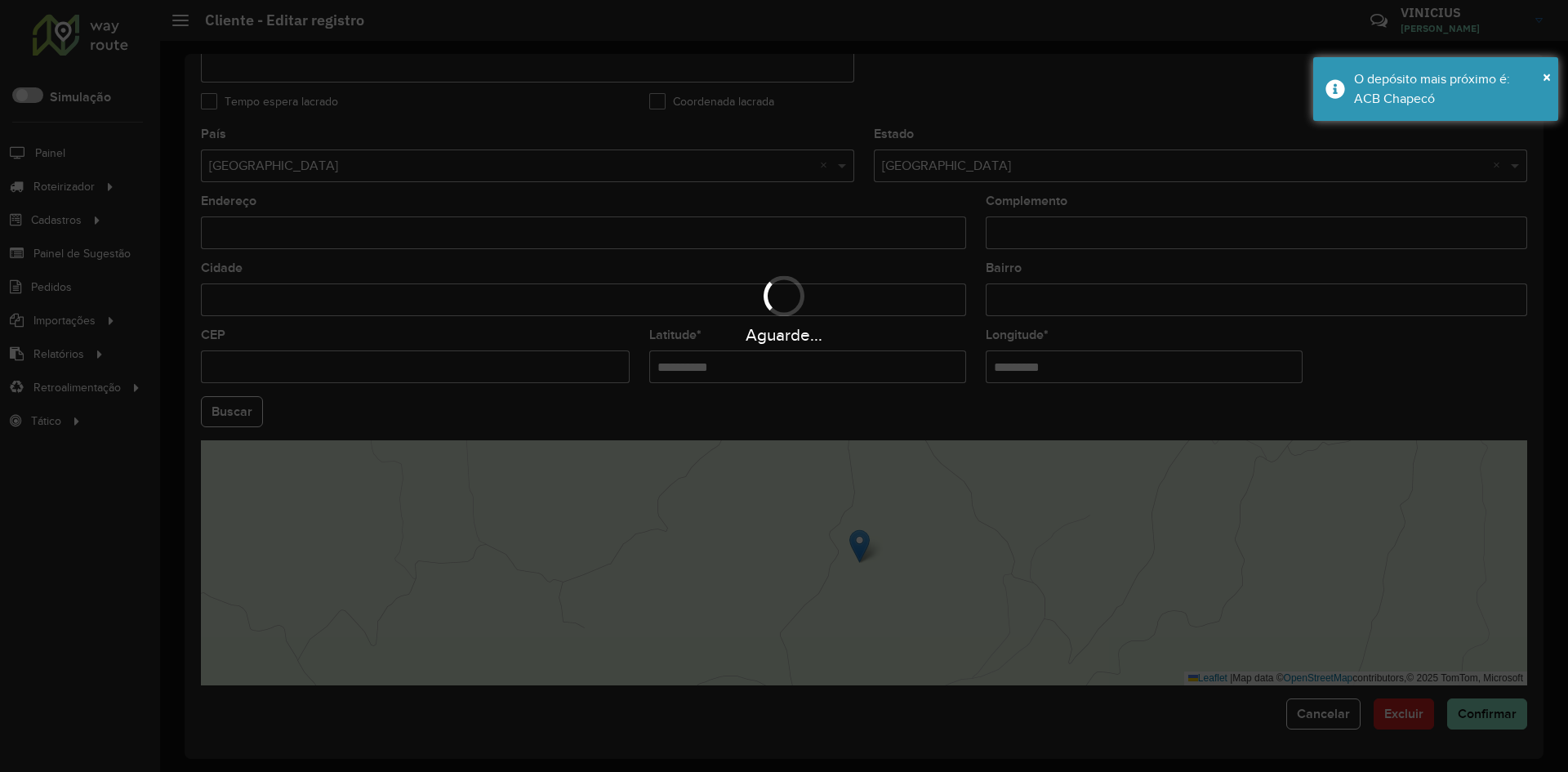
paste input "*"
type input "**********"
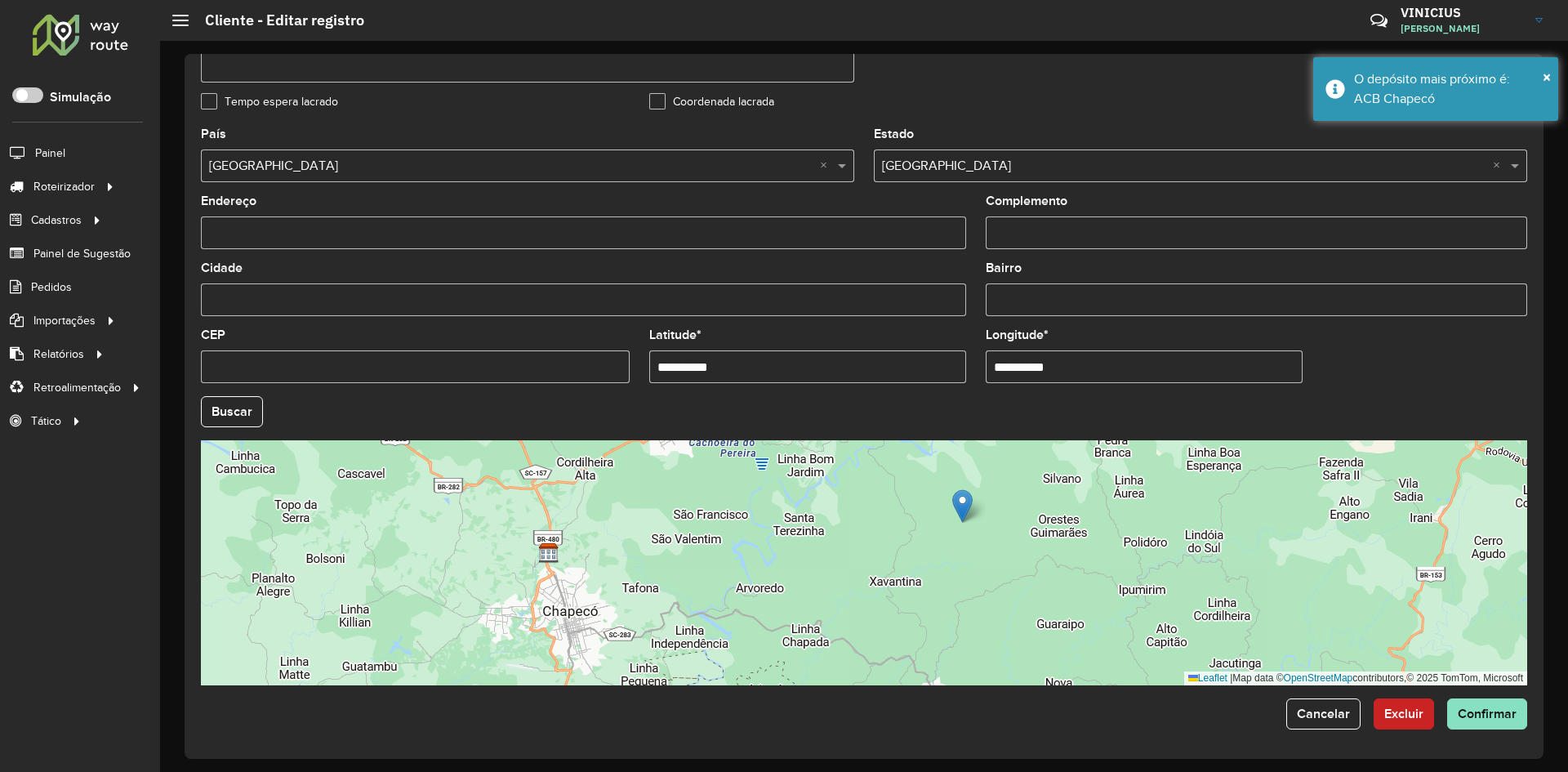
drag, startPoint x: 1037, startPoint y: 564, endPoint x: 1000, endPoint y: 542, distance: 43.0
click at [1001, 542] on div "Leaflet | Map data © OpenStreetMap contributors,© 2025 TomTom, Microsoft" at bounding box center [863, 562] width 1327 height 245
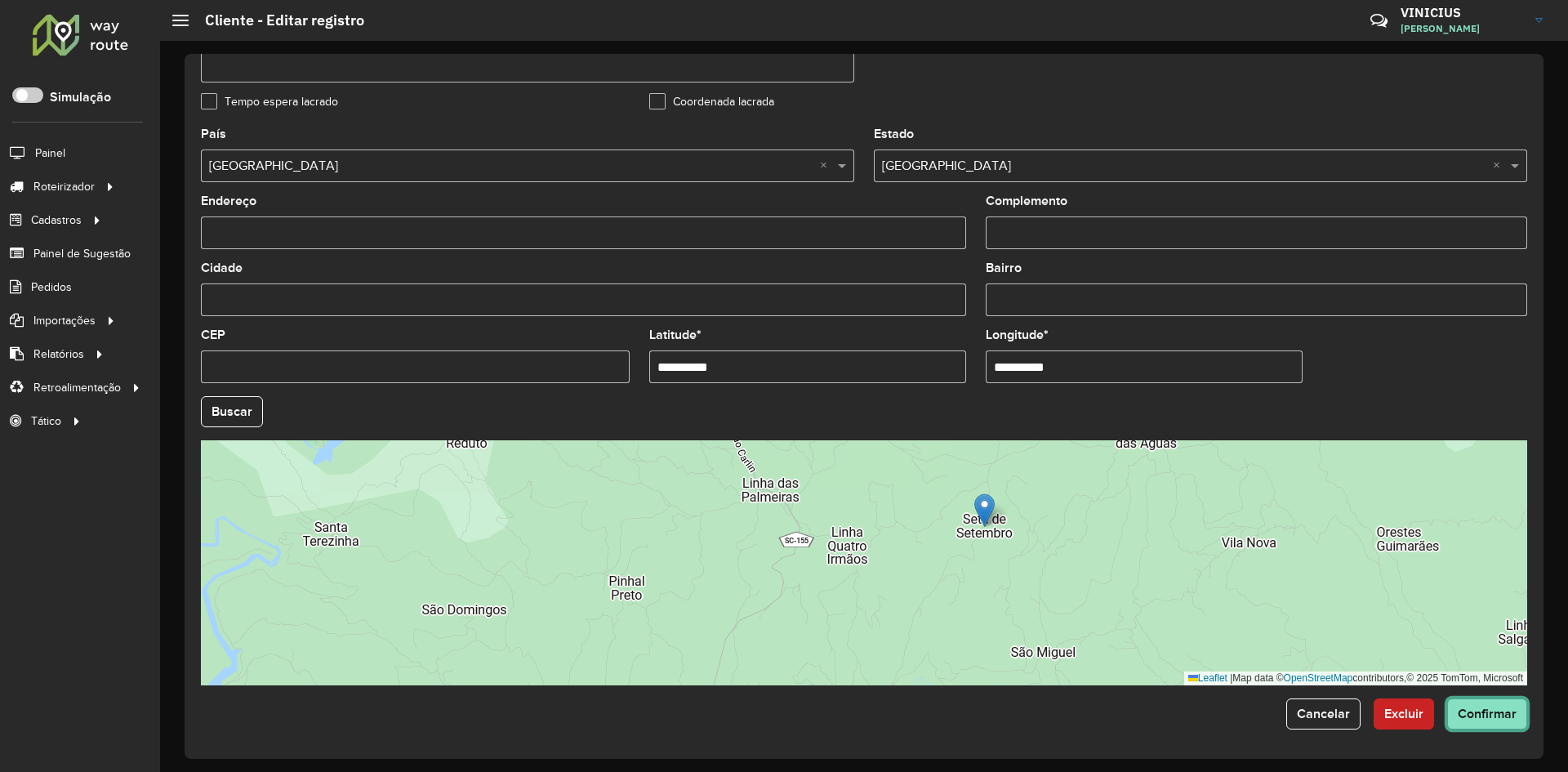
click at [1483, 715] on span "Confirmar" at bounding box center [1487, 713] width 59 height 14
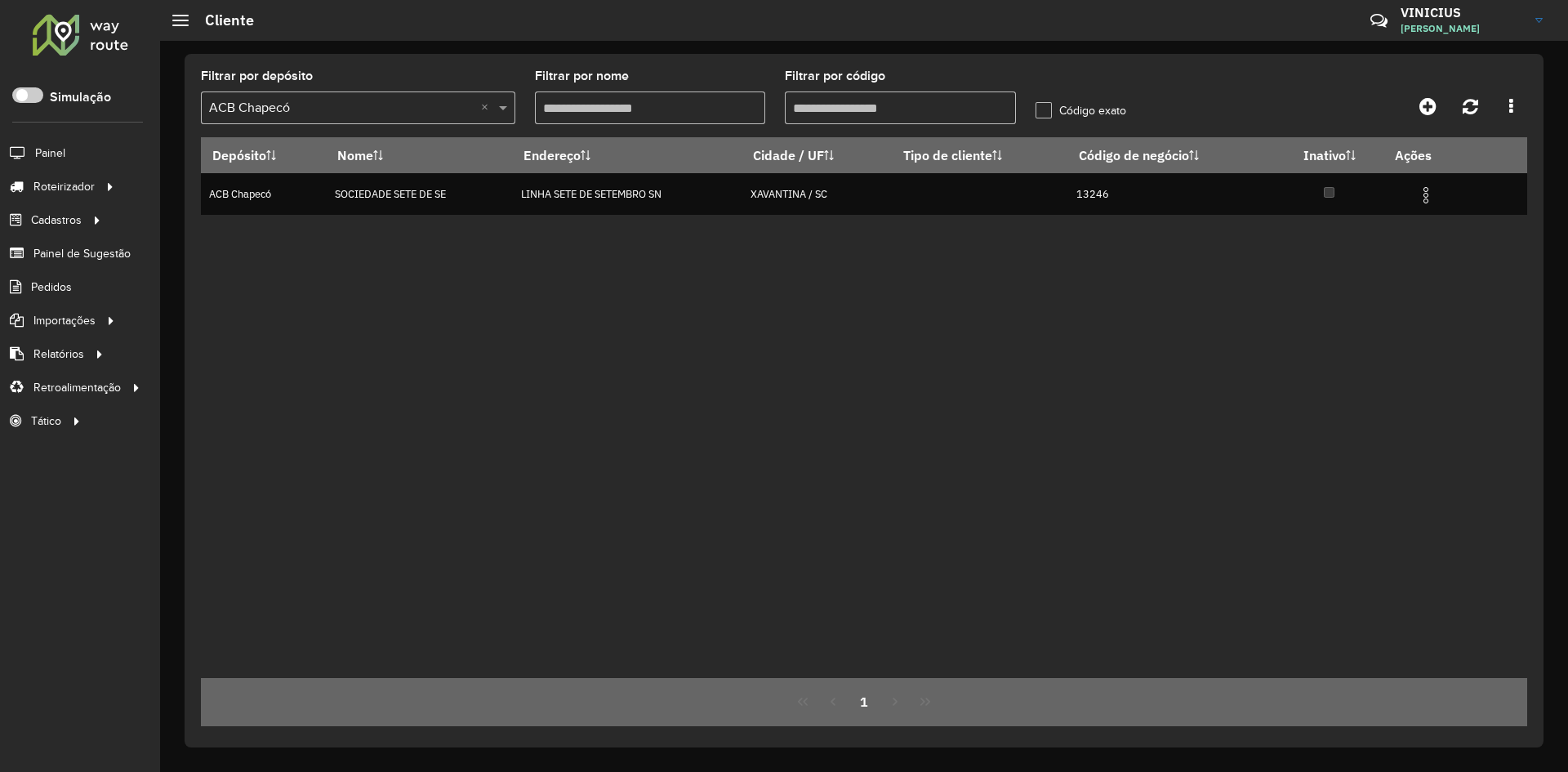
click at [856, 107] on input "Filtrar por código" at bounding box center [900, 107] width 232 height 33
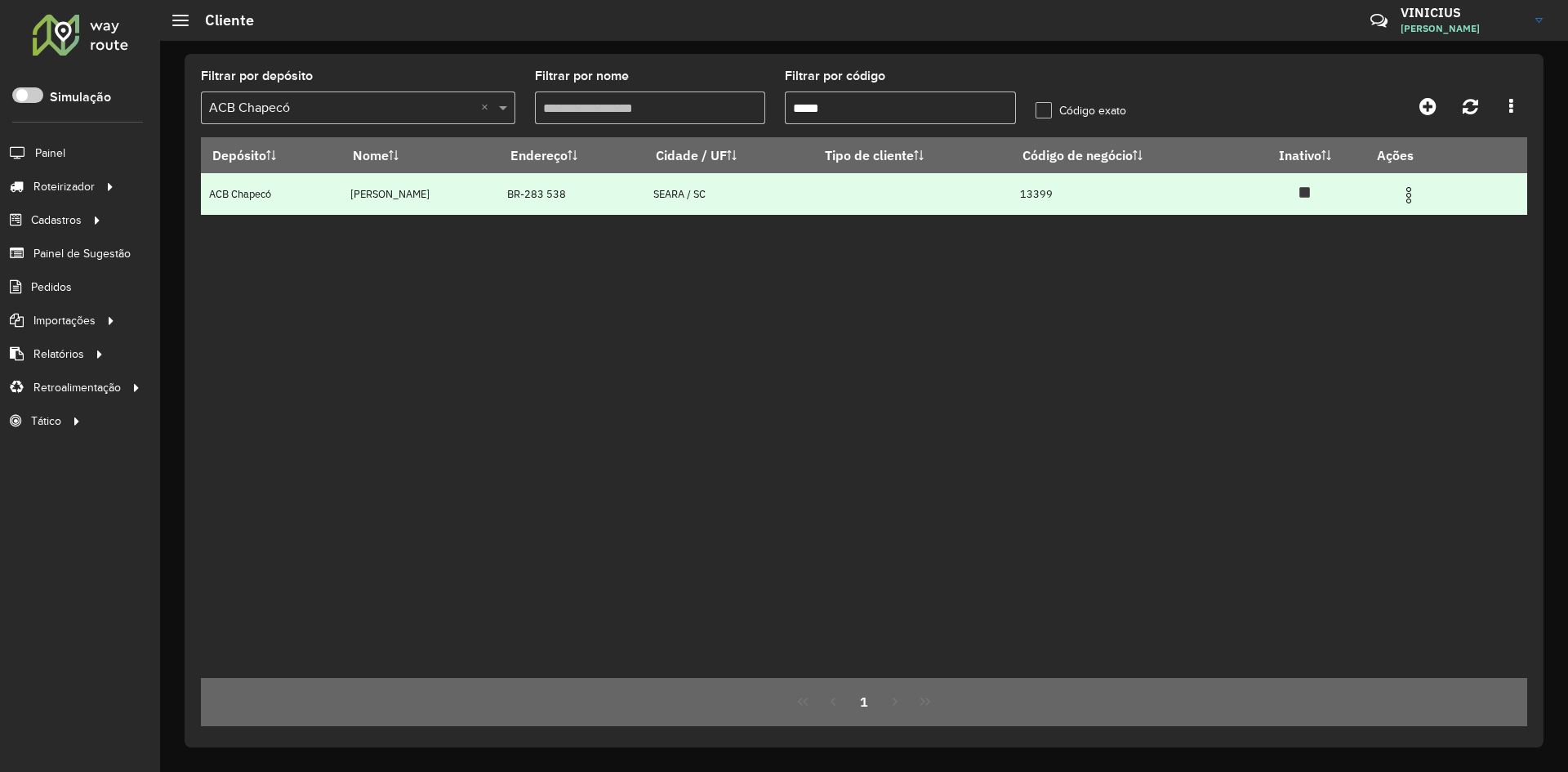
type input "*****"
click at [1409, 195] on img at bounding box center [1409, 196] width 20 height 20
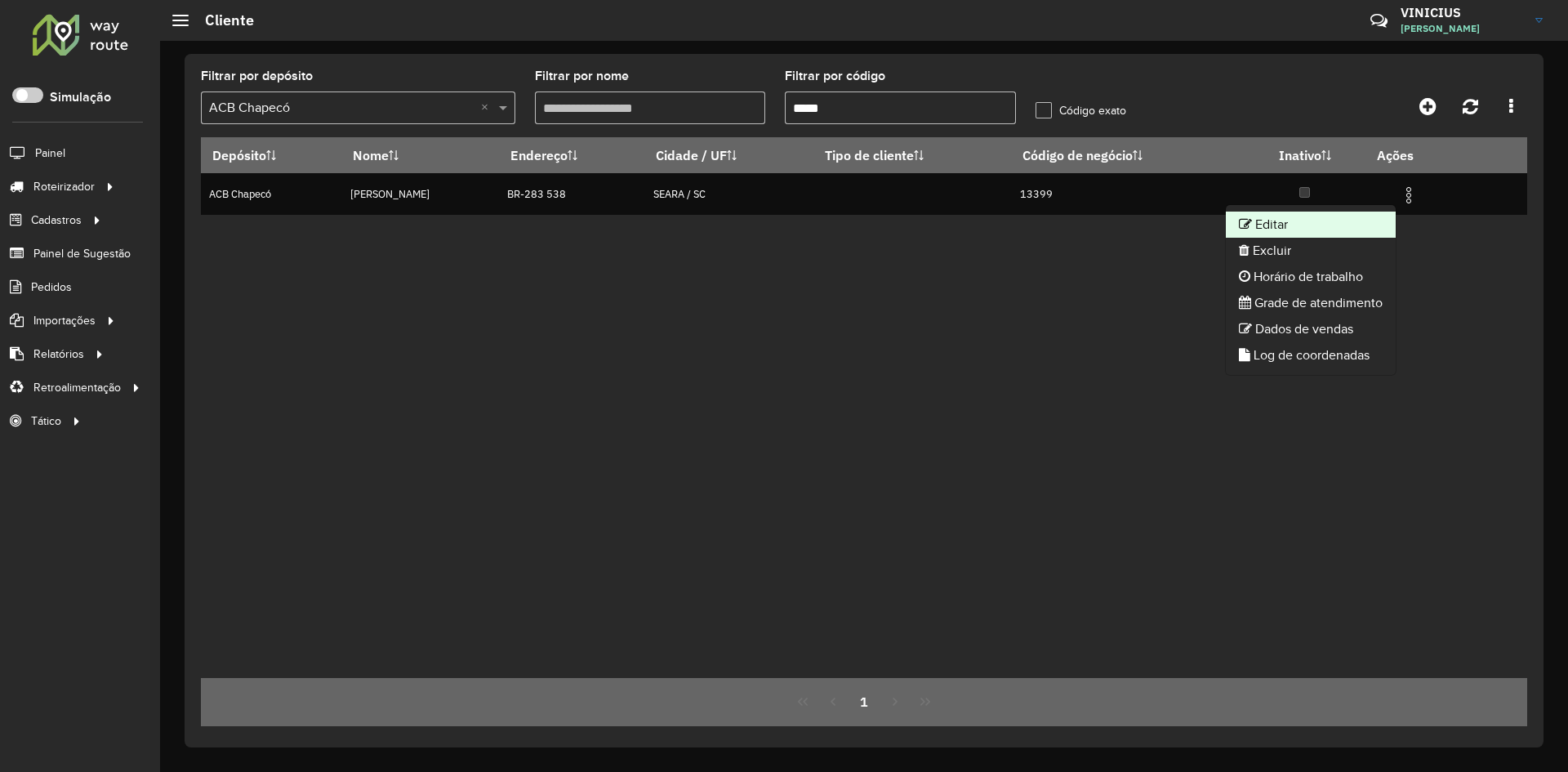
click at [1340, 219] on li "Editar" at bounding box center [1310, 225] width 170 height 26
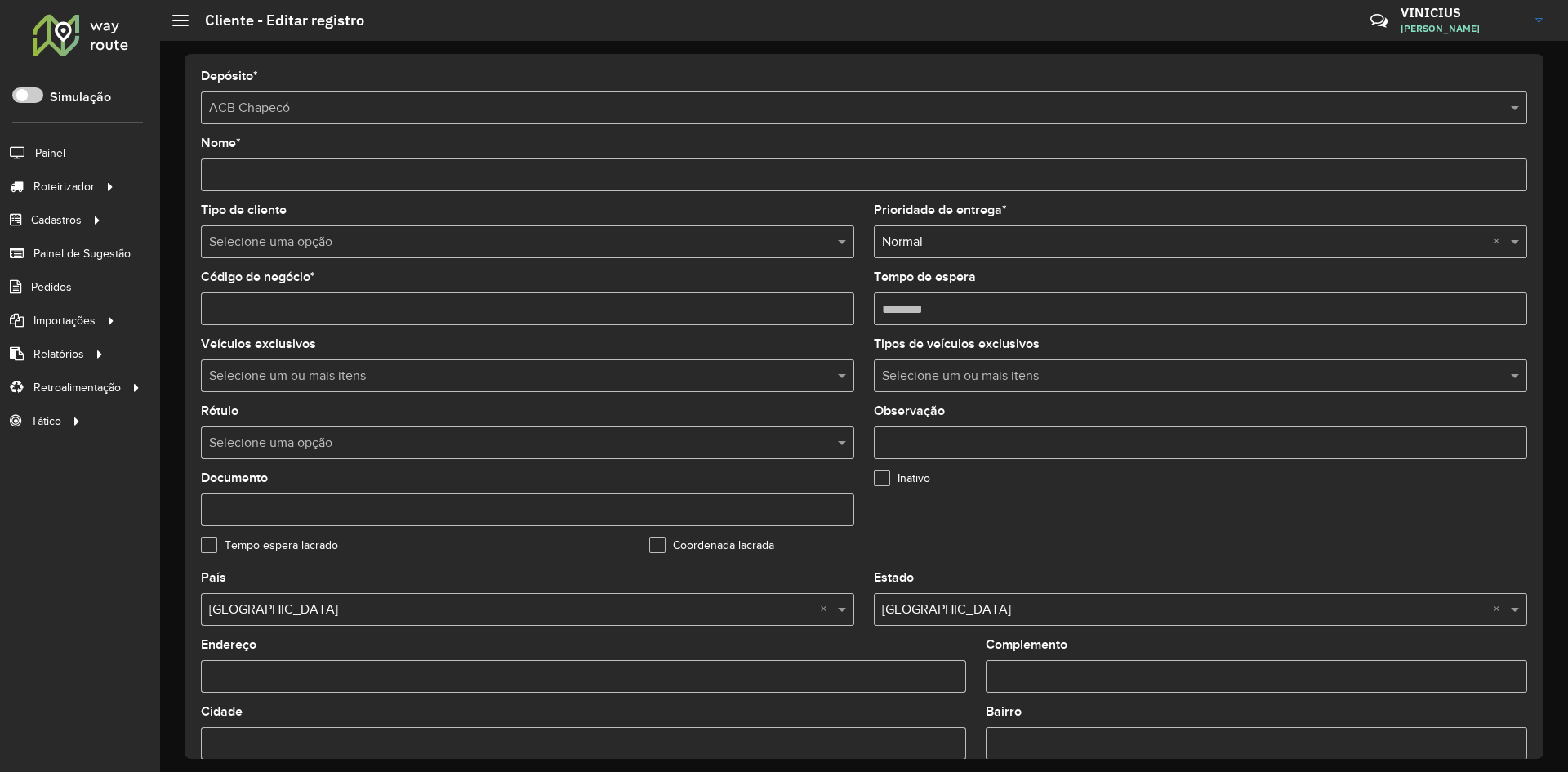
drag, startPoint x: 900, startPoint y: 308, endPoint x: 913, endPoint y: 309, distance: 13.0
click at [913, 309] on input "Tempo de espera" at bounding box center [1199, 308] width 653 height 33
type input "********"
click at [850, 272] on div "Código de negócio *" at bounding box center [527, 298] width 653 height 54
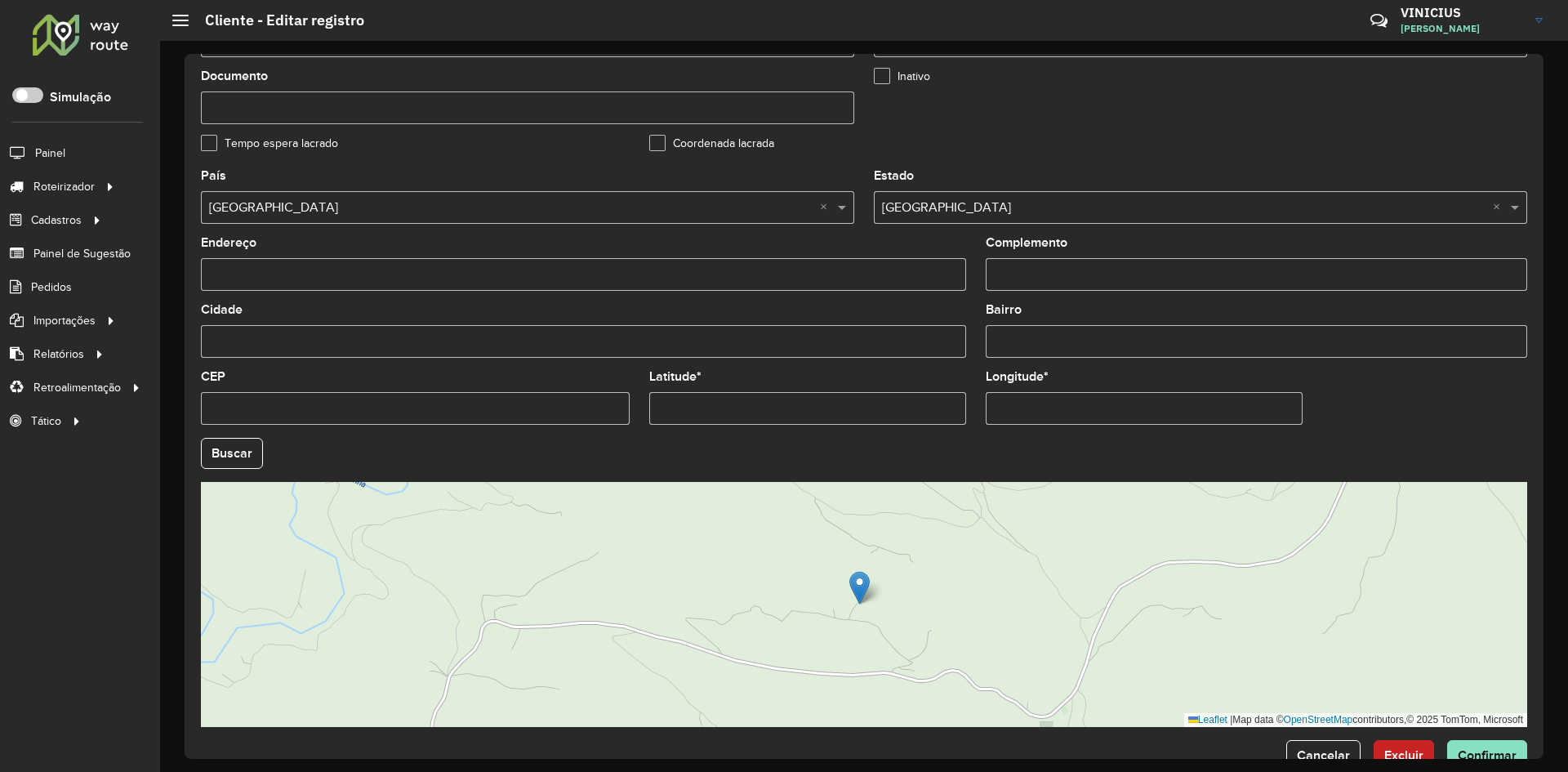
scroll to position [408, 0]
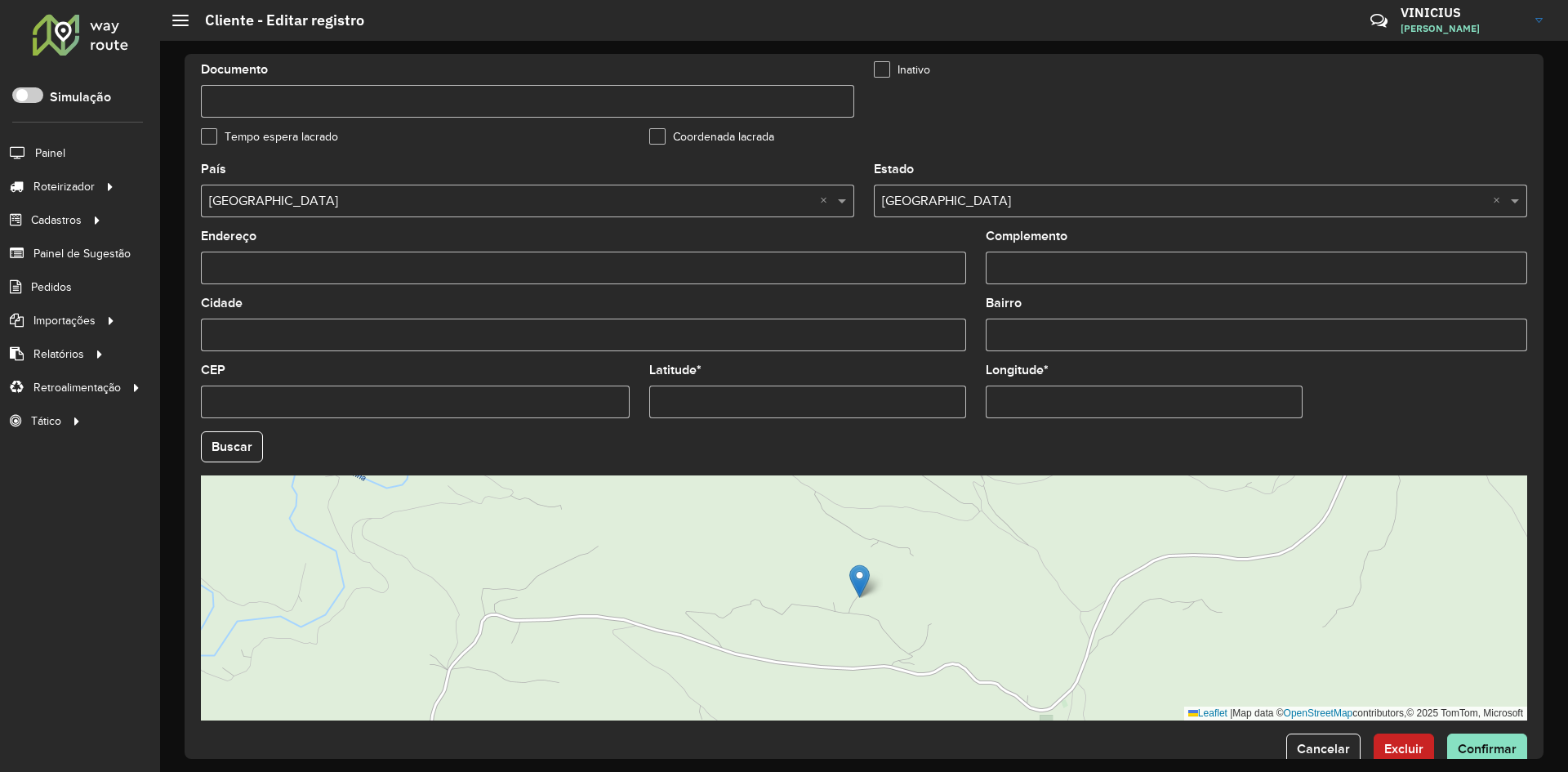
click at [852, 391] on input "Latitude *" at bounding box center [807, 401] width 317 height 33
click at [850, 393] on input "Latitude *" at bounding box center [807, 401] width 317 height 33
click at [849, 393] on input "Latitude *" at bounding box center [807, 401] width 317 height 33
click at [826, 403] on input "Latitude *" at bounding box center [807, 401] width 317 height 33
click at [823, 401] on input "Latitude *" at bounding box center [807, 401] width 317 height 33
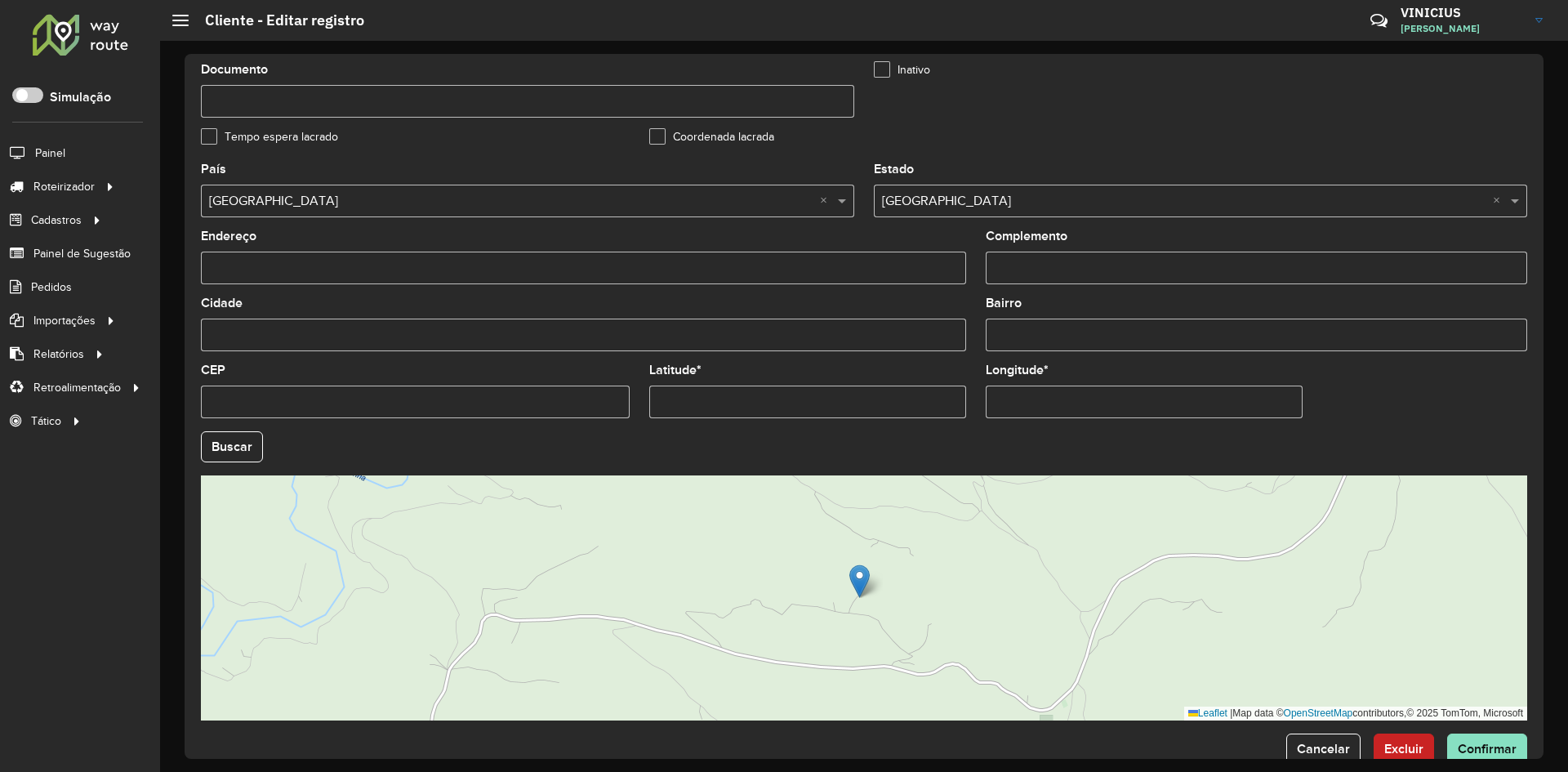
click at [822, 400] on input "Latitude *" at bounding box center [807, 401] width 317 height 33
paste input "**********"
drag, startPoint x: 720, startPoint y: 396, endPoint x: 856, endPoint y: 408, distance: 136.5
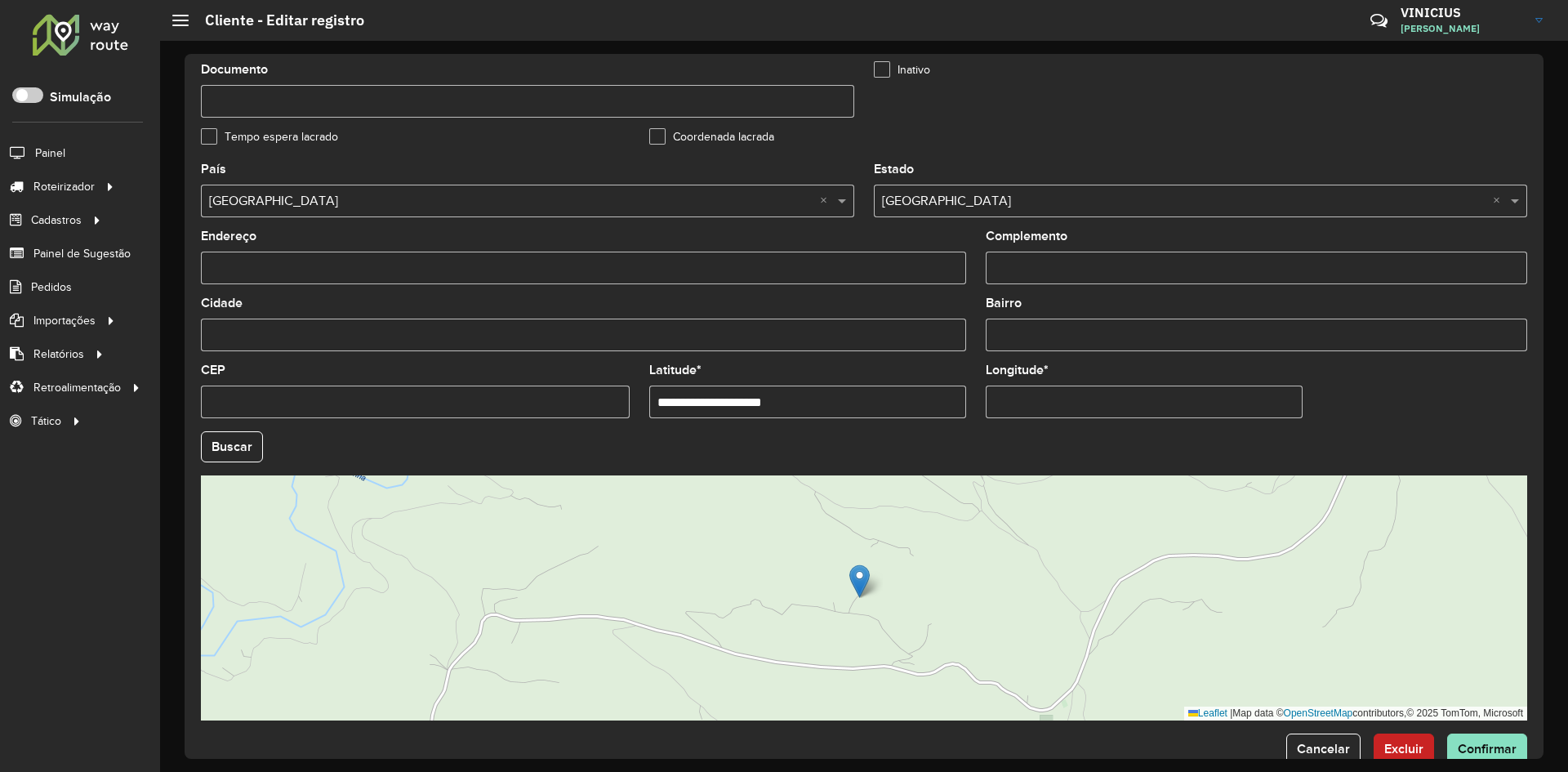
click at [851, 408] on input "**********" at bounding box center [807, 401] width 317 height 33
type input "**********"
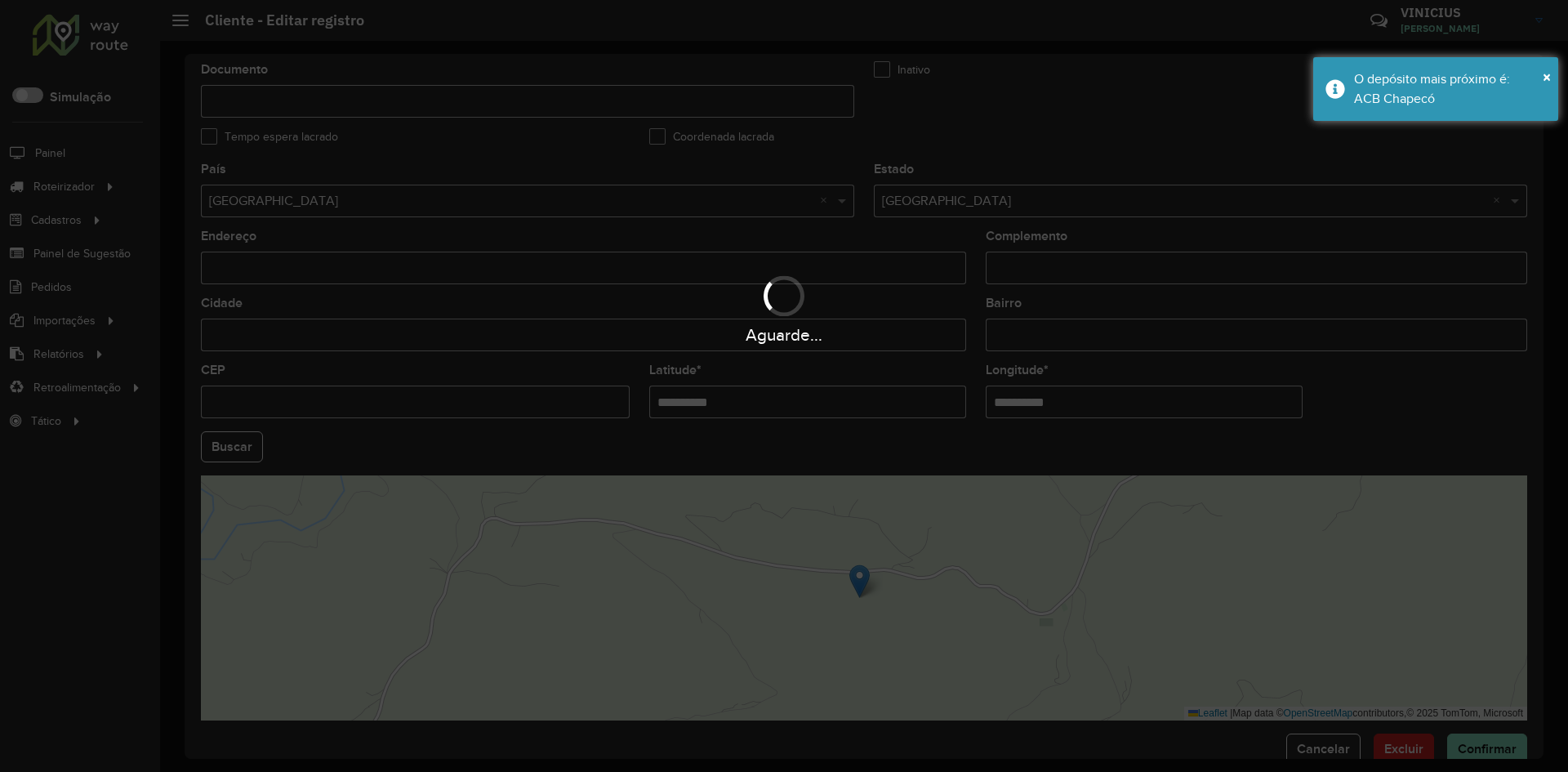
paste input "text"
type input "**********"
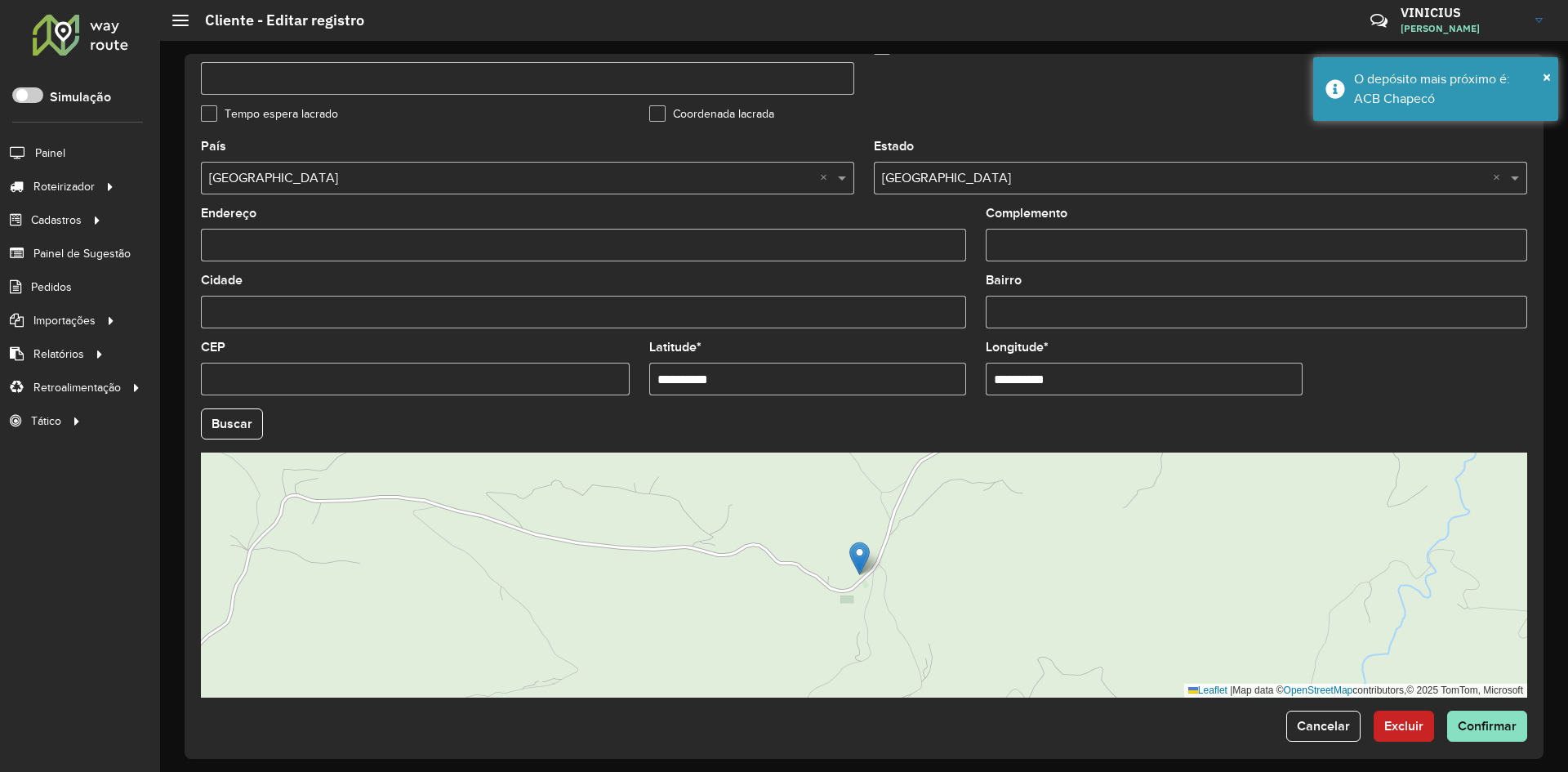
scroll to position [443, 0]
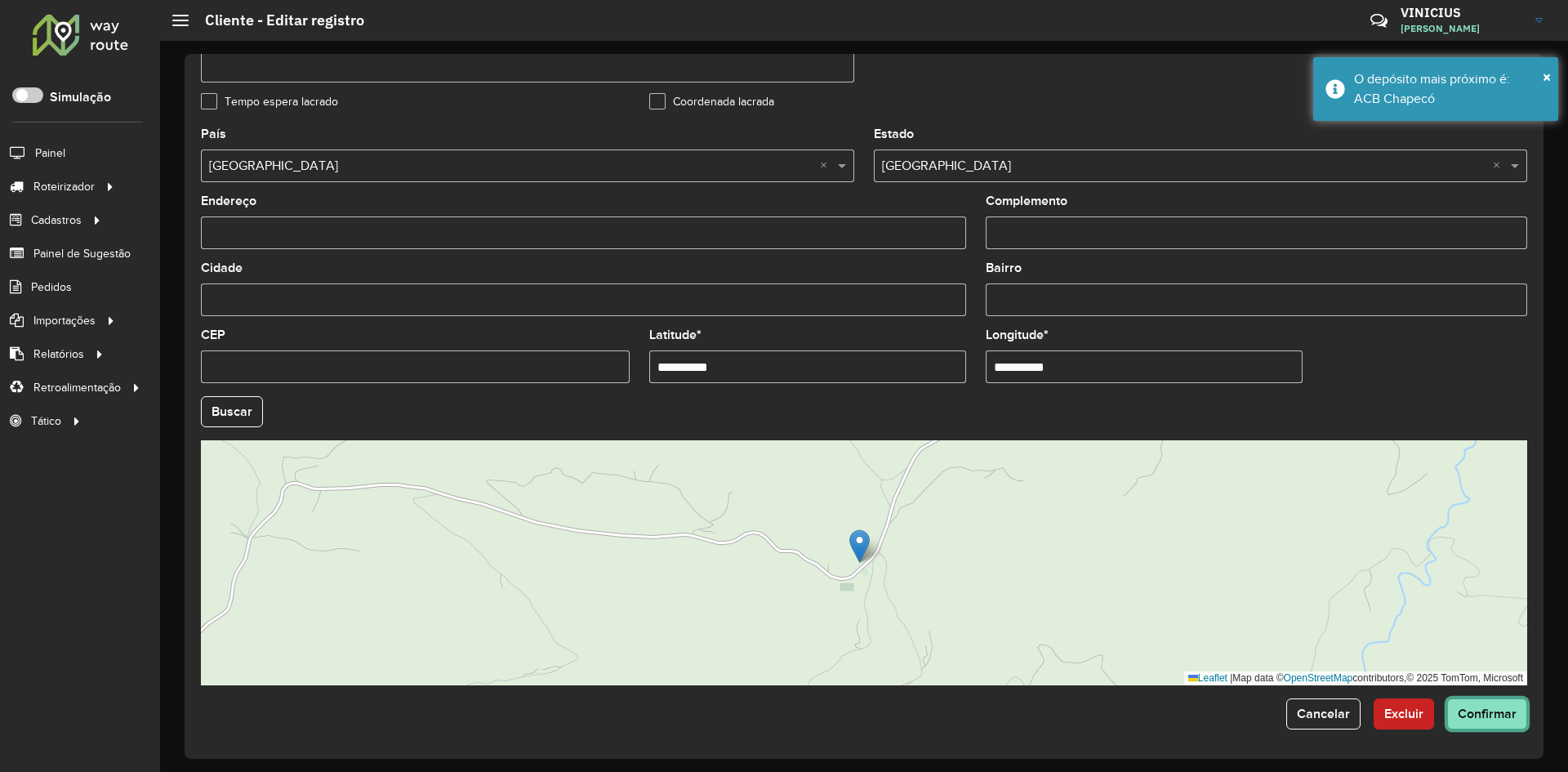
click at [1485, 707] on span "Confirmar" at bounding box center [1487, 713] width 59 height 14
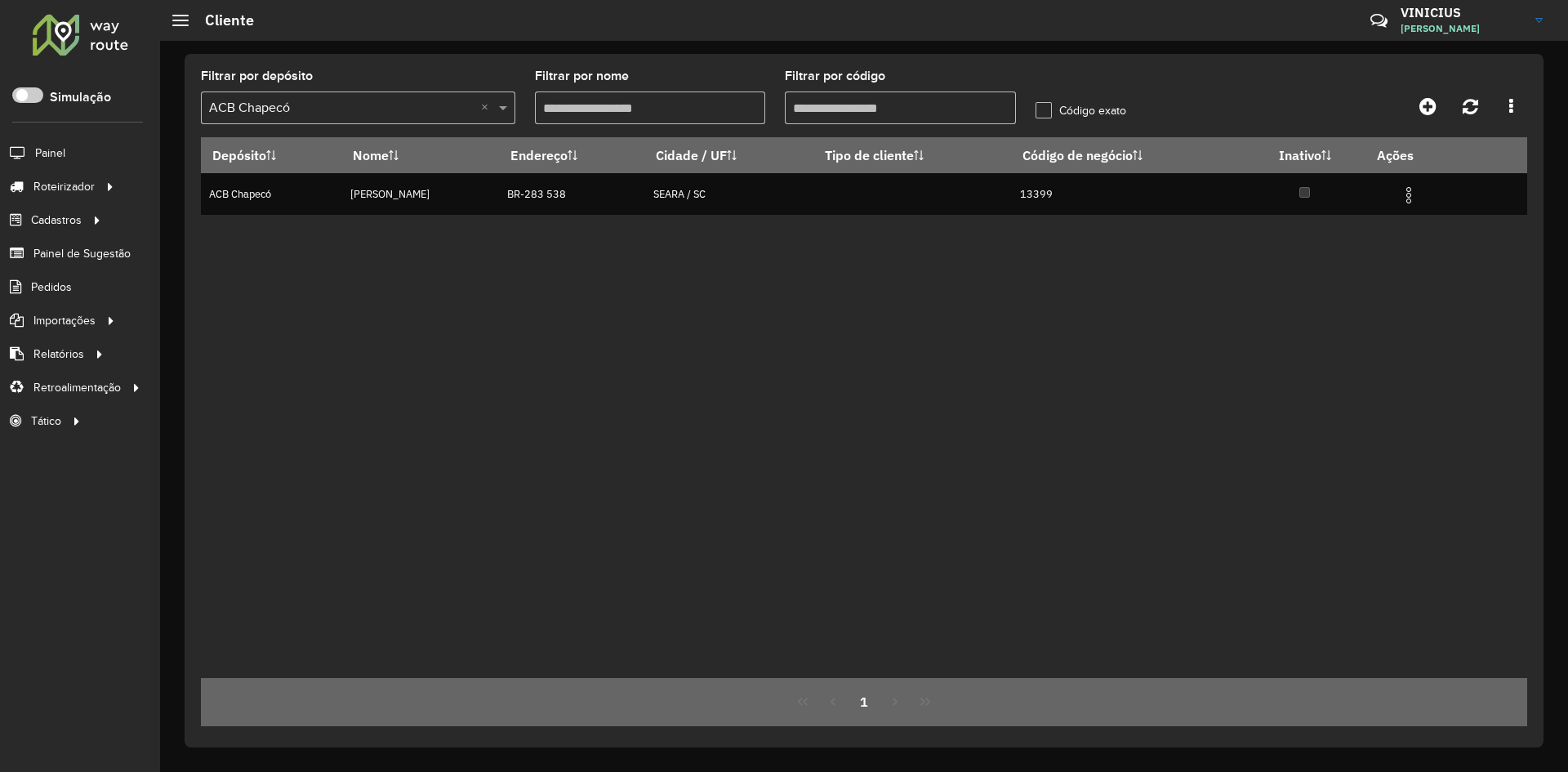
click at [828, 107] on input "Filtrar por código" at bounding box center [900, 107] width 232 height 33
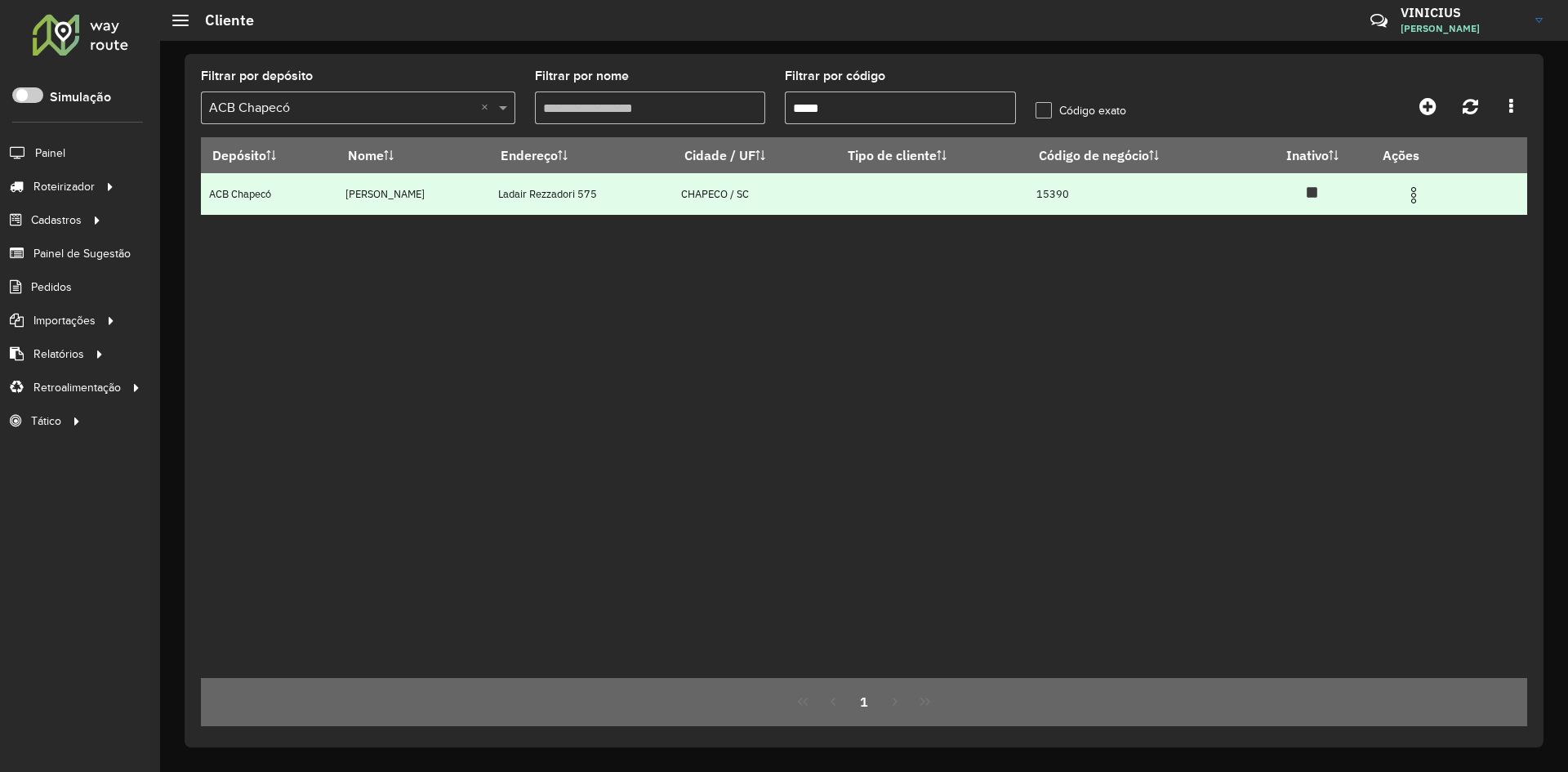
type input "*****"
click at [1418, 200] on img at bounding box center [1414, 196] width 20 height 20
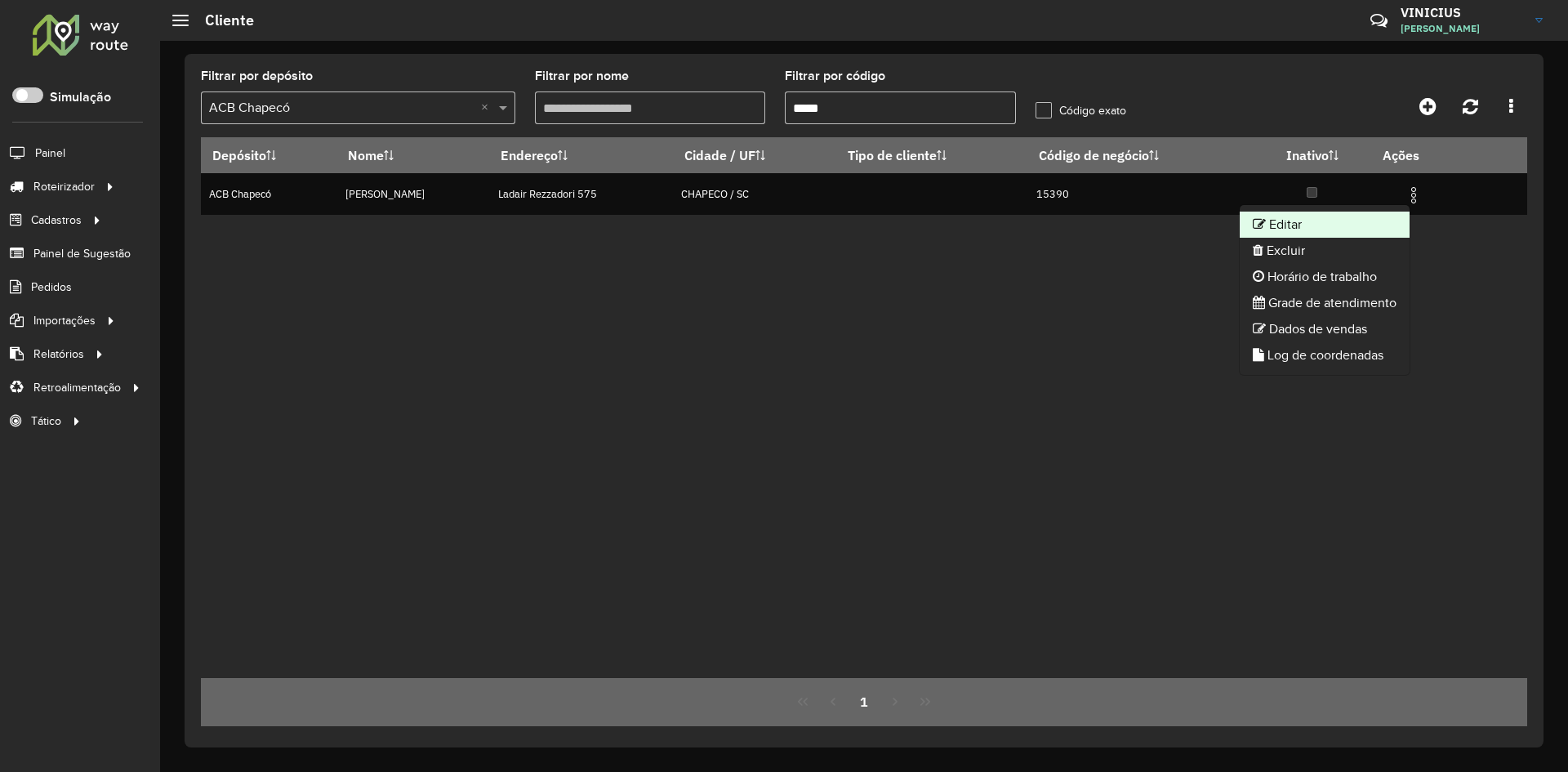
click at [1370, 224] on li "Editar" at bounding box center [1324, 225] width 170 height 26
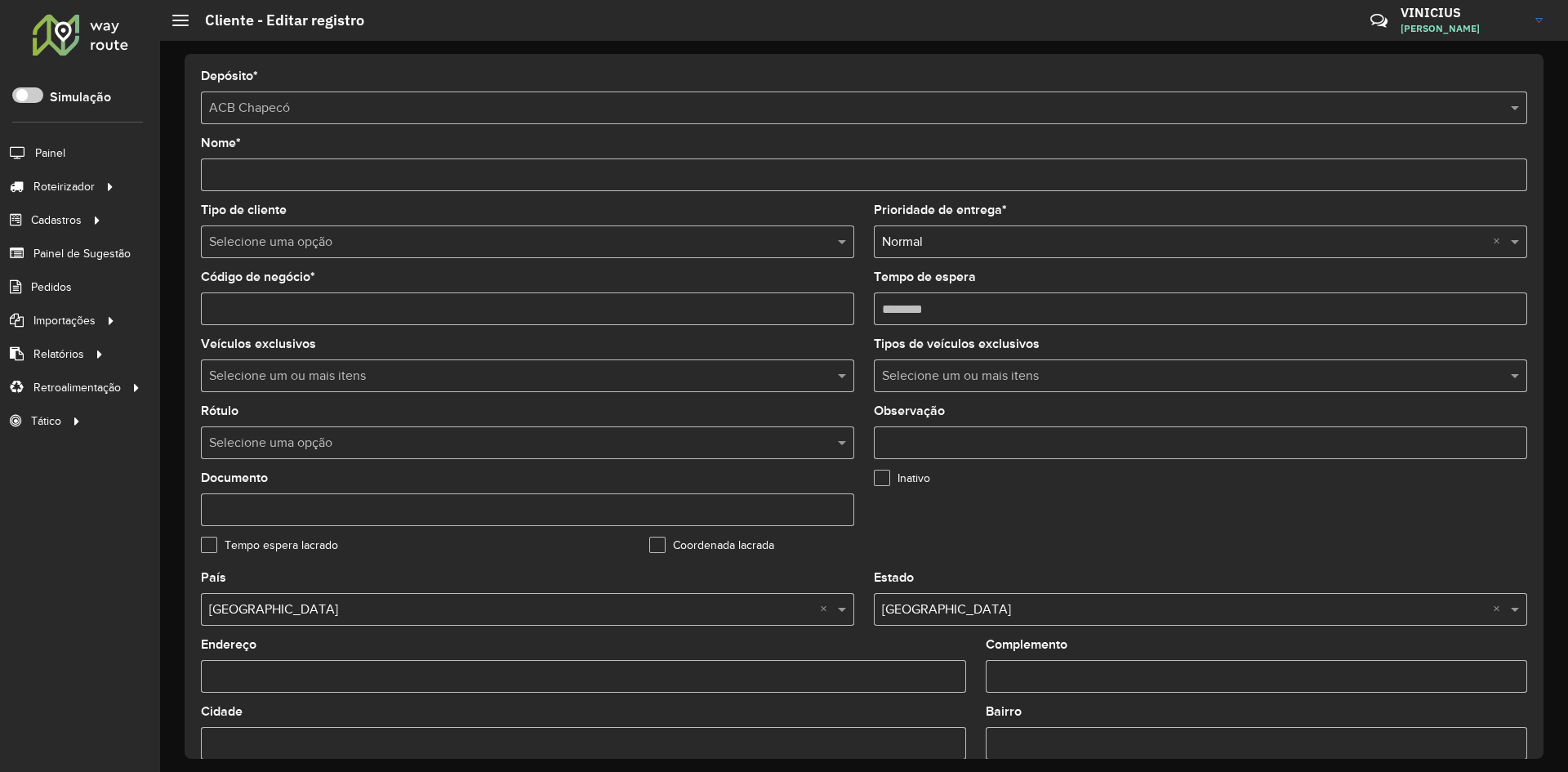
drag, startPoint x: 900, startPoint y: 305, endPoint x: 910, endPoint y: 307, distance: 10.2
click at [910, 307] on input "Tempo de espera" at bounding box center [1199, 308] width 653 height 33
type input "********"
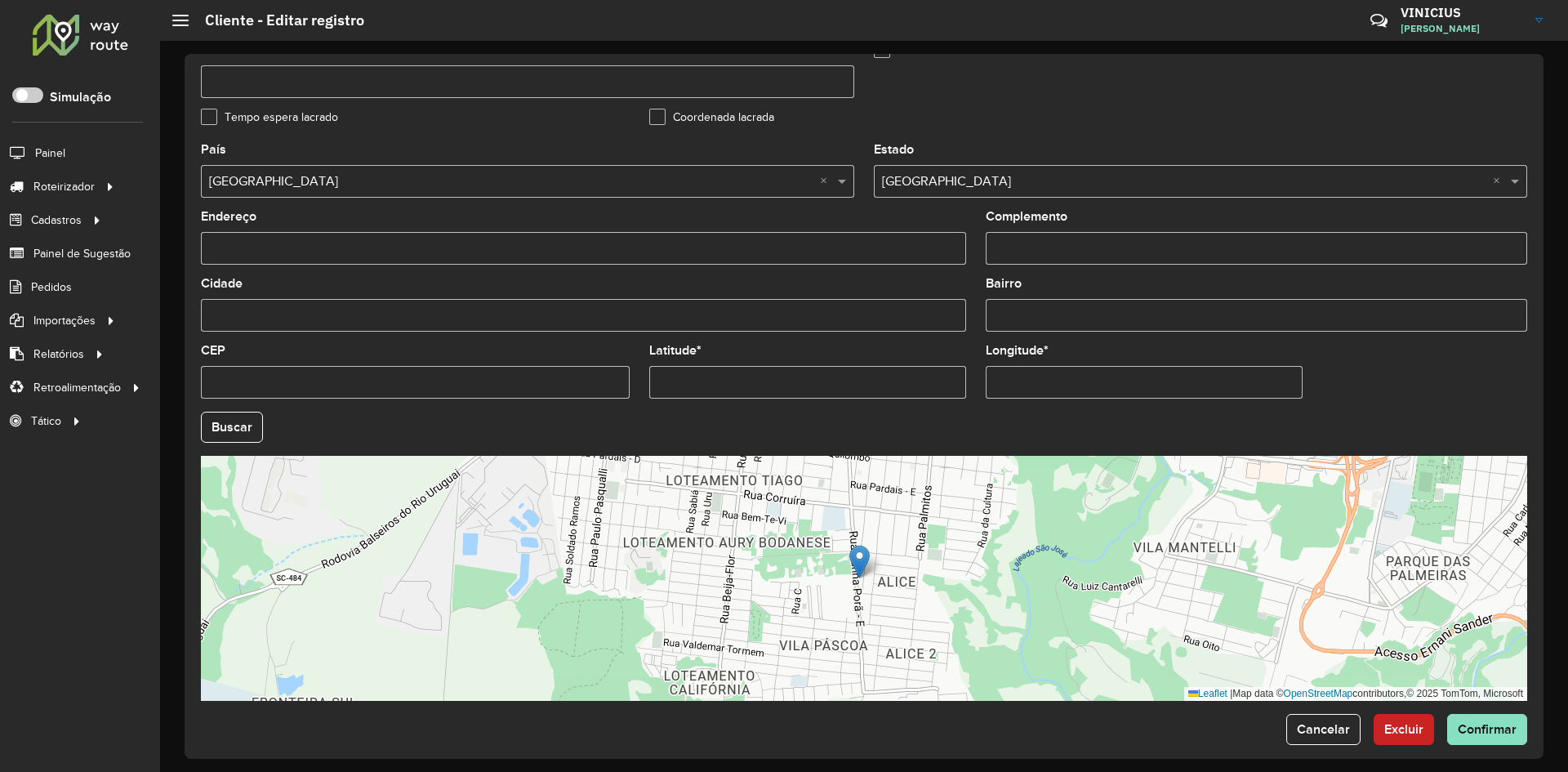
scroll to position [443, 0]
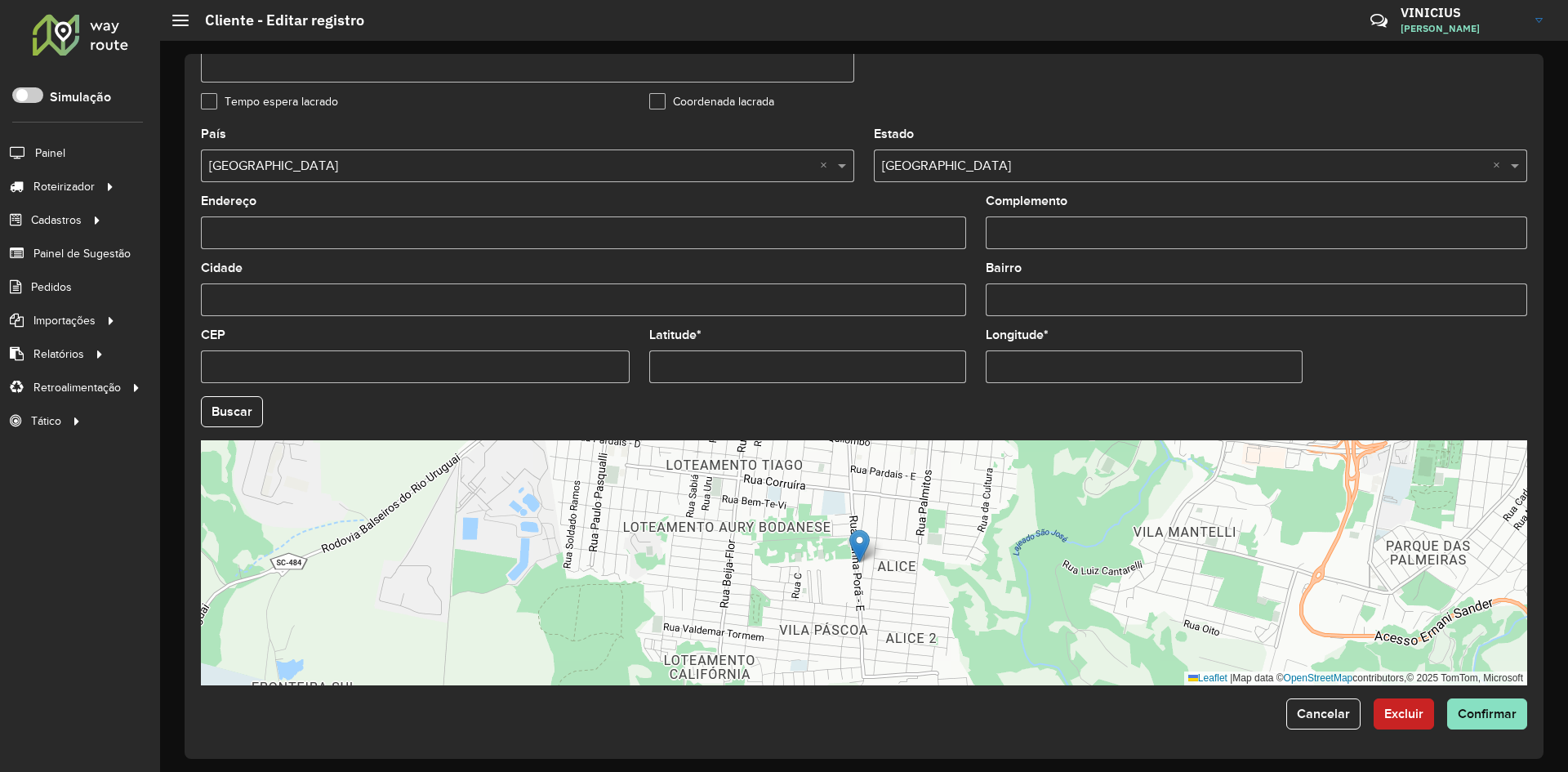
click at [782, 368] on input "Latitude *" at bounding box center [807, 367] width 317 height 33
click at [781, 368] on input "Latitude *" at bounding box center [807, 367] width 317 height 33
paste input "**********"
drag, startPoint x: 727, startPoint y: 360, endPoint x: 872, endPoint y: 362, distance: 145.0
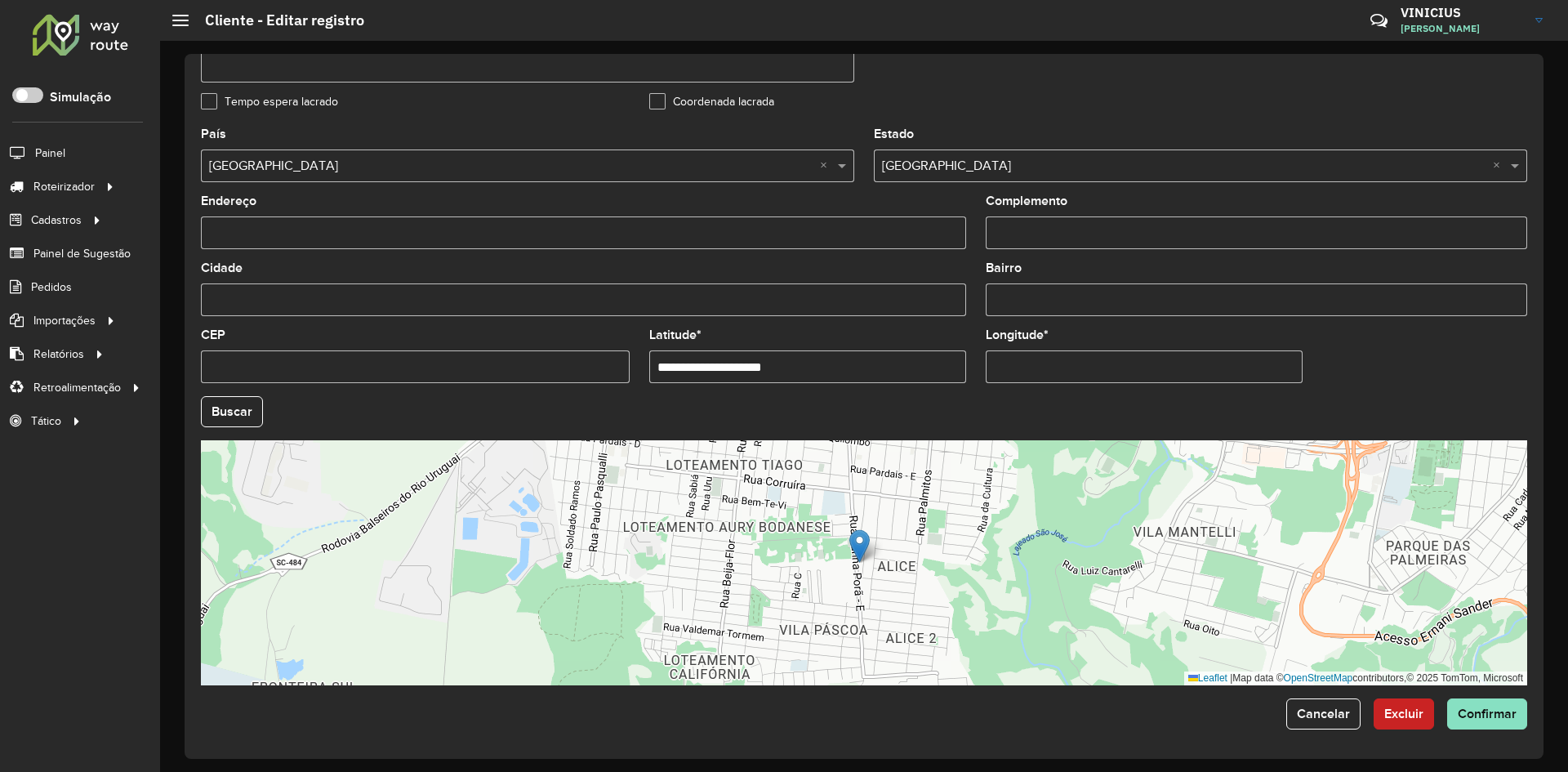
click at [868, 362] on input "**********" at bounding box center [807, 367] width 317 height 33
type input "**********"
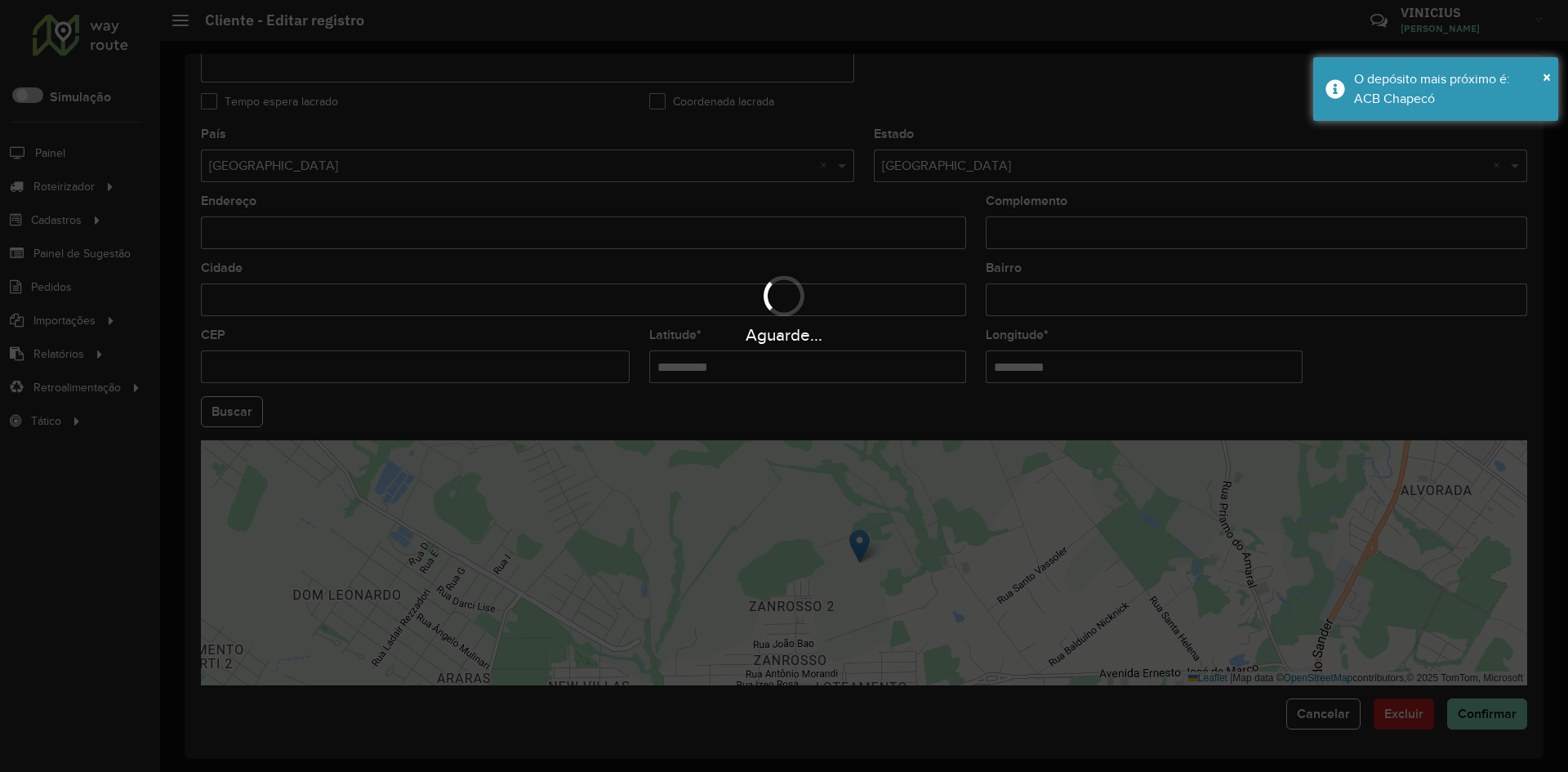
paste input "text"
type input "**********"
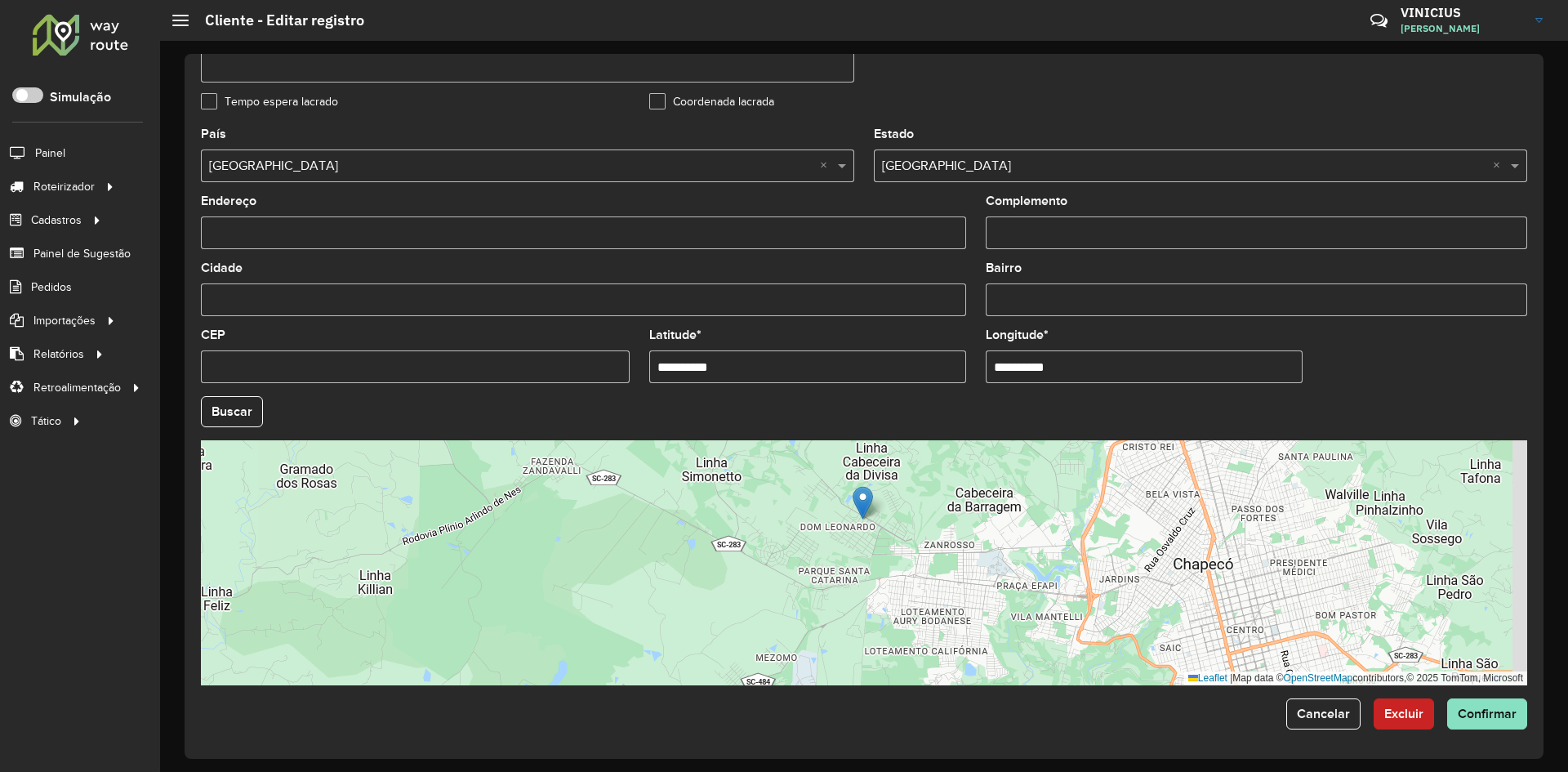
drag, startPoint x: 983, startPoint y: 565, endPoint x: 928, endPoint y: 540, distance: 60.4
click at [935, 541] on div "Leaflet | Map data © OpenStreetMap contributors,© 2025 TomTom, Microsoft" at bounding box center [863, 562] width 1327 height 245
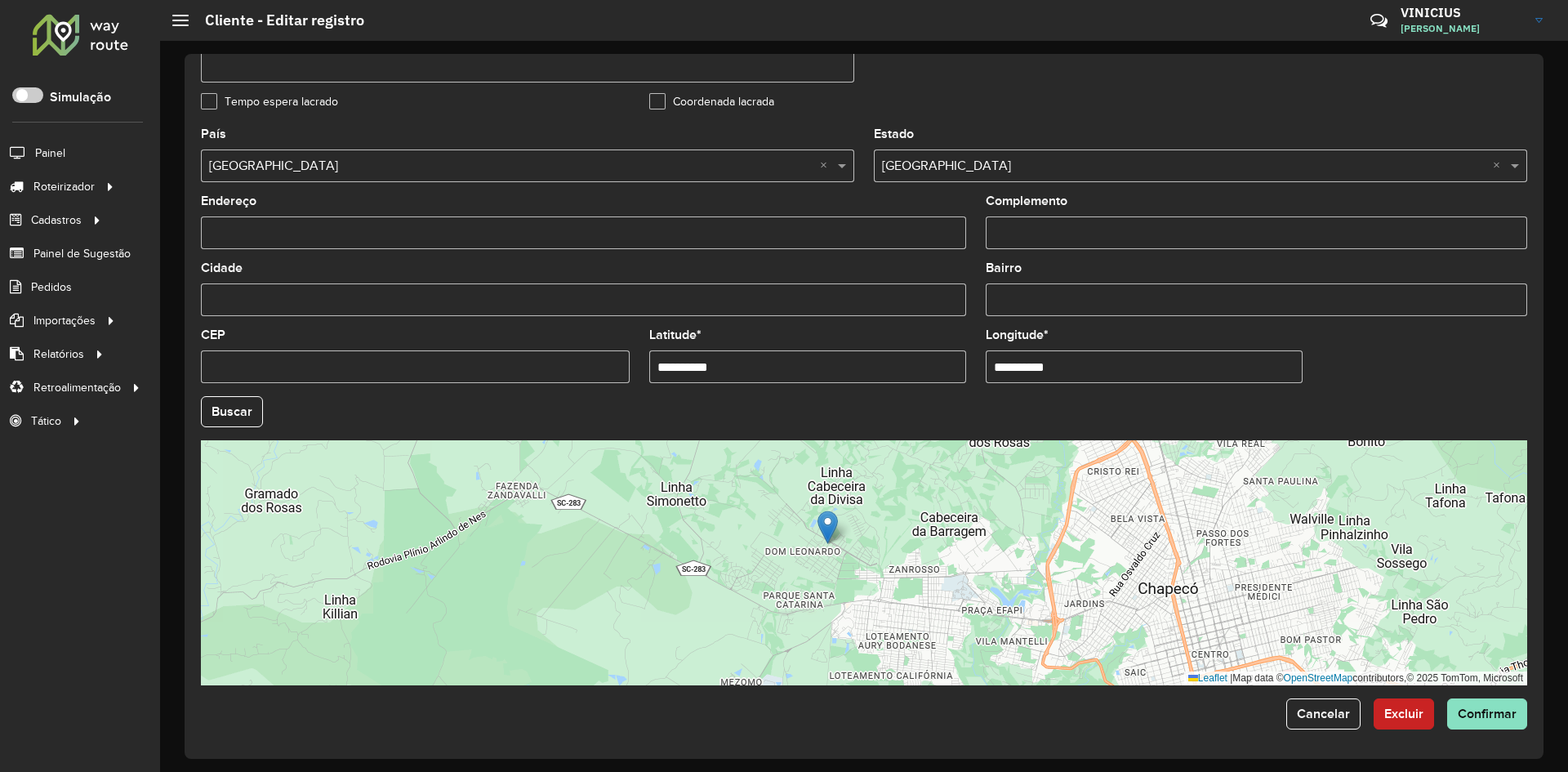
drag, startPoint x: 958, startPoint y: 485, endPoint x: 924, endPoint y: 510, distance: 42.2
click at [924, 510] on div "Leaflet | Map data © OpenStreetMap contributors,© 2025 TomTom, Microsoft" at bounding box center [863, 562] width 1327 height 245
click at [1495, 703] on button "Confirmar" at bounding box center [1487, 713] width 80 height 31
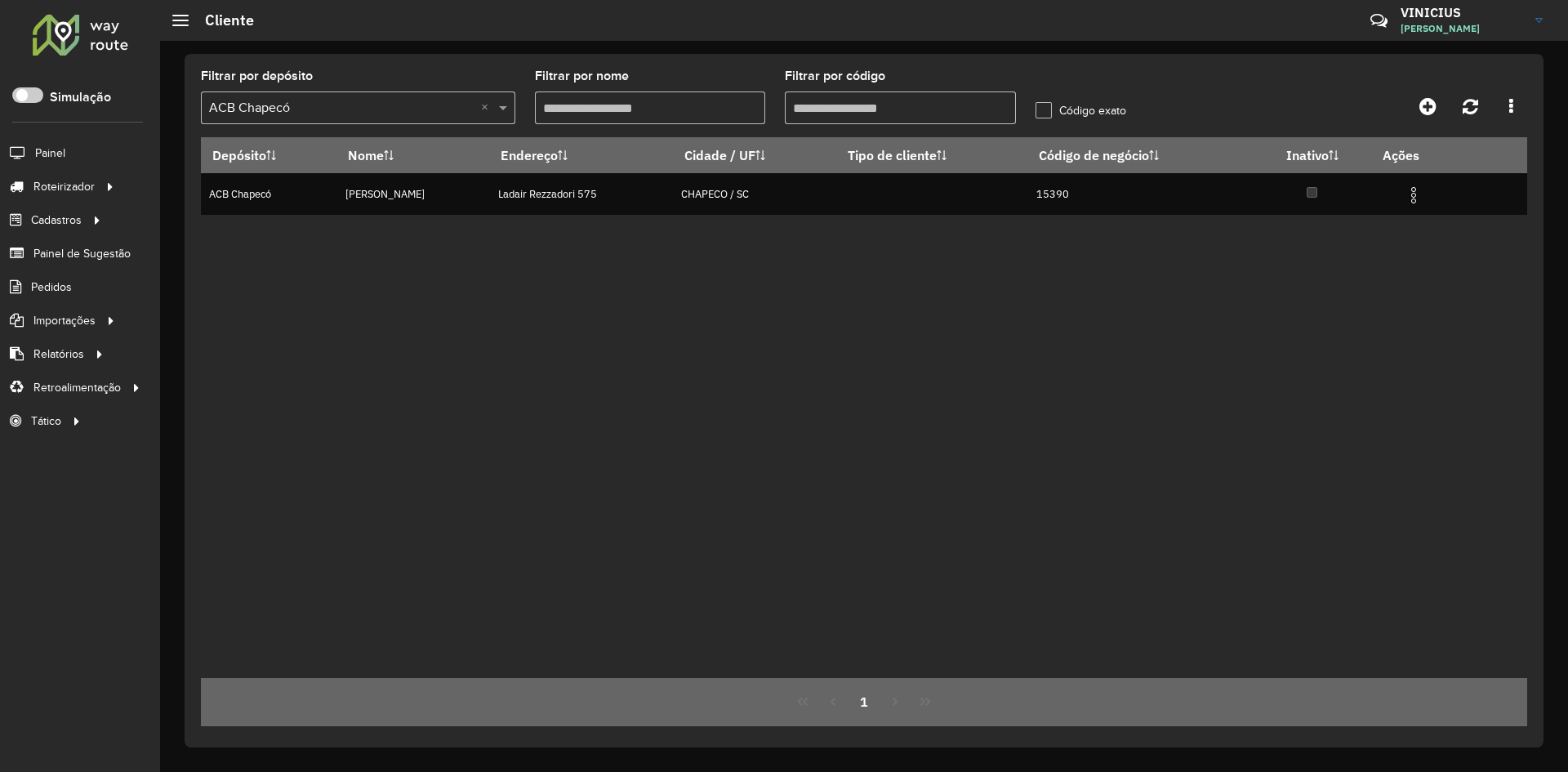
click at [862, 119] on input "Filtrar por código" at bounding box center [900, 107] width 232 height 33
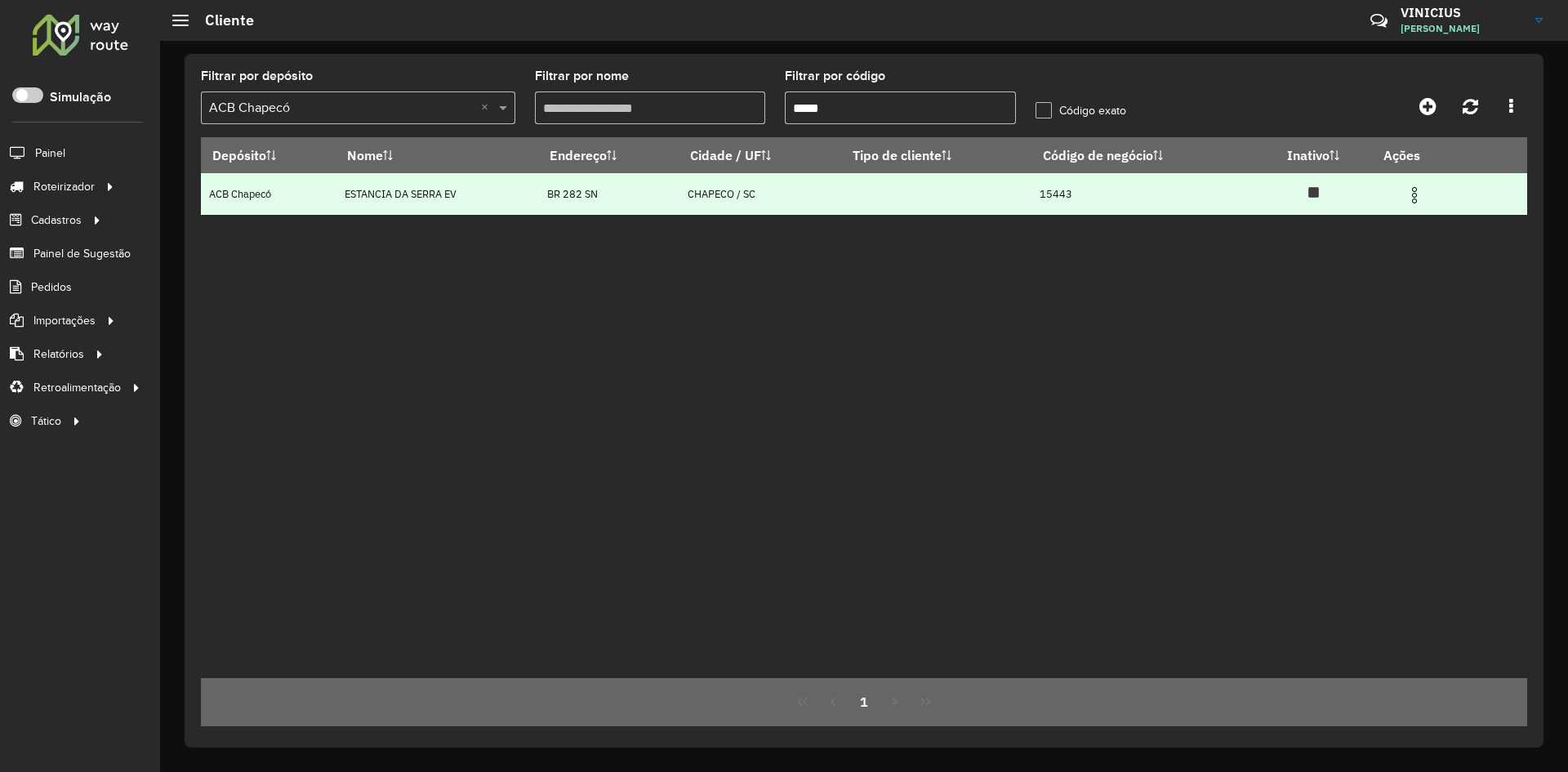
type input "*****"
click at [1417, 193] on img at bounding box center [1414, 196] width 20 height 20
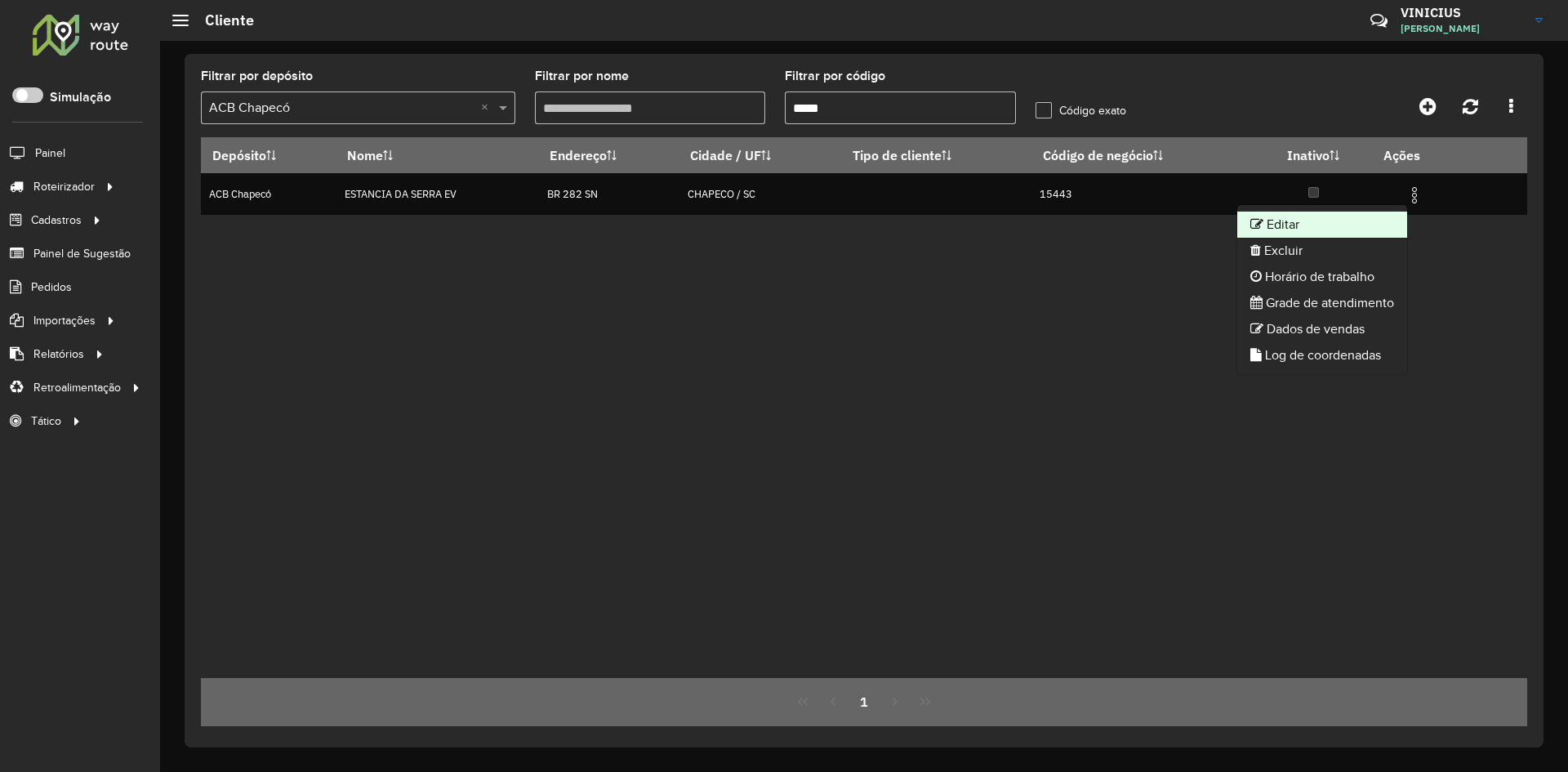
click at [1357, 215] on li "Editar" at bounding box center [1322, 225] width 170 height 26
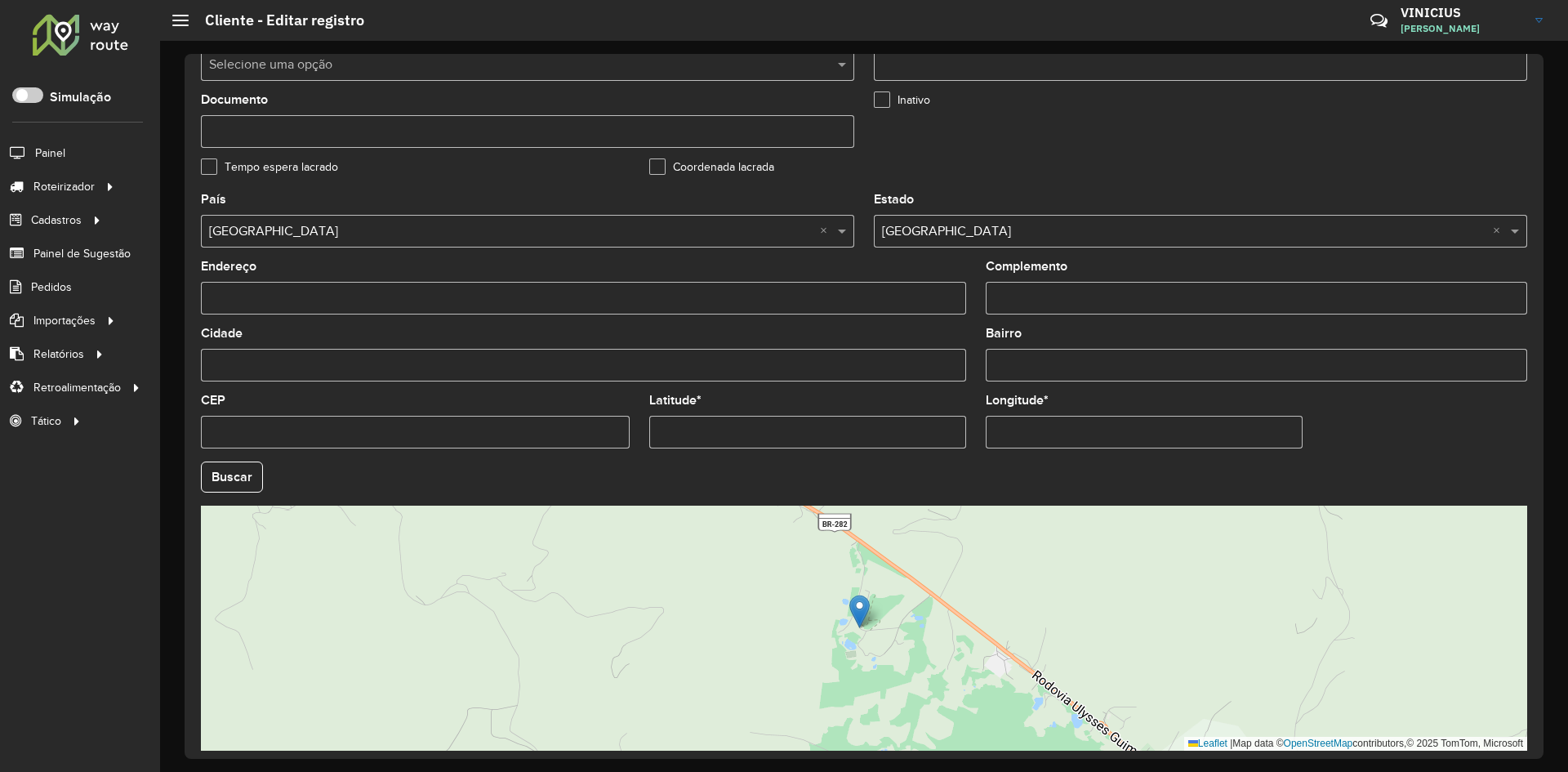
scroll to position [443, 0]
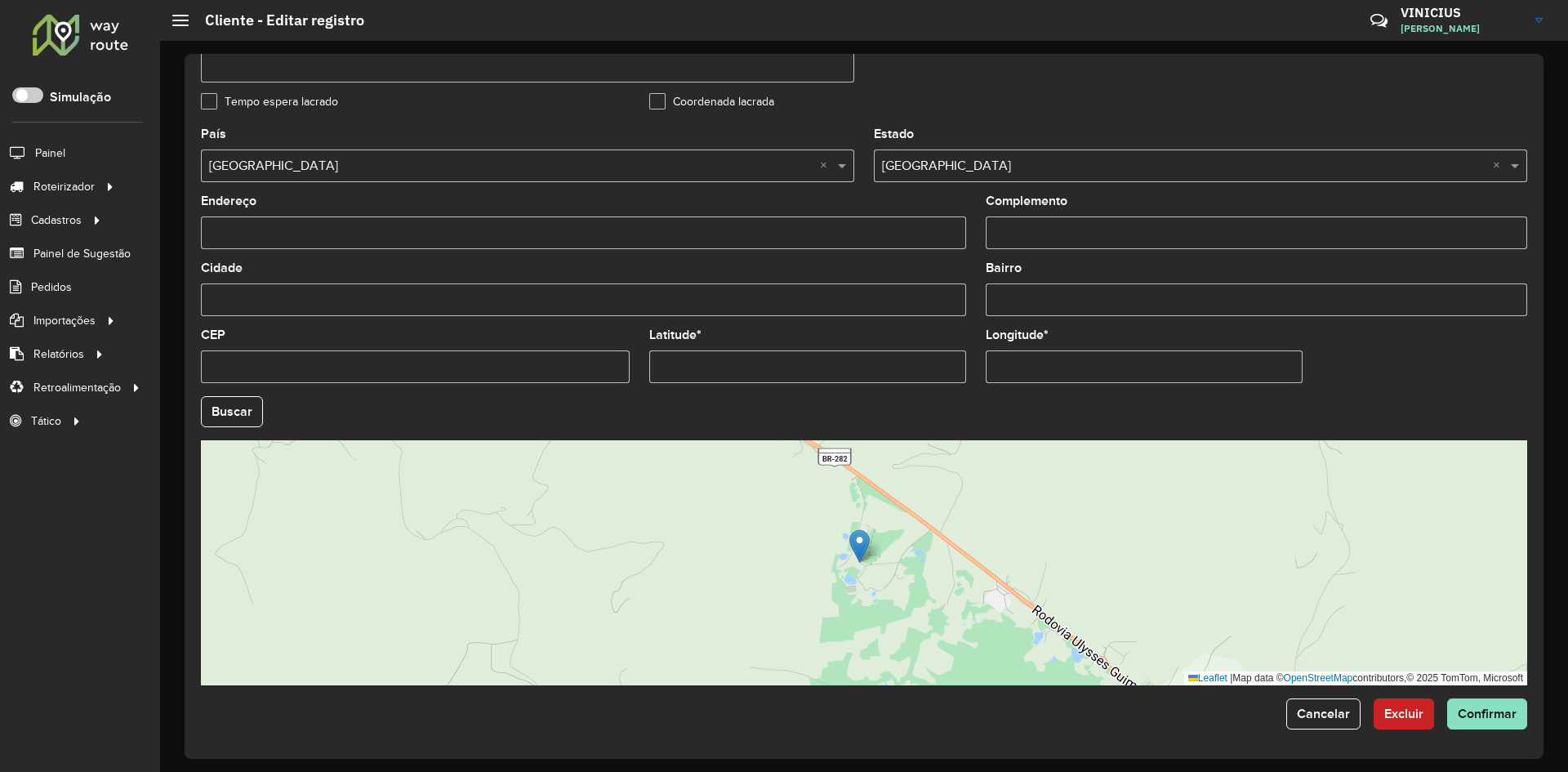
click at [767, 355] on input "Latitude *" at bounding box center [807, 367] width 317 height 33
click at [768, 355] on input "Latitude *" at bounding box center [807, 367] width 317 height 33
paste input "**********"
click at [730, 365] on input "**********" at bounding box center [807, 367] width 317 height 33
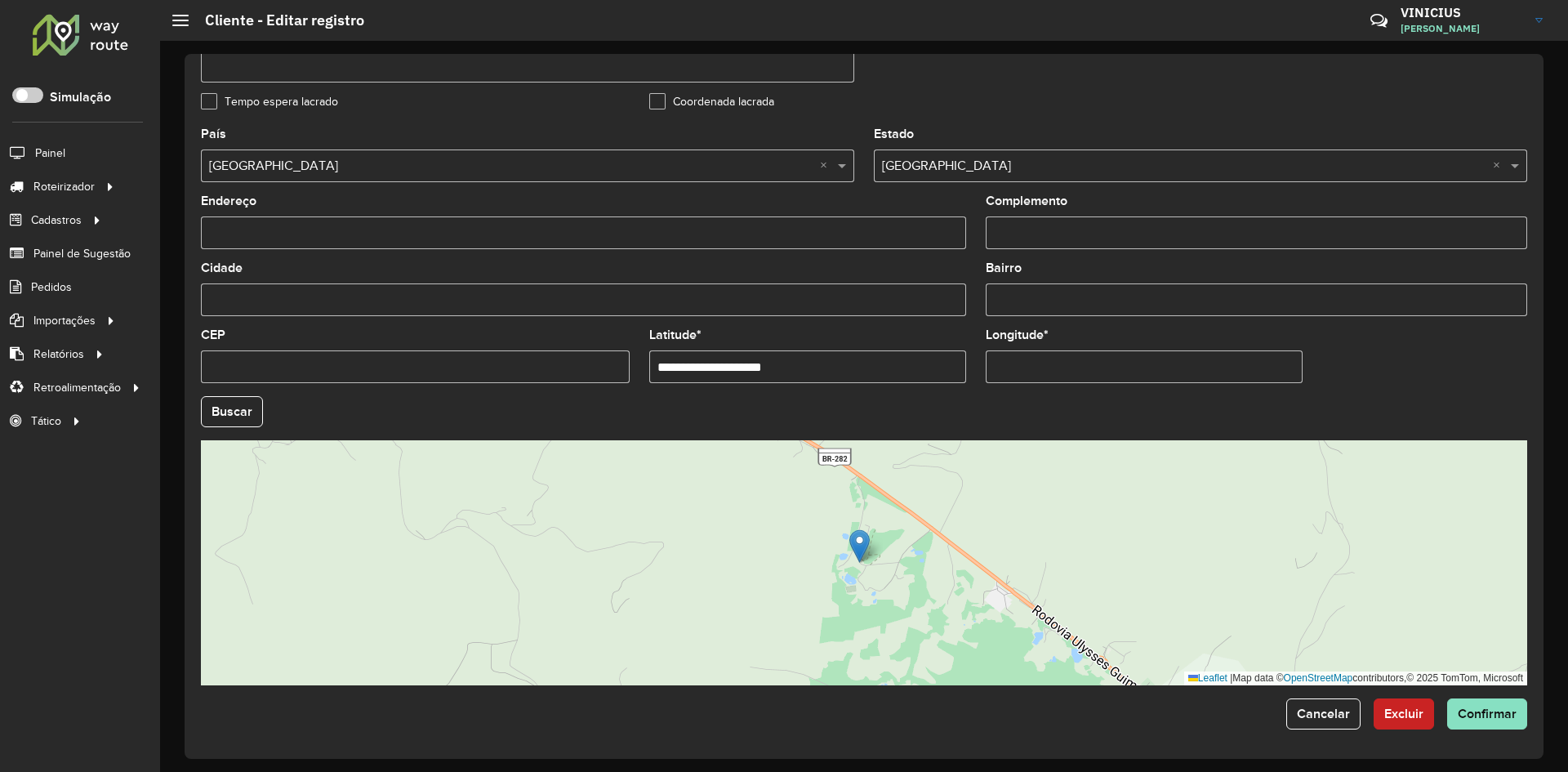
drag, startPoint x: 726, startPoint y: 363, endPoint x: 883, endPoint y: 363, distance: 157.0
click at [883, 363] on input "**********" at bounding box center [807, 367] width 317 height 33
type input "**********"
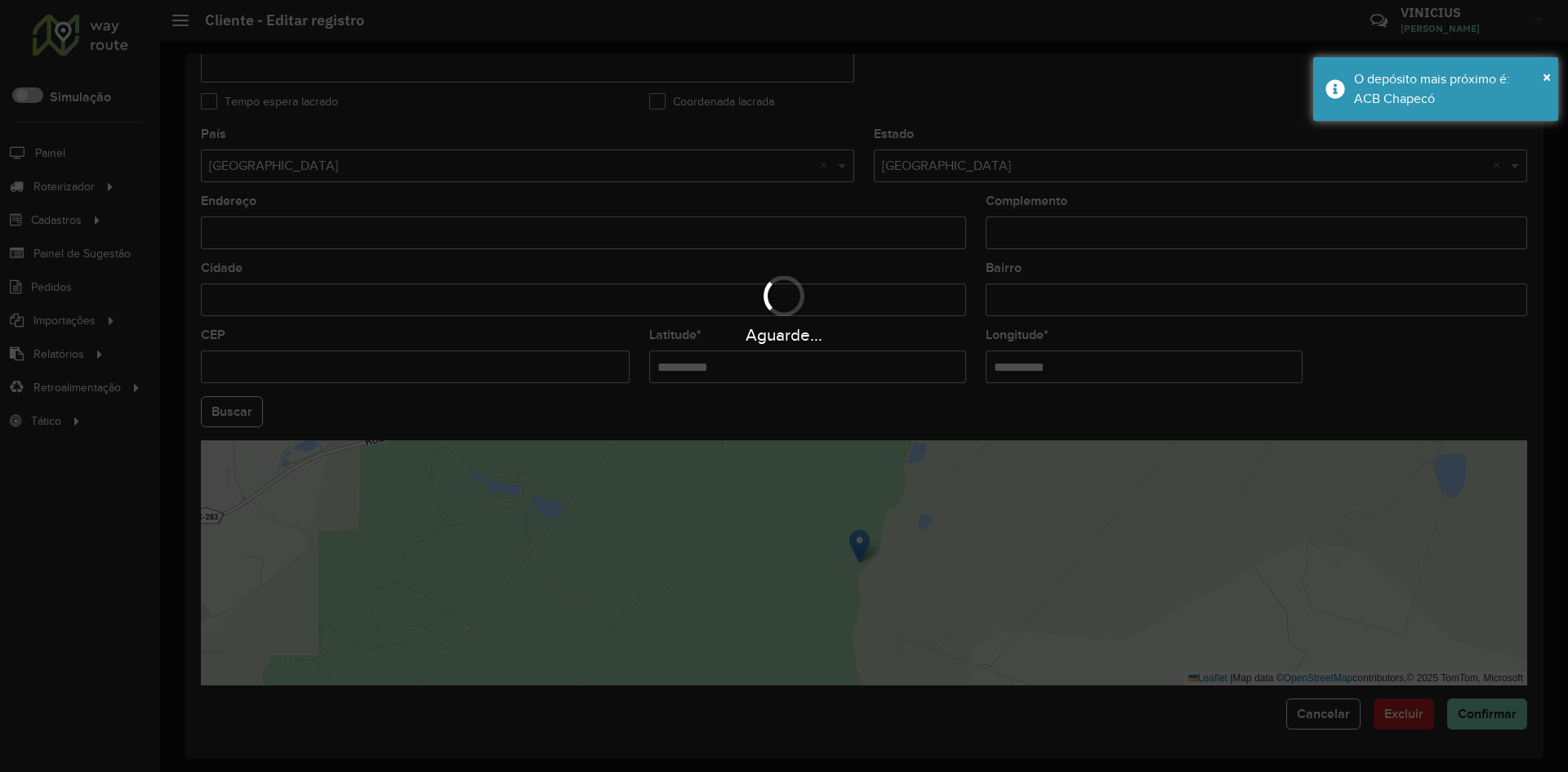
paste input "text"
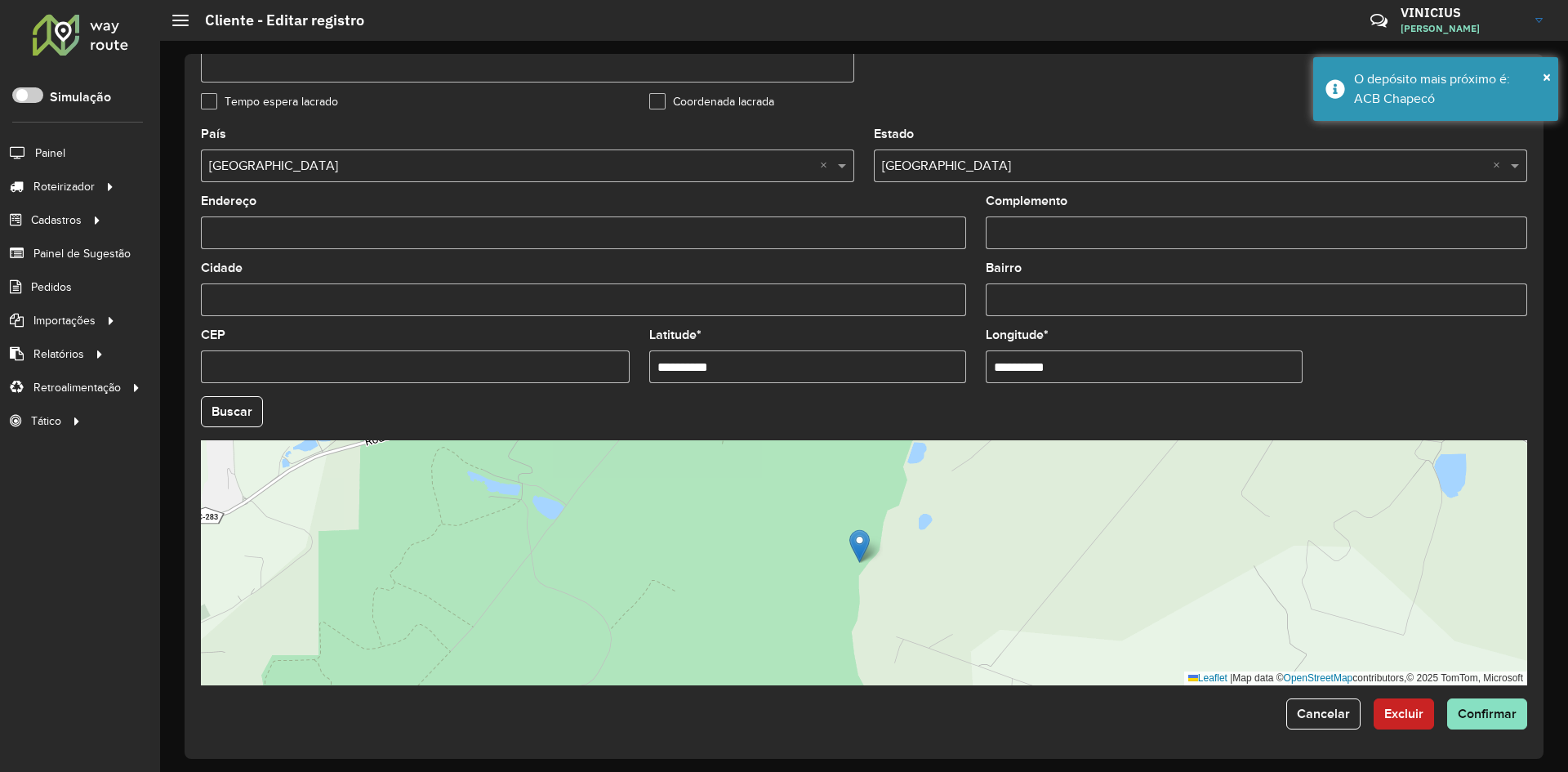
type input "**********"
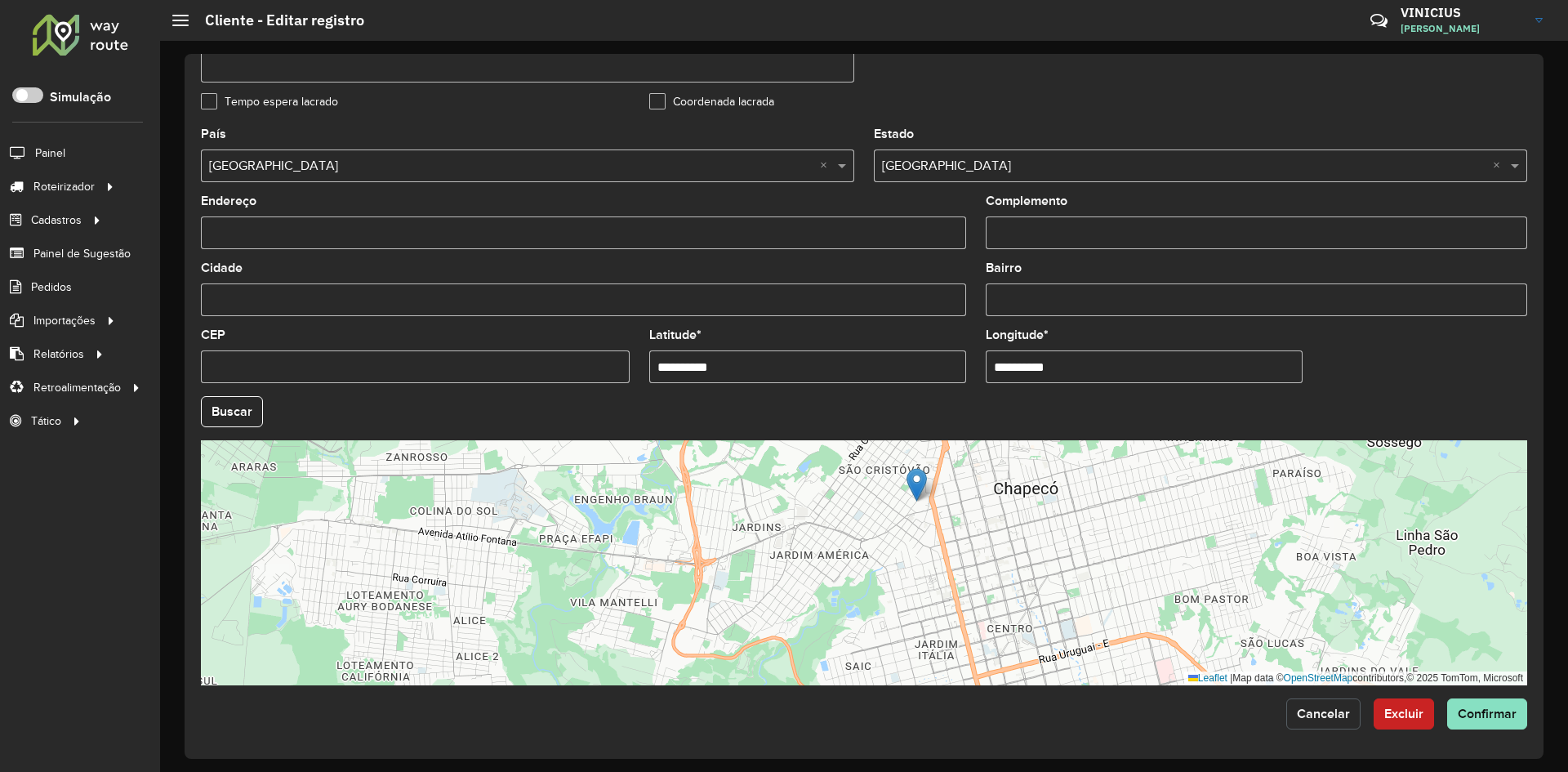
click at [1335, 712] on span "Cancelar" at bounding box center [1323, 713] width 53 height 14
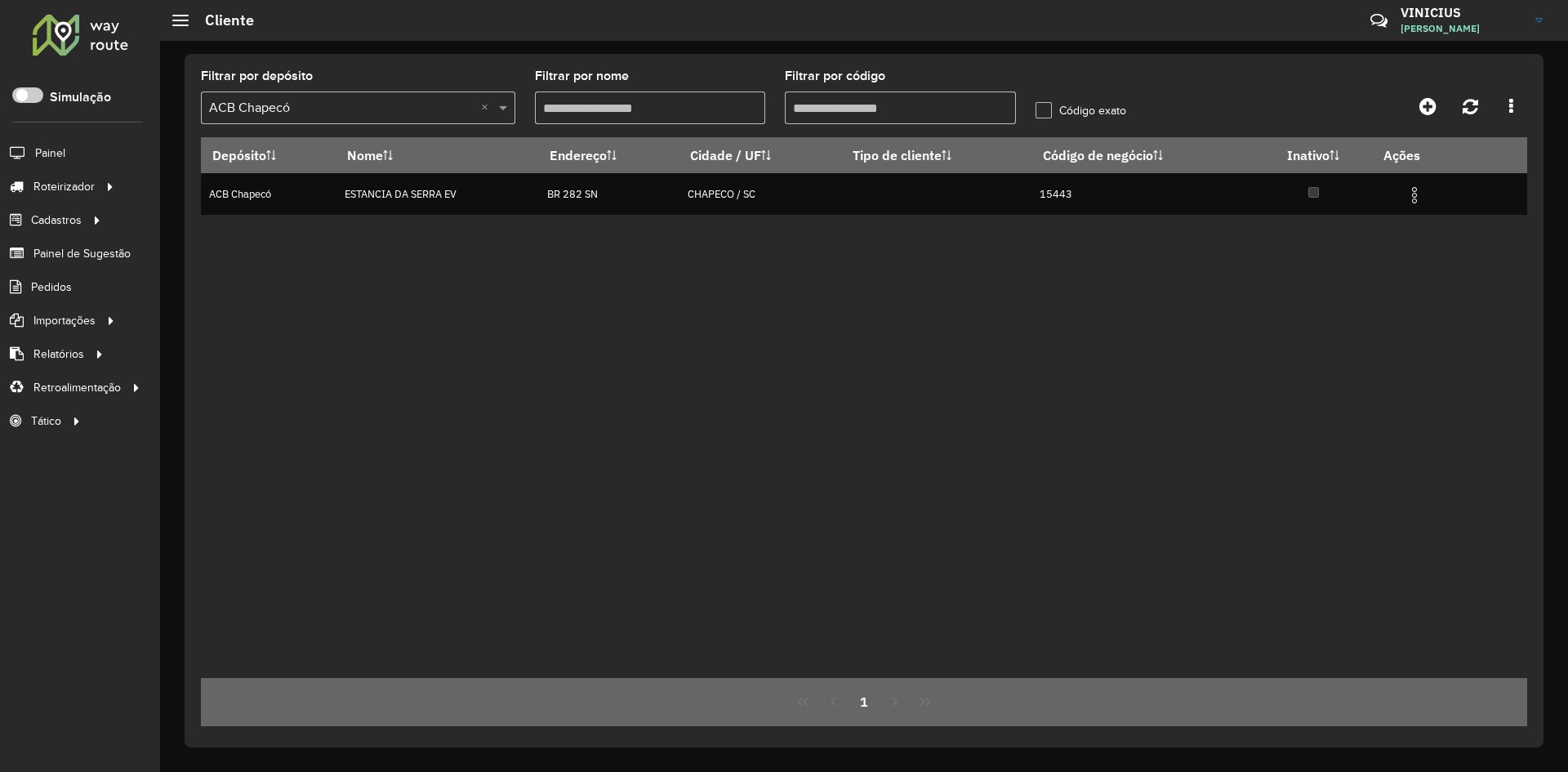
click at [849, 110] on input "Filtrar por código" at bounding box center [900, 107] width 232 height 33
type input "*****"
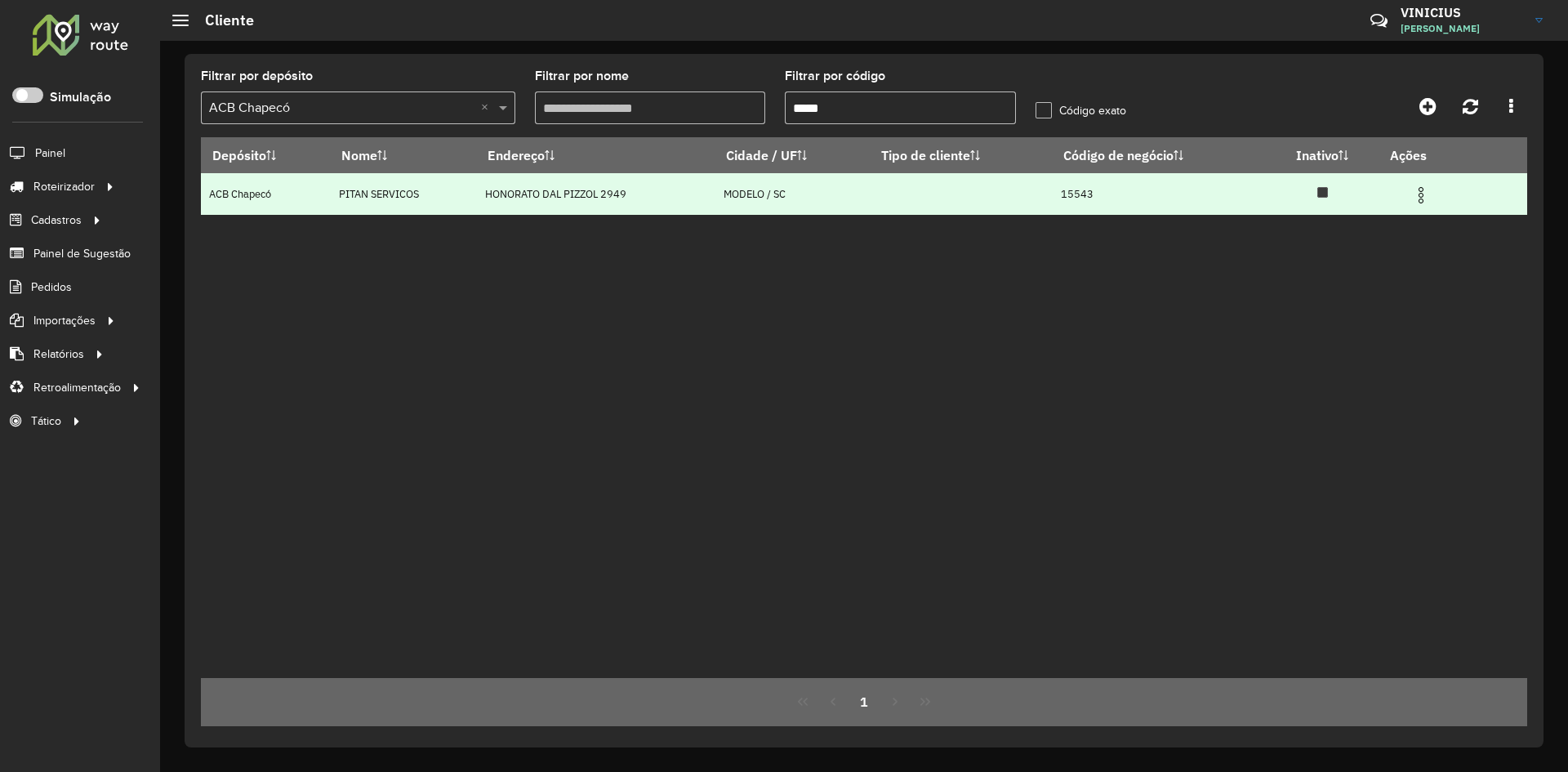
click at [1425, 190] on img at bounding box center [1421, 196] width 20 height 20
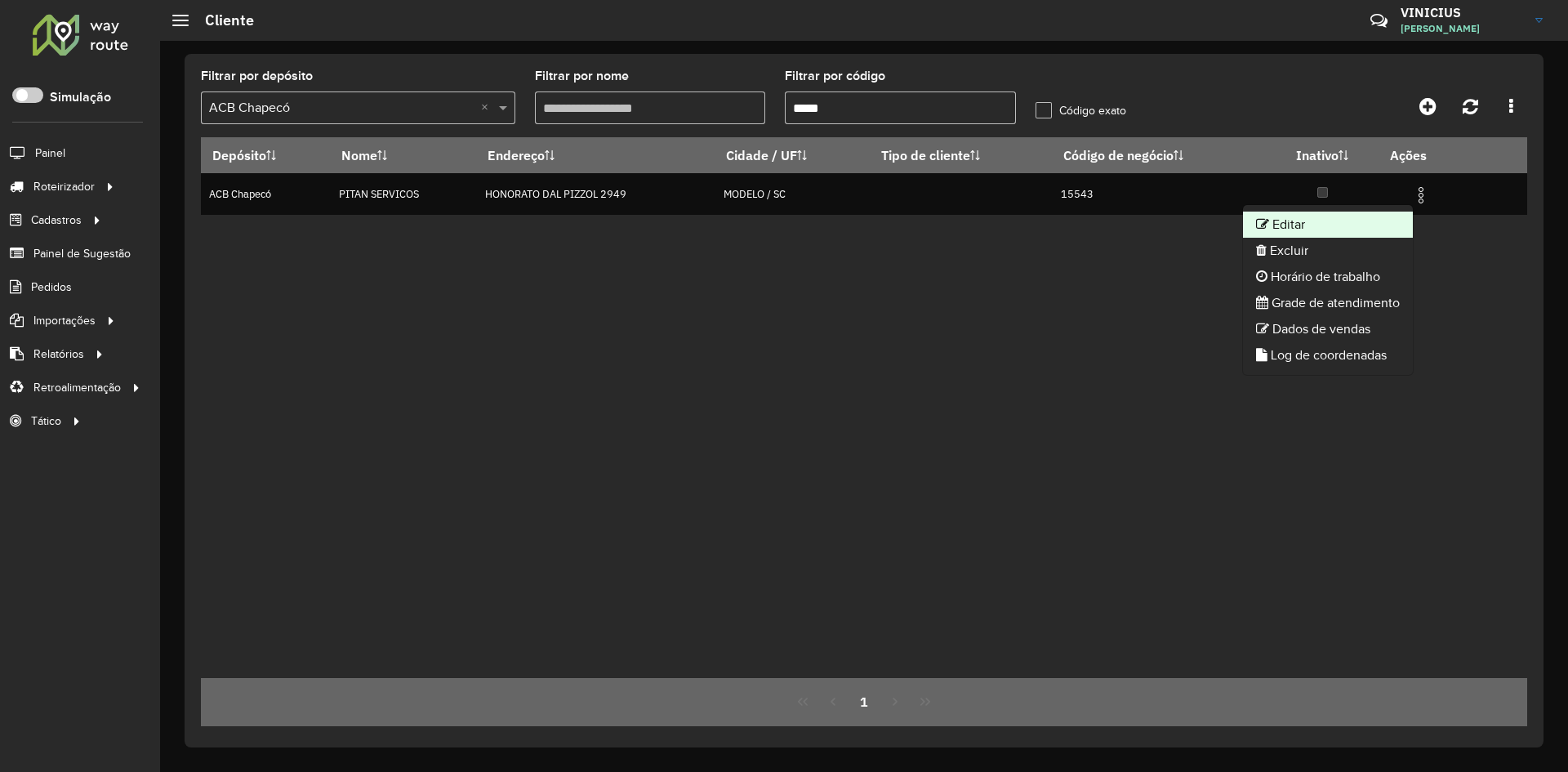
click at [1362, 221] on li "Editar" at bounding box center [1328, 225] width 170 height 26
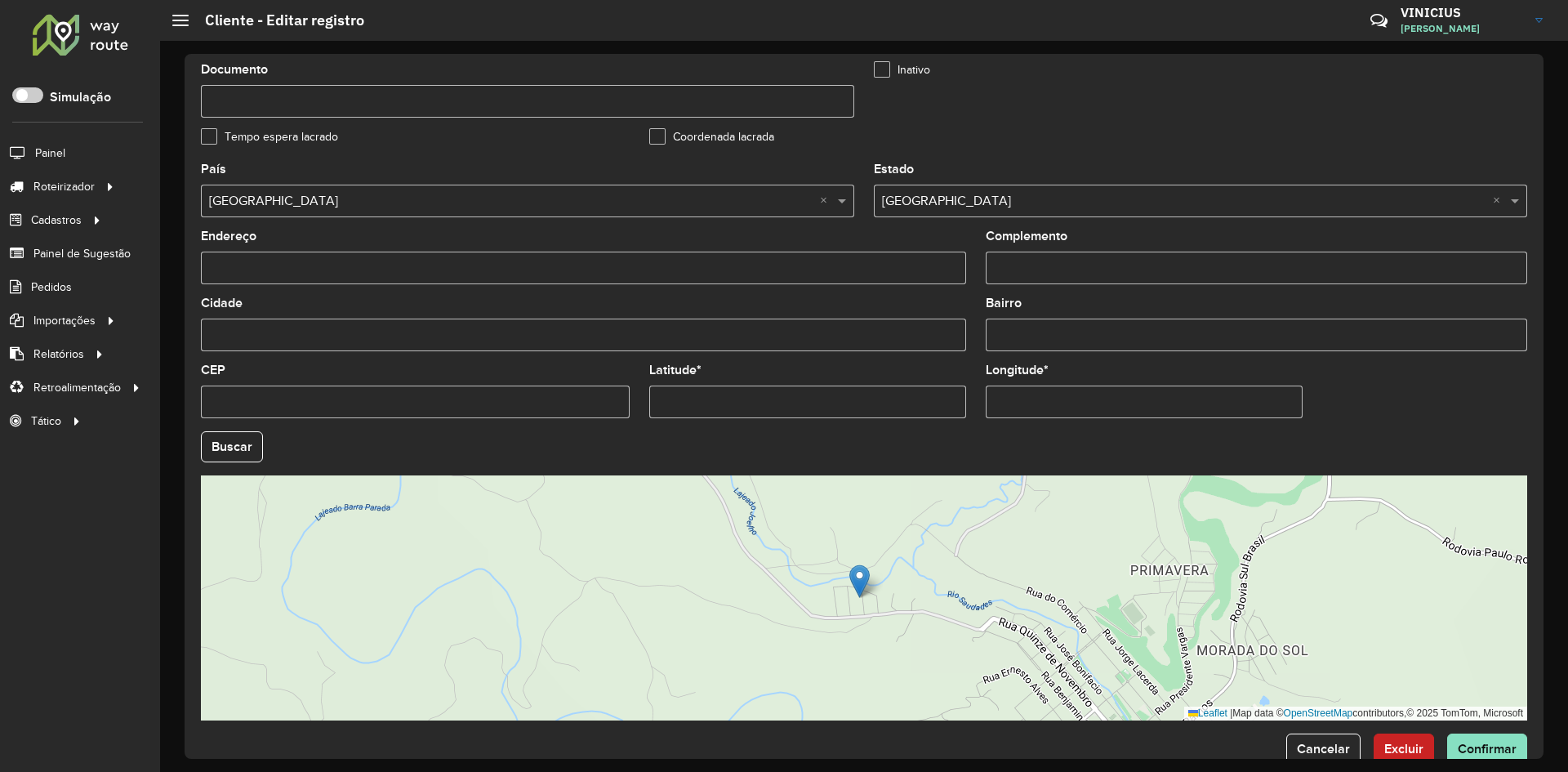
scroll to position [443, 0]
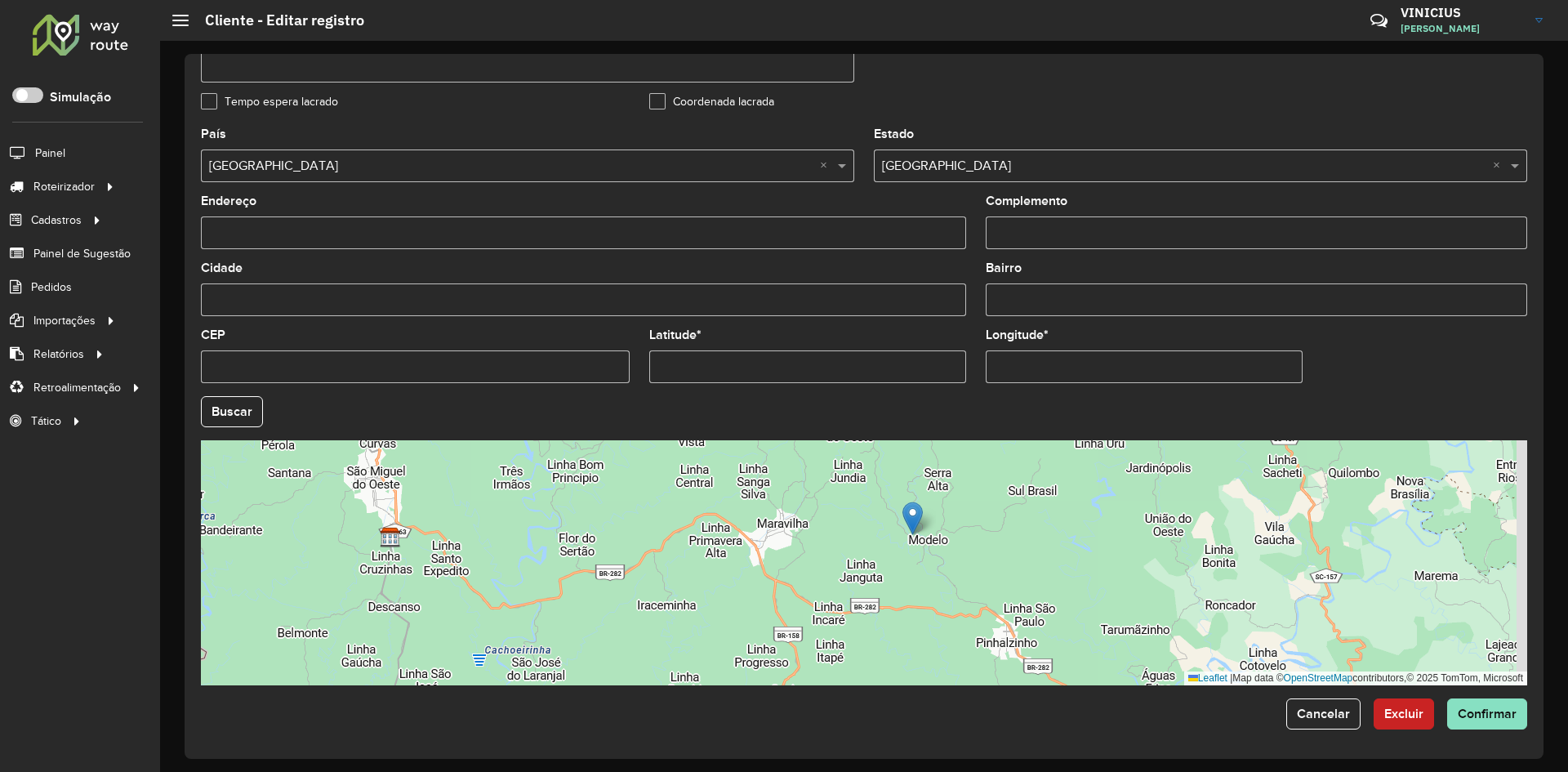
click at [842, 357] on input "Latitude *" at bounding box center [807, 367] width 317 height 33
paste input "**********"
drag, startPoint x: 726, startPoint y: 370, endPoint x: 854, endPoint y: 367, distance: 128.0
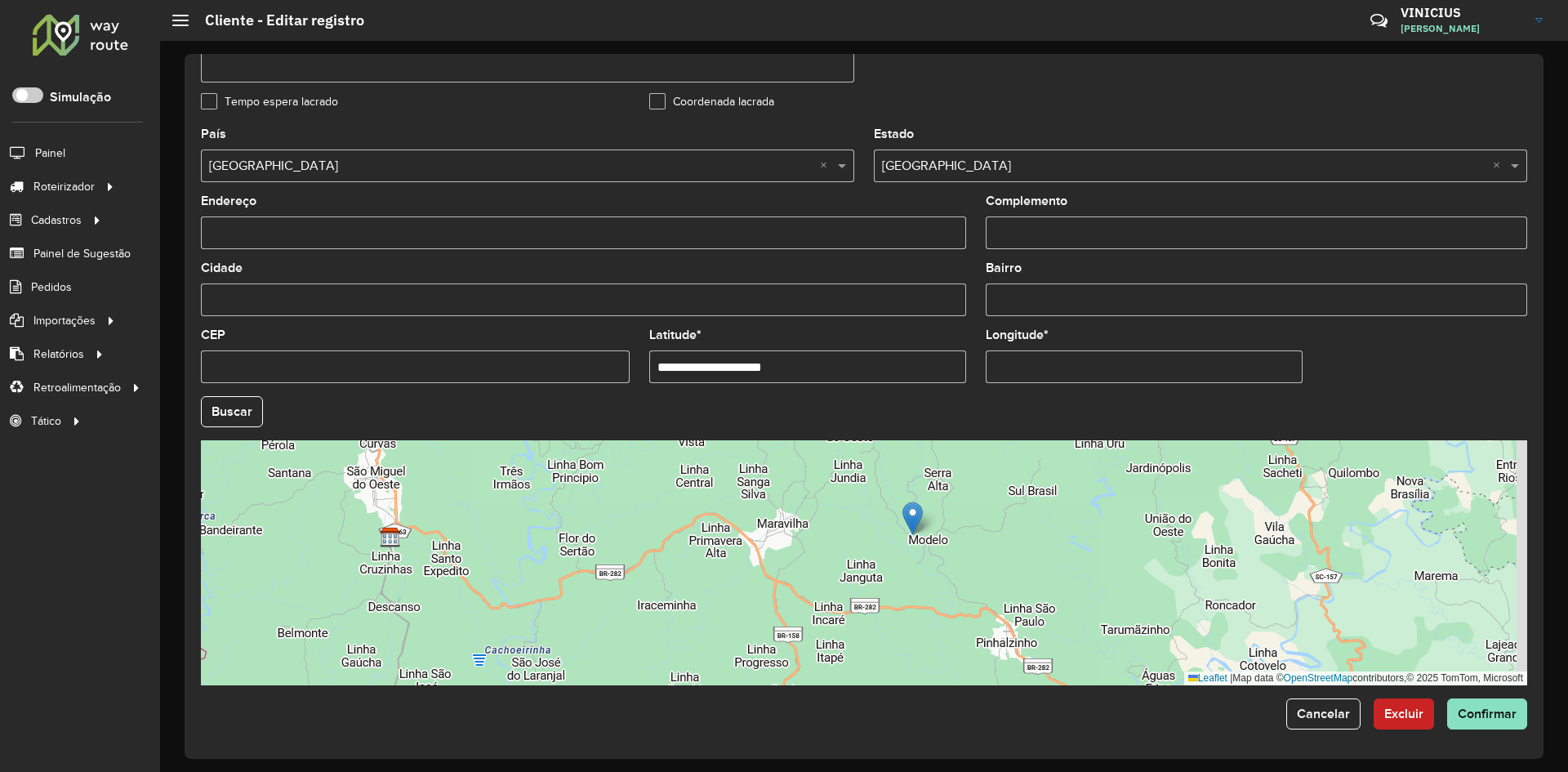
click at [853, 367] on input "**********" at bounding box center [807, 367] width 317 height 33
type input "**********"
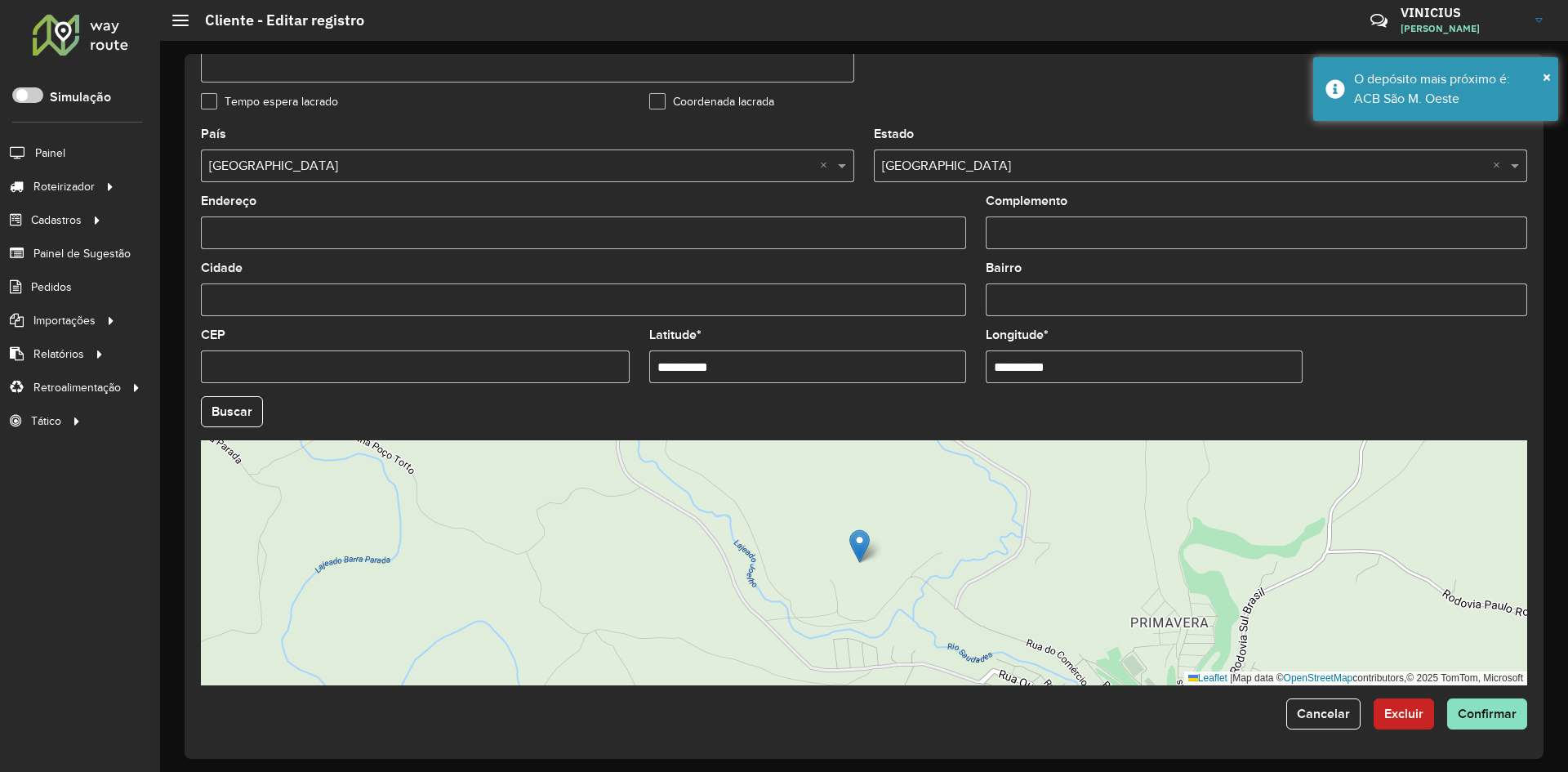
paste input "text"
type input "**********"
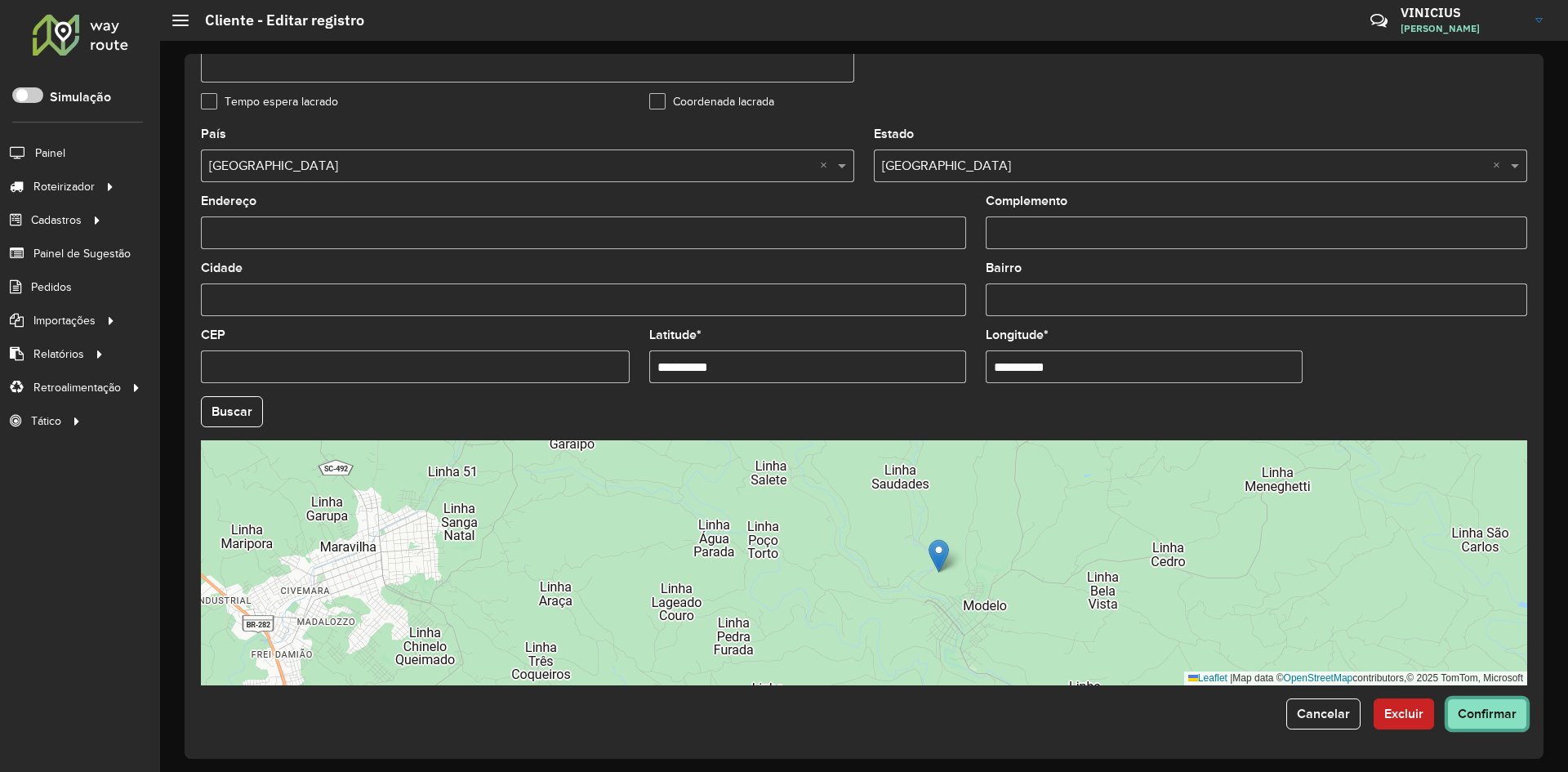
click at [1465, 712] on span "Confirmar" at bounding box center [1487, 713] width 59 height 14
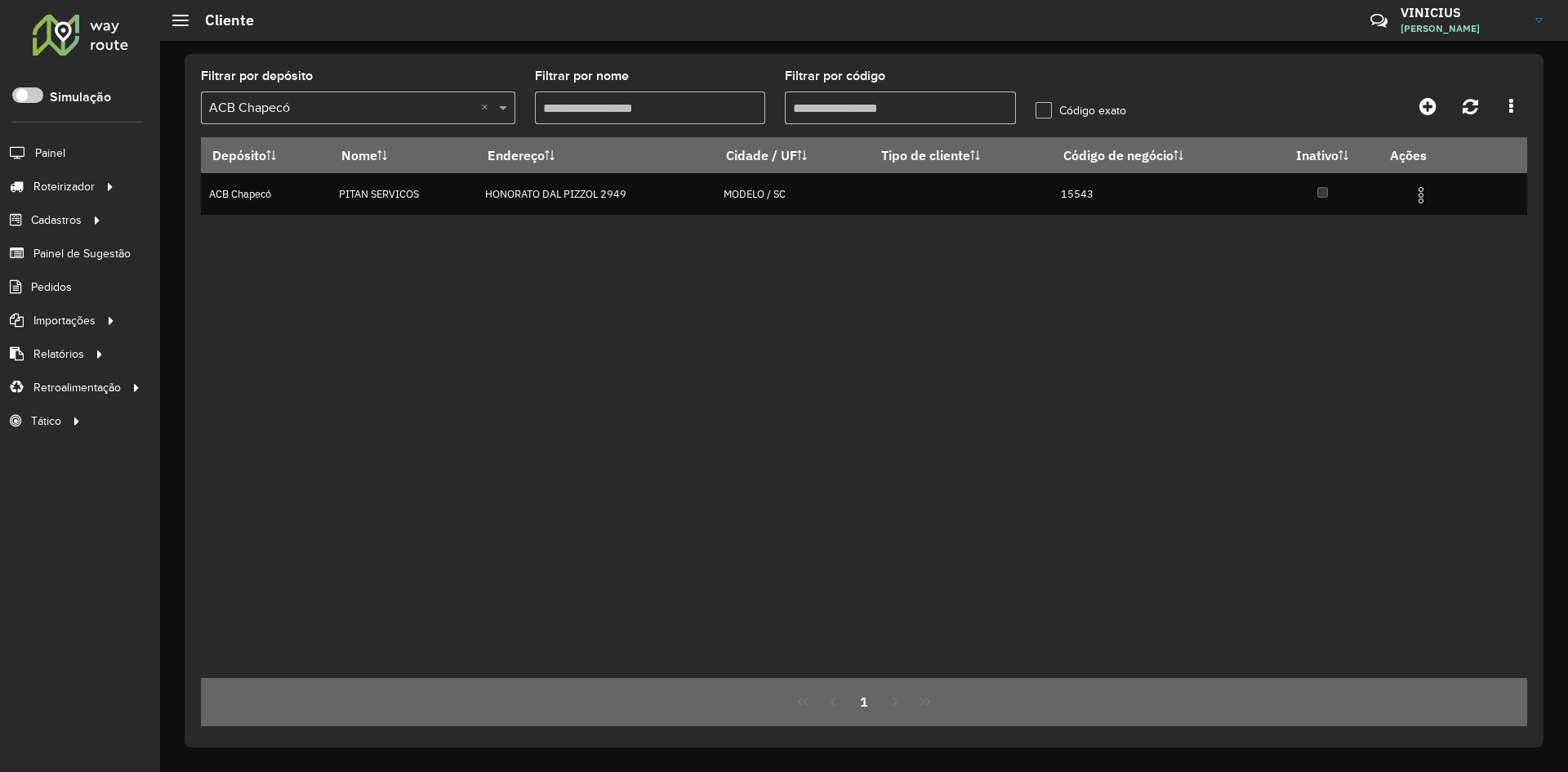
click at [875, 104] on input "Filtrar por código" at bounding box center [900, 107] width 232 height 33
type input "*****"
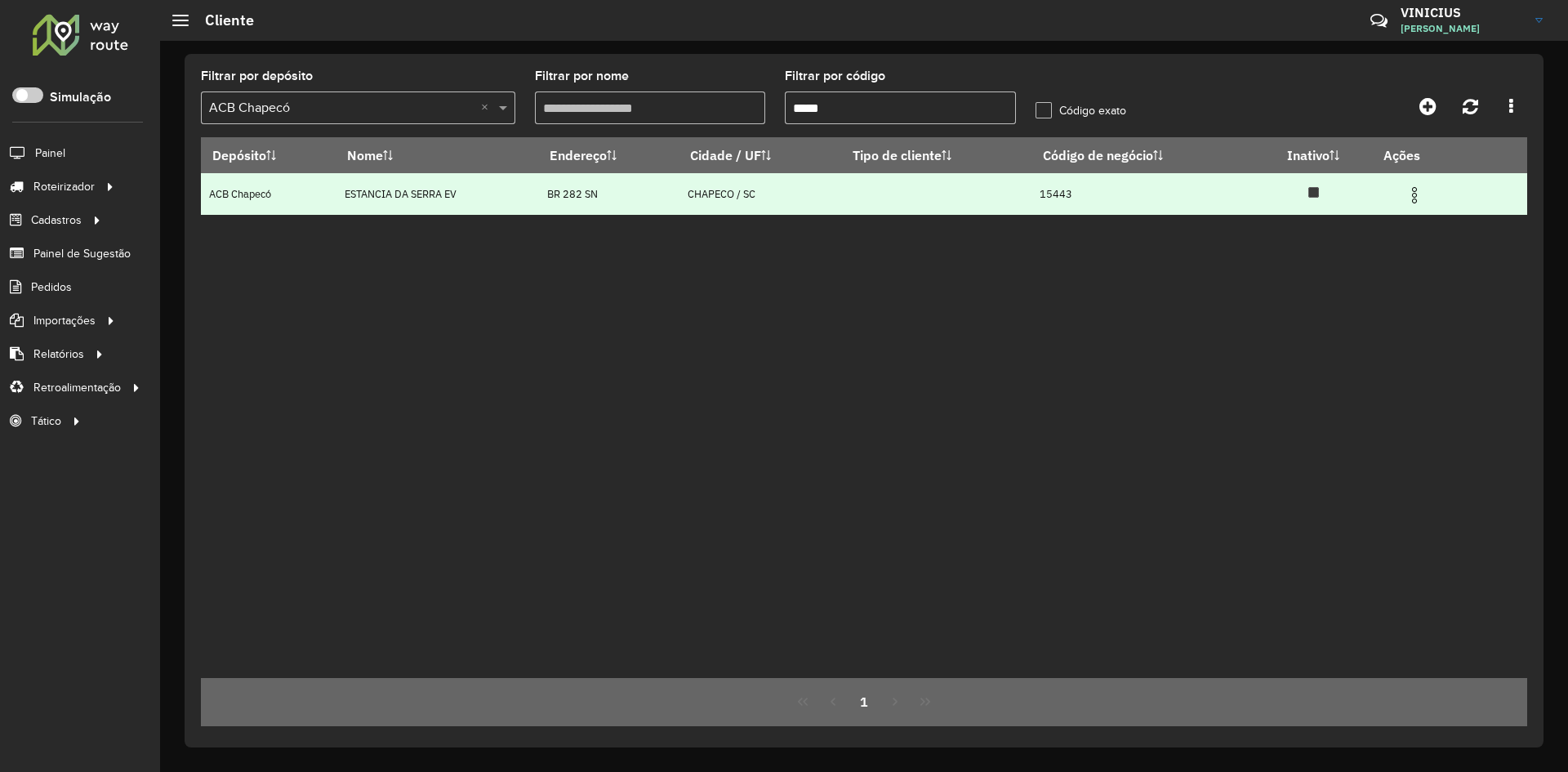
click at [1419, 190] on img at bounding box center [1414, 196] width 20 height 20
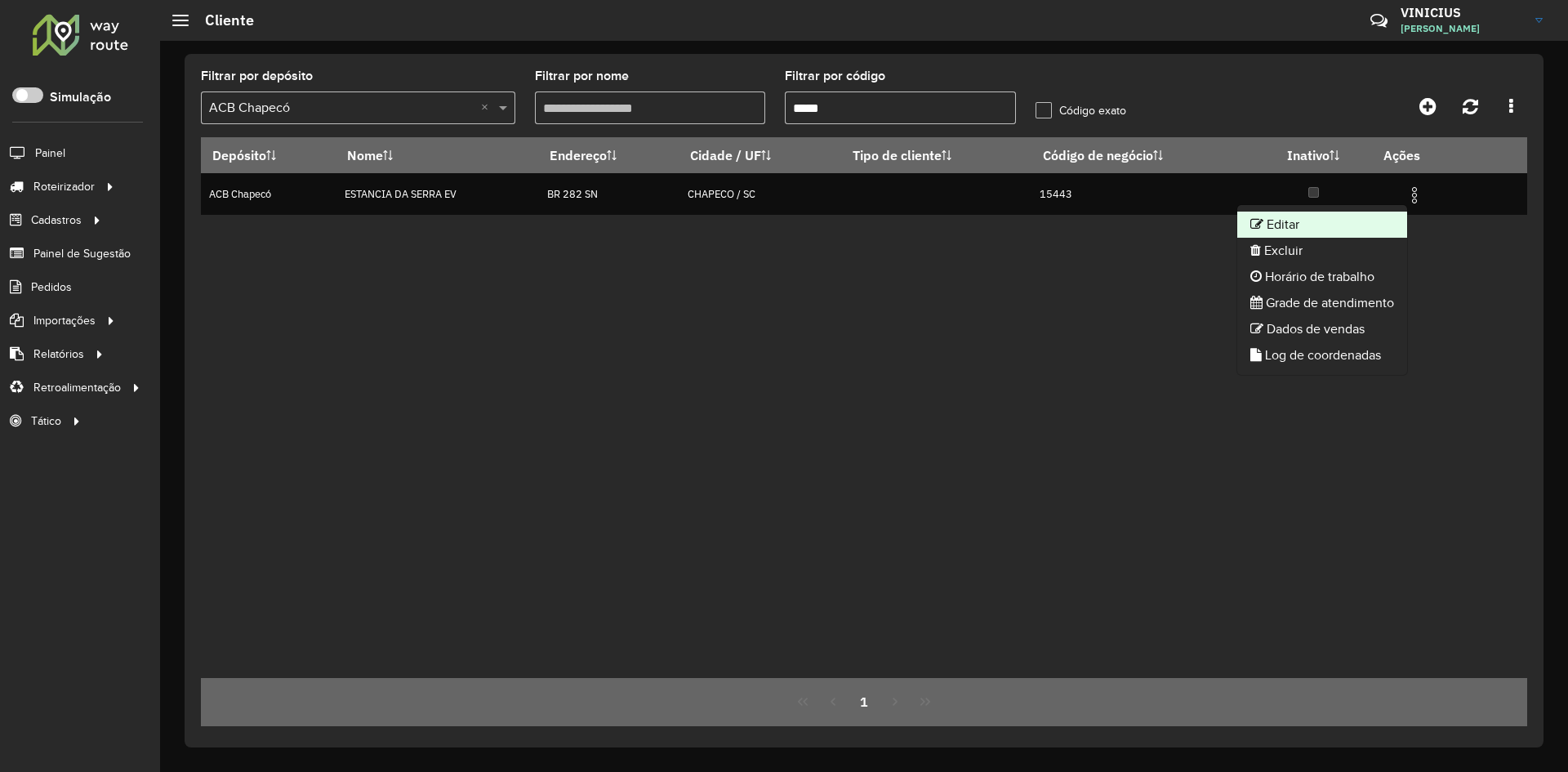
click at [1354, 215] on li "Editar" at bounding box center [1322, 225] width 170 height 26
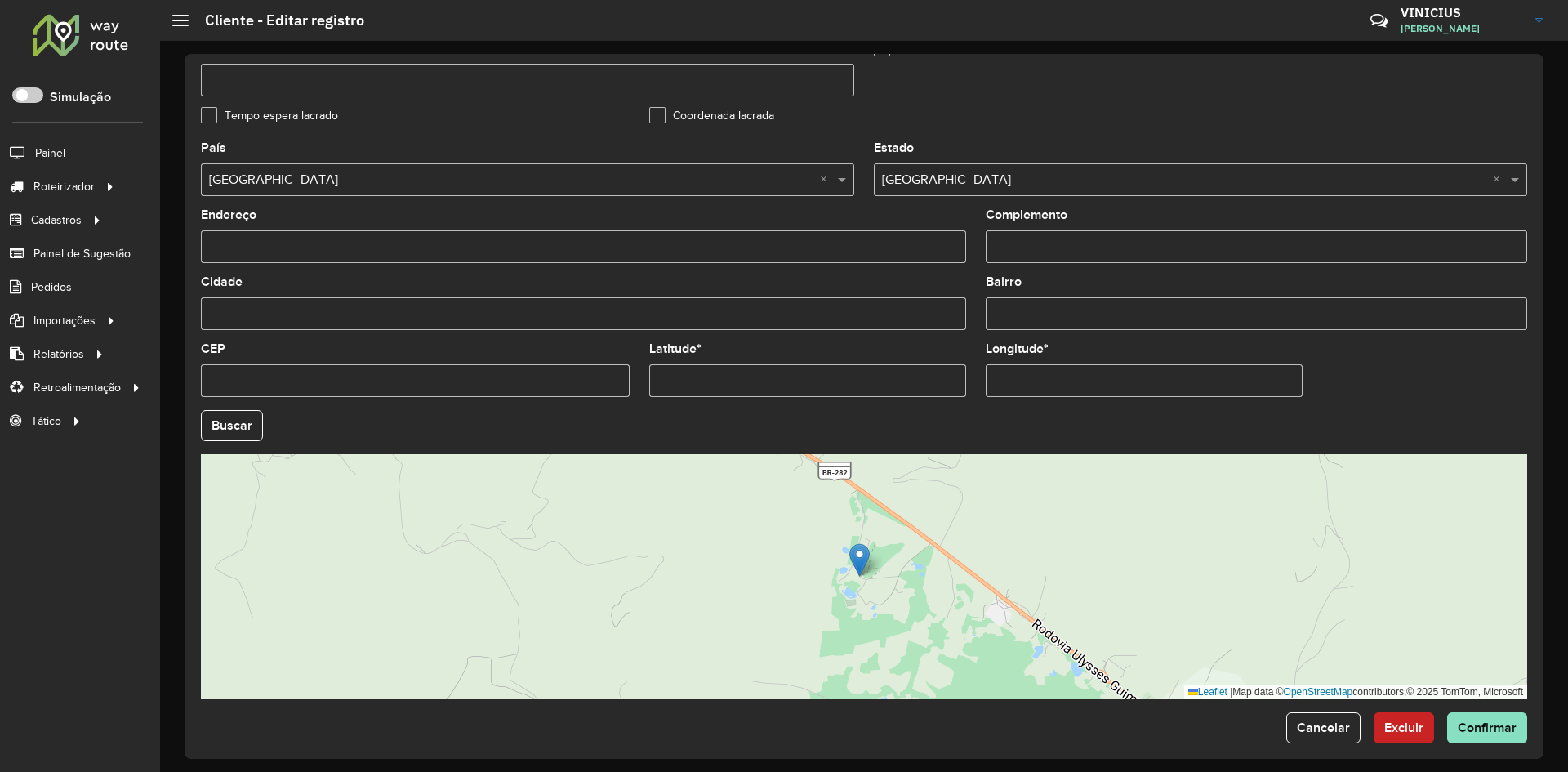
scroll to position [443, 0]
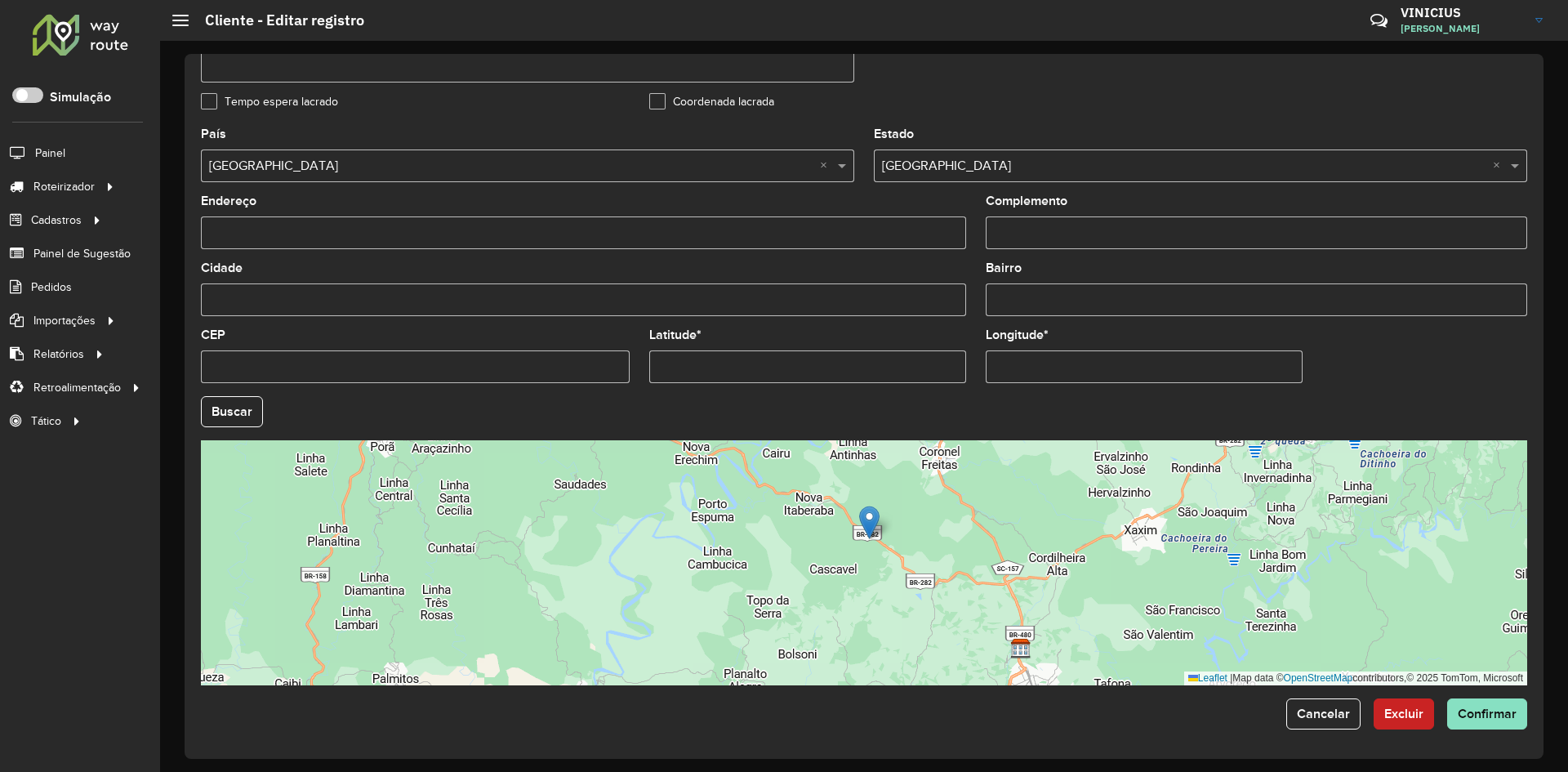
drag, startPoint x: 1035, startPoint y: 582, endPoint x: 951, endPoint y: 551, distance: 89.5
click at [951, 551] on div "Leaflet | Map data © OpenStreetMap contributors,© 2025 TomTom, Microsoft" at bounding box center [863, 562] width 1327 height 245
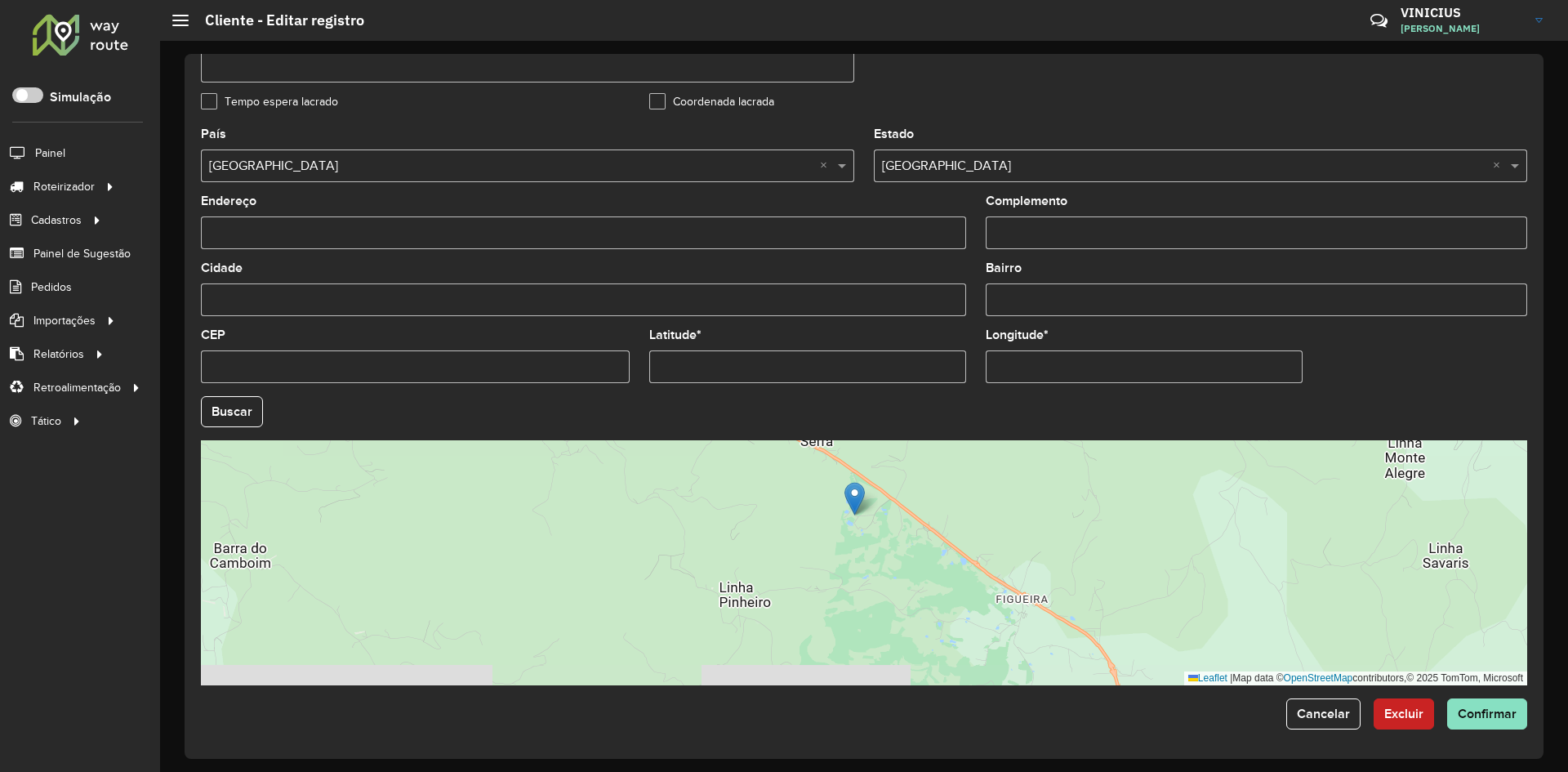
drag, startPoint x: 1001, startPoint y: 564, endPoint x: 954, endPoint y: 537, distance: 54.2
click at [955, 537] on div "Leaflet | Map data © OpenStreetMap contributors,© 2025 TomTom, Microsoft" at bounding box center [863, 562] width 1327 height 245
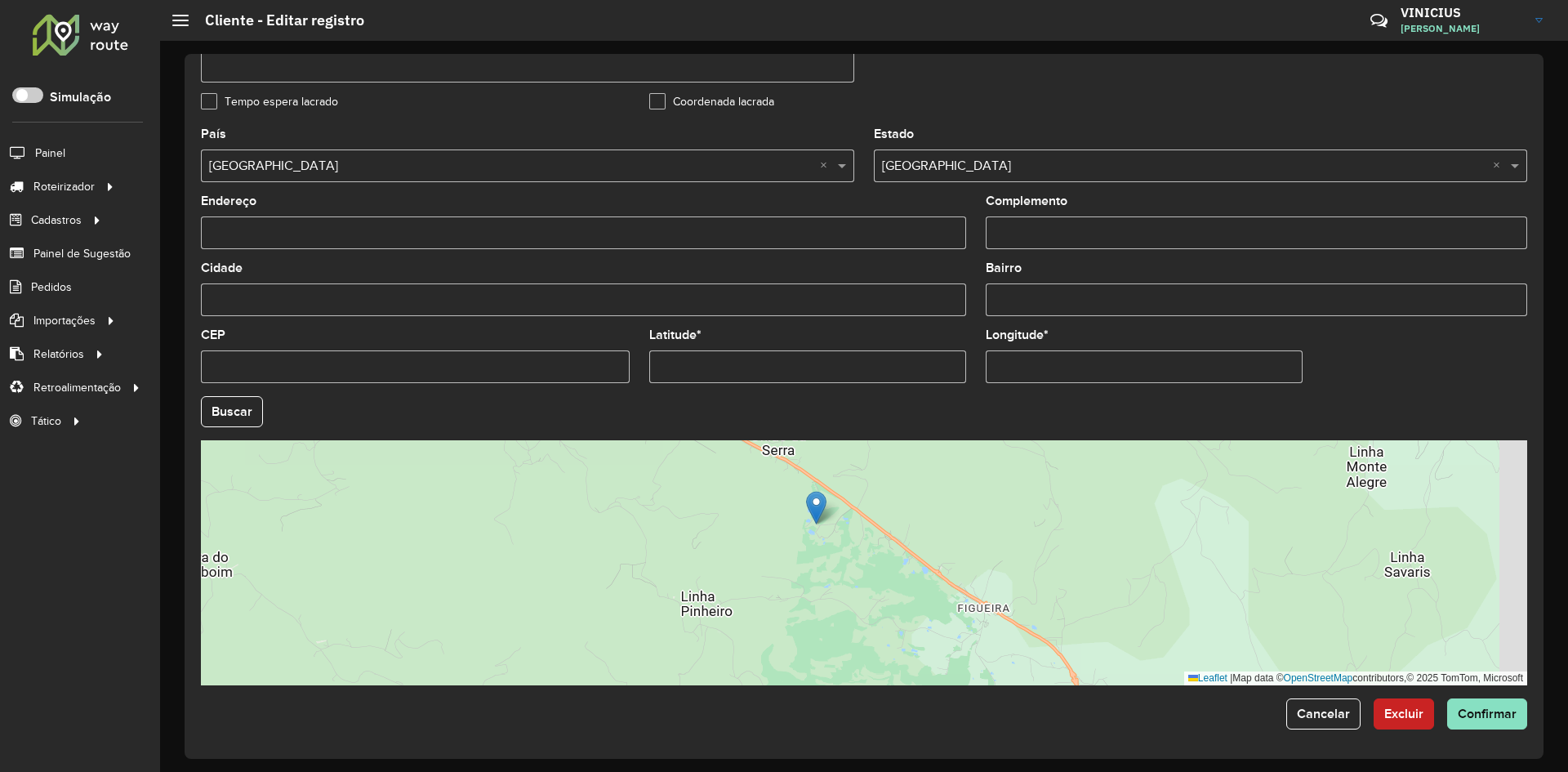
drag, startPoint x: 951, startPoint y: 537, endPoint x: 930, endPoint y: 554, distance: 27.0
click at [930, 554] on div "Leaflet | Map data © OpenStreetMap contributors,© 2025 TomTom, Microsoft" at bounding box center [863, 562] width 1327 height 245
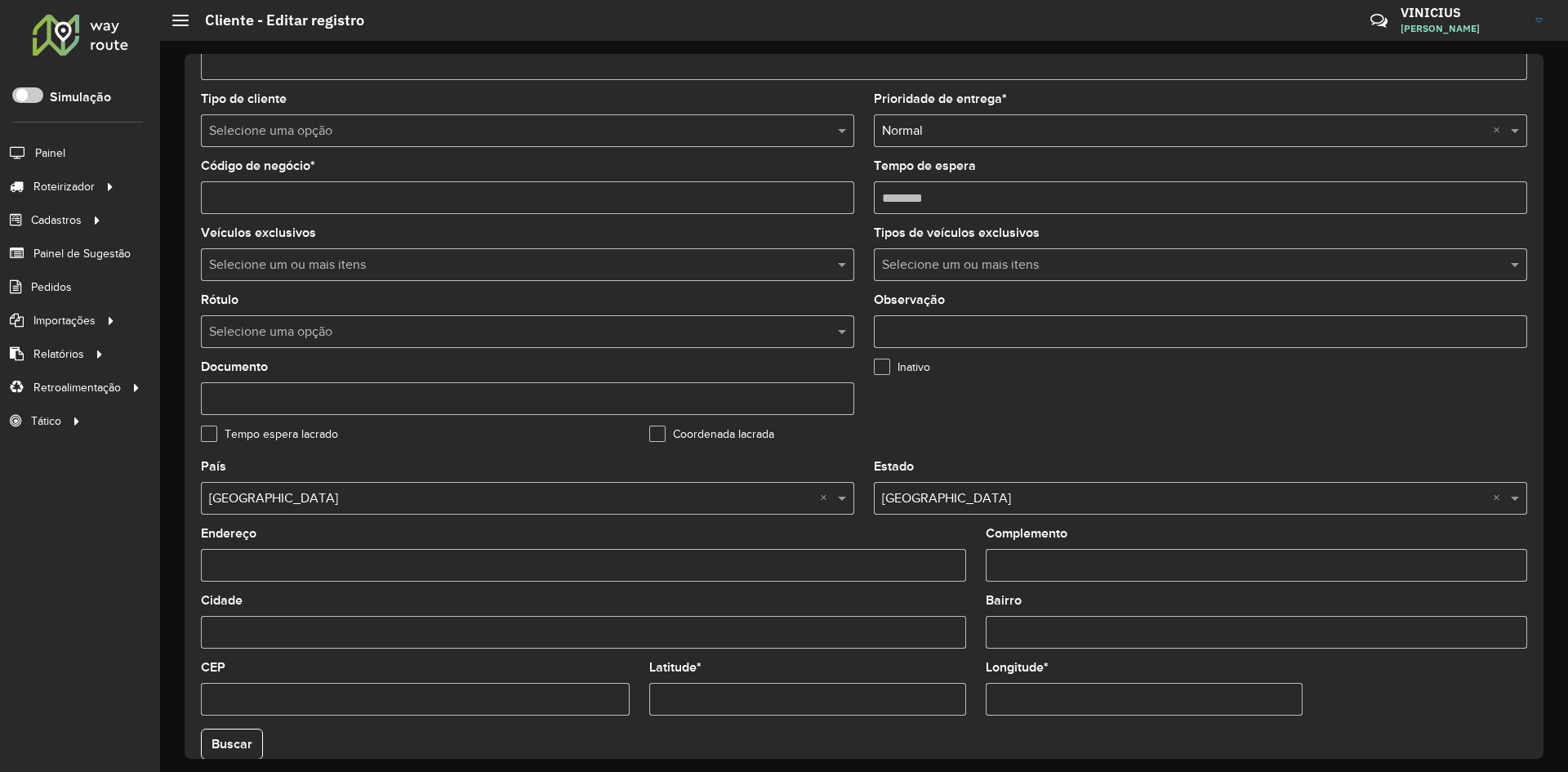
scroll to position [0, 0]
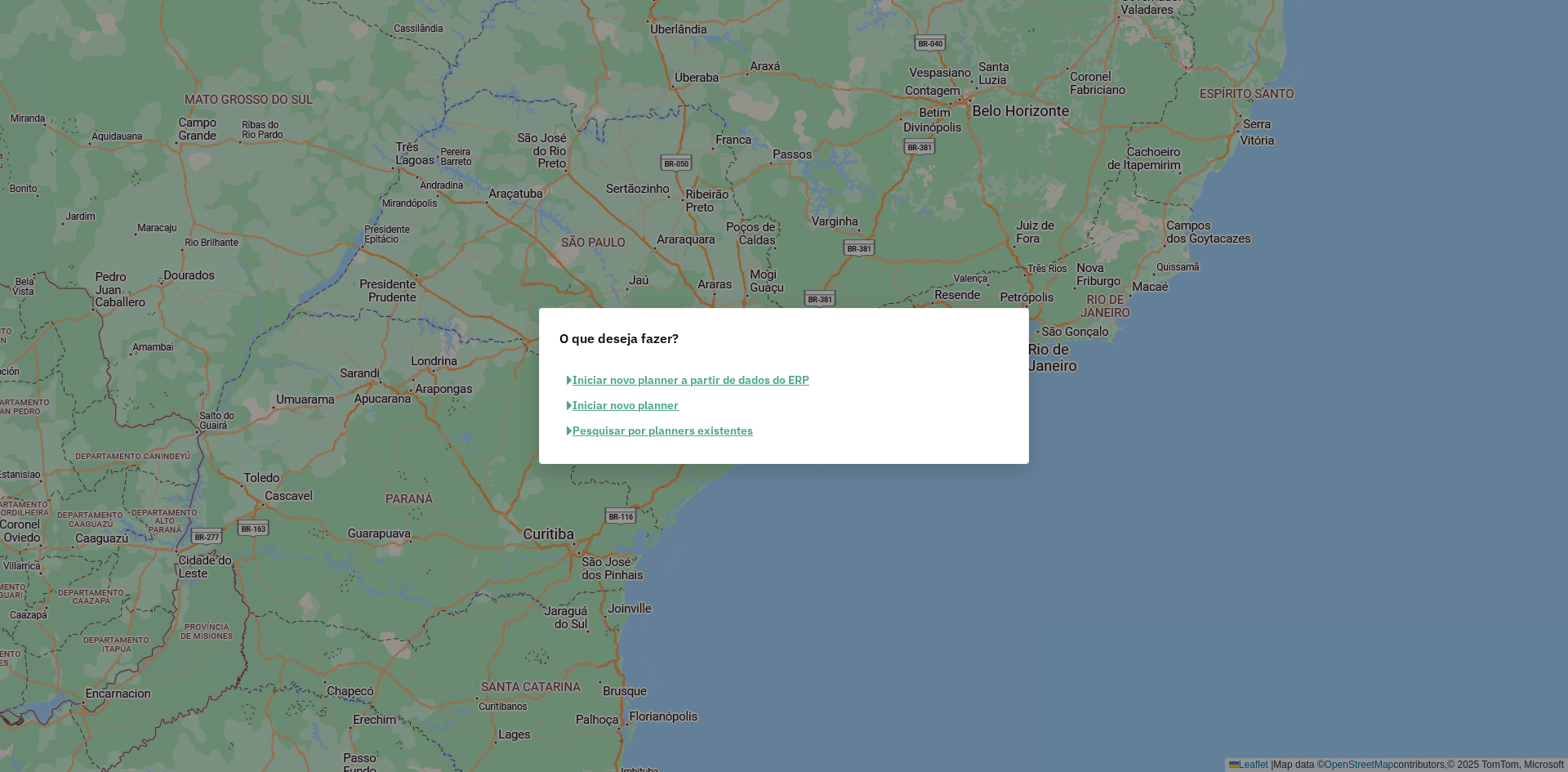
click at [690, 437] on button "Pesquisar por planners existentes" at bounding box center [660, 430] width 201 height 25
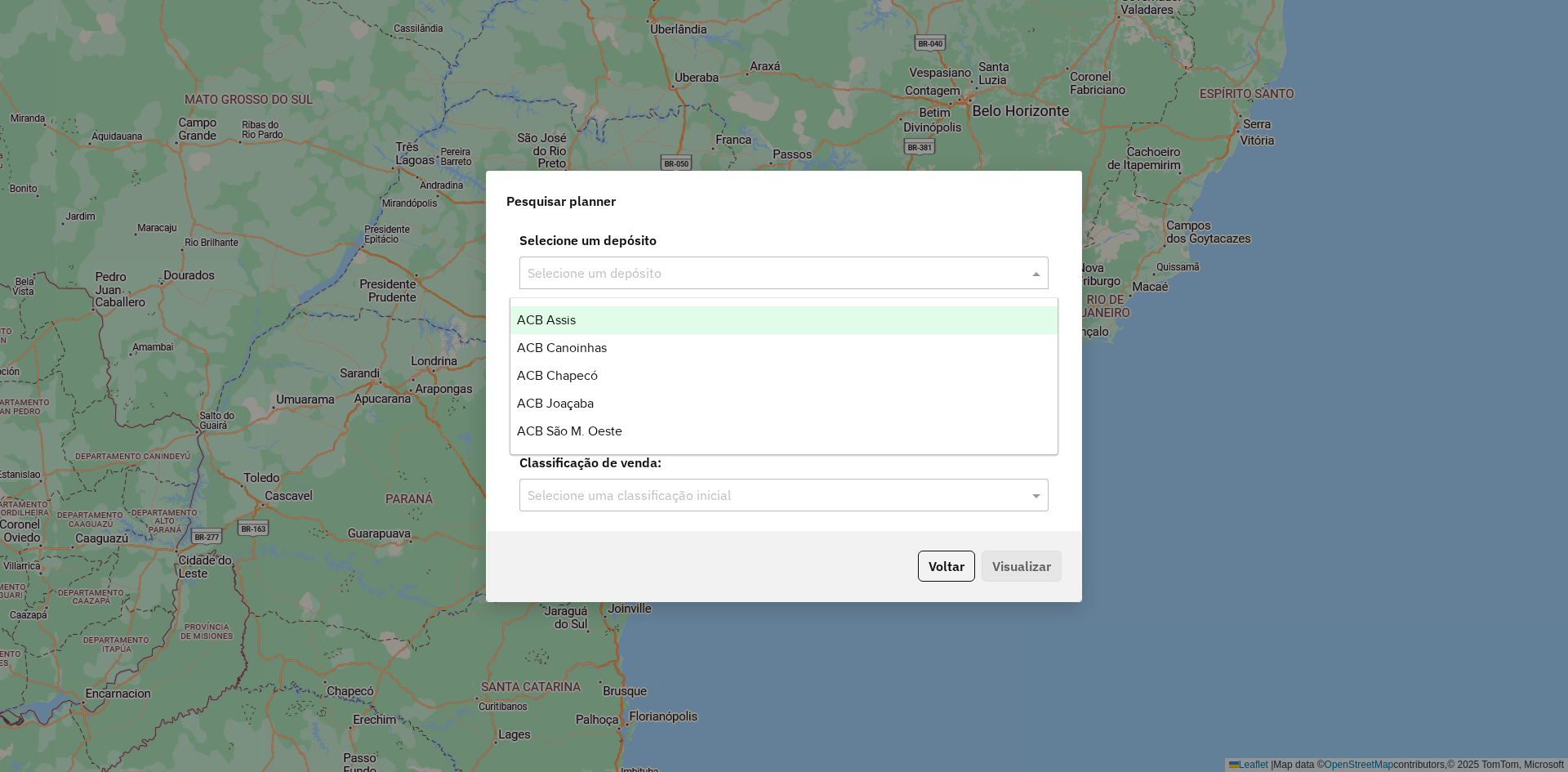
click at [710, 267] on input "text" at bounding box center [767, 273] width 480 height 20
click at [620, 321] on div "ACB Assis" at bounding box center [784, 320] width 548 height 28
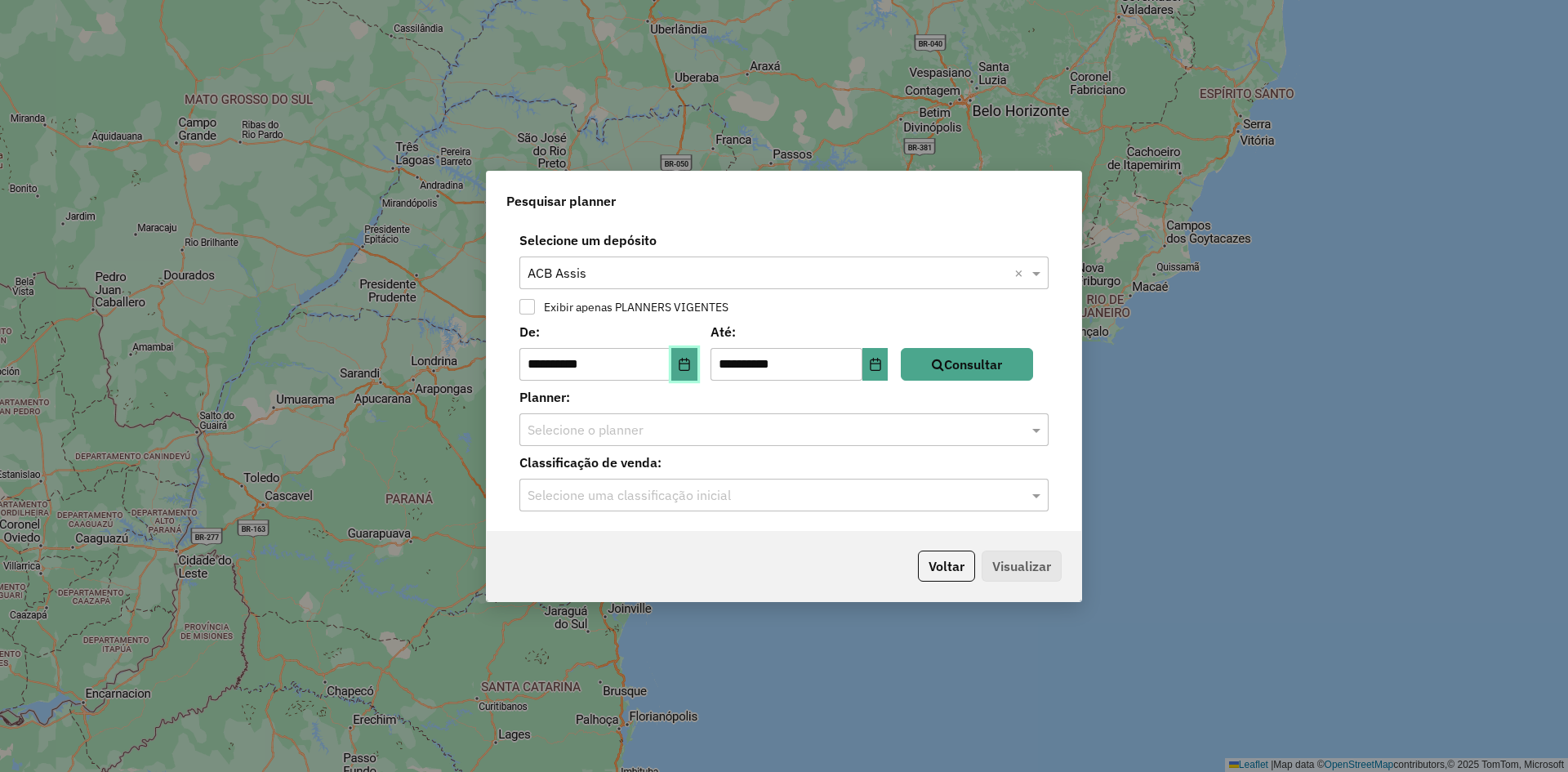
click at [690, 368] on icon "Choose Date" at bounding box center [684, 364] width 13 height 13
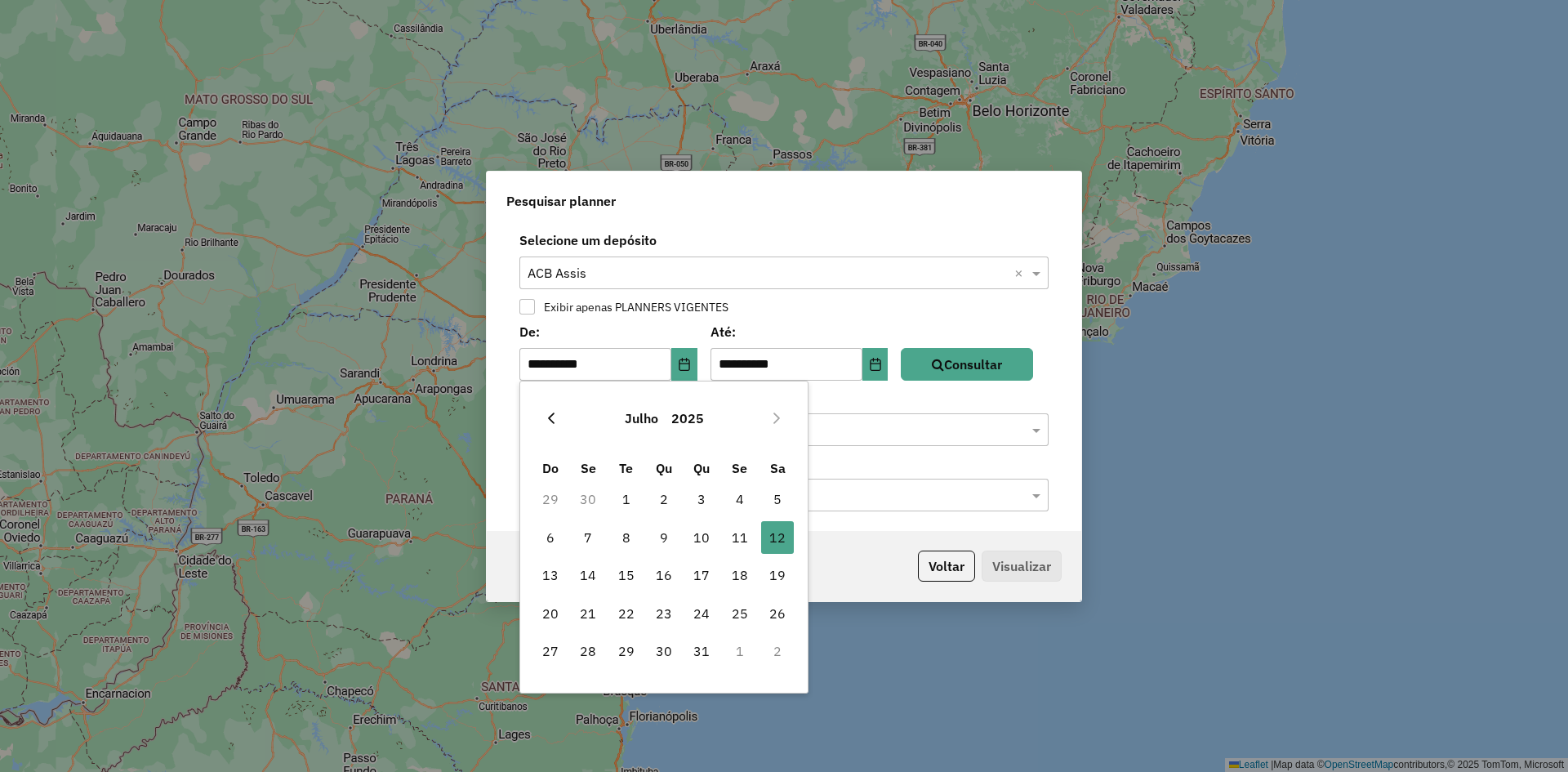
click at [546, 417] on icon "Previous Month" at bounding box center [550, 417] width 13 height 13
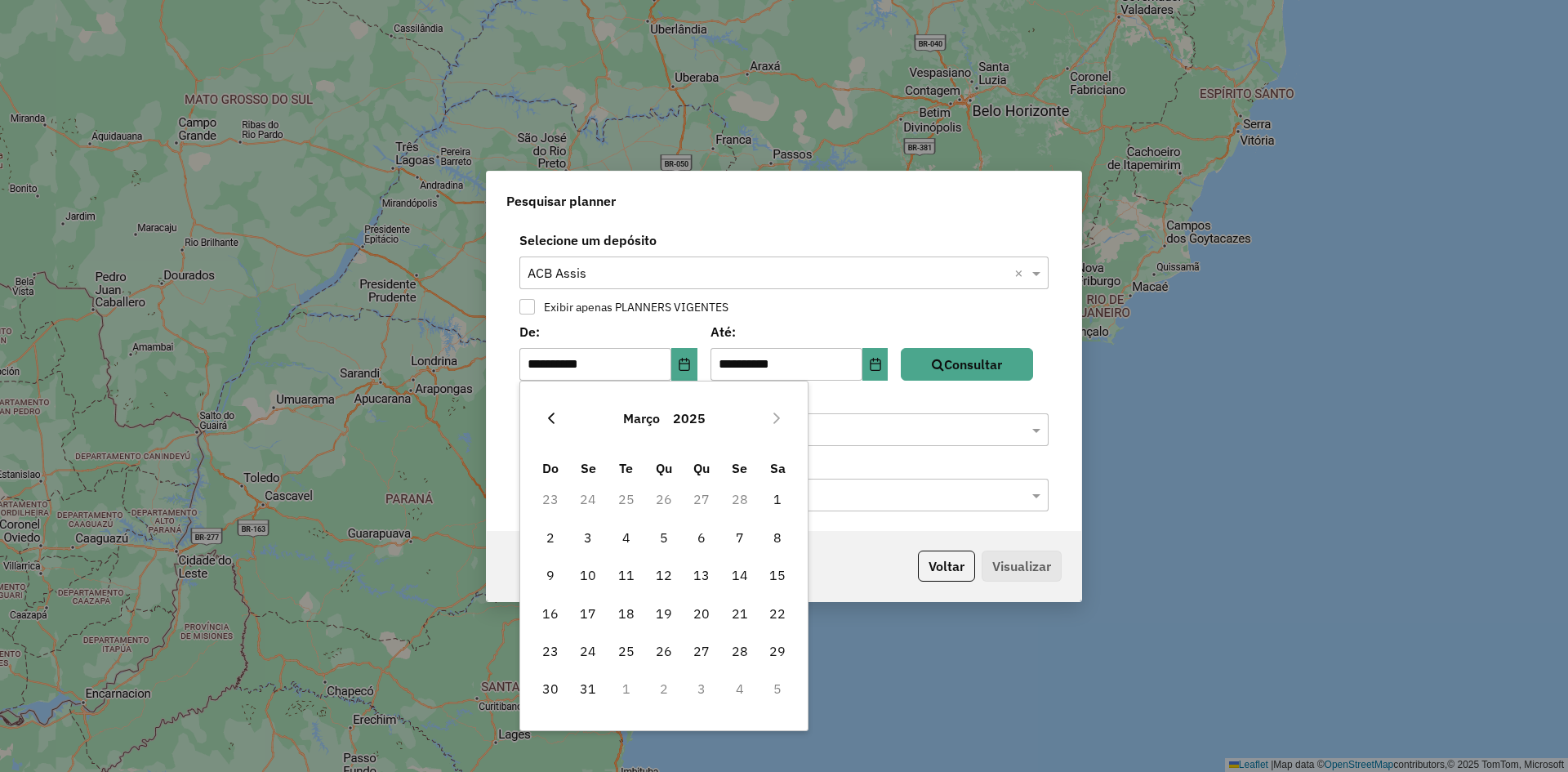
click at [546, 413] on icon "Previous Month" at bounding box center [550, 417] width 13 height 13
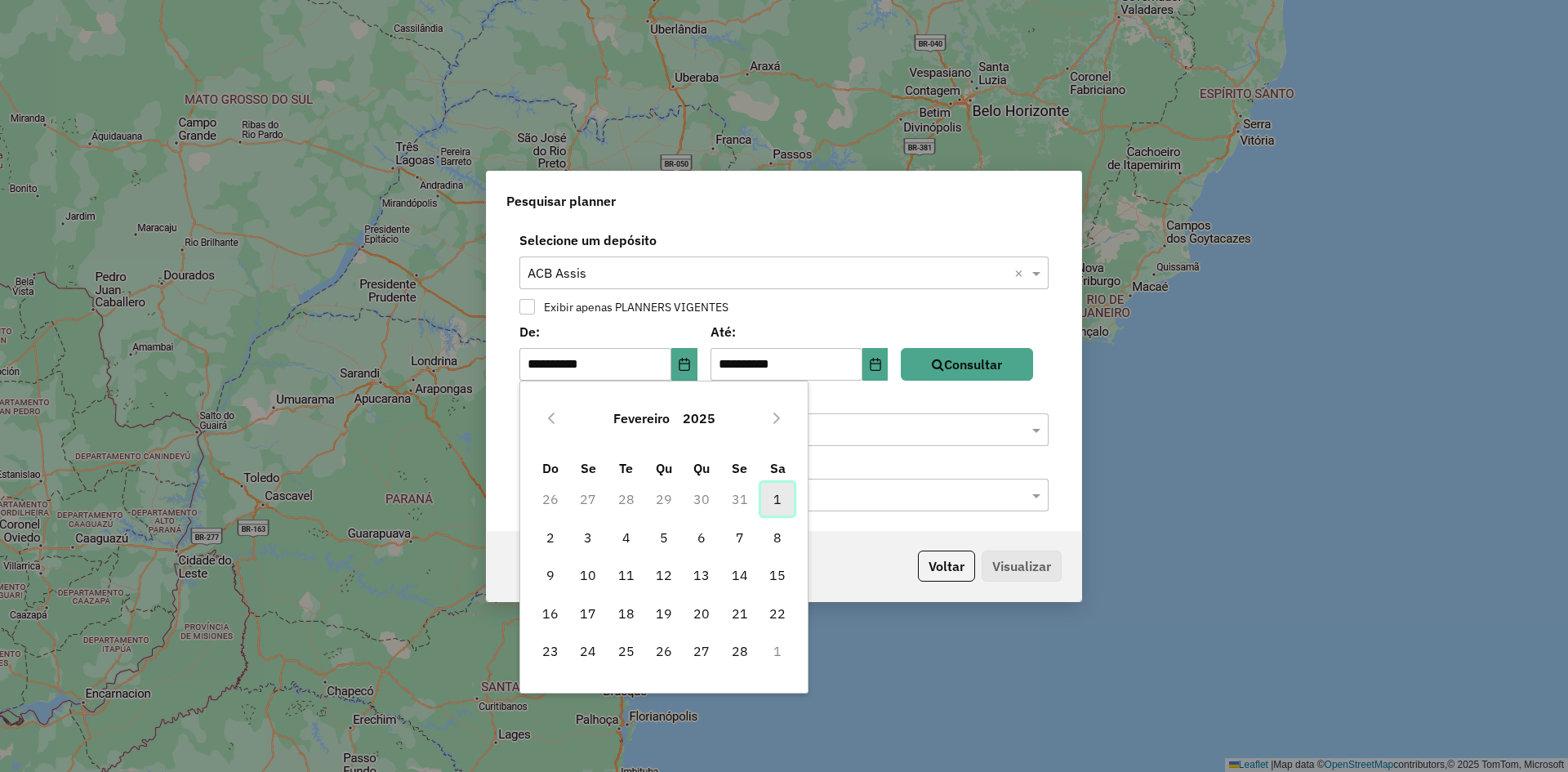
click at [773, 497] on span "1" at bounding box center [777, 499] width 33 height 33
type input "**********"
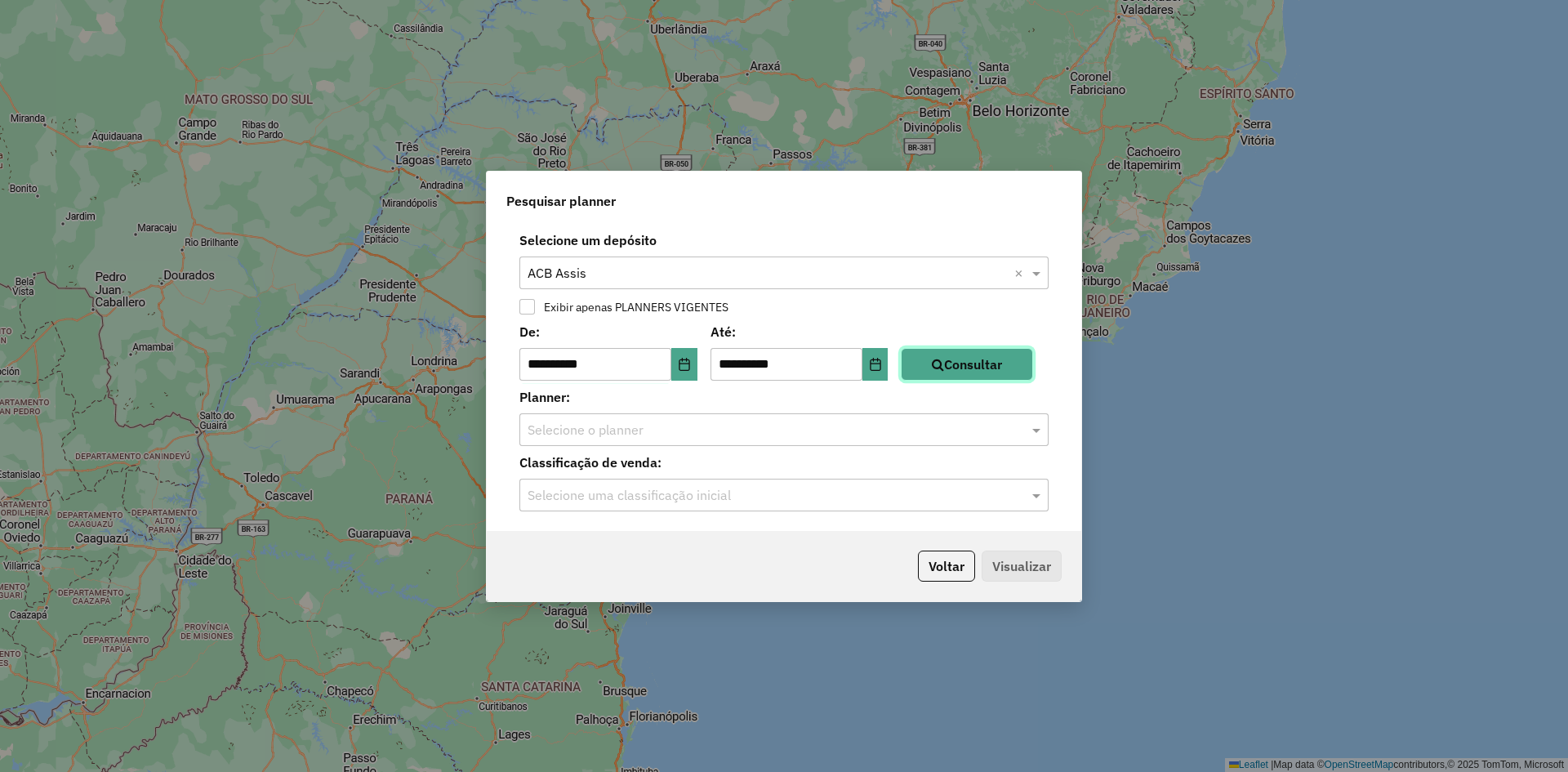
click at [959, 357] on button "Consultar" at bounding box center [966, 364] width 132 height 33
click at [751, 428] on input "text" at bounding box center [767, 430] width 480 height 20
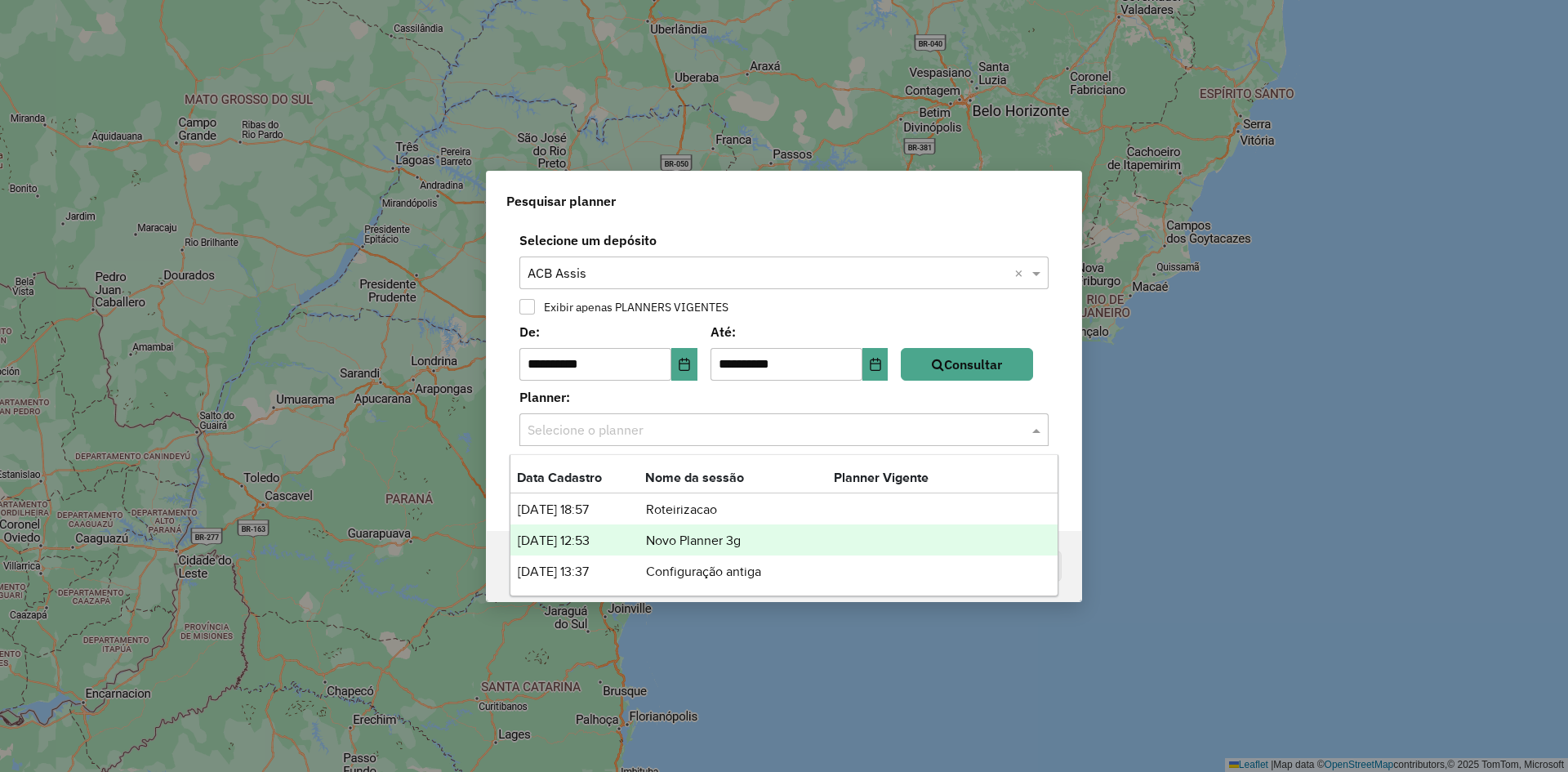
click at [681, 542] on td "Novo Planner 3g" at bounding box center [739, 540] width 189 height 21
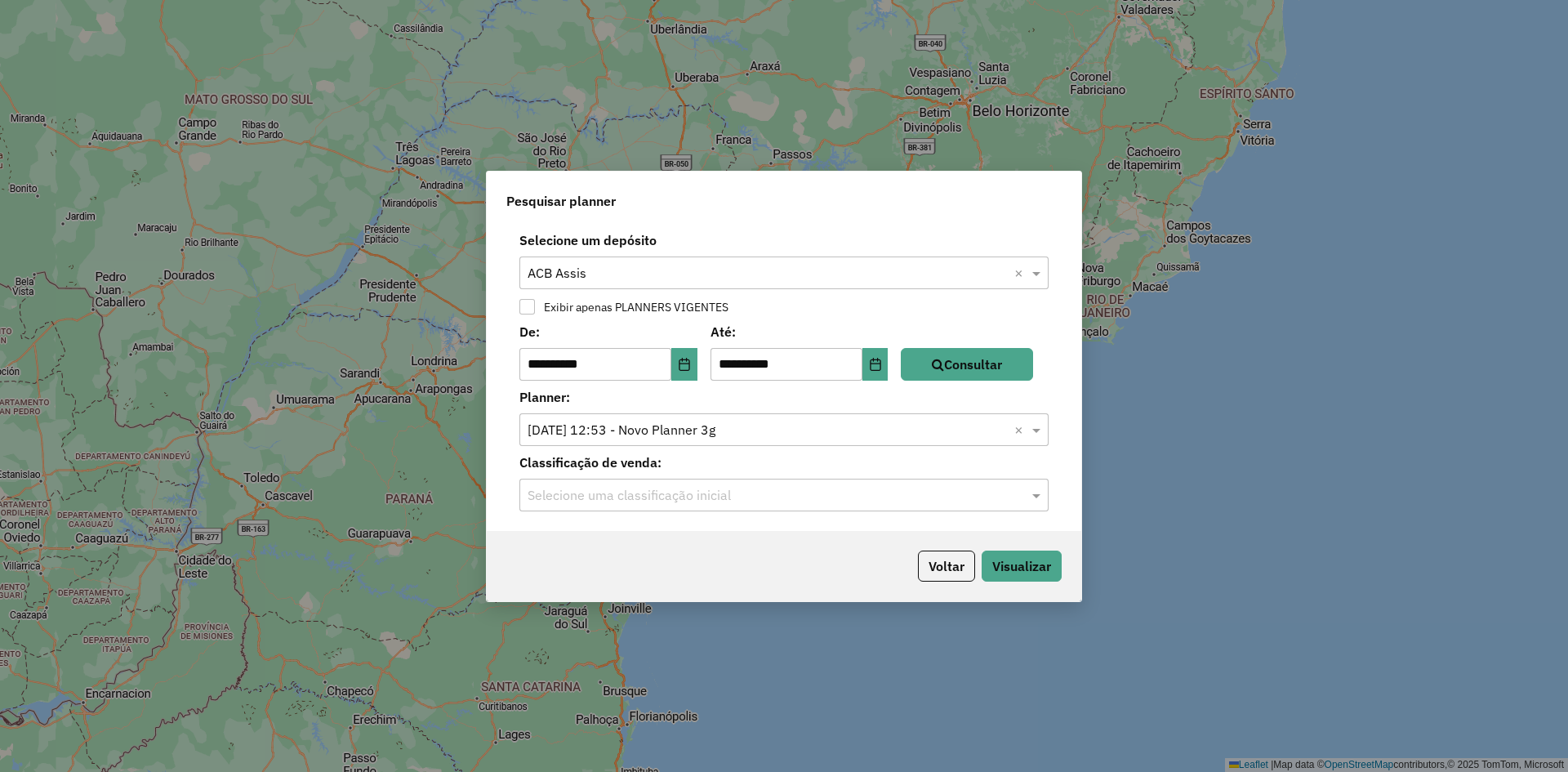
click at [692, 501] on input "text" at bounding box center [767, 496] width 480 height 20
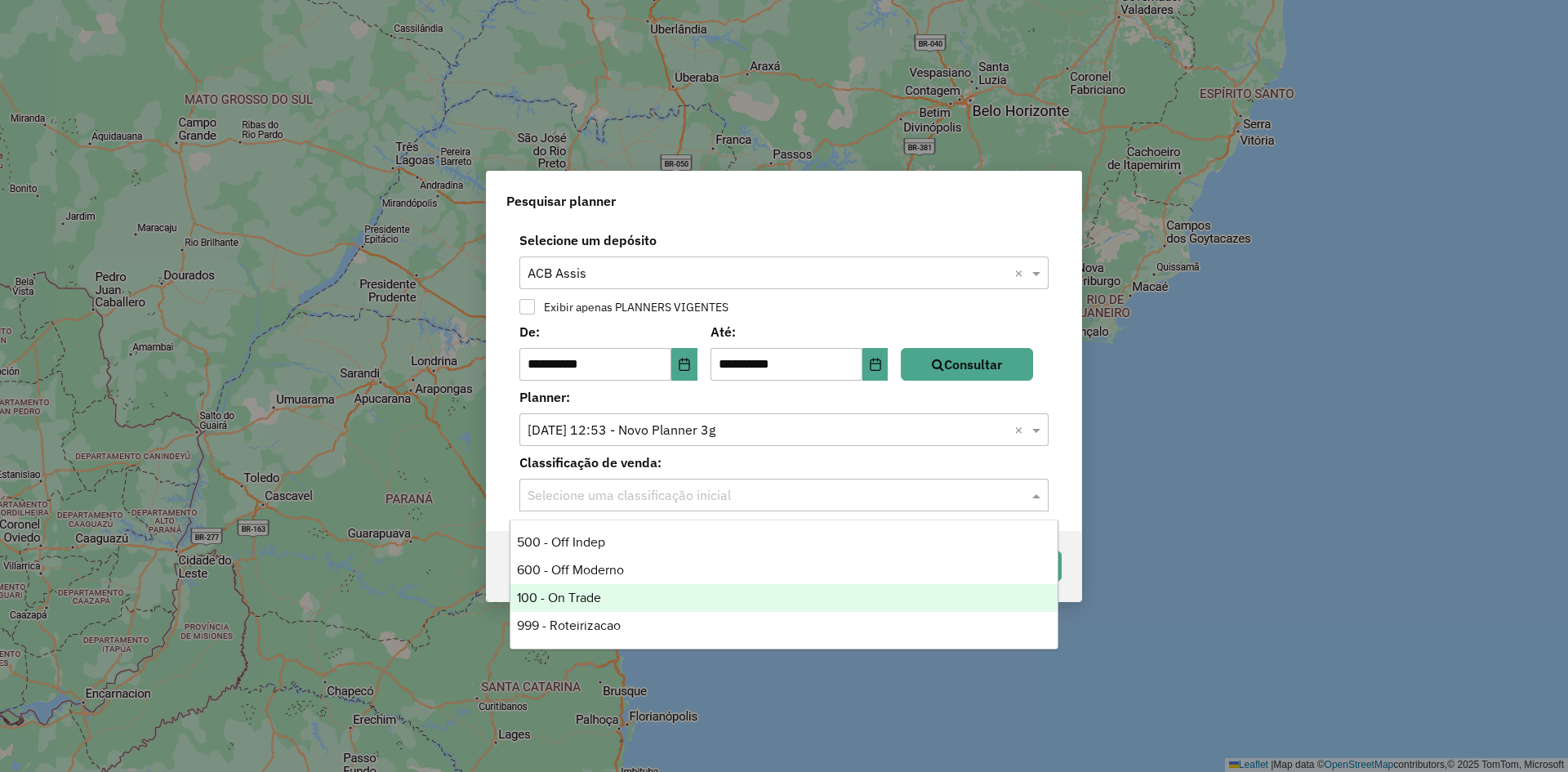
click at [612, 600] on div "100 - On Trade" at bounding box center [784, 598] width 548 height 28
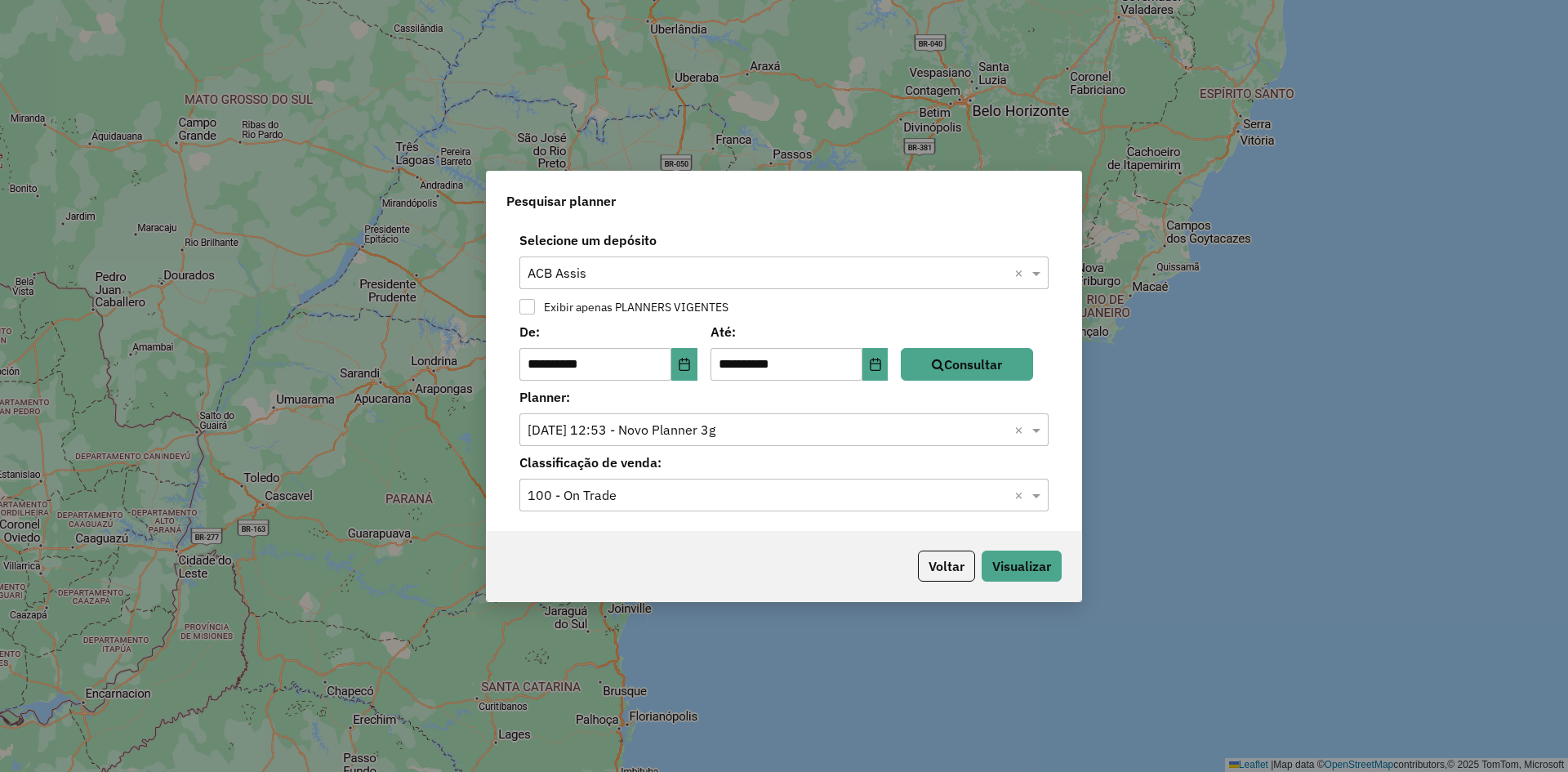
drag, startPoint x: 746, startPoint y: 543, endPoint x: 832, endPoint y: 540, distance: 86.1
click at [748, 543] on div "Voltar Visualizar" at bounding box center [784, 565] width 594 height 71
click at [1021, 563] on button "Visualizar" at bounding box center [1021, 565] width 80 height 31
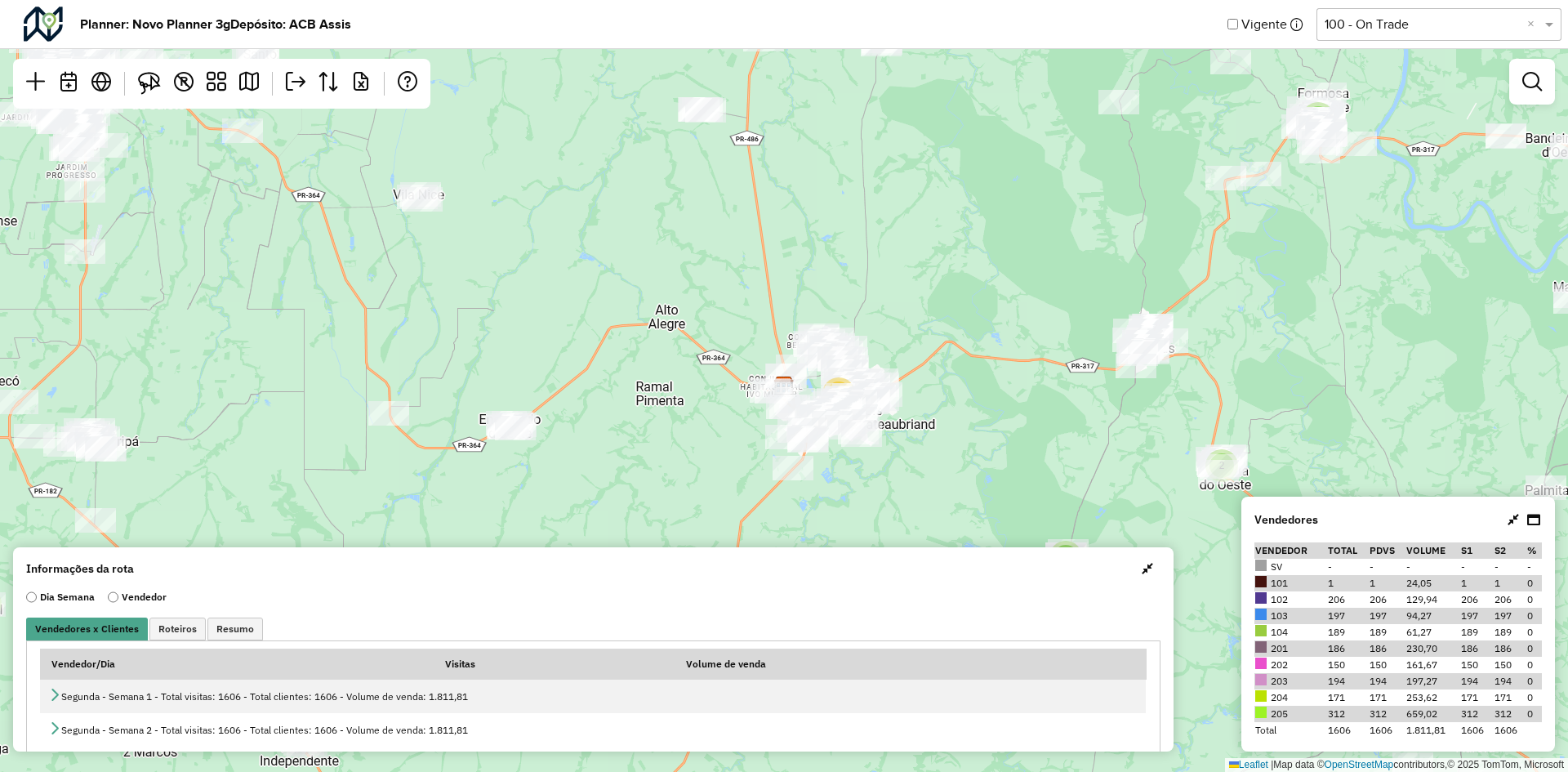
click at [1149, 570] on button "button" at bounding box center [1147, 568] width 26 height 26
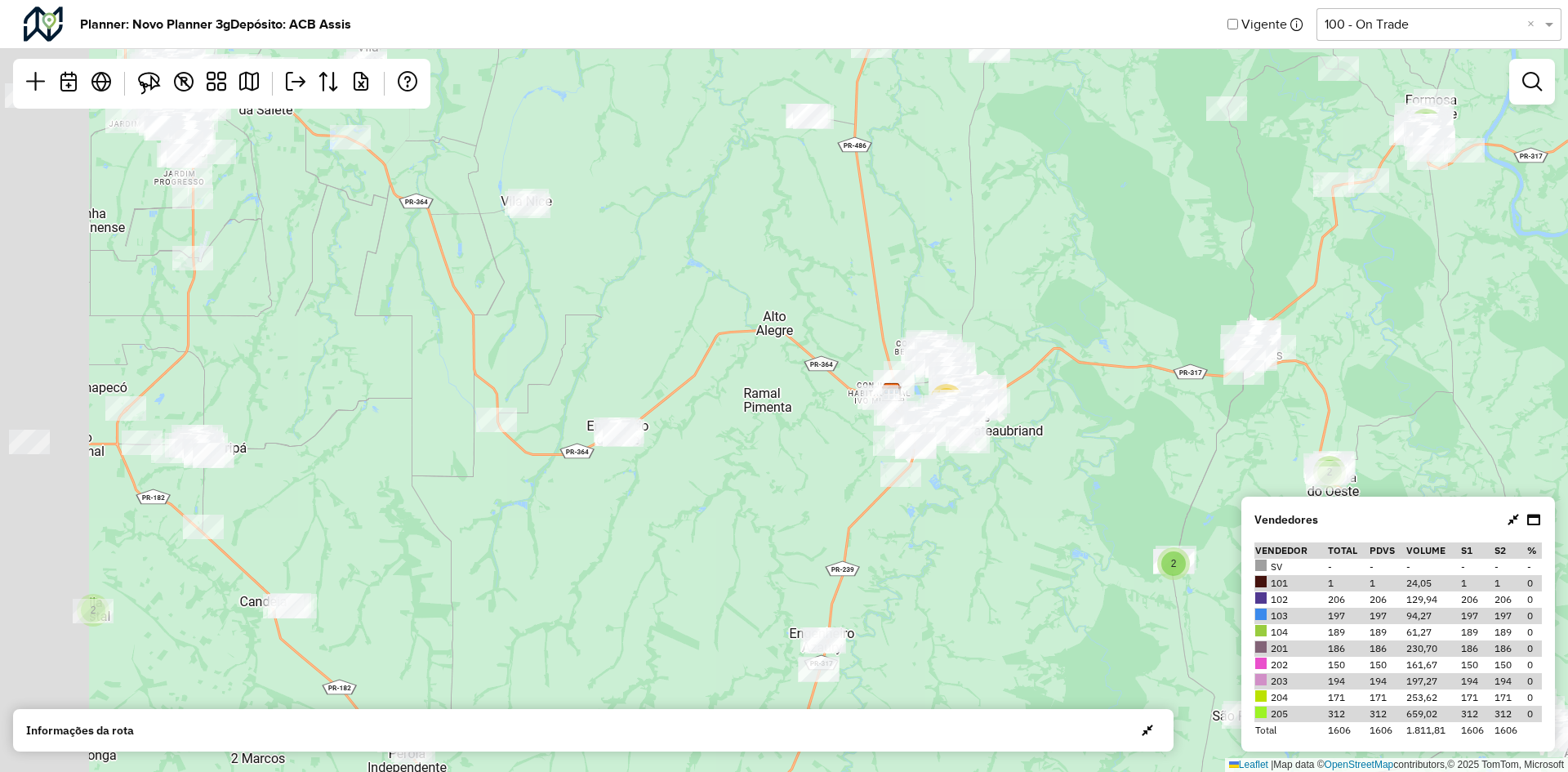
drag, startPoint x: 707, startPoint y: 534, endPoint x: 993, endPoint y: 518, distance: 286.4
click at [977, 518] on div "3 4 4 5 2 3 3 2 2 5 7 22 3 14 2 4 5 7 2 2 2 2 13 2 2 Leaflet | Map data © OpenS…" at bounding box center [784, 386] width 1568 height 772
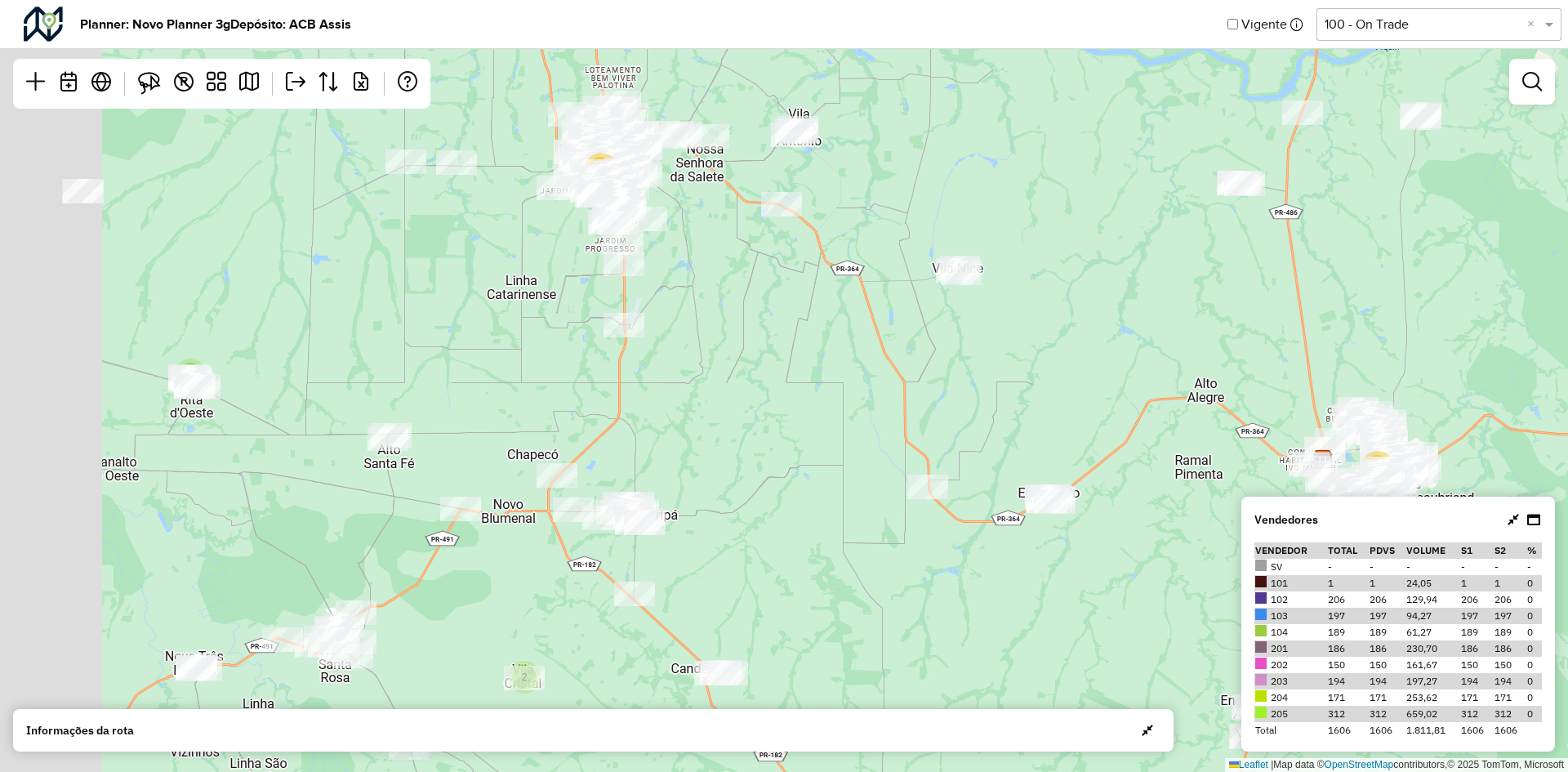
drag, startPoint x: 702, startPoint y: 412, endPoint x: 1121, endPoint y: 520, distance: 432.7
click at [1112, 522] on div "3 4 5 2 3 3 2 2 5 7 22 3 14 2 4 5 7 2 2 2 2 13 2 2 Leaflet | Map data © OpenStr…" at bounding box center [784, 386] width 1568 height 772
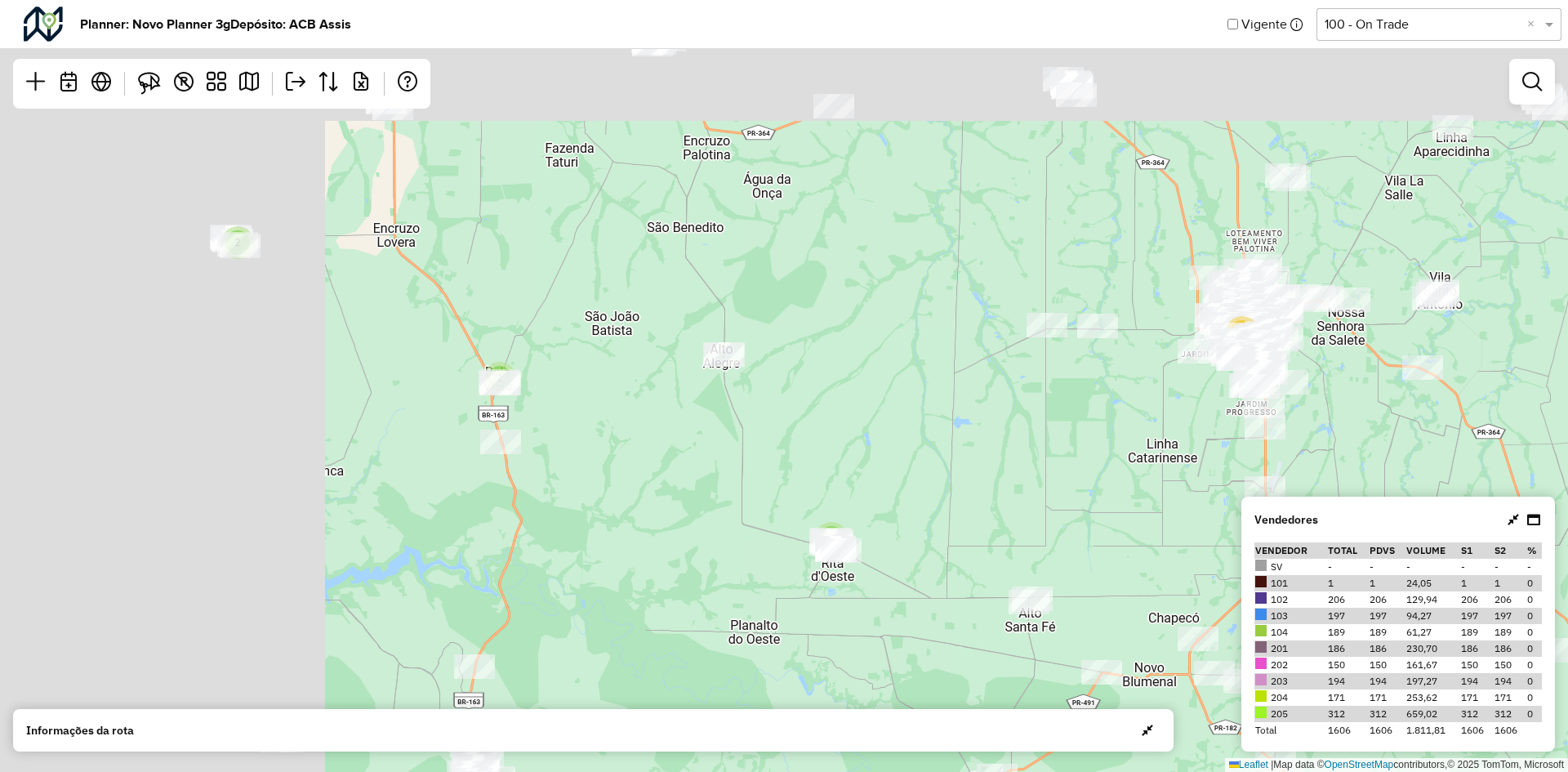
drag, startPoint x: 861, startPoint y: 440, endPoint x: 1040, endPoint y: 488, distance: 185.3
click at [1047, 495] on div "4 2 3 3 2 2 5 7 22 3 14 2 4 5 7 2 2 2 2 13 2 2 Leaflet | Map data © OpenStreetM…" at bounding box center [784, 386] width 1568 height 772
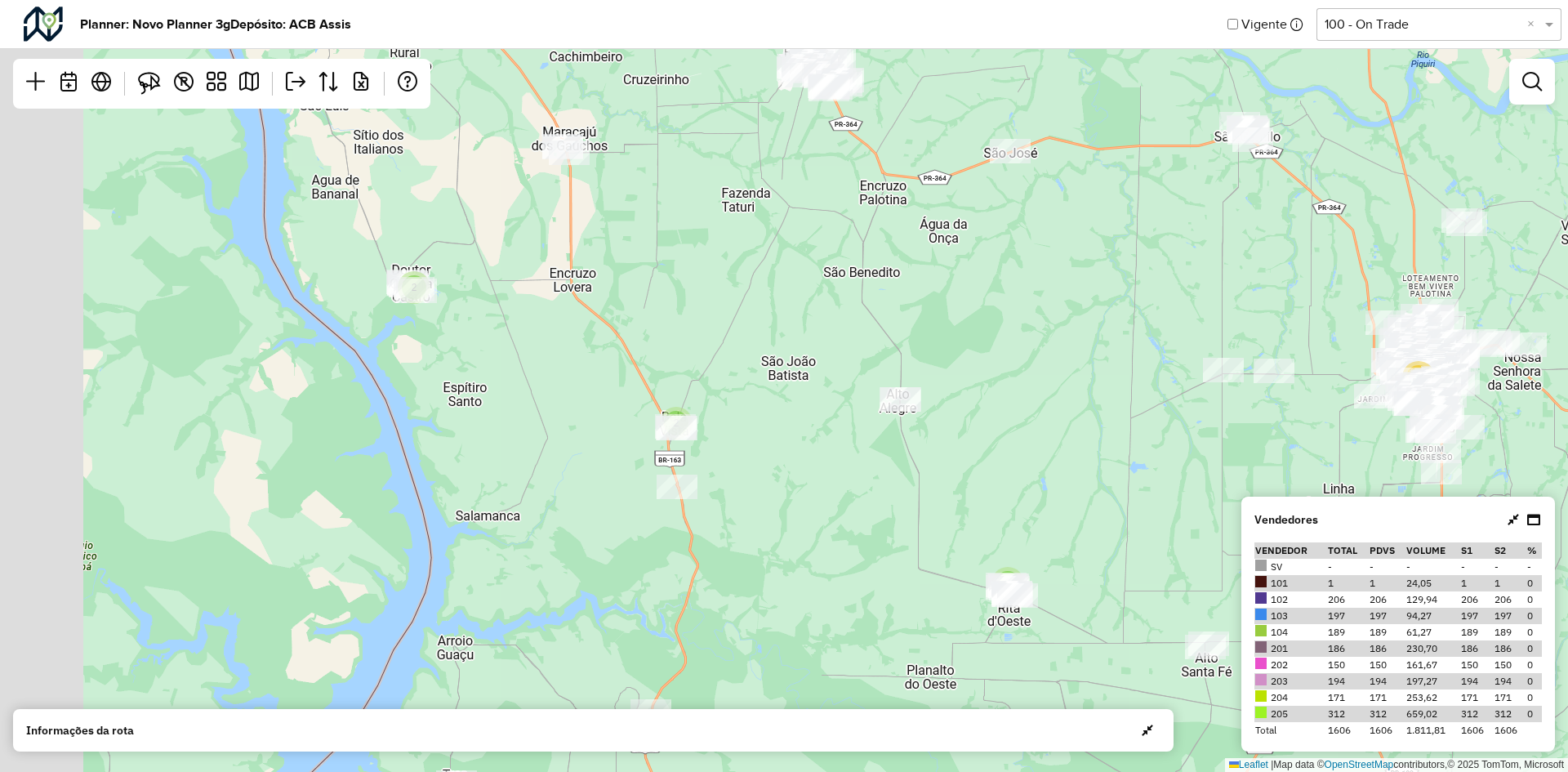
drag, startPoint x: 767, startPoint y: 488, endPoint x: 990, endPoint y: 549, distance: 231.2
click at [988, 549] on div "2 2 2 5 7 22 3 14 2 4 5 7 2 2 2 2 13 2 2 Leaflet | Map data © OpenStreetMap con…" at bounding box center [784, 386] width 1568 height 772
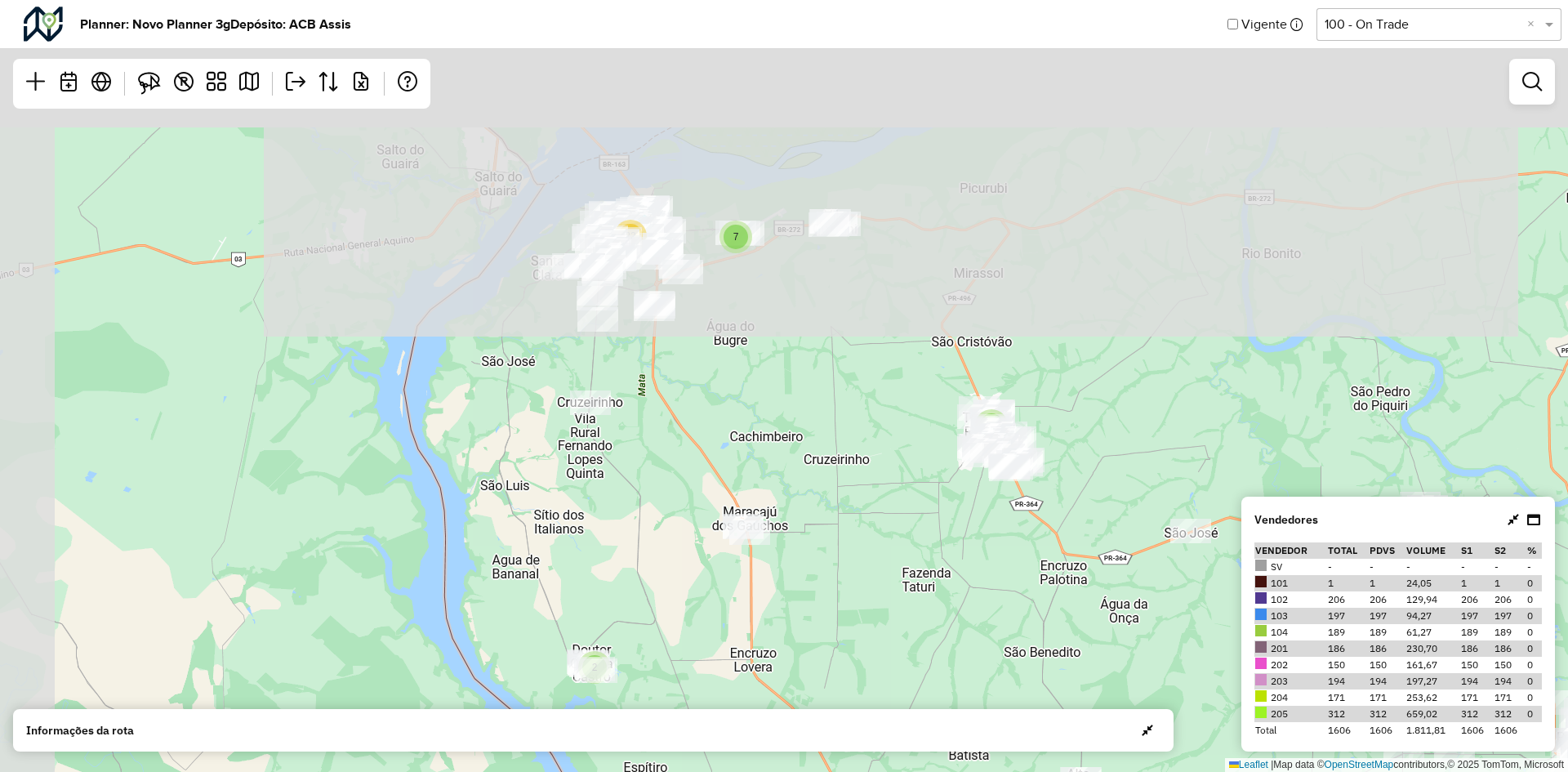
drag, startPoint x: 937, startPoint y: 383, endPoint x: 955, endPoint y: 687, distance: 304.5
click at [955, 721] on hb-planner "Planner: Novo Planner 3g Depósito: ACB Assis Vigente Selecione uma opção 100 - …" at bounding box center [784, 386] width 1568 height 772
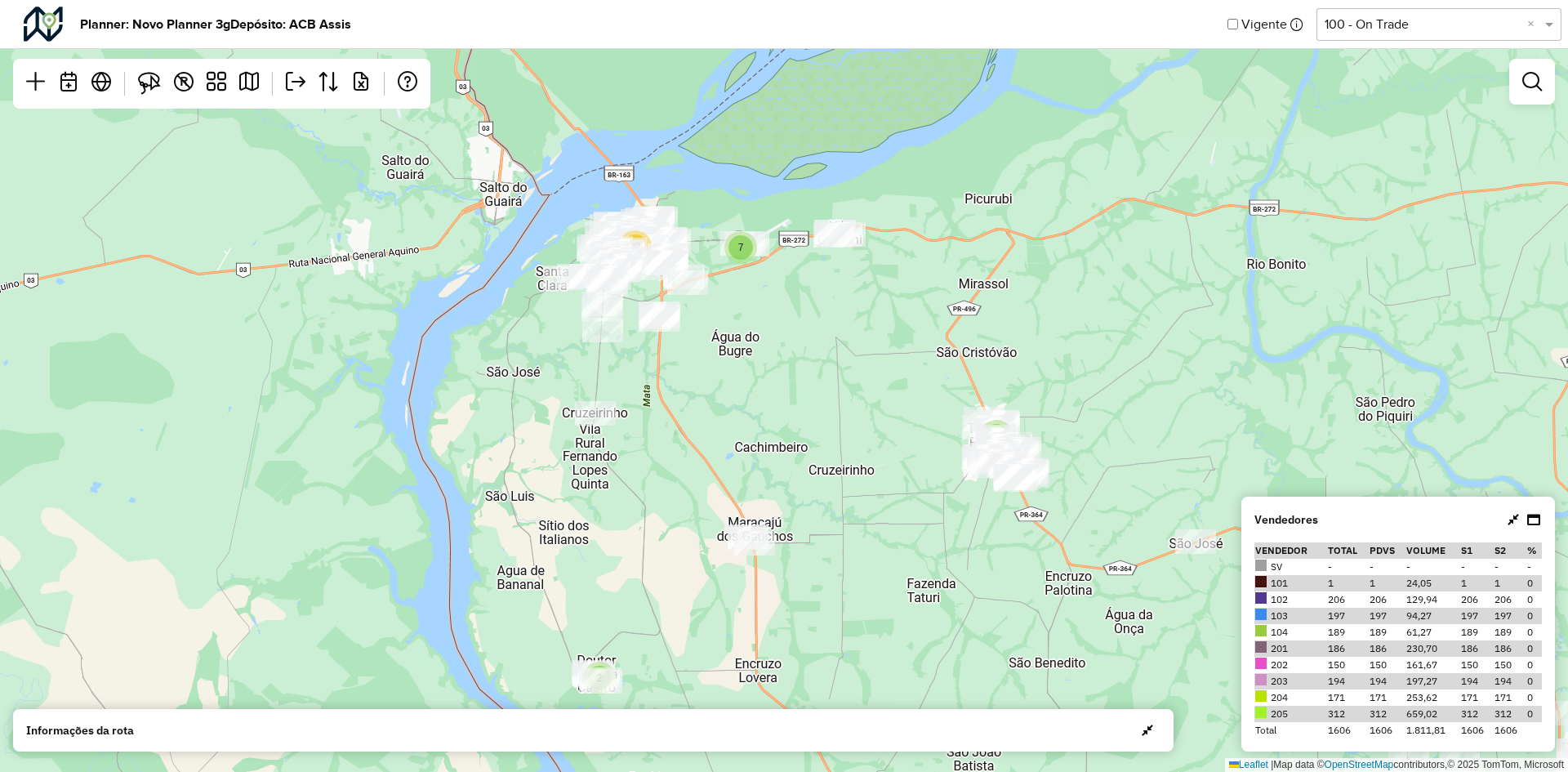
drag, startPoint x: 914, startPoint y: 653, endPoint x: 916, endPoint y: 306, distance: 347.0
click at [917, 397] on div "2 2 5 7 22 3 14 2 4 5 7 2 2 2 13 2 Leaflet | Map data © OpenStreetMap contribut…" at bounding box center [784, 386] width 1568 height 772
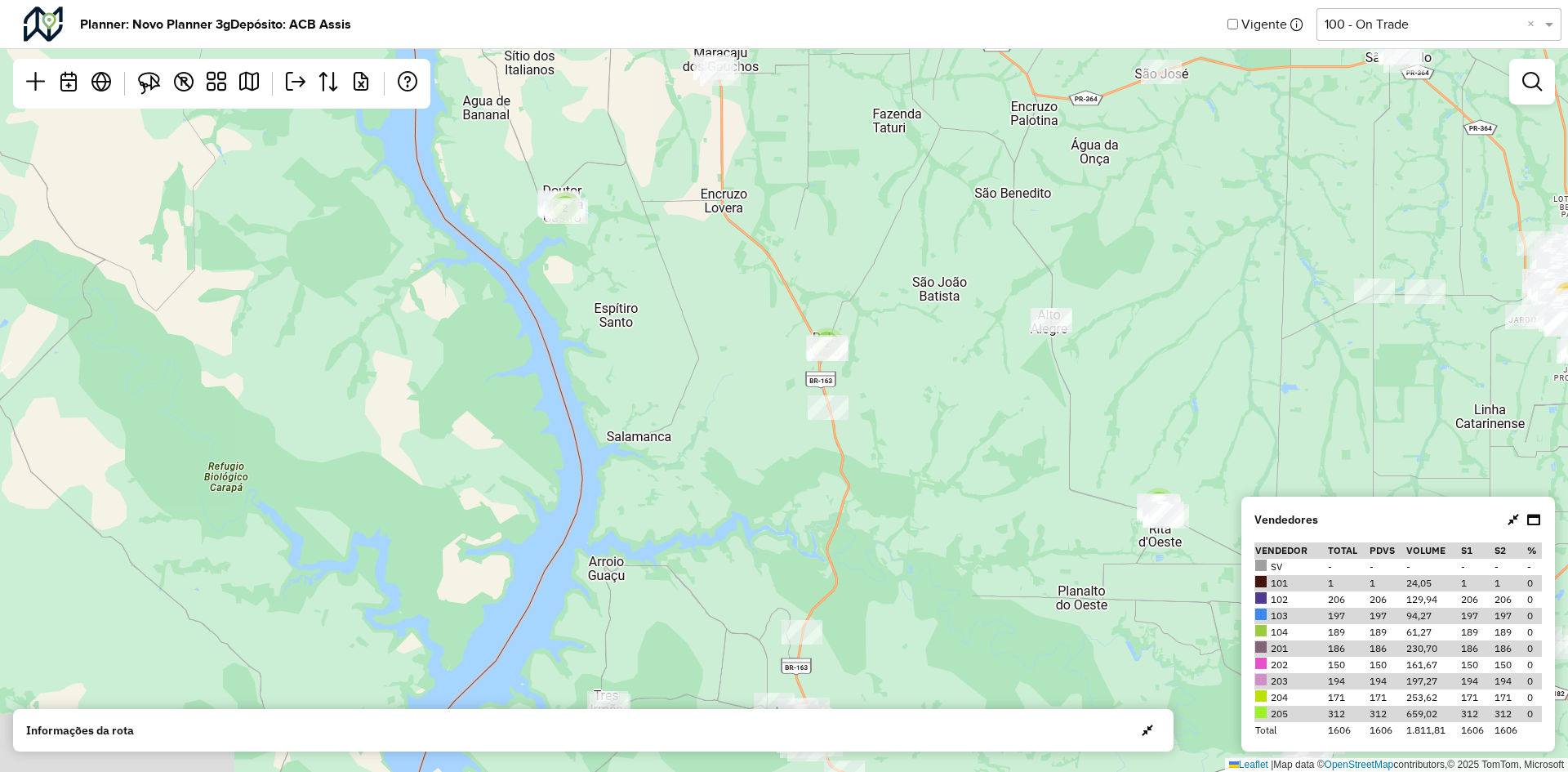
drag, startPoint x: 998, startPoint y: 532, endPoint x: 953, endPoint y: 201, distance: 334.0
click at [953, 216] on div "2 2 5 7 22 3 14 2 4 5 7 2 2 2 13 2 2 Leaflet | Map data © OpenStreetMap contrib…" at bounding box center [784, 386] width 1568 height 772
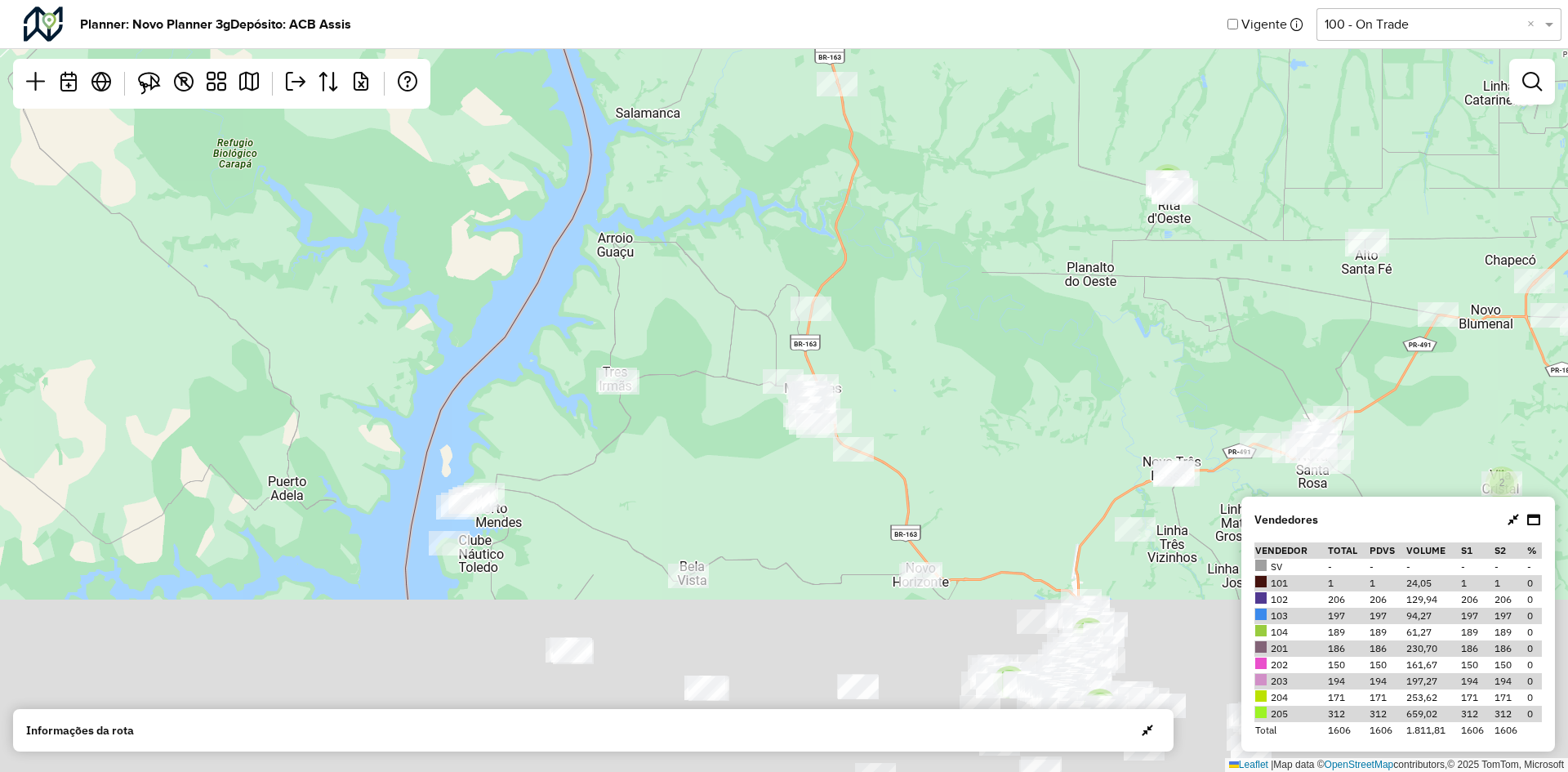
drag, startPoint x: 918, startPoint y: 449, endPoint x: 934, endPoint y: 242, distance: 207.6
click at [938, 233] on div "2 2 5 7 22 3 14 2 4 5 7 2 2 2 13 2 2 2 Leaflet | Map data © OpenStreetMap contr…" at bounding box center [784, 386] width 1568 height 772
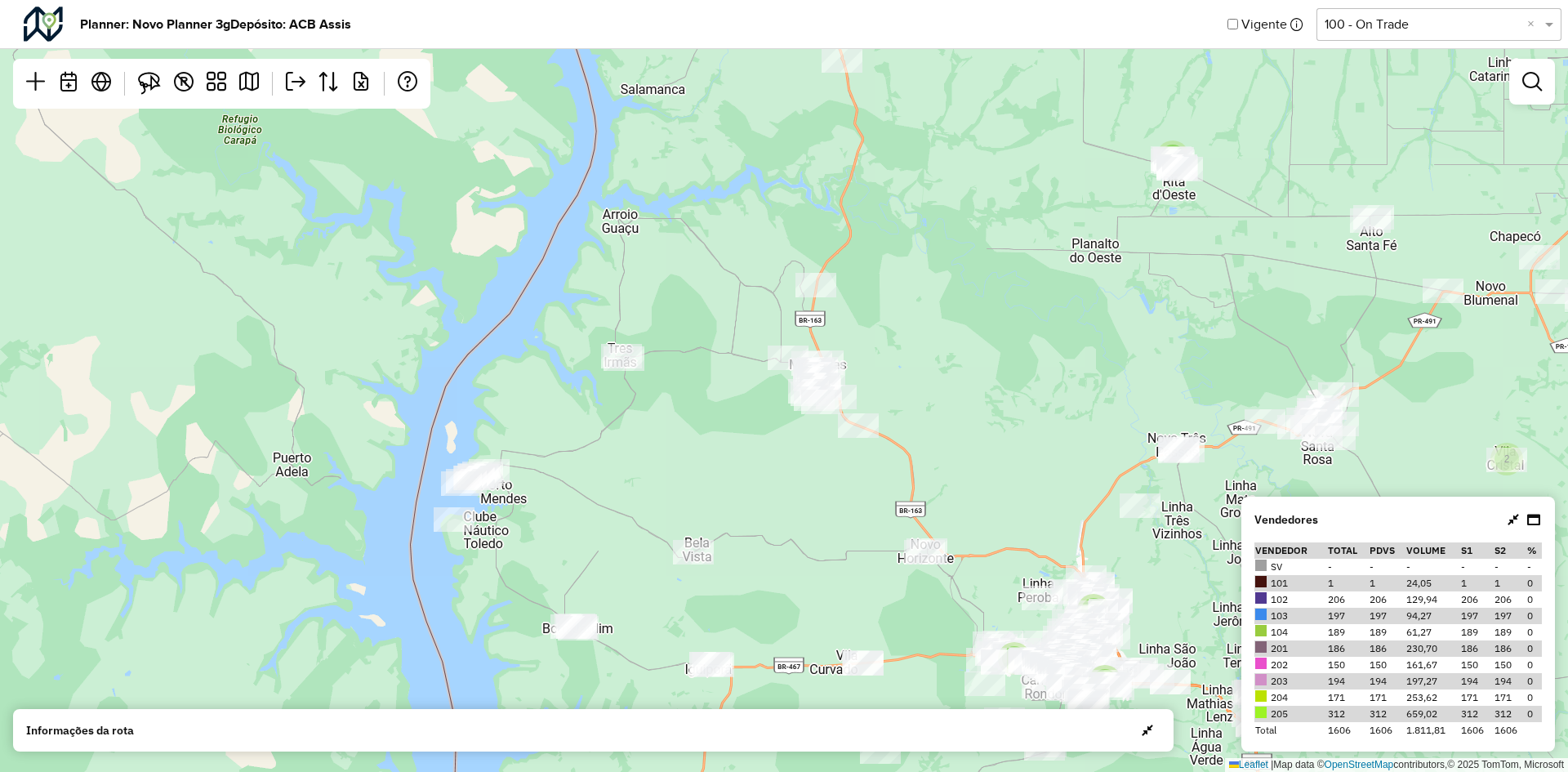
drag, startPoint x: 908, startPoint y: 387, endPoint x: 923, endPoint y: 332, distance: 57.0
click at [923, 332] on div "2 2 5 7 22 3 14 2 4 5 7 2 2 2 13 2 2 2 Leaflet | Map data © OpenStreetMap contr…" at bounding box center [784, 386] width 1568 height 772
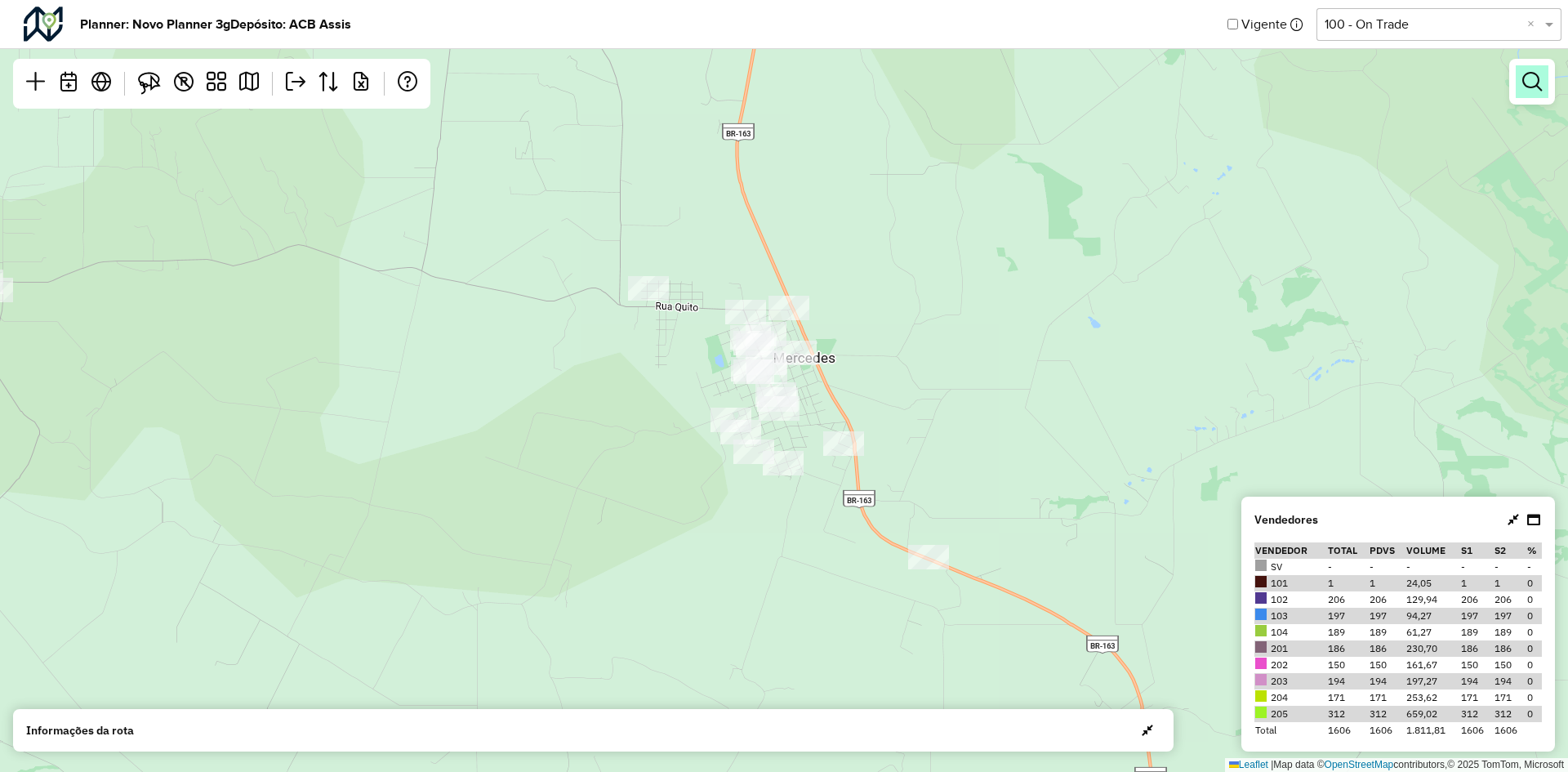
click at [1528, 80] on em at bounding box center [1532, 81] width 20 height 20
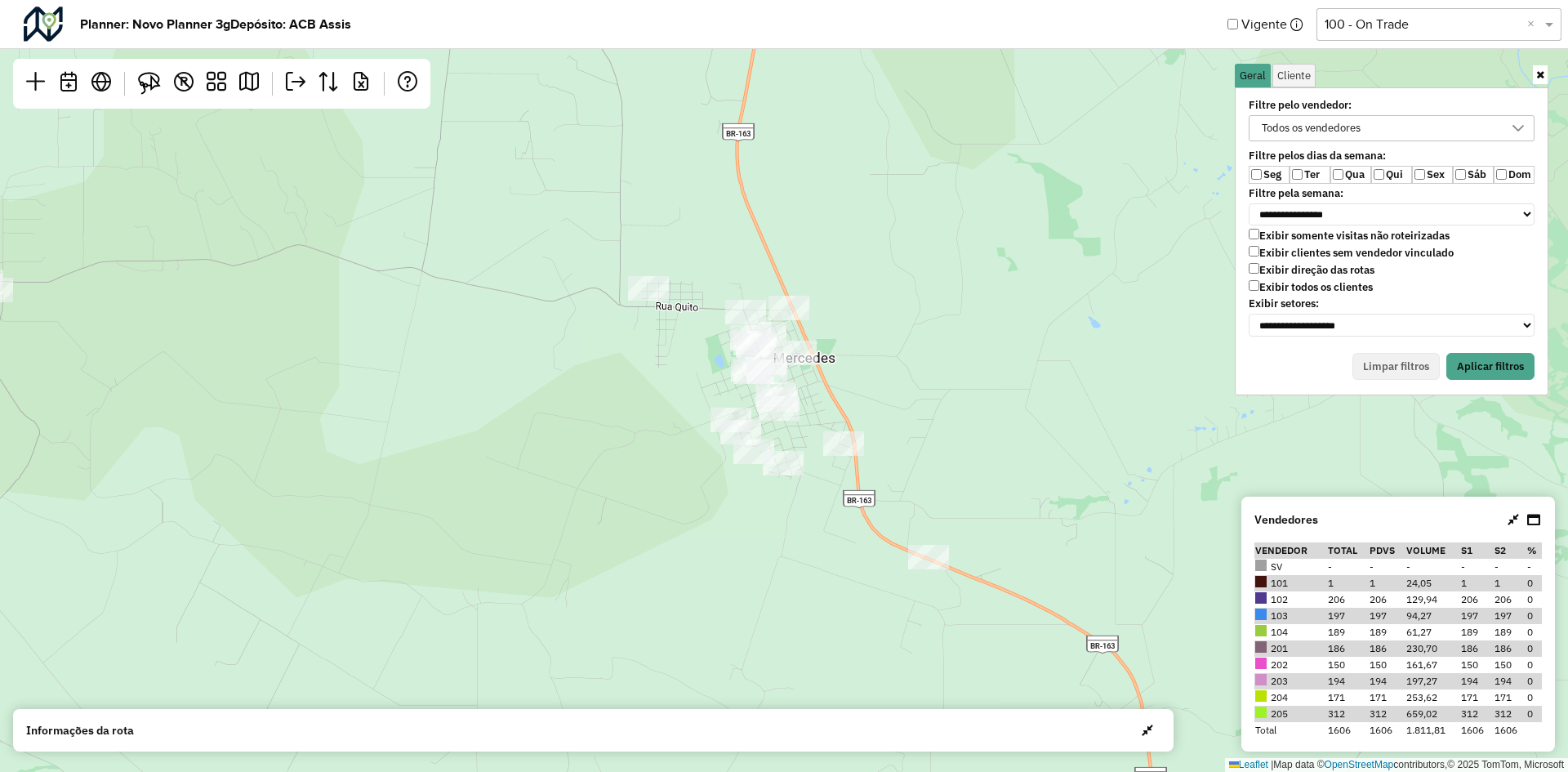
click at [1384, 172] on label "Qui" at bounding box center [1391, 175] width 41 height 18
click at [1354, 253] on label "Exibir clientes sem vendedor vinculado" at bounding box center [1350, 252] width 205 height 14
click at [1507, 377] on button "Aplicar filtros" at bounding box center [1490, 367] width 88 height 28
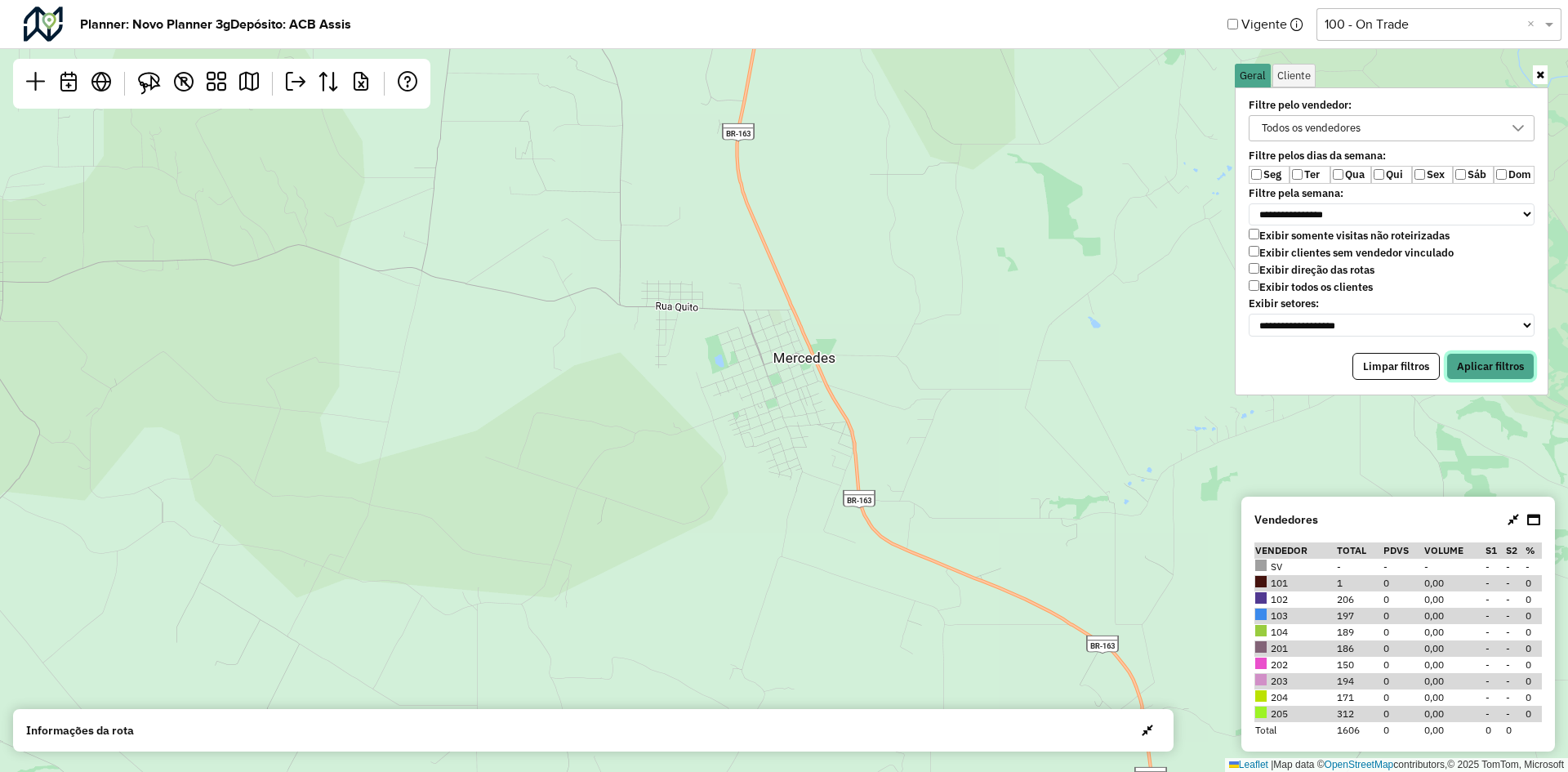
click at [1485, 365] on button "Aplicar filtros" at bounding box center [1490, 367] width 88 height 28
click at [1426, 172] on label "Sex" at bounding box center [1432, 175] width 41 height 18
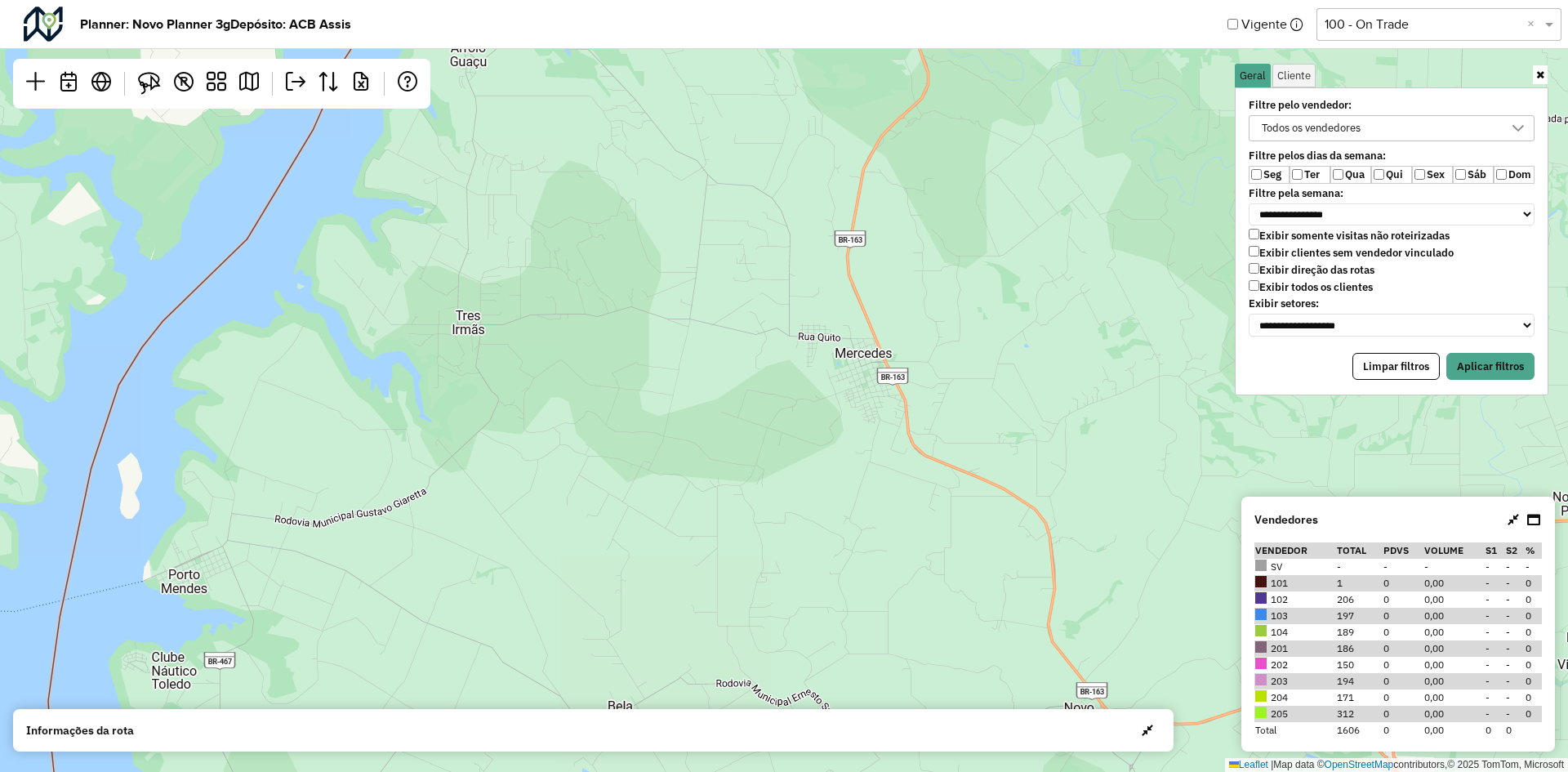
click at [1268, 177] on label "Seg" at bounding box center [1268, 175] width 41 height 18
click at [1292, 171] on label "Ter" at bounding box center [1310, 175] width 41 height 18
drag, startPoint x: 1347, startPoint y: 174, endPoint x: 1370, endPoint y: 176, distance: 23.1
click at [1348, 174] on label "Qua" at bounding box center [1350, 175] width 41 height 18
click at [1409, 177] on label "Qui" at bounding box center [1391, 175] width 41 height 18
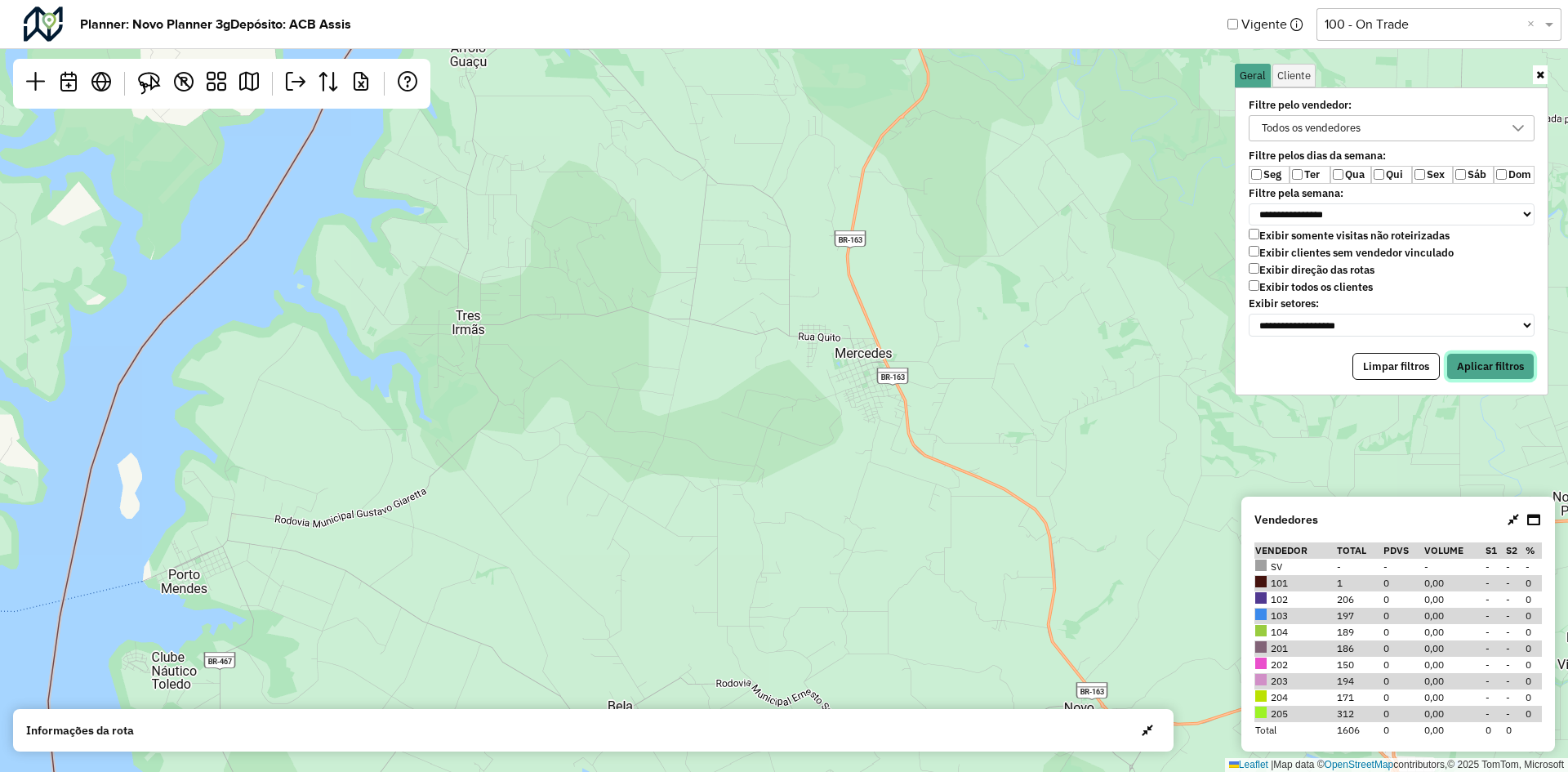
click at [1477, 358] on button "Aplicar filtros" at bounding box center [1490, 367] width 88 height 28
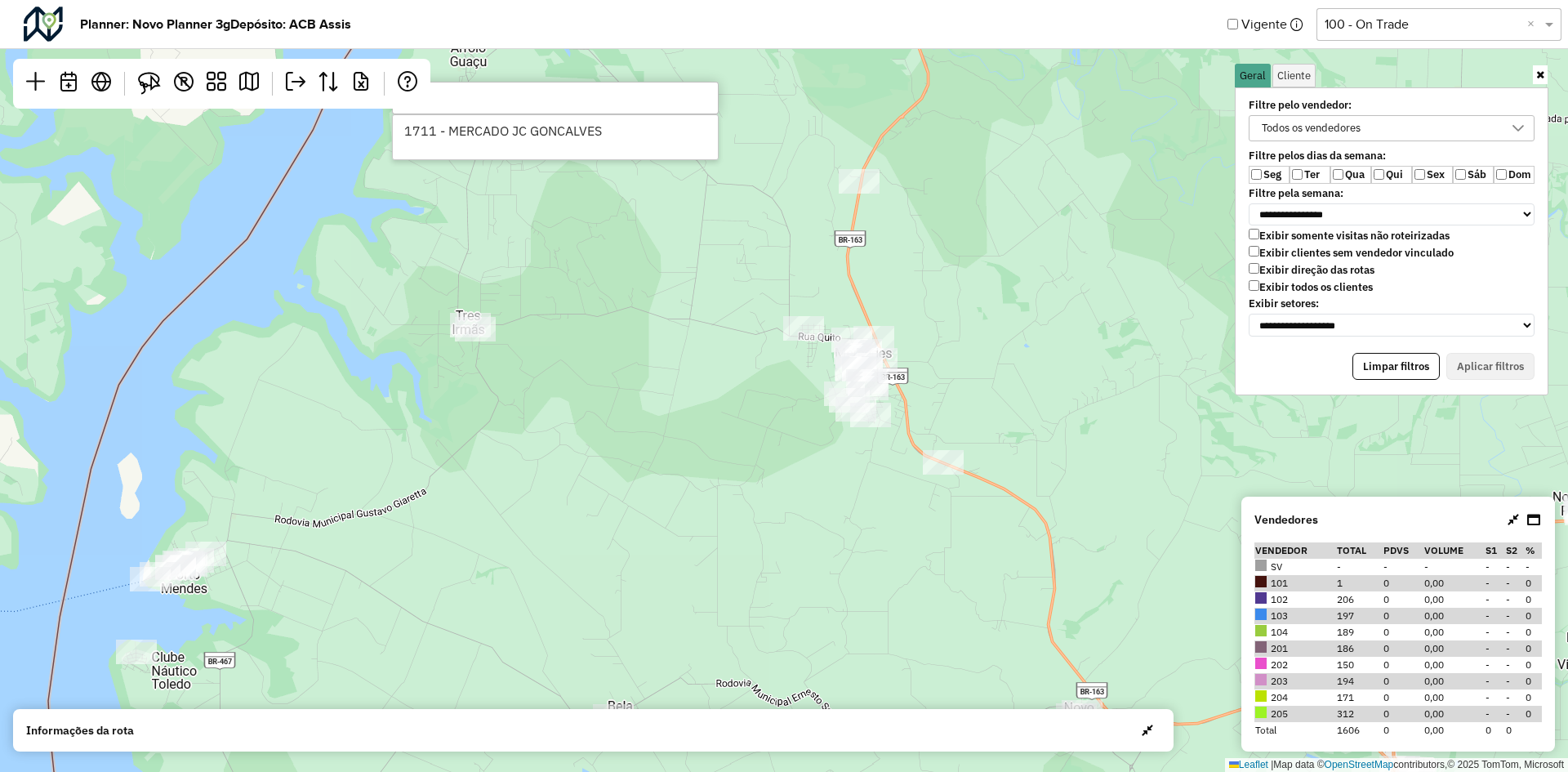
type input "***"
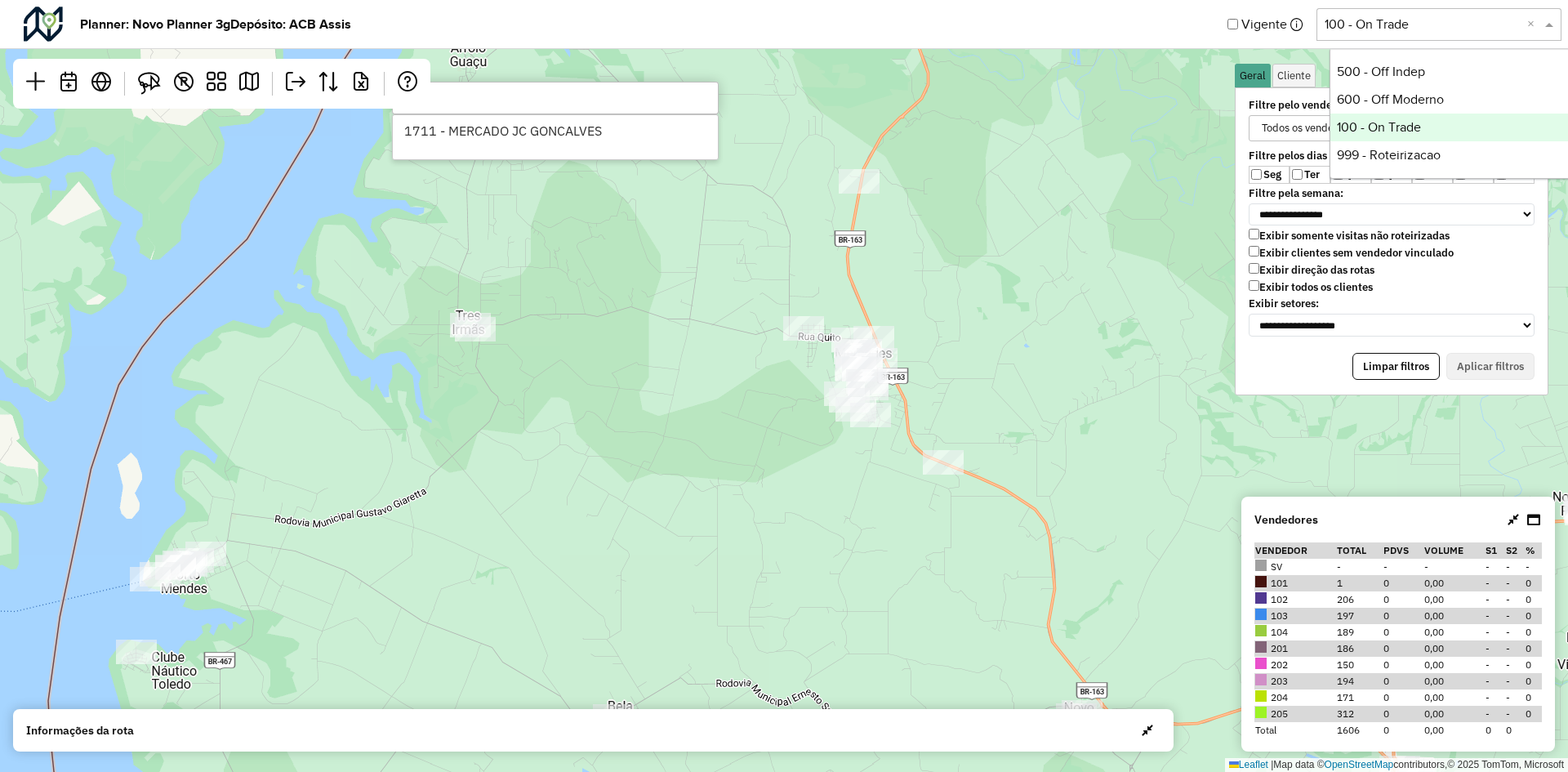
click at [1439, 26] on input "text" at bounding box center [1422, 25] width 196 height 20
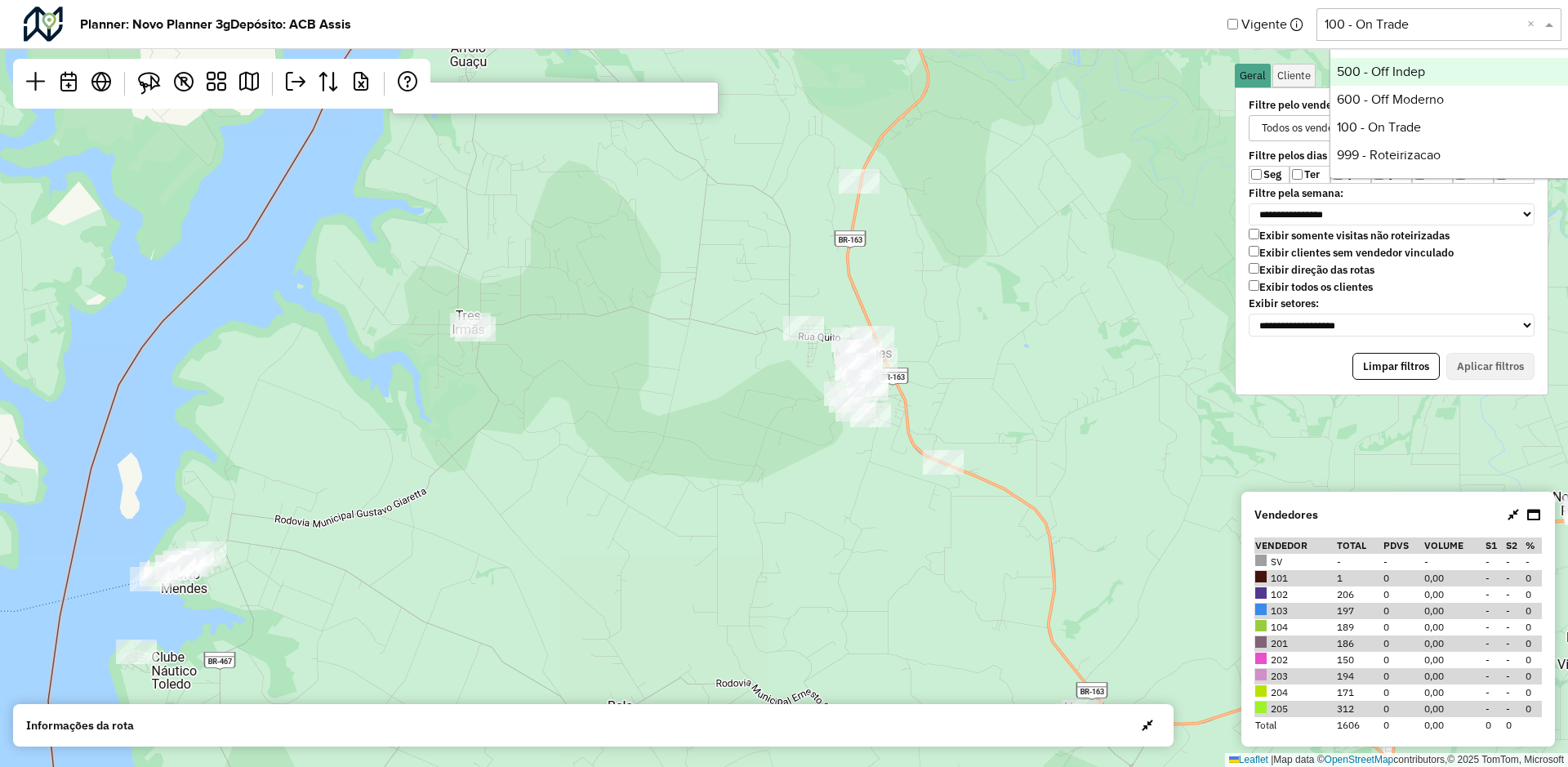
click at [1388, 76] on div "500 - Off Indep" at bounding box center [1452, 72] width 243 height 28
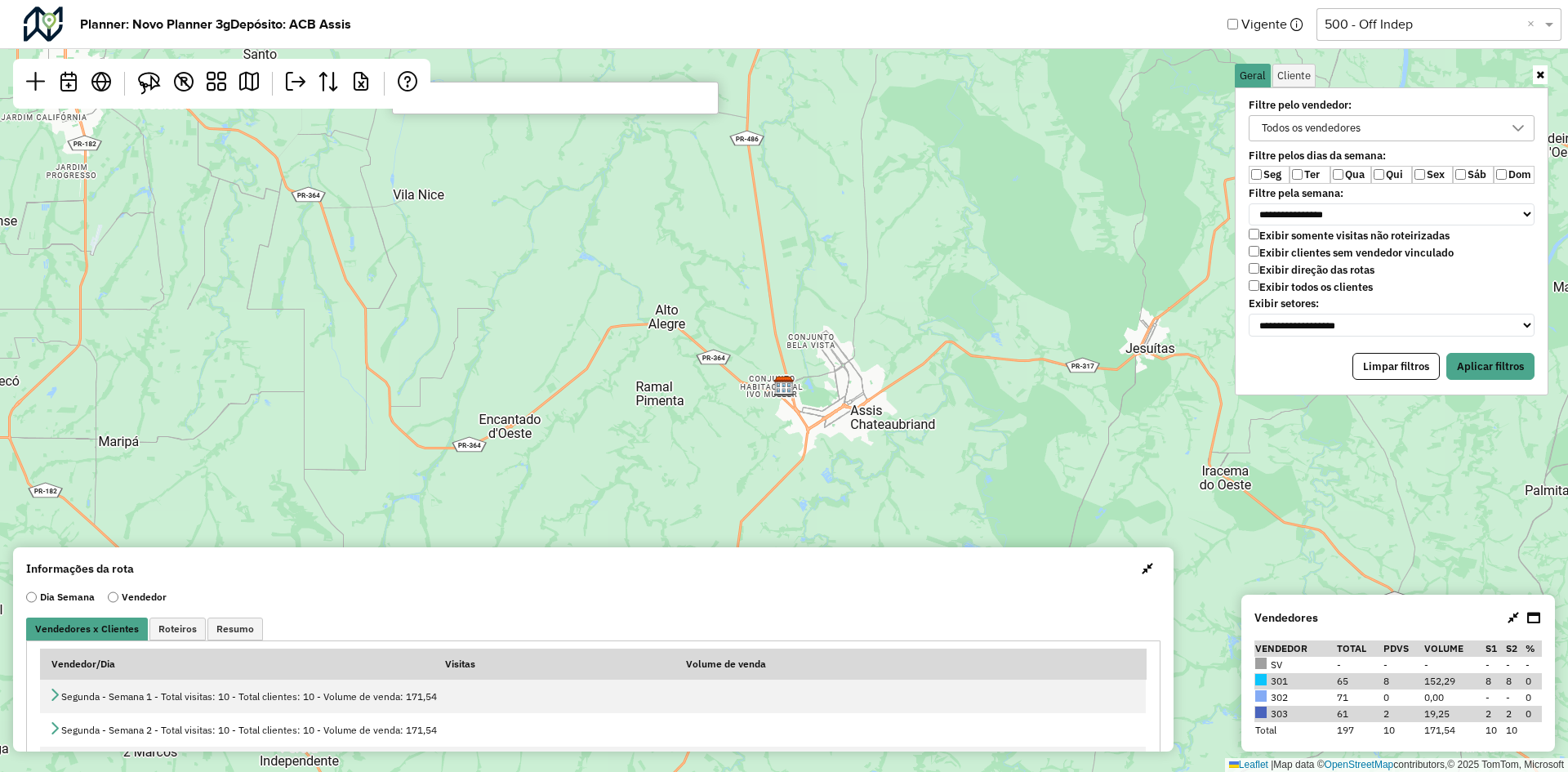
click at [1357, 182] on label "Qua" at bounding box center [1350, 175] width 41 height 18
click at [1385, 174] on label "Qui" at bounding box center [1391, 175] width 41 height 18
click at [1413, 175] on label "Sex" at bounding box center [1432, 175] width 41 height 18
click at [1509, 360] on button "Aplicar filtros" at bounding box center [1490, 367] width 88 height 28
click at [895, 262] on div "Leaflet | Map data © OpenStreetMap contributors,© 2025 TomTom, Microsoft" at bounding box center [784, 386] width 1568 height 772
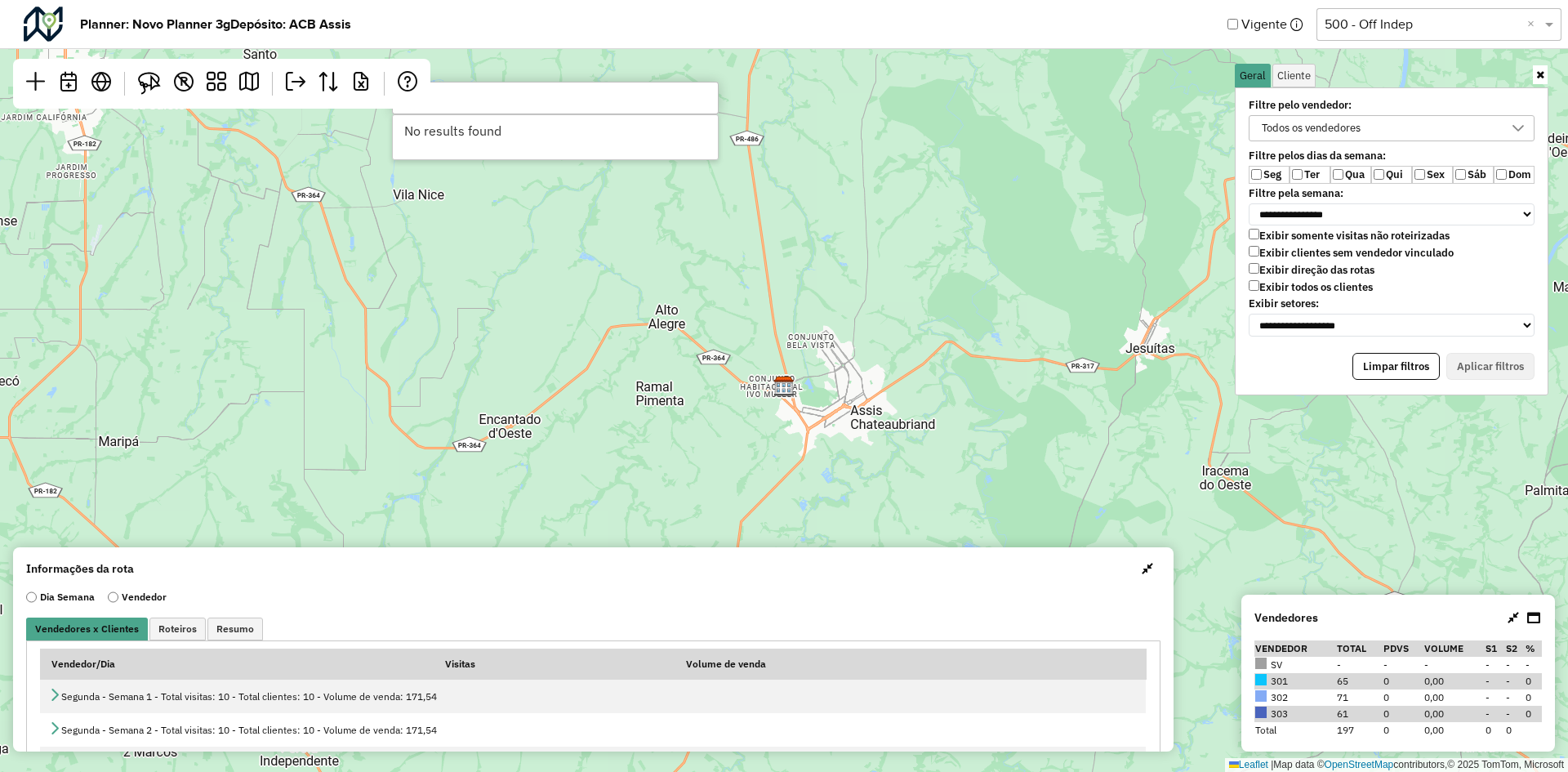
click at [527, 84] on input "******" at bounding box center [554, 97] width 327 height 33
click at [525, 103] on input "***" at bounding box center [554, 97] width 327 height 33
click at [537, 102] on input "***" at bounding box center [554, 97] width 327 height 33
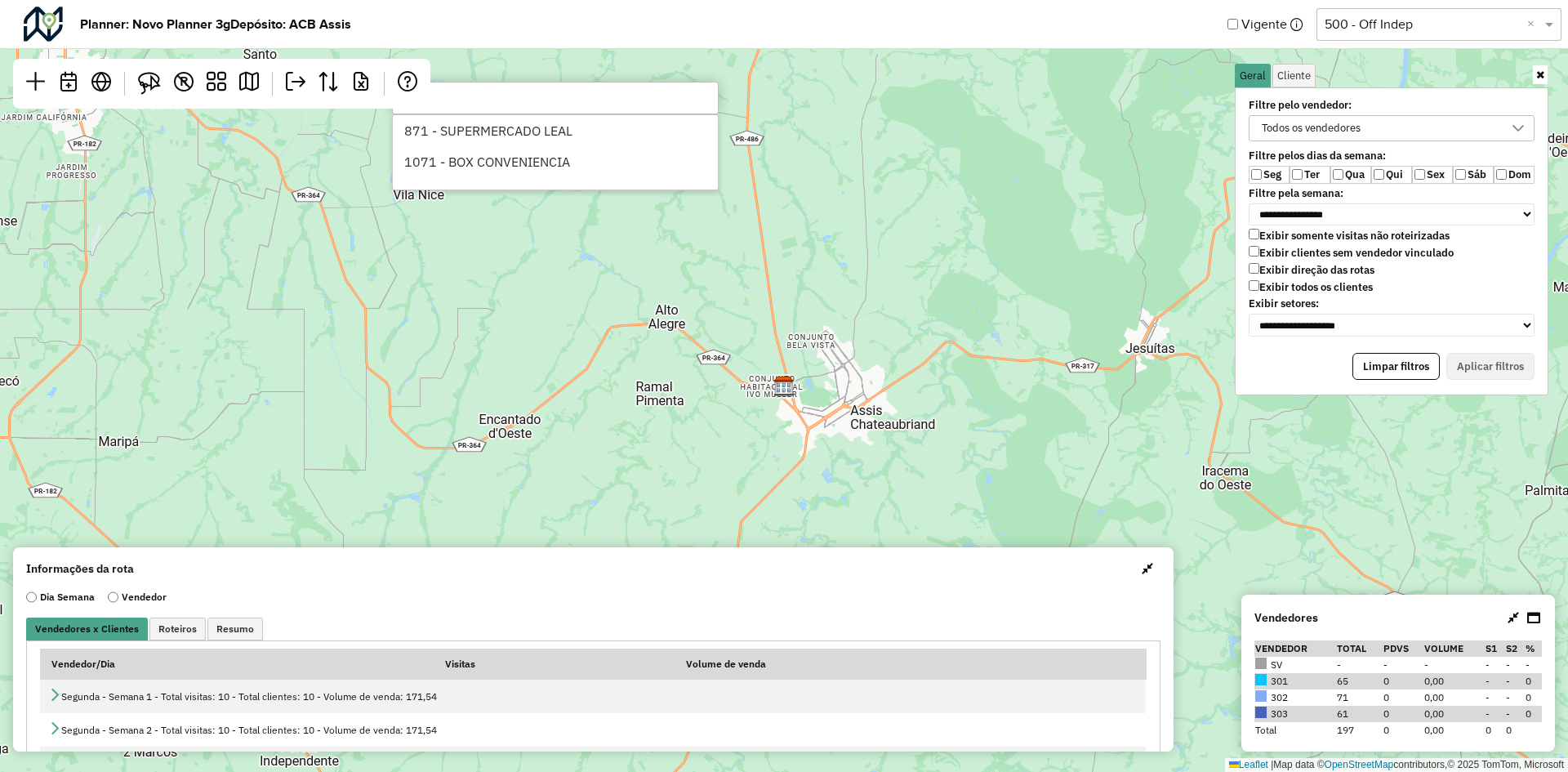
type input "*"
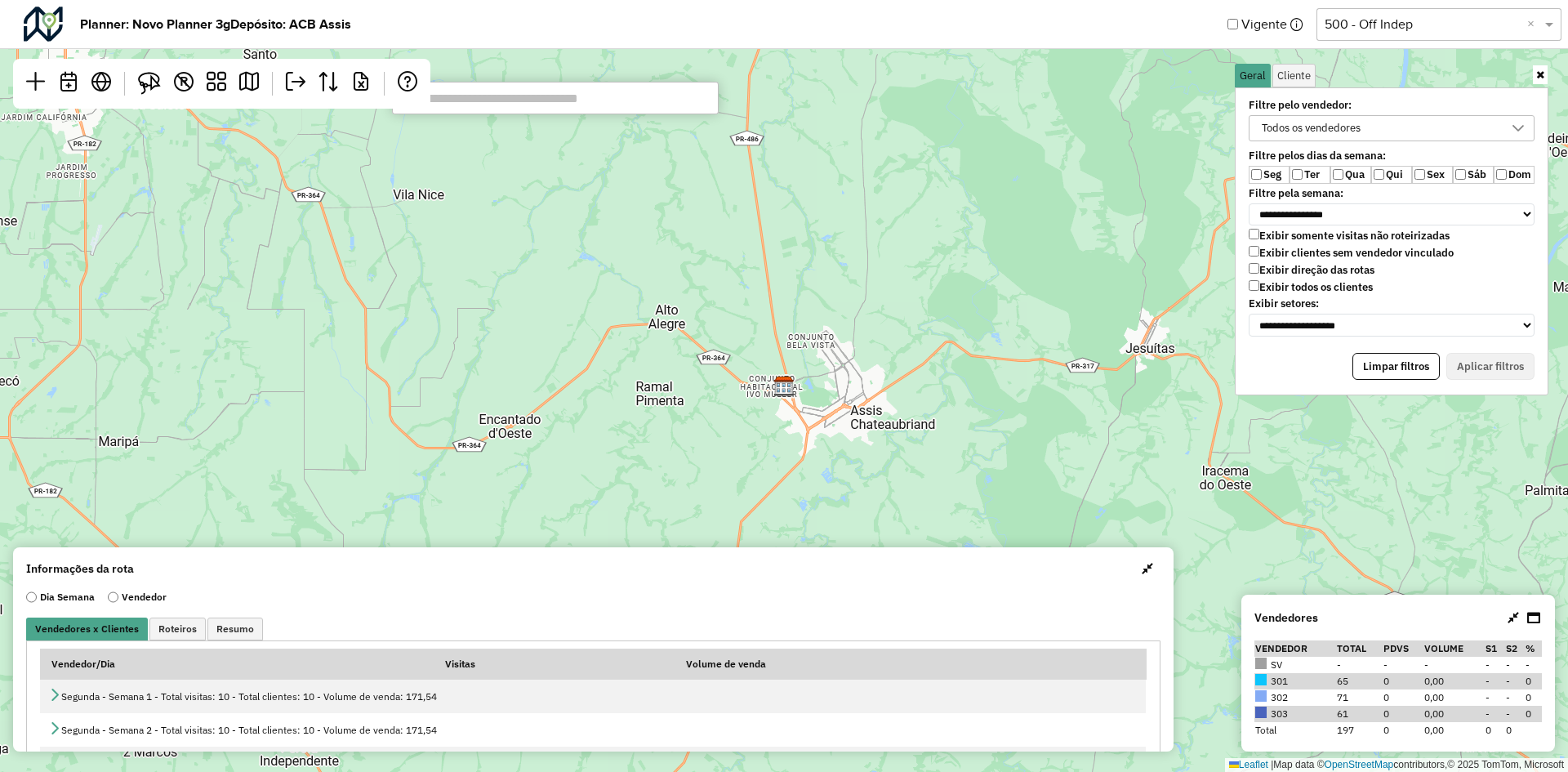
click at [1298, 121] on div "Todos os vendedores" at bounding box center [1311, 128] width 110 height 25
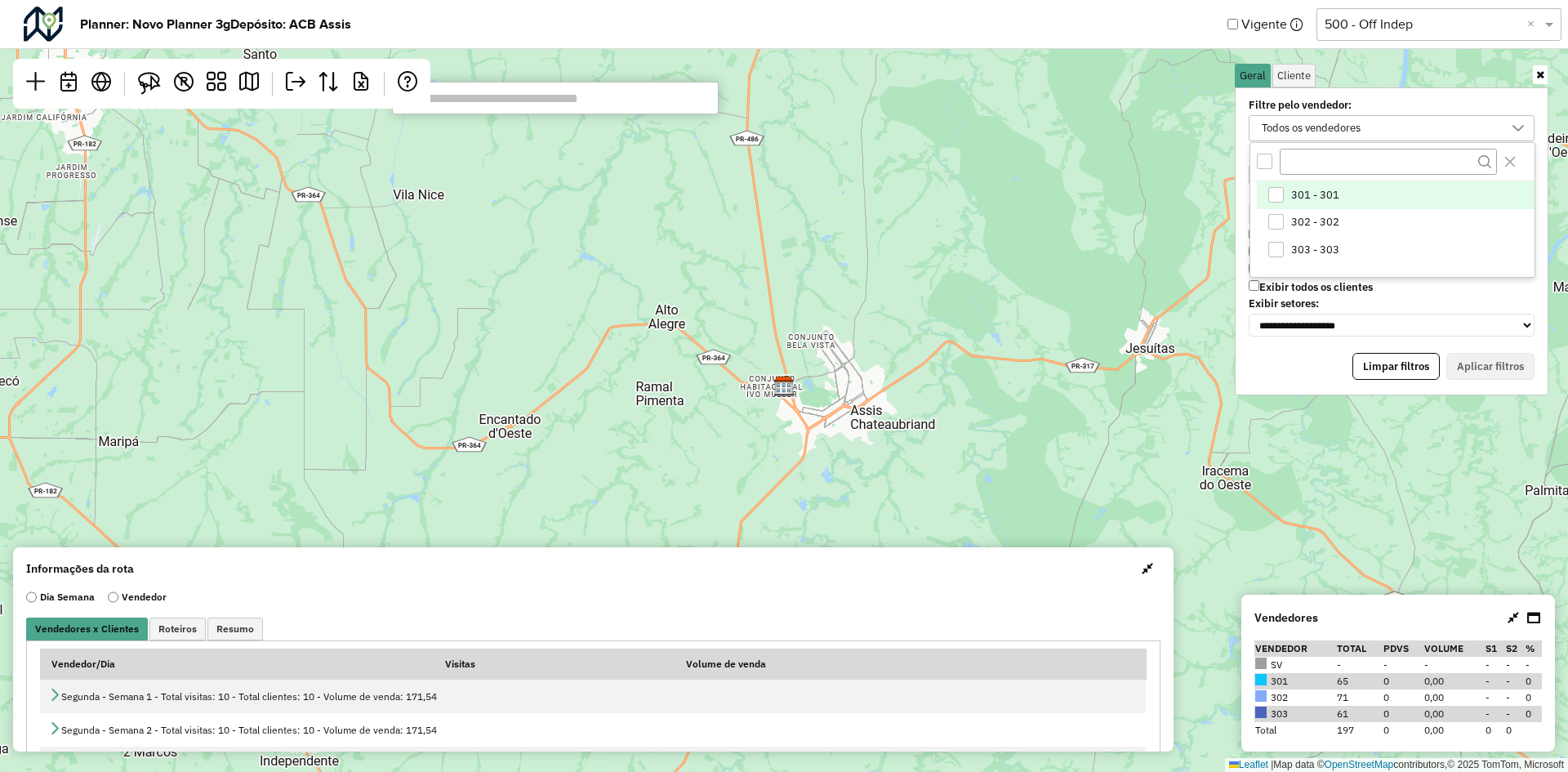
click at [1374, 24] on input "text" at bounding box center [1422, 25] width 196 height 20
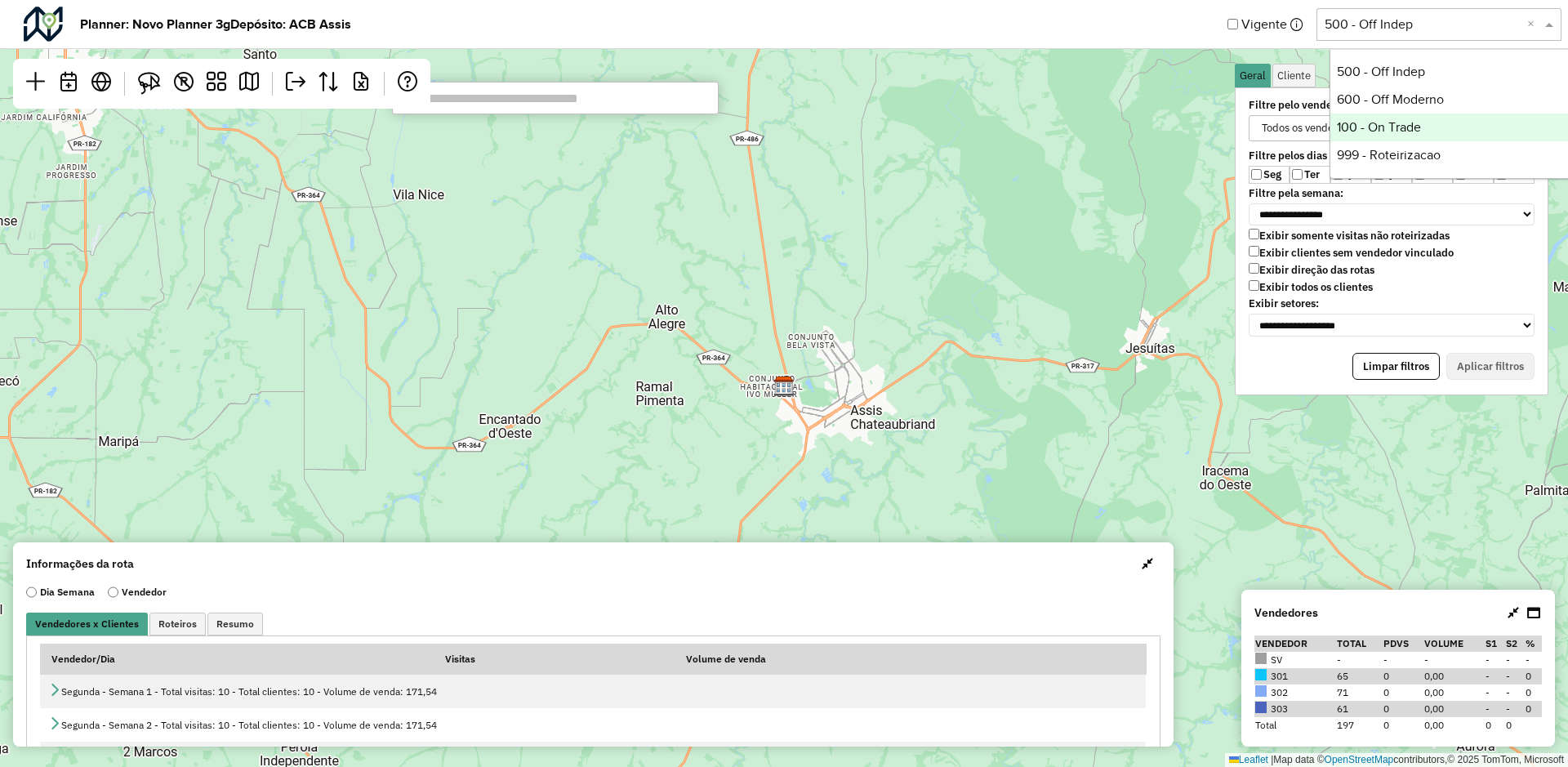
click at [1367, 128] on div "100 - On Trade" at bounding box center [1452, 127] width 243 height 28
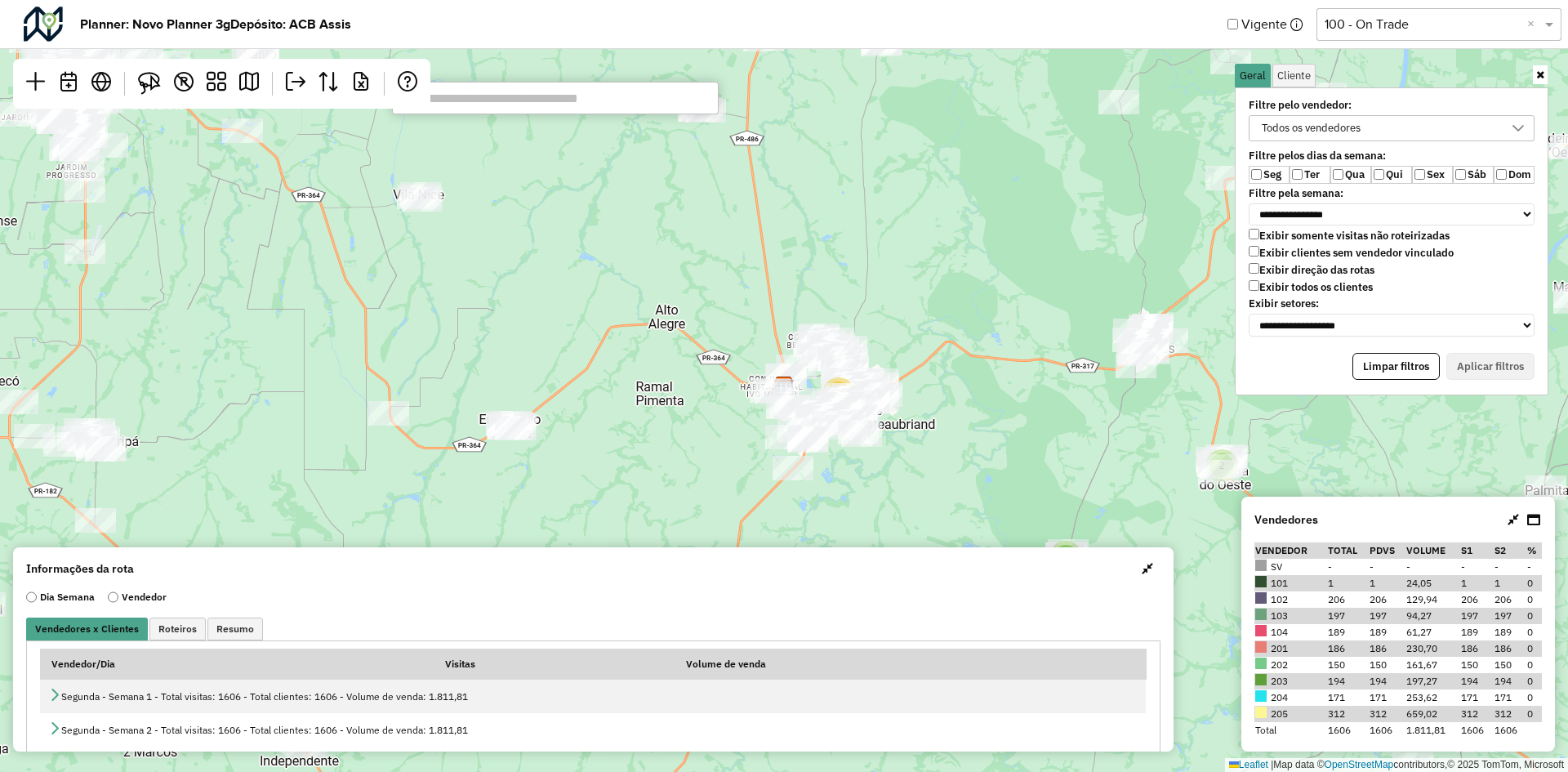
click at [543, 97] on input "text" at bounding box center [554, 97] width 327 height 33
click at [556, 99] on input "text" at bounding box center [554, 97] width 327 height 33
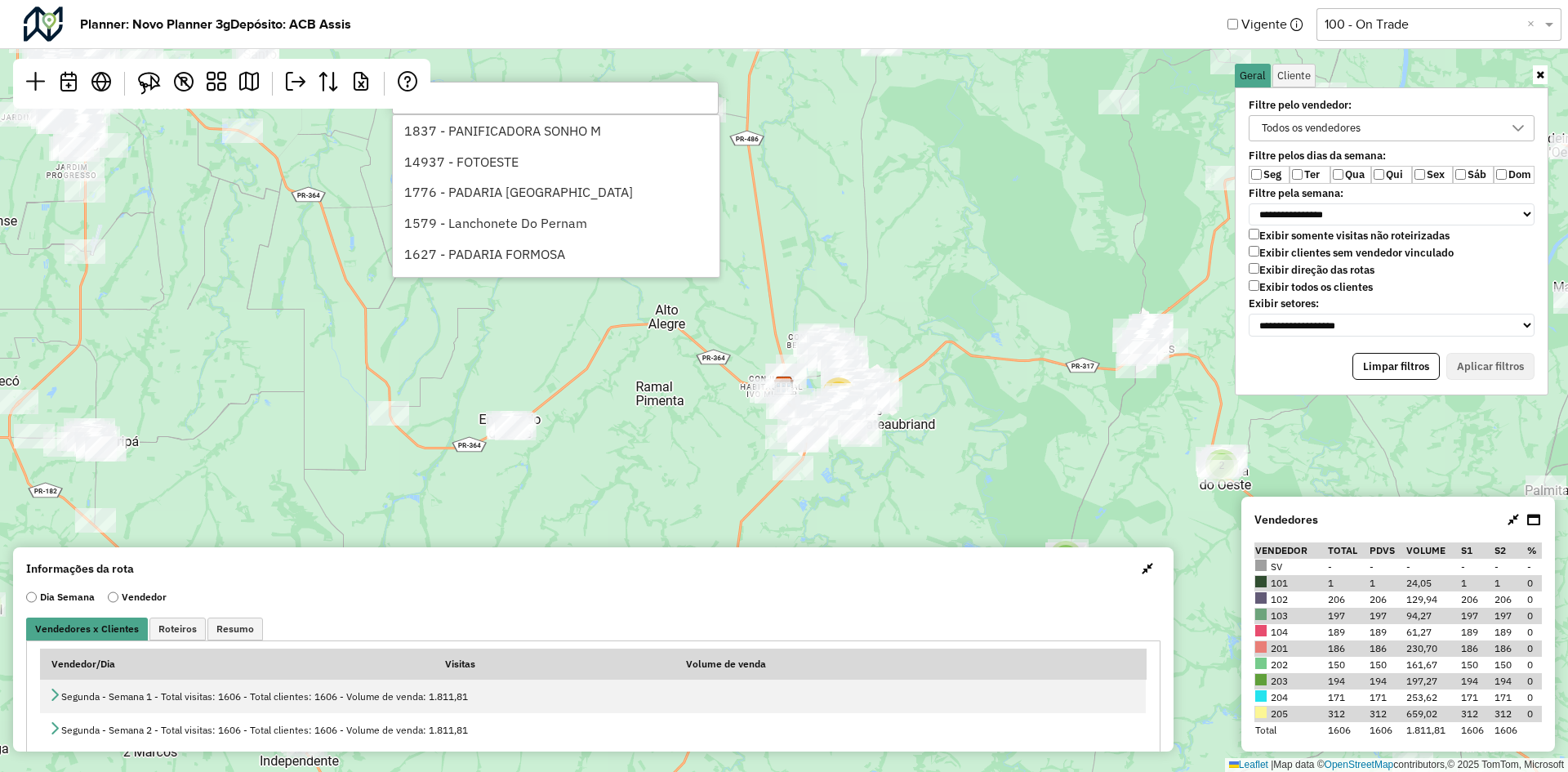
type input "***"
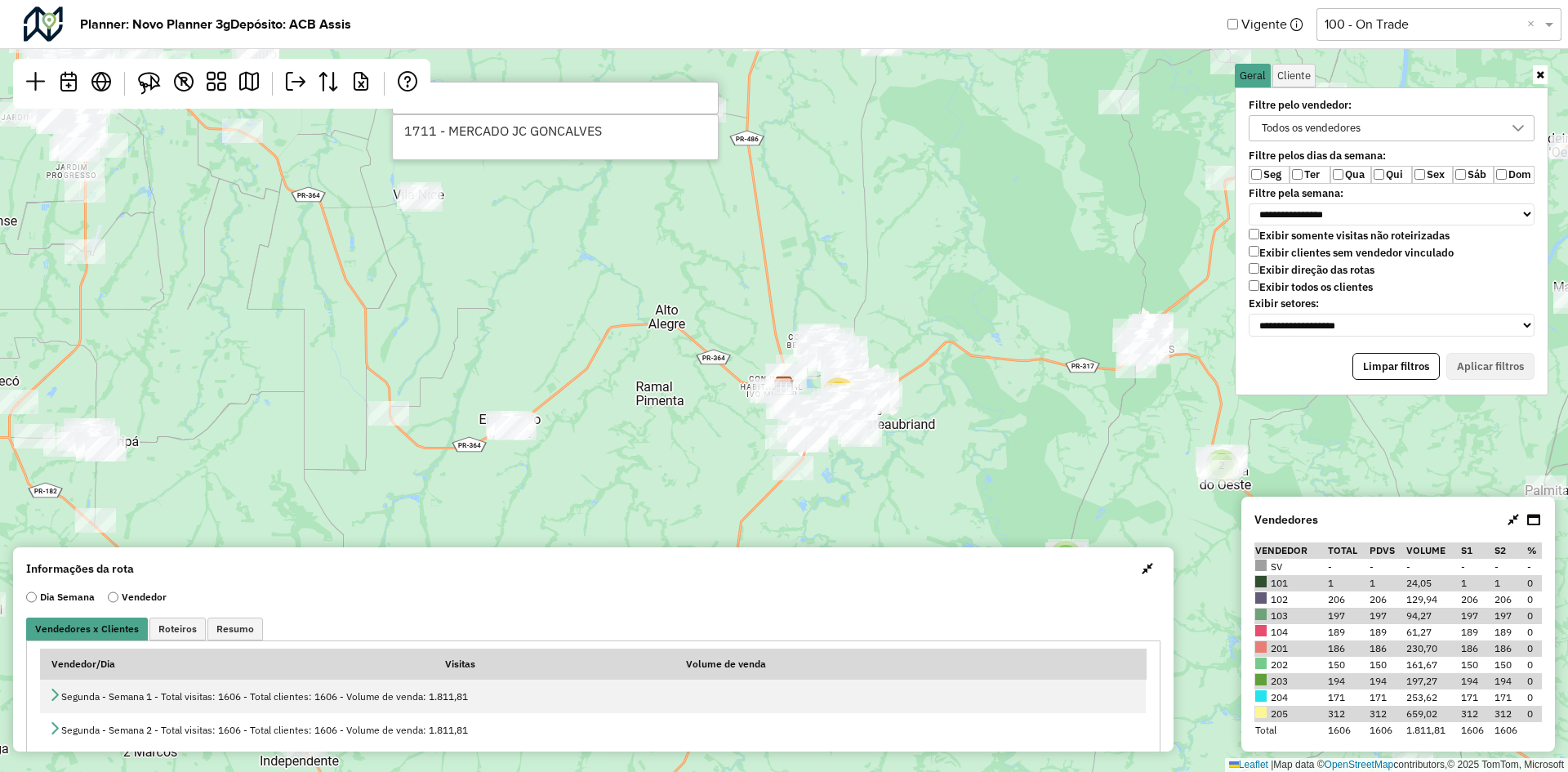
click at [556, 99] on input "***" at bounding box center [554, 97] width 327 height 33
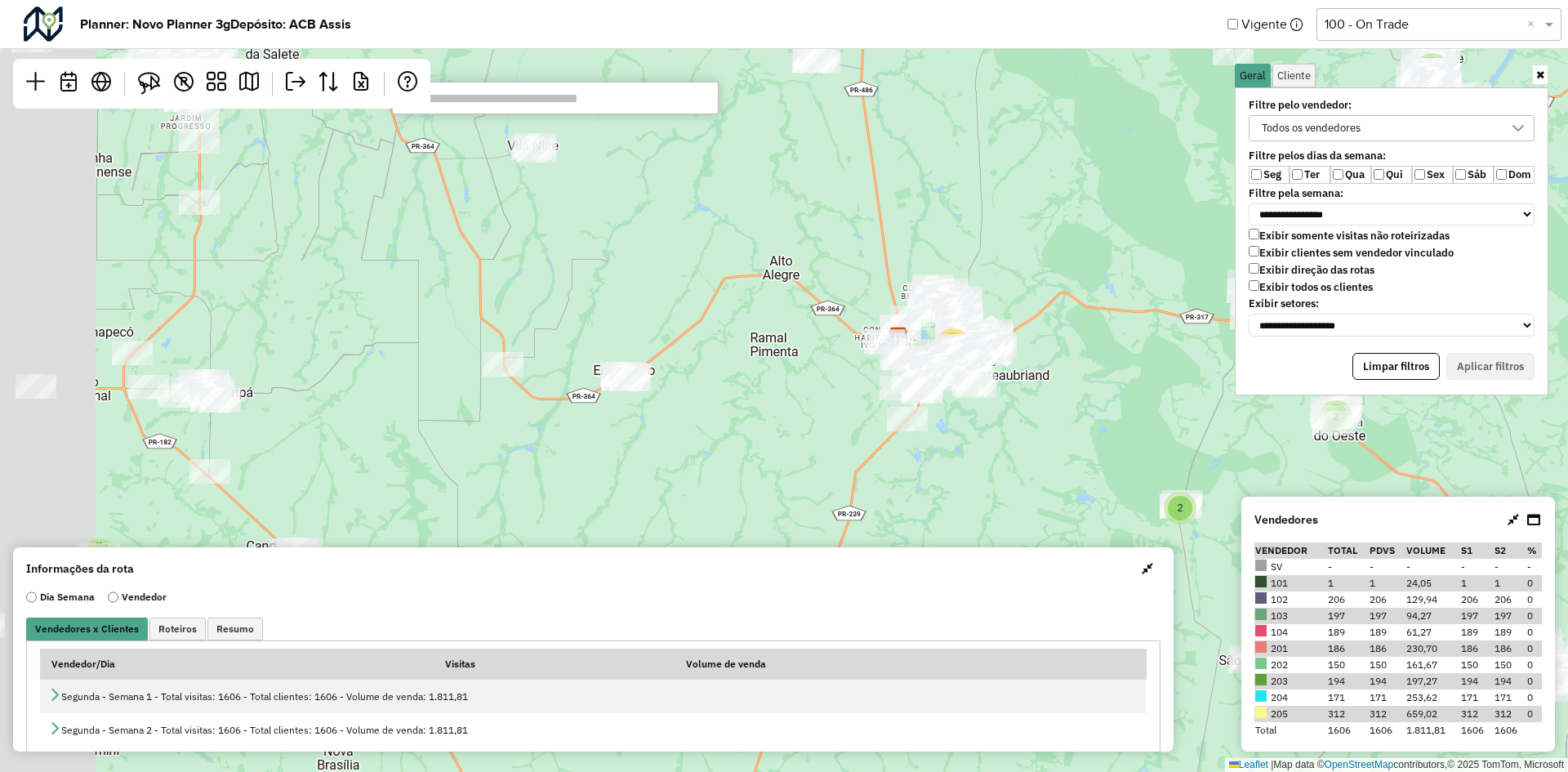
drag, startPoint x: 934, startPoint y: 232, endPoint x: 937, endPoint y: 179, distance: 53.1
click at [1088, 172] on div "2 3 4 2 2 2 5 2 3 2 2 3 2 3 5 22 2 7 14 7 2 13 4 4 5 Leaflet | Map data © OpenS…" at bounding box center [784, 386] width 1568 height 772
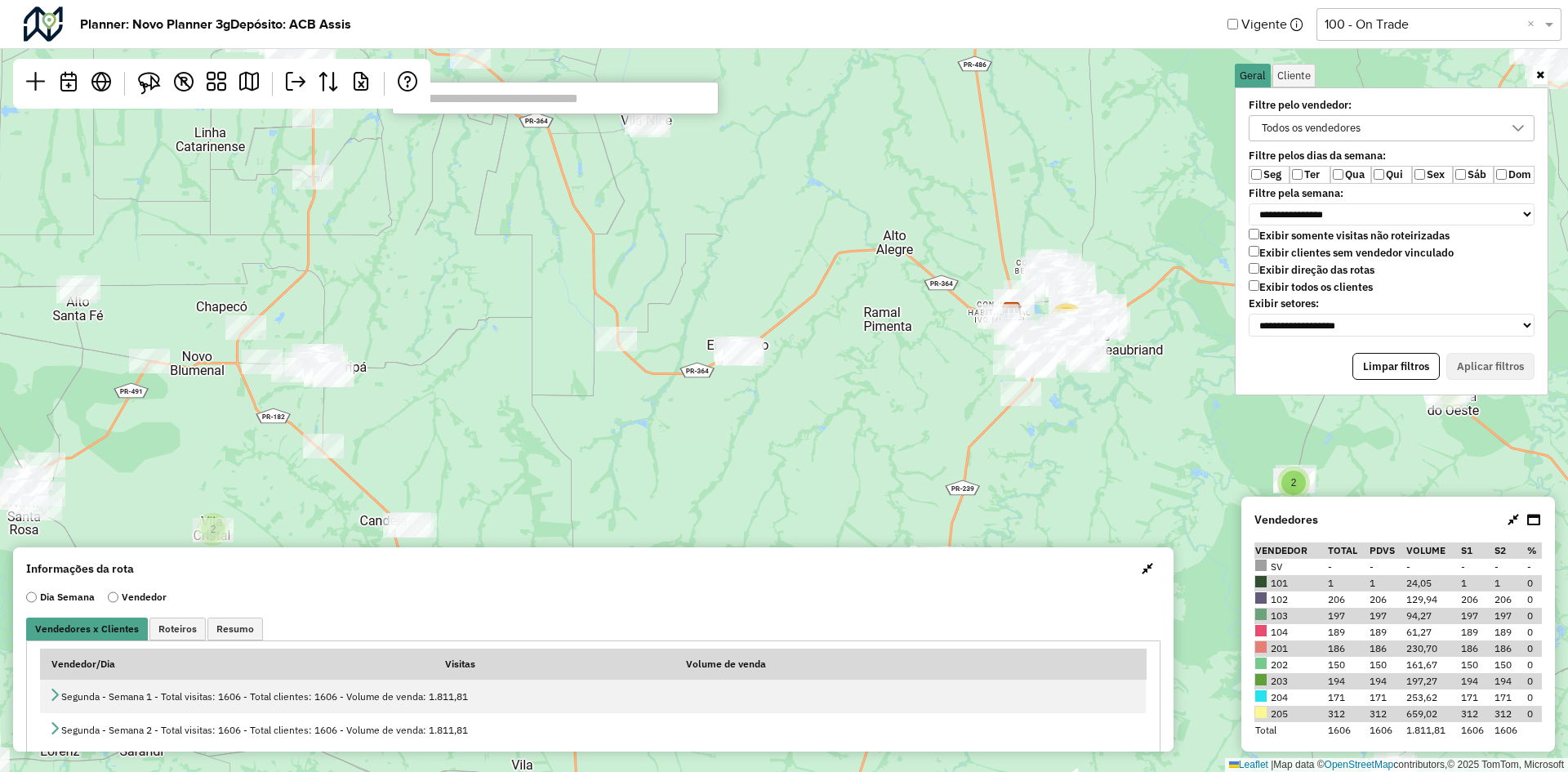
drag, startPoint x: 905, startPoint y: 175, endPoint x: 981, endPoint y: 162, distance: 77.1
click at [987, 162] on div "2 3 4 2 2 2 5 2 3 2 2 3 2 3 5 22 2 7 14 7 2 13 4 5 Leaflet | Map data © OpenStr…" at bounding box center [784, 386] width 1568 height 772
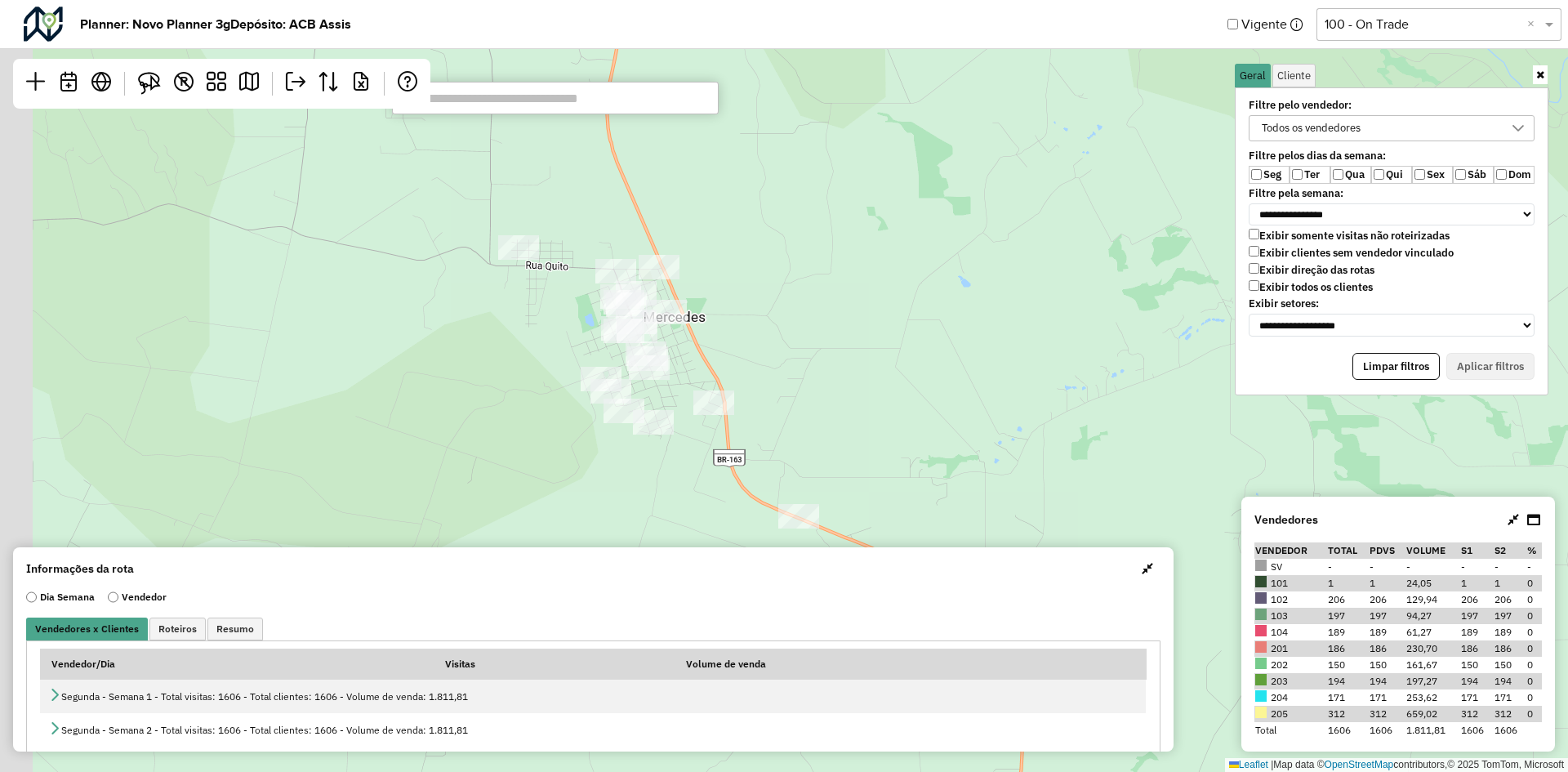
drag, startPoint x: 722, startPoint y: 251, endPoint x: 763, endPoint y: 232, distance: 45.2
click at [763, 232] on div "3 2 2 2 2 Leaflet | Map data © OpenStreetMap contributors,© 2025 TomTom, Micros…" at bounding box center [784, 386] width 1568 height 772
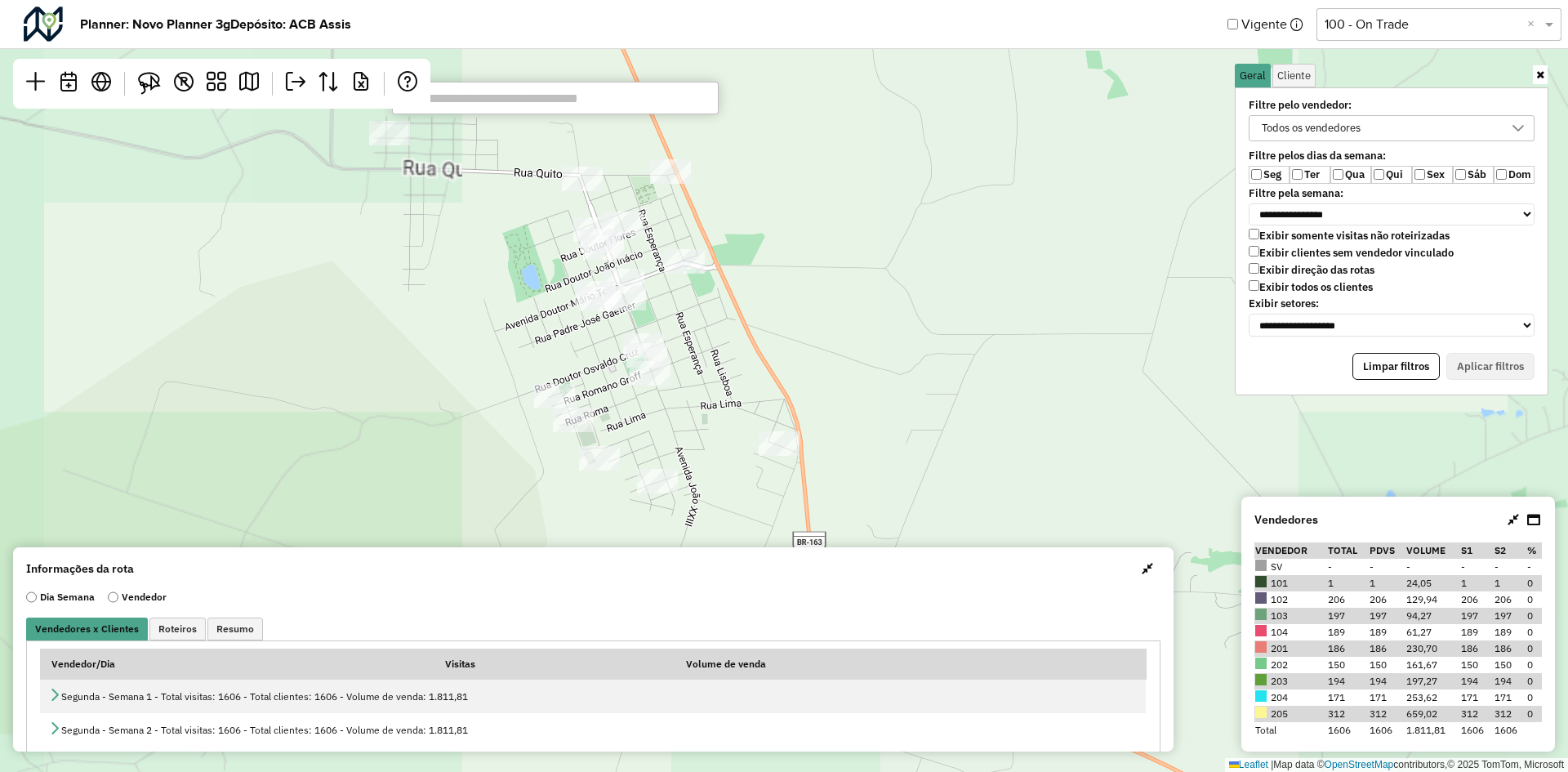
drag, startPoint x: 746, startPoint y: 327, endPoint x: 804, endPoint y: 308, distance: 61.0
click at [804, 308] on div "Leaflet | Map data © OpenStreetMap contributors,© 2025 TomTom, Microsoft" at bounding box center [784, 386] width 1568 height 772
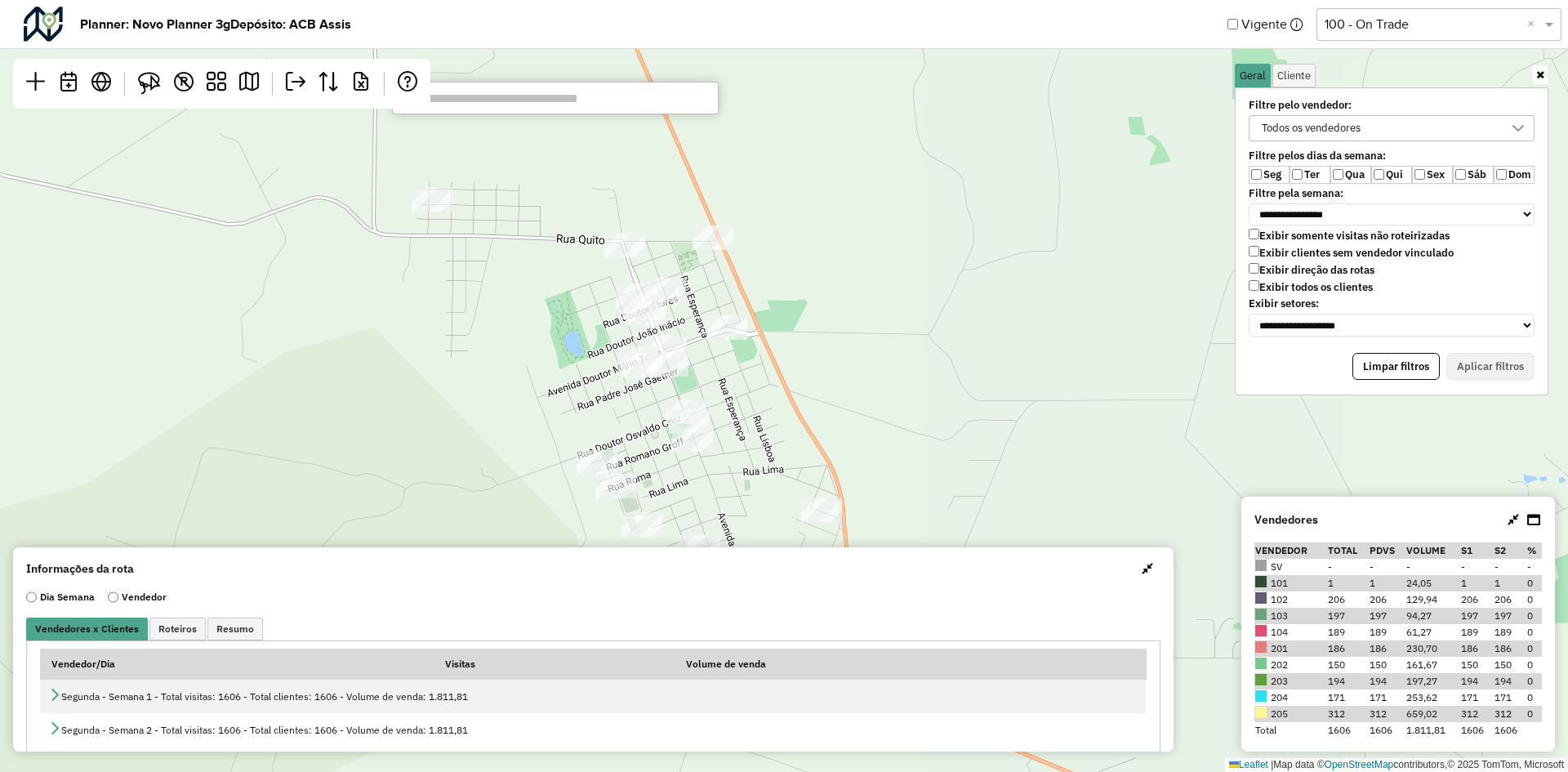
drag, startPoint x: 724, startPoint y: 316, endPoint x: 760, endPoint y: 380, distance: 73.4
click at [760, 380] on div "Leaflet | Map data © OpenStreetMap contributors,© 2025 TomTom, Microsoft" at bounding box center [784, 386] width 1568 height 772
